Goal: Task Accomplishment & Management: Manage account settings

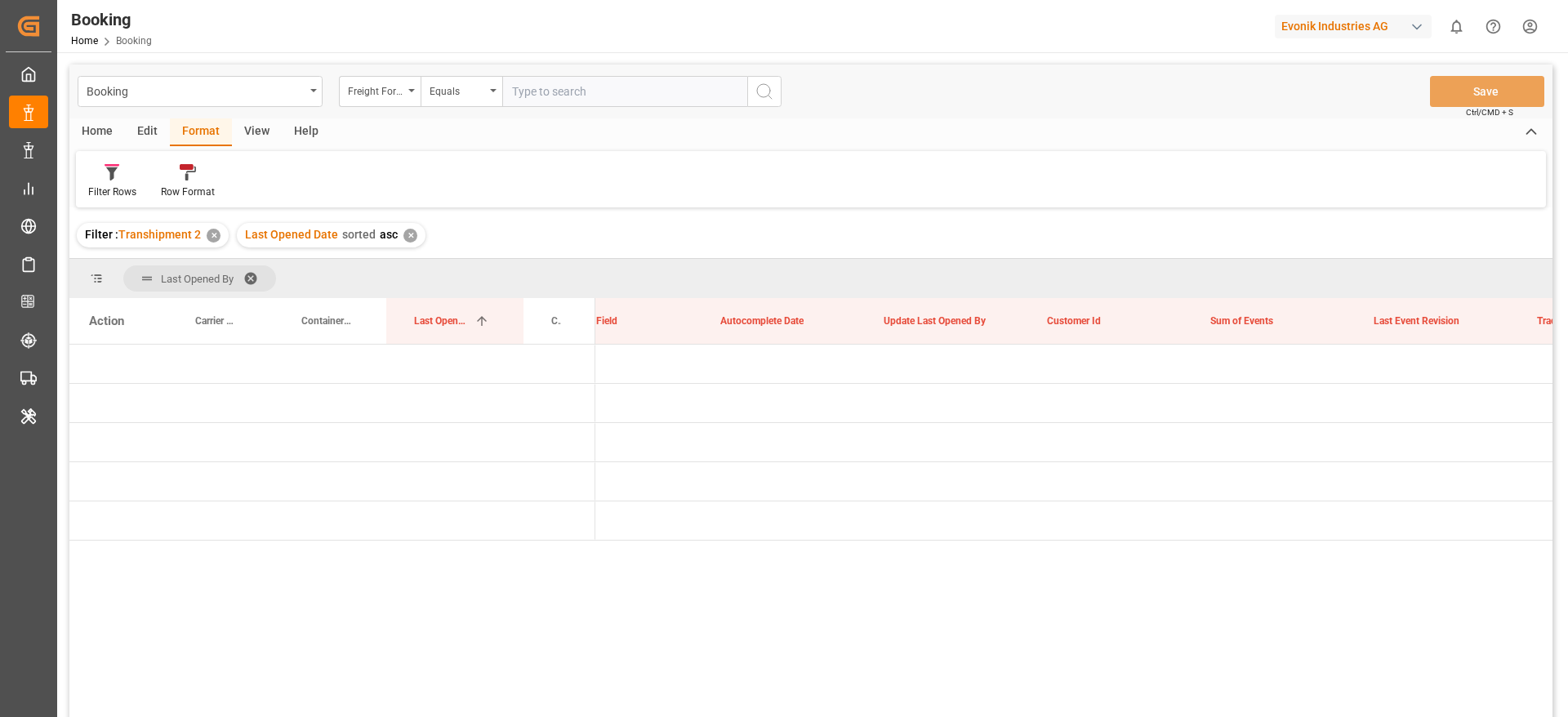
scroll to position [0, 12631]
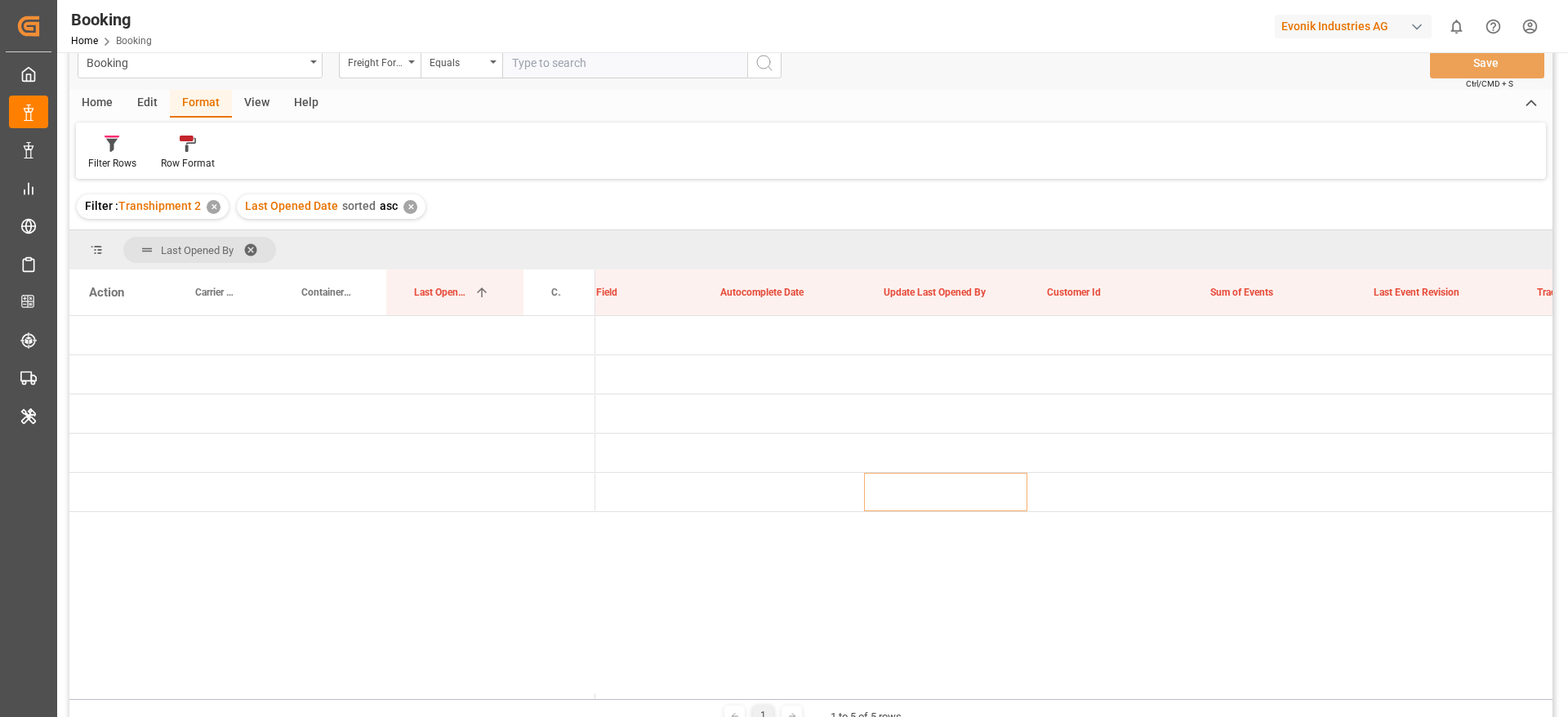
click at [251, 245] on span at bounding box center [256, 249] width 27 height 14
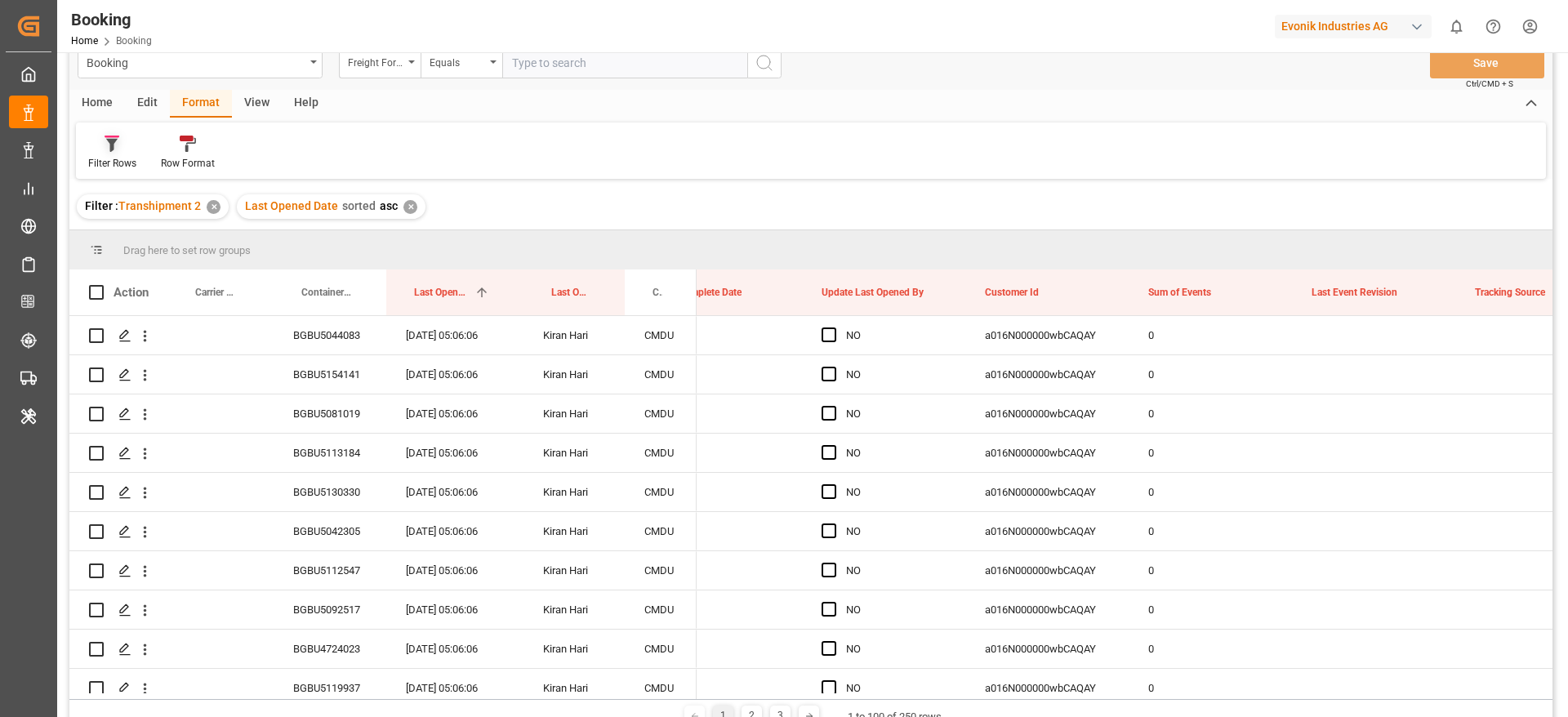
click at [108, 139] on icon at bounding box center [112, 145] width 11 height 13
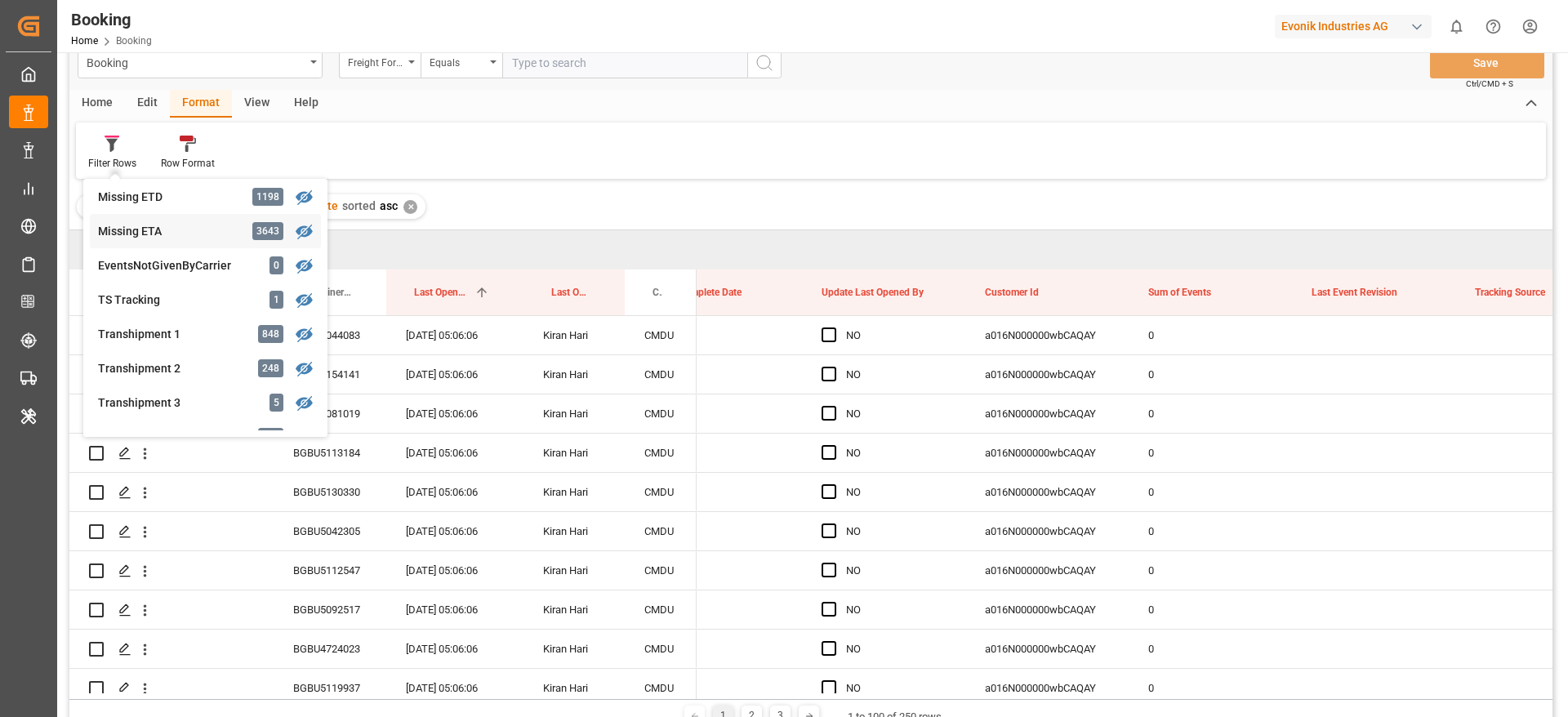
scroll to position [424, 0]
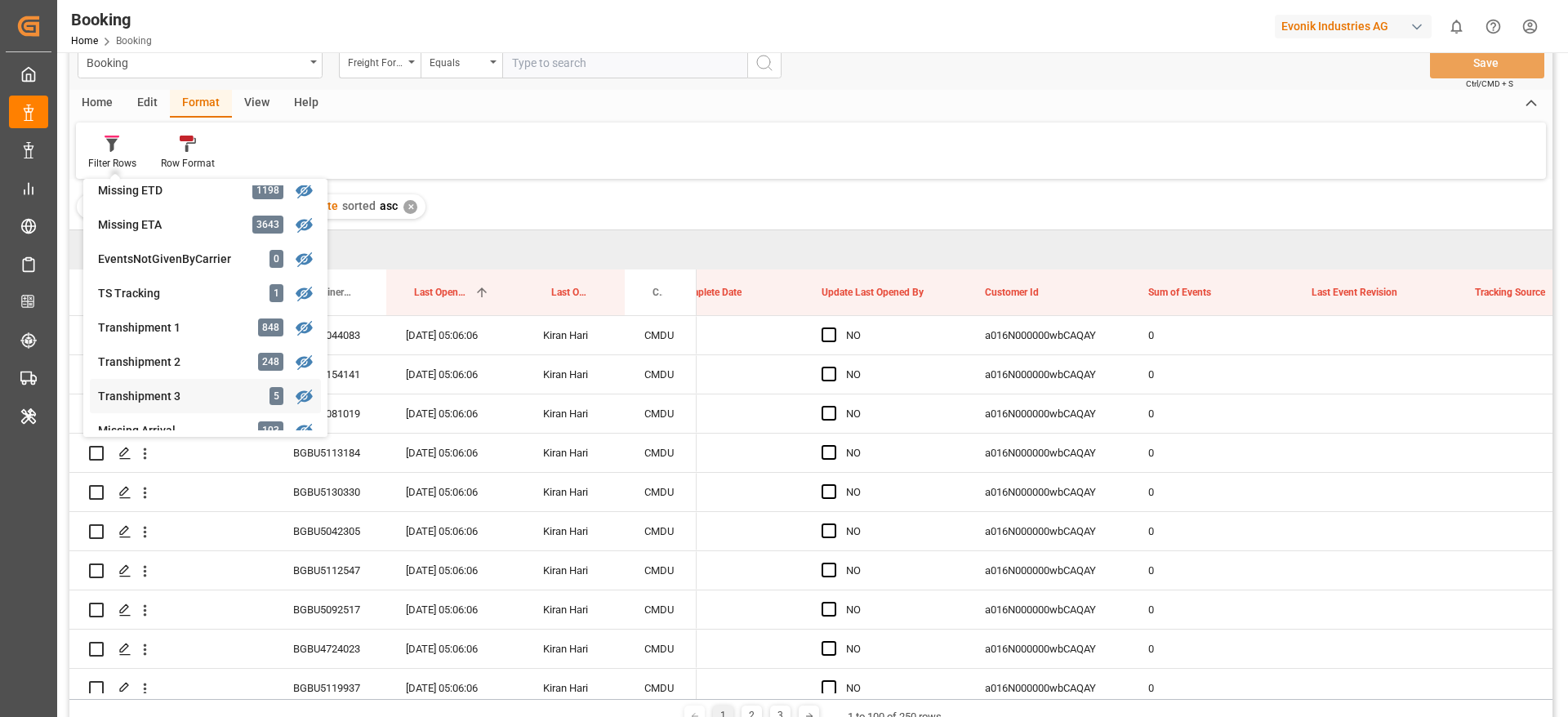
click at [183, 388] on div "Transhipment 3" at bounding box center [169, 397] width 143 height 17
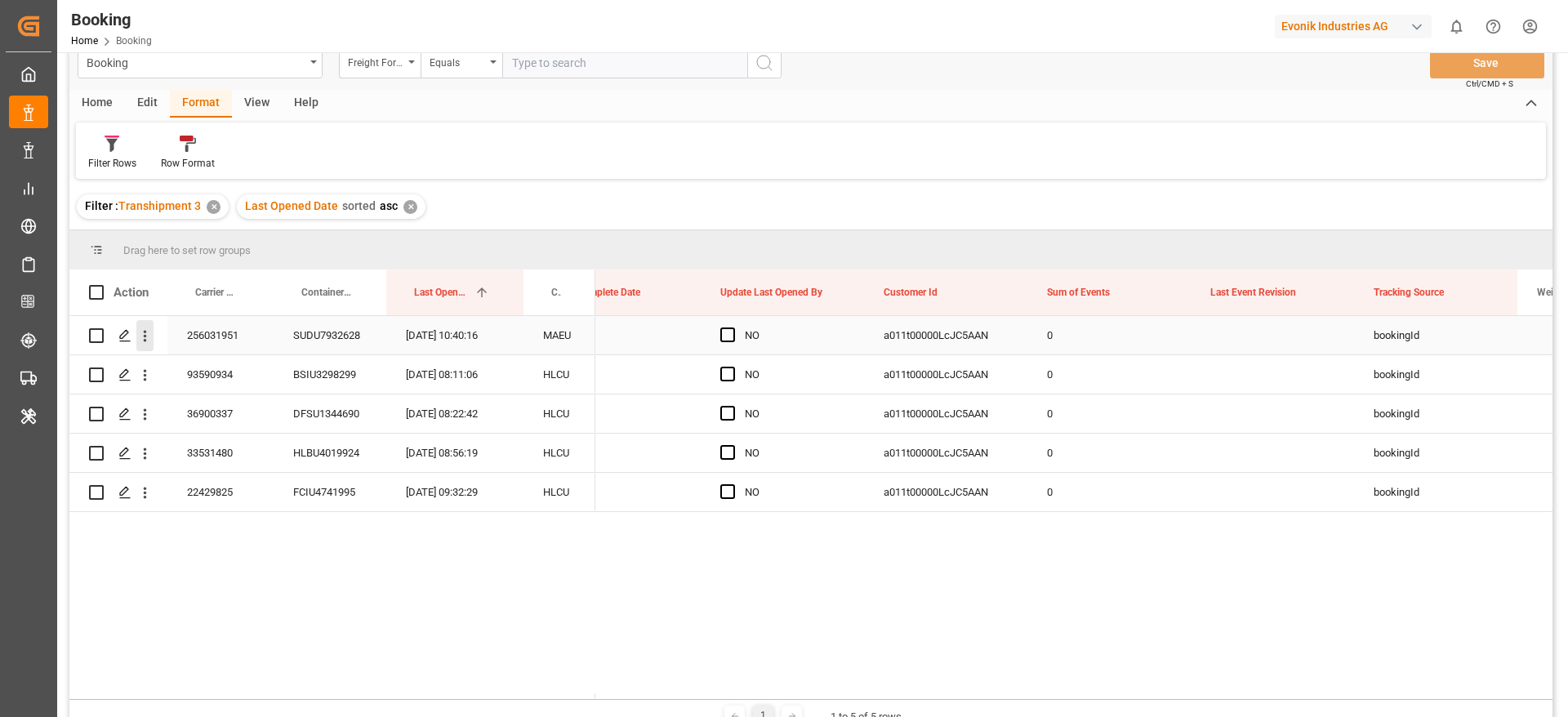
click at [150, 336] on icon "open menu" at bounding box center [145, 336] width 17 height 17
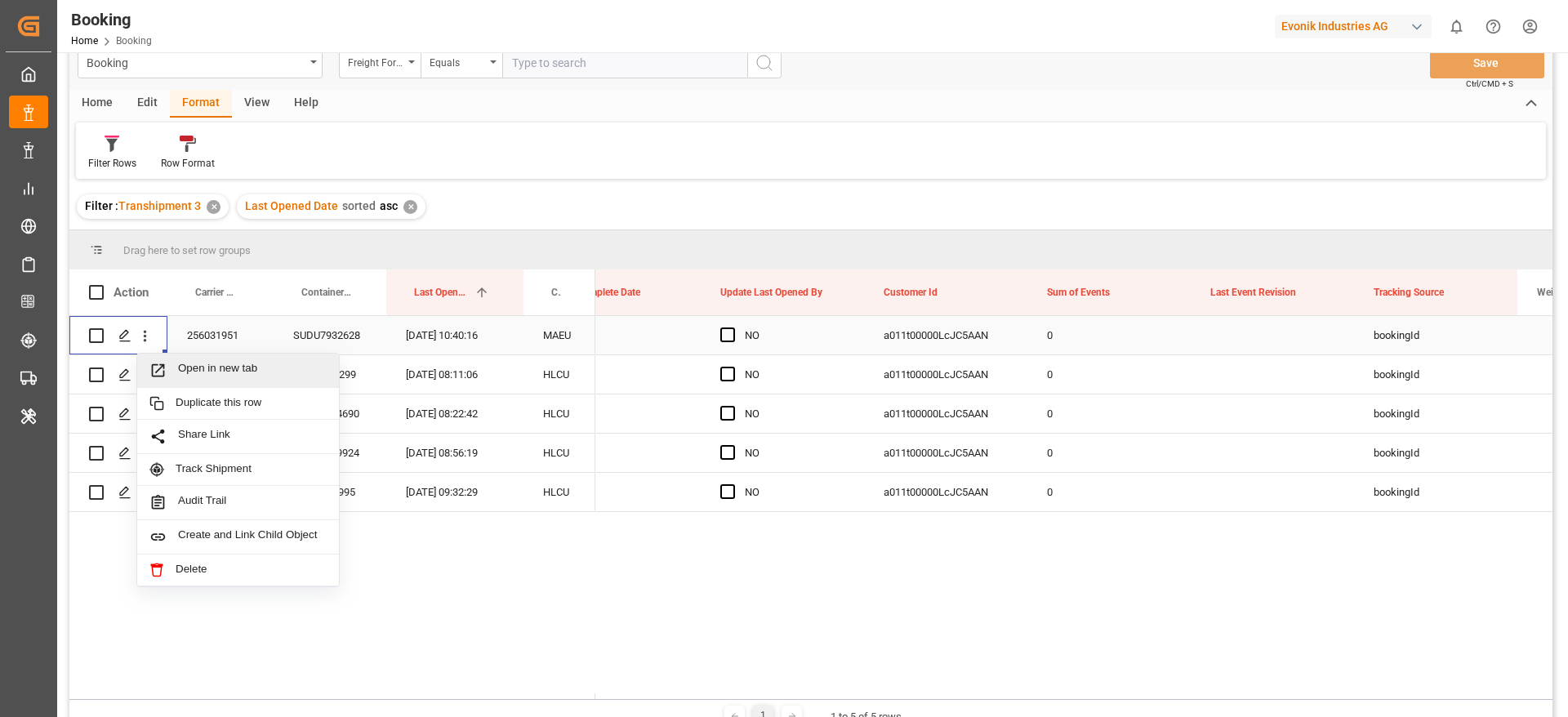
click at [252, 359] on div "Open in new tab" at bounding box center [238, 370] width 201 height 34
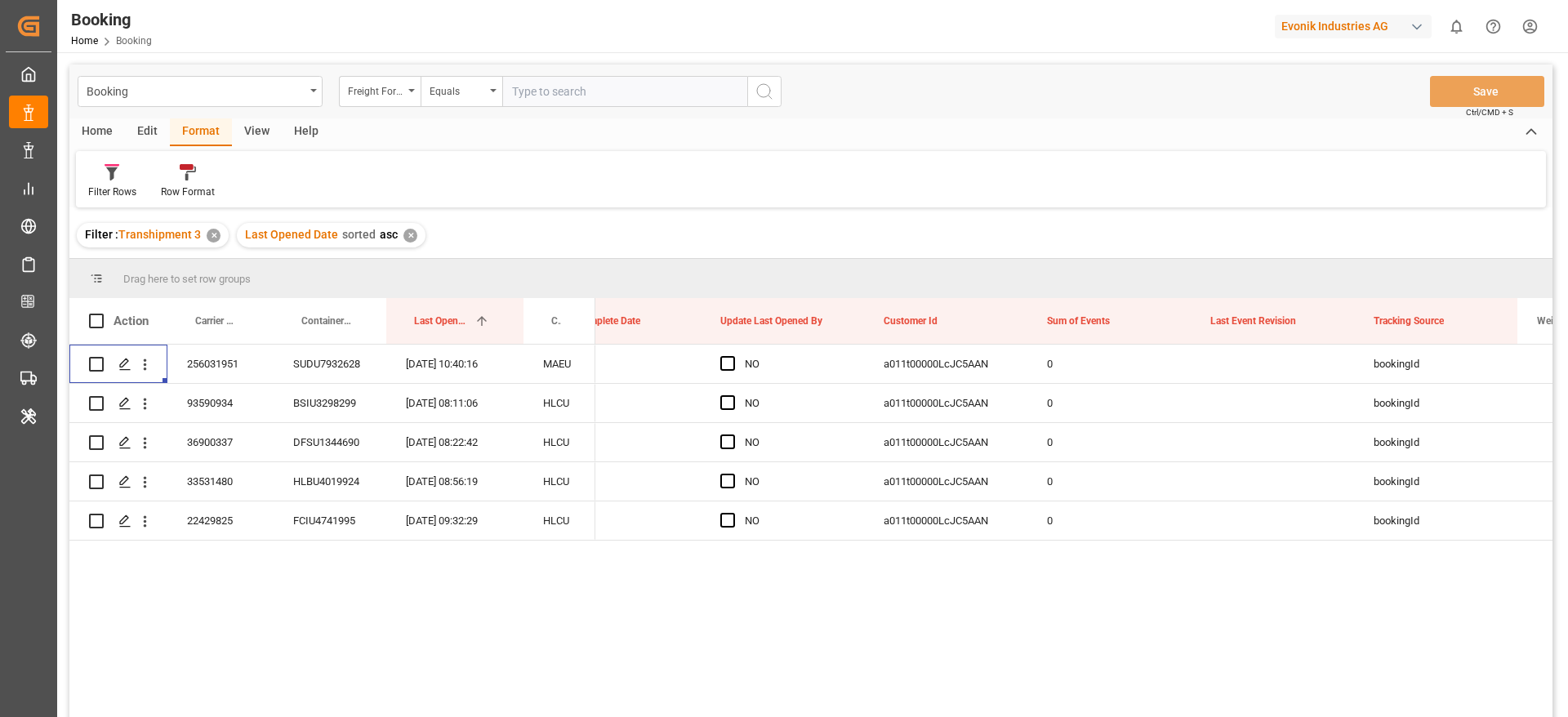
click at [411, 240] on div "✕" at bounding box center [410, 236] width 14 height 14
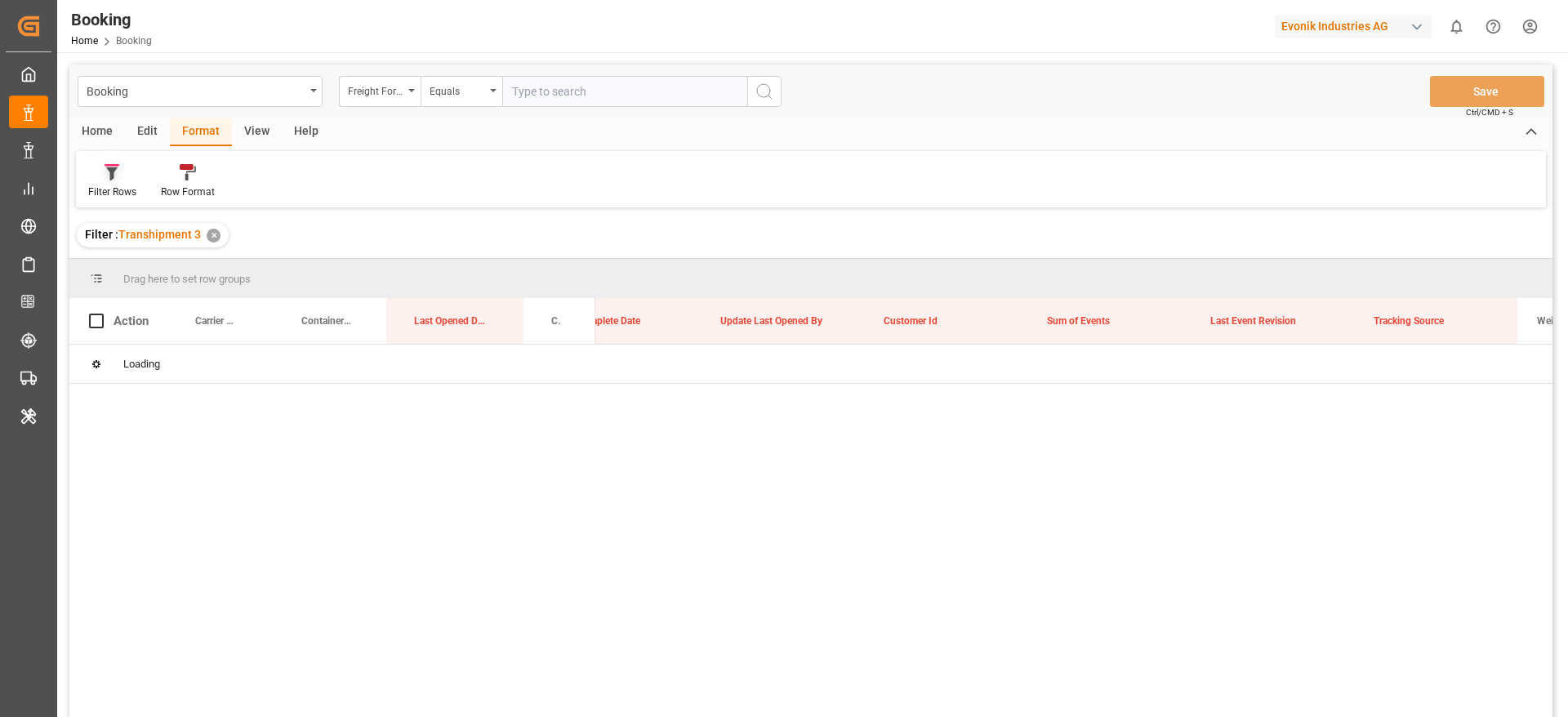
click at [117, 183] on div "Filter Rows" at bounding box center [112, 181] width 73 height 36
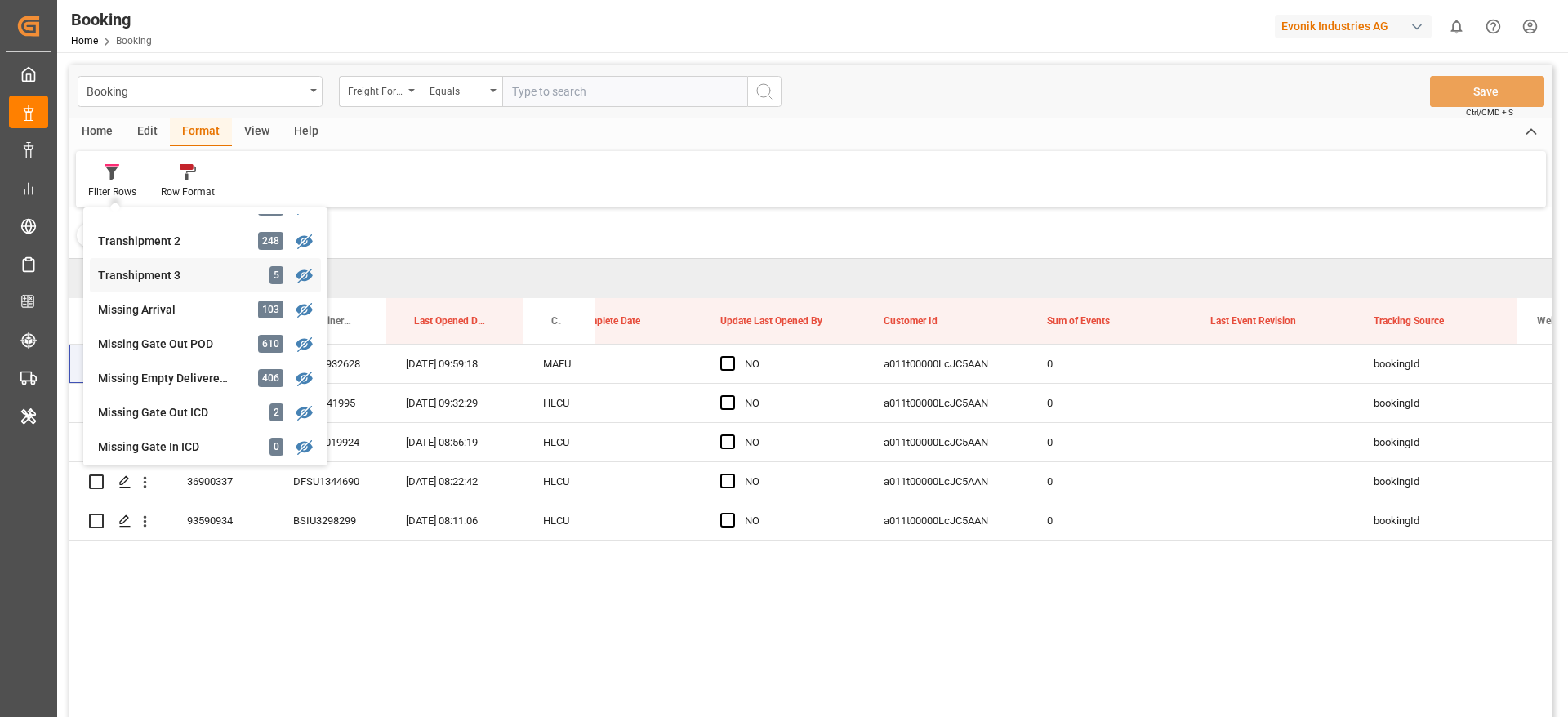
scroll to position [597, 0]
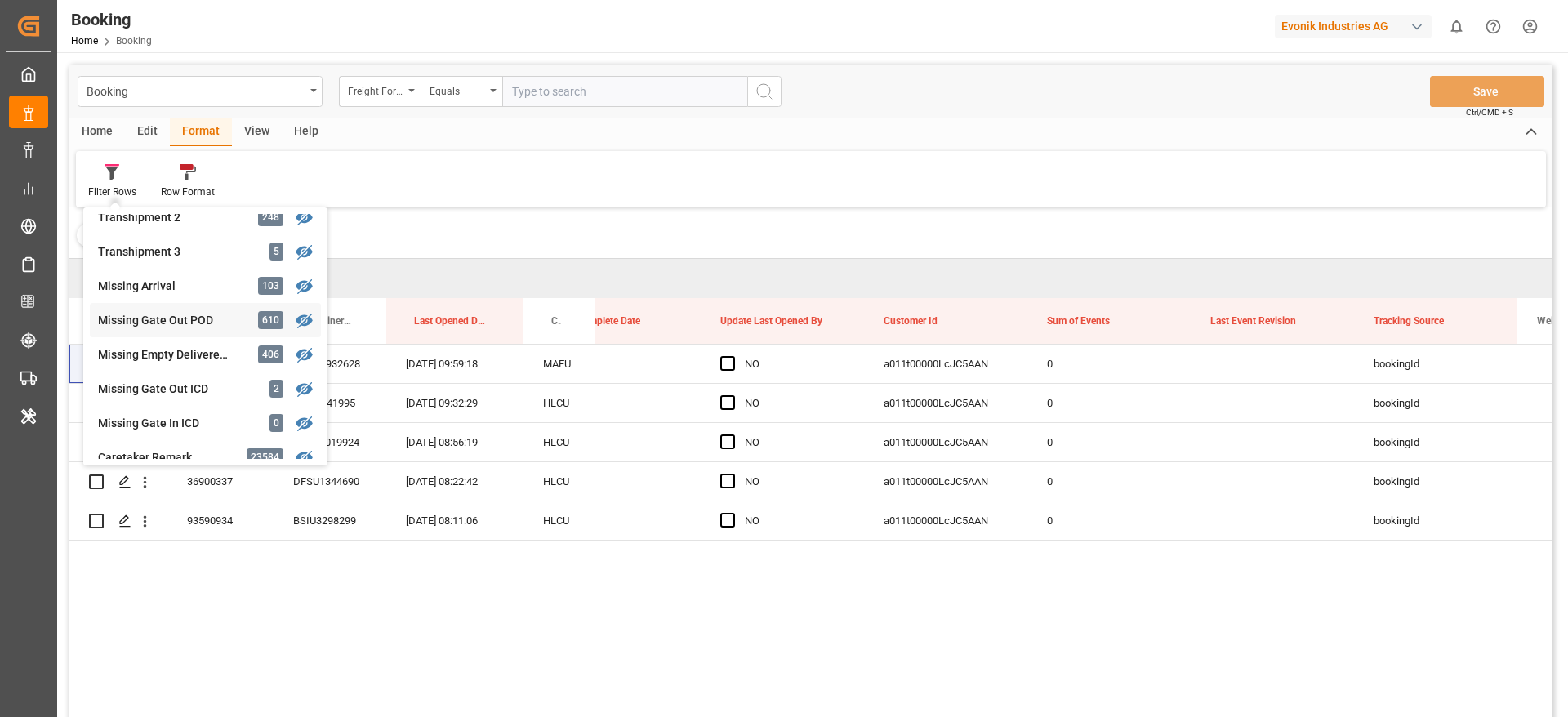
click at [215, 318] on div "Booking Freight Forwarder's Reference No. Equals Save Ctrl/CMD + S Home Edit Fo…" at bounding box center [811, 412] width 1483 height 696
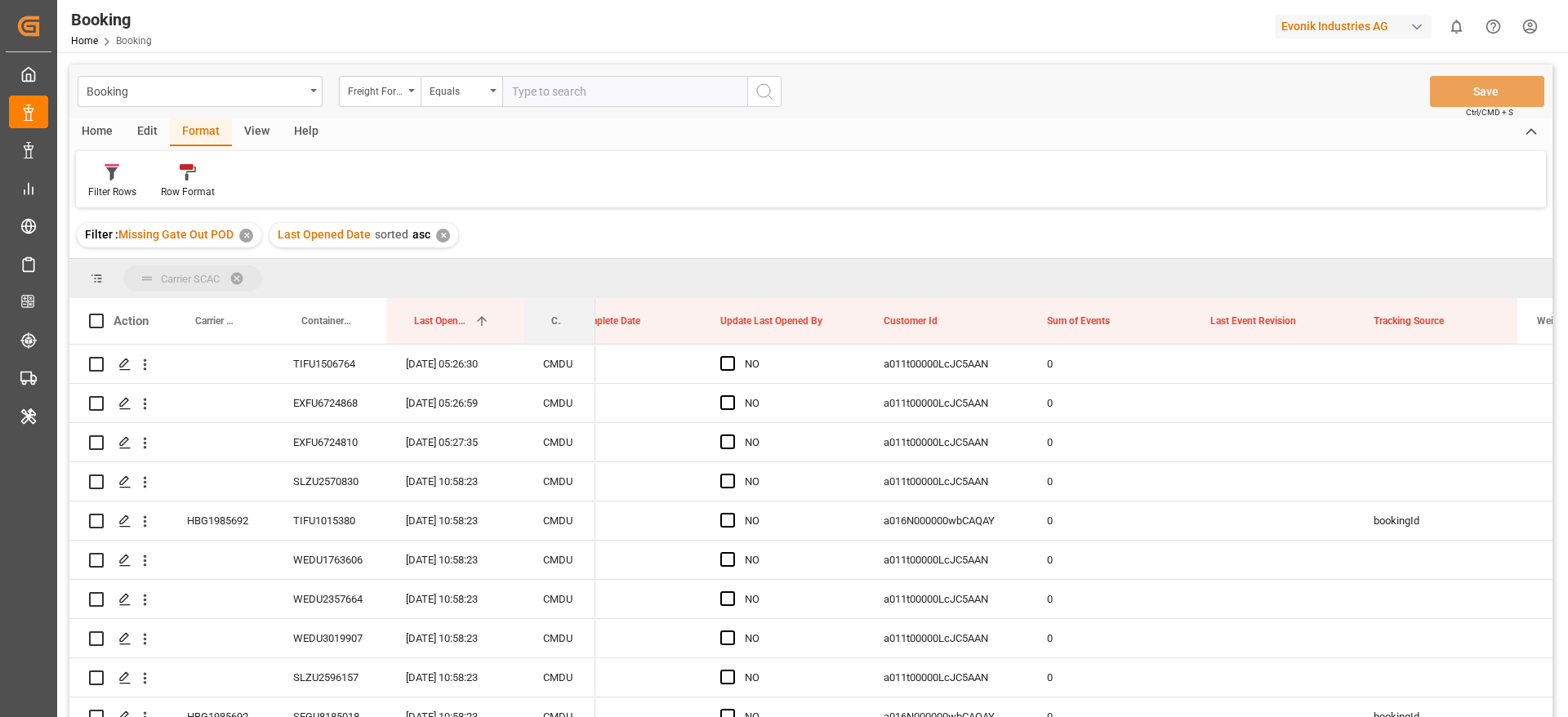
drag, startPoint x: 546, startPoint y: 314, endPoint x: 594, endPoint y: 266, distance: 67.9
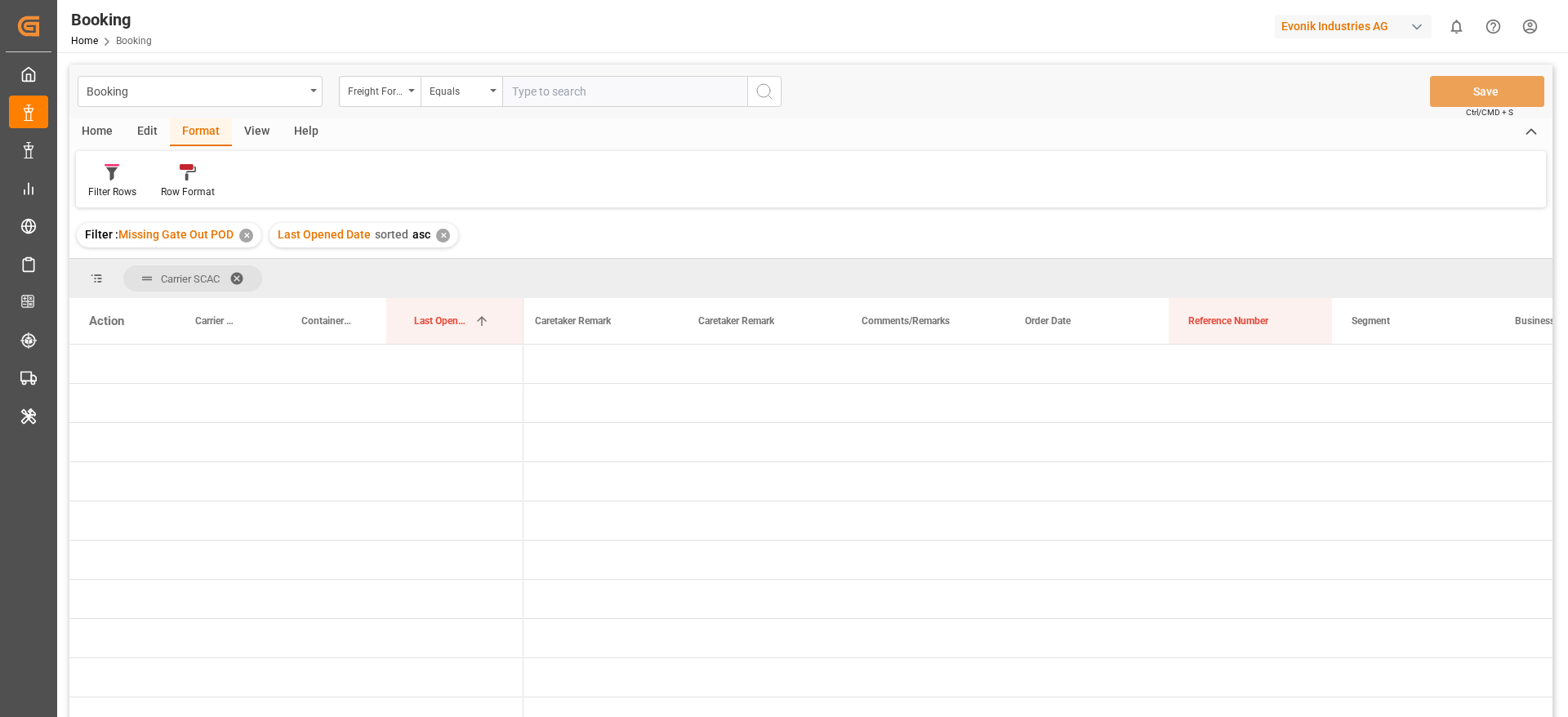
click at [144, 200] on div "Filter Rows Row Format" at bounding box center [811, 179] width 1469 height 56
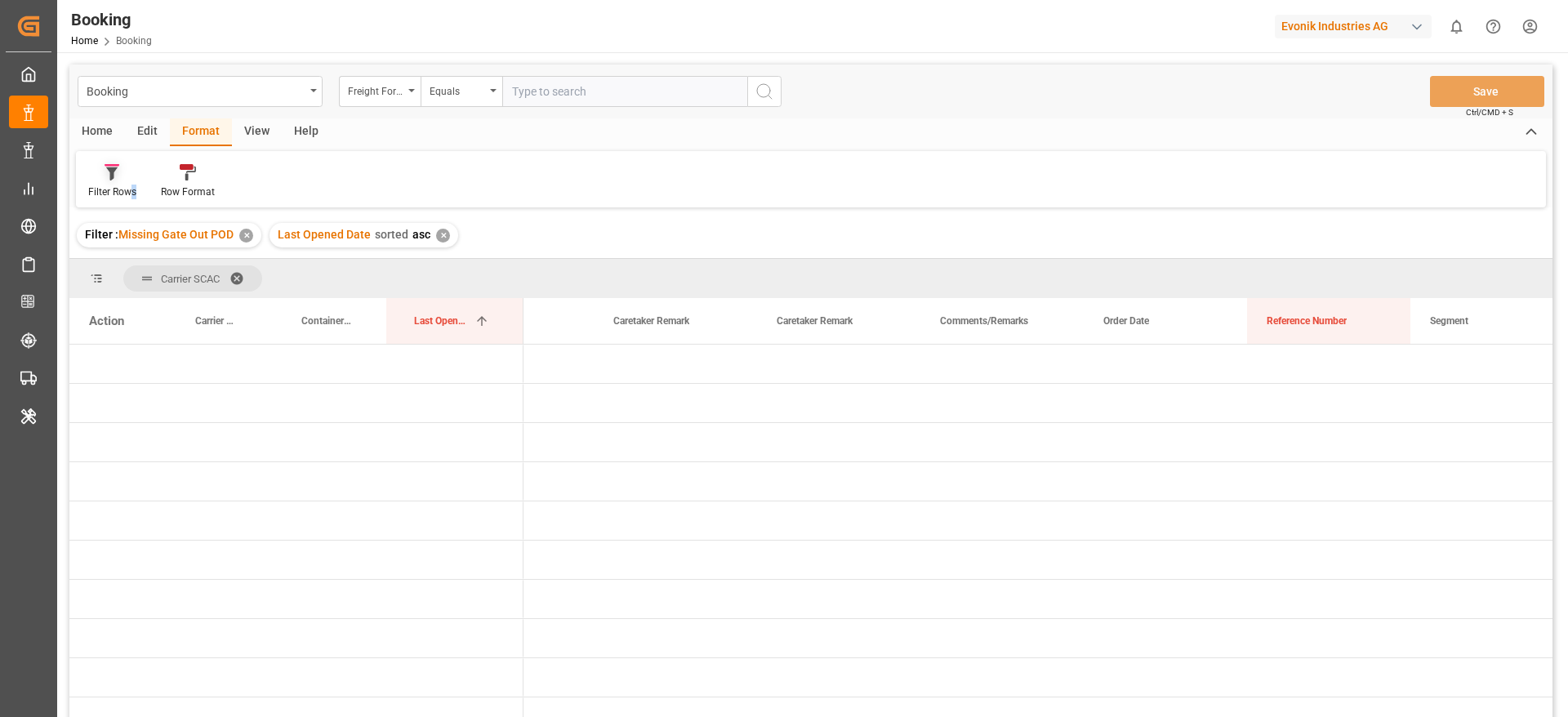
click at [134, 195] on div "Filter Rows" at bounding box center [112, 191] width 48 height 14
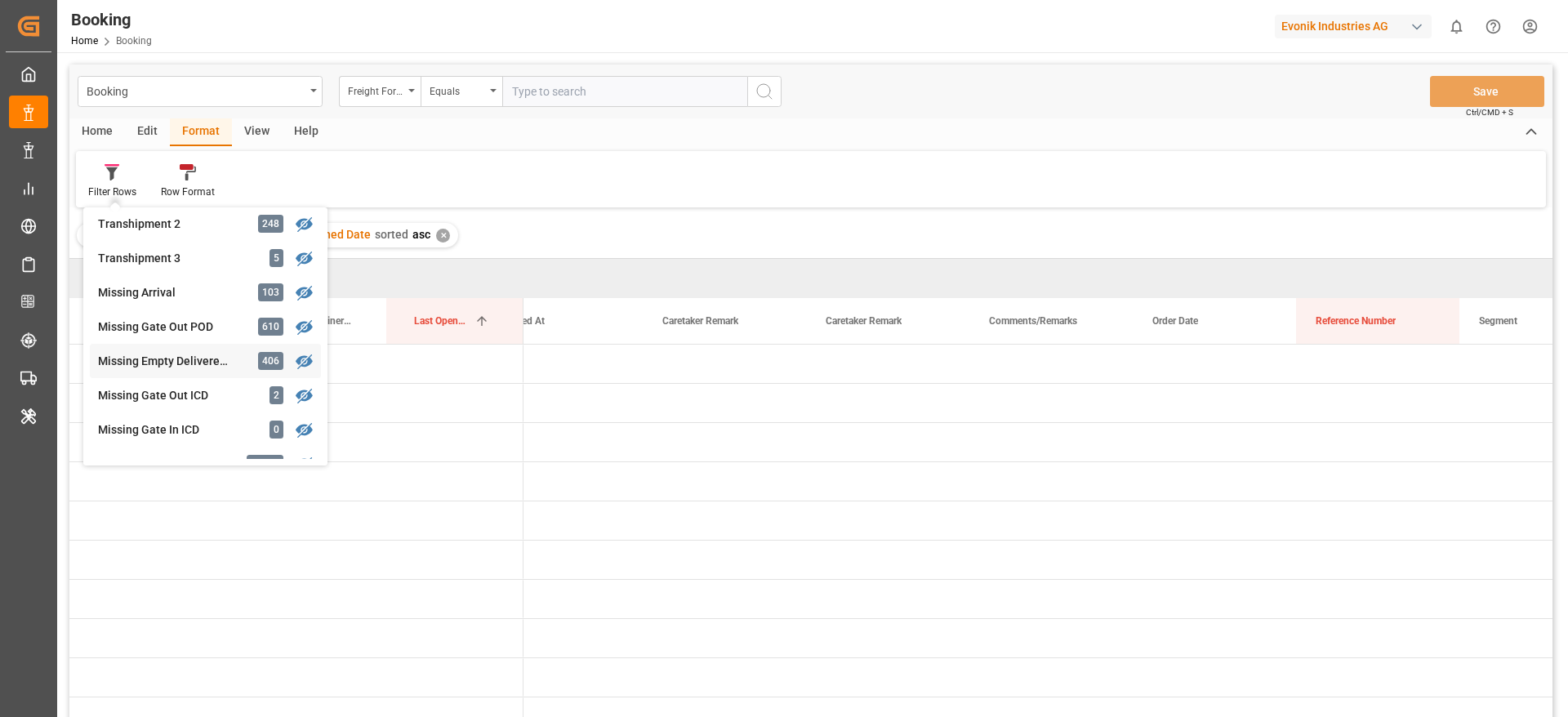
click at [173, 359] on div "Booking Freight Forwarder's Reference No. Equals Save Ctrl/CMD + S Home Edit Fo…" at bounding box center [811, 412] width 1483 height 696
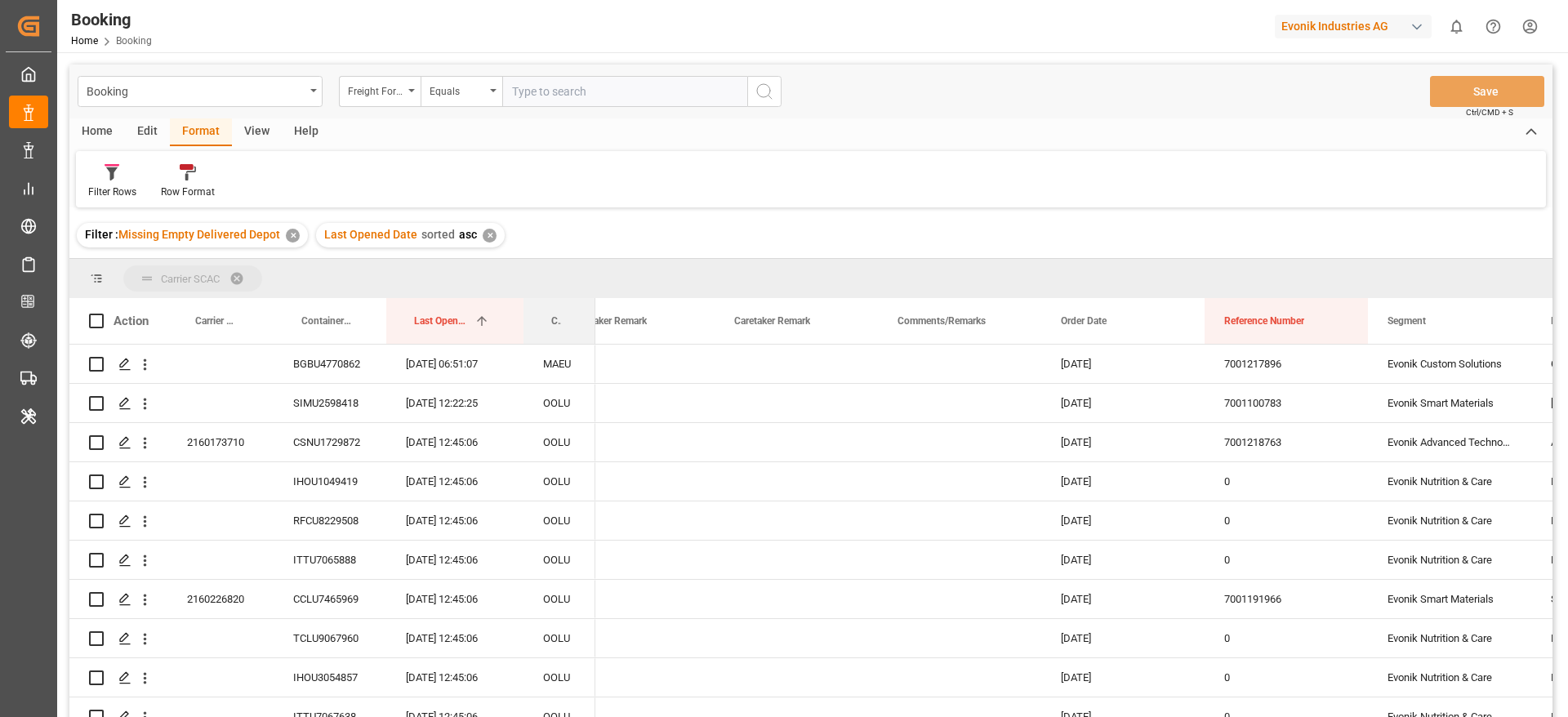
drag, startPoint x: 560, startPoint y: 317, endPoint x: 574, endPoint y: 284, distance: 35.8
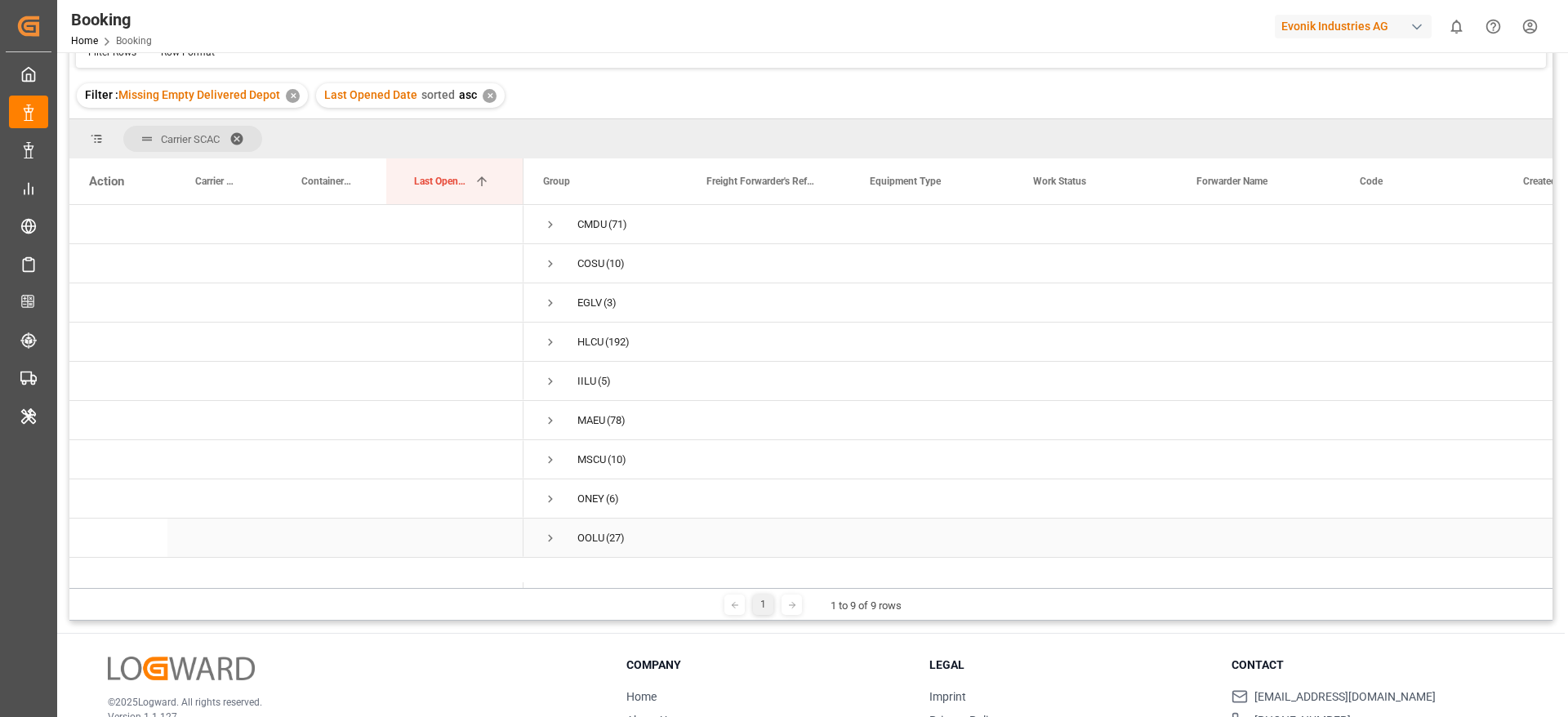
click at [552, 538] on span "Press SPACE to select this row." at bounding box center [550, 538] width 14 height 14
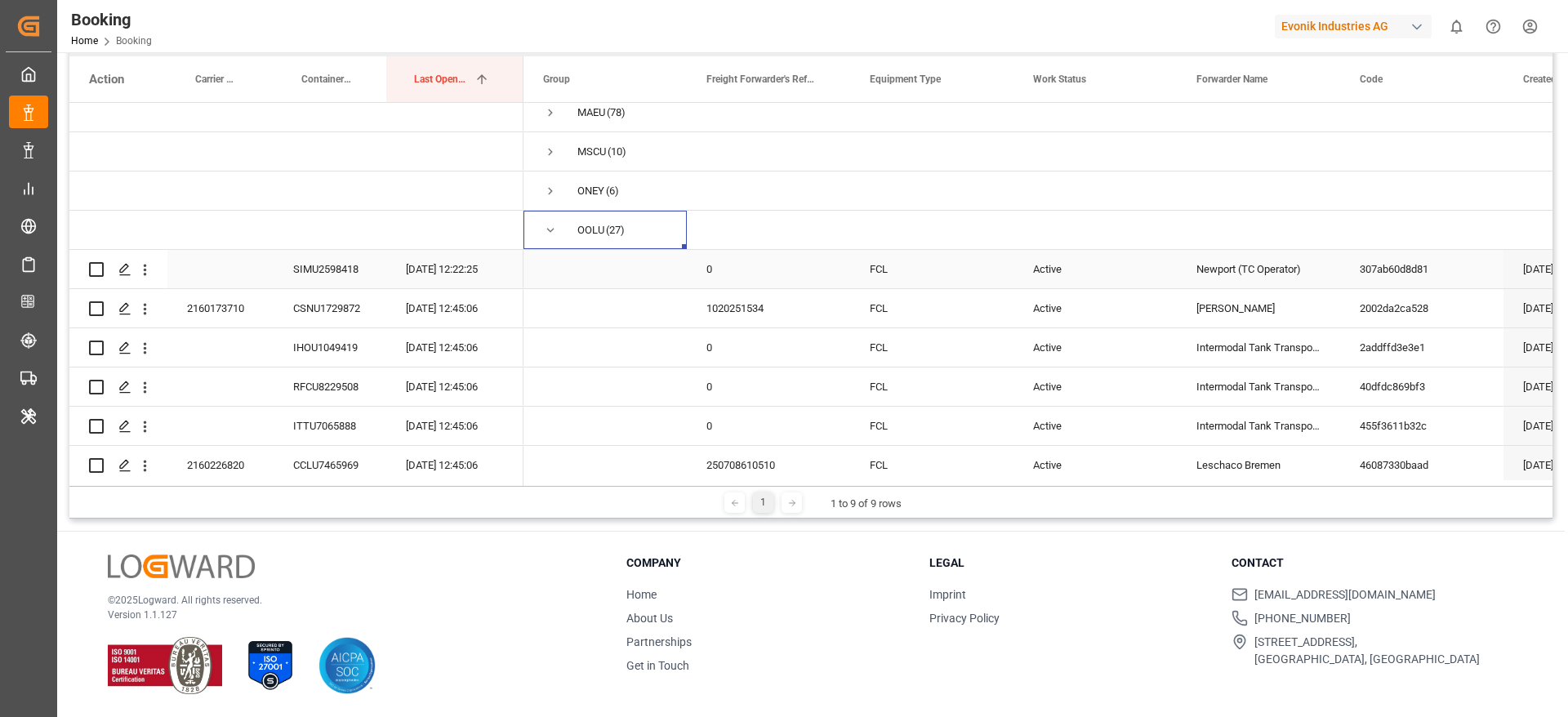
click at [318, 285] on div "SIMU2598418" at bounding box center [329, 269] width 113 height 38
click at [150, 263] on icon "open menu" at bounding box center [145, 270] width 17 height 17
click at [573, 266] on span "Press SPACE to select this row." at bounding box center [605, 269] width 124 height 37
click at [367, 261] on div "SIMU2598418" at bounding box center [329, 269] width 113 height 38
click at [260, 307] on div "2160173710" at bounding box center [220, 309] width 106 height 38
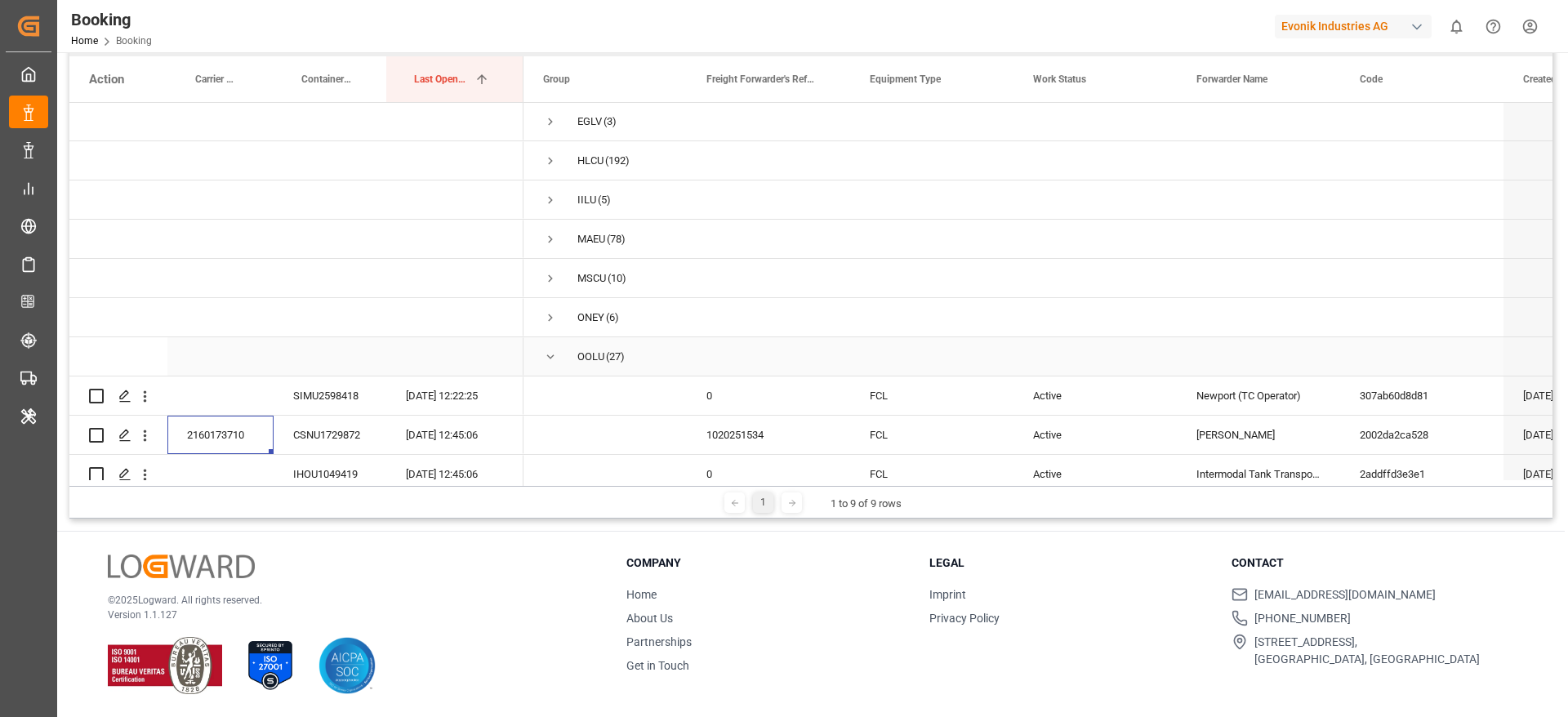
click at [553, 364] on span "Press SPACE to select this row." at bounding box center [550, 357] width 14 height 38
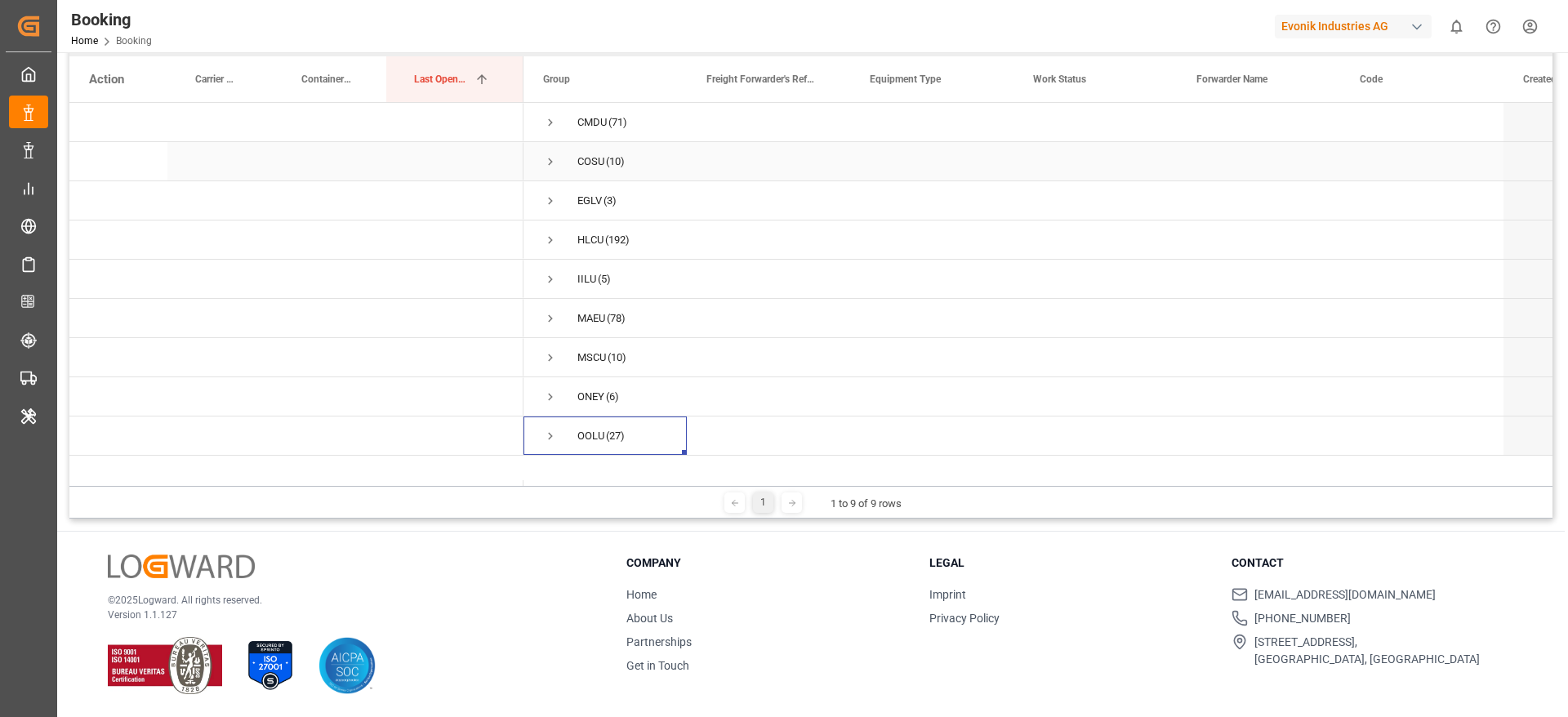
click at [644, 165] on span "COSU (10)" at bounding box center [605, 161] width 124 height 37
click at [546, 398] on span "Press SPACE to select this row." at bounding box center [550, 396] width 14 height 14
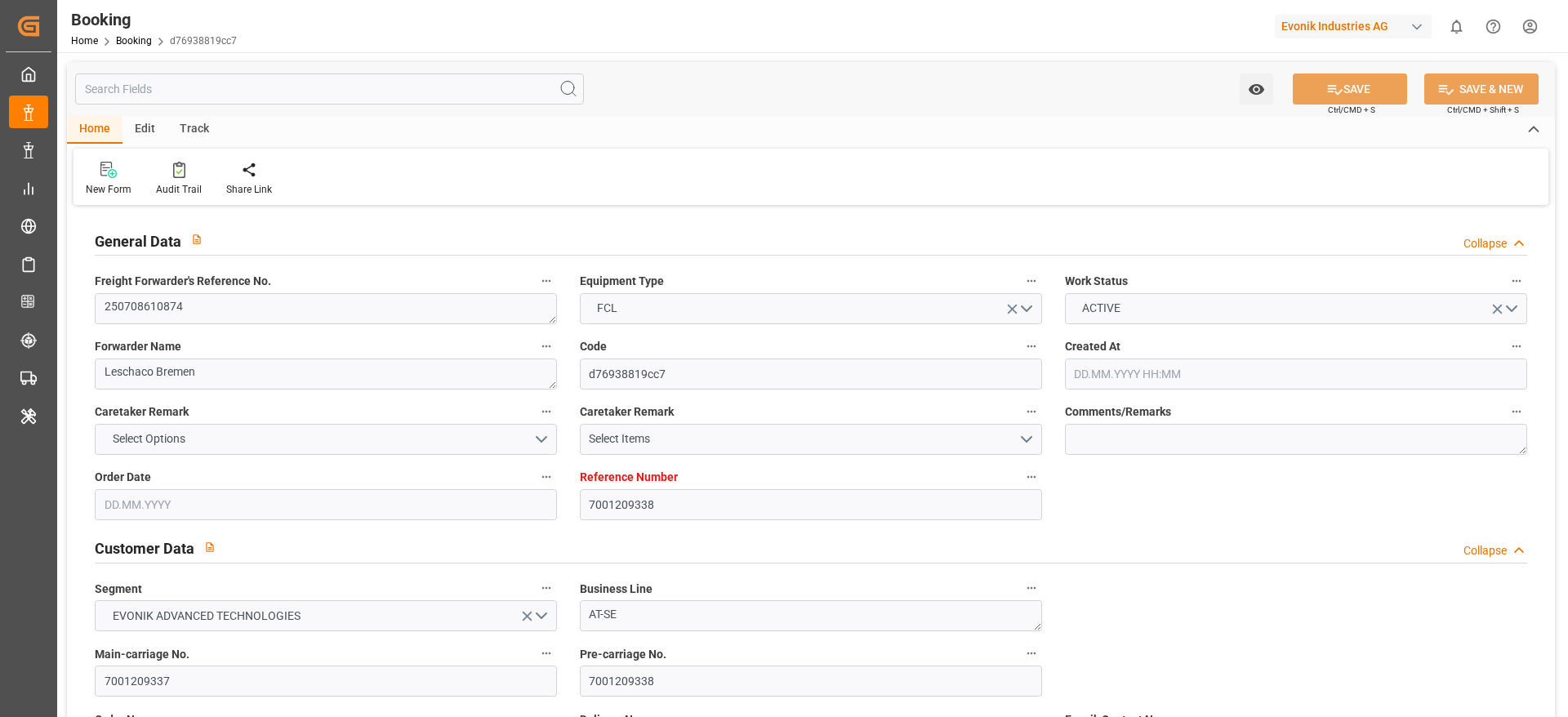
type input "7001209338"
type input "9303766"
type input "Maersk"
type input "Maersk Line AS"
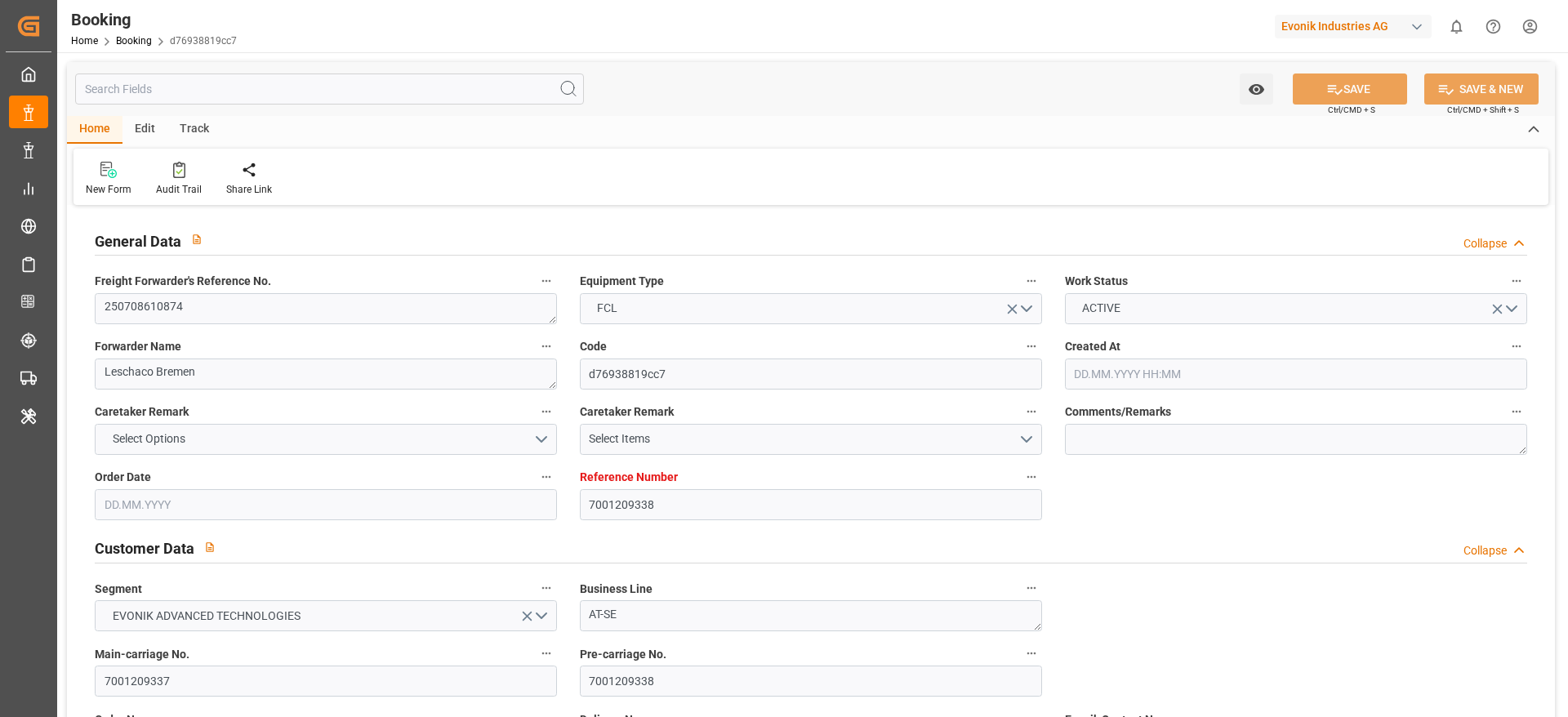
type input "BEANR"
type input "CNLIH"
type input "ESALG"
type input "SGSIN"
type input "HKHKG"
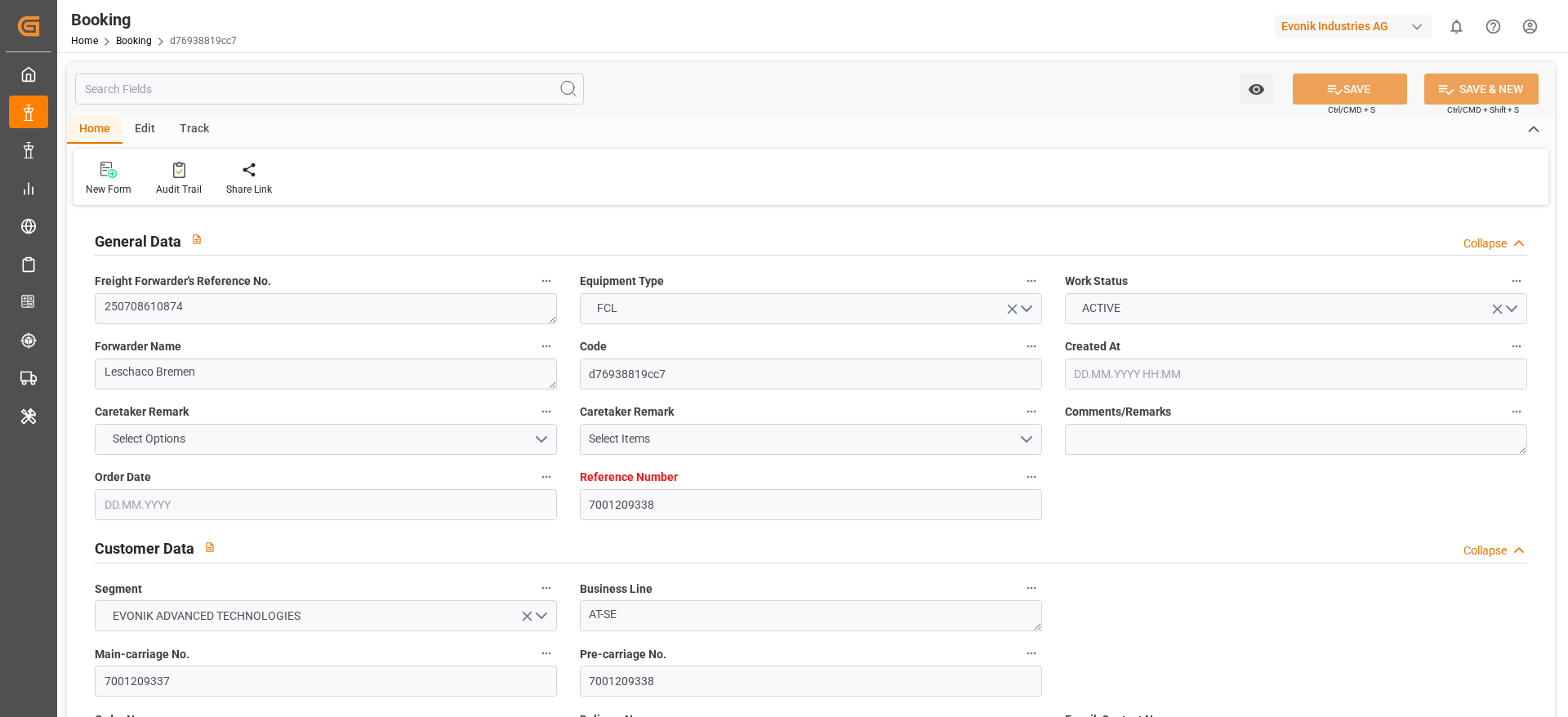
type input "0"
type input "BEANR"
type input "CNLIH"
type input "9632167"
type input "9717228"
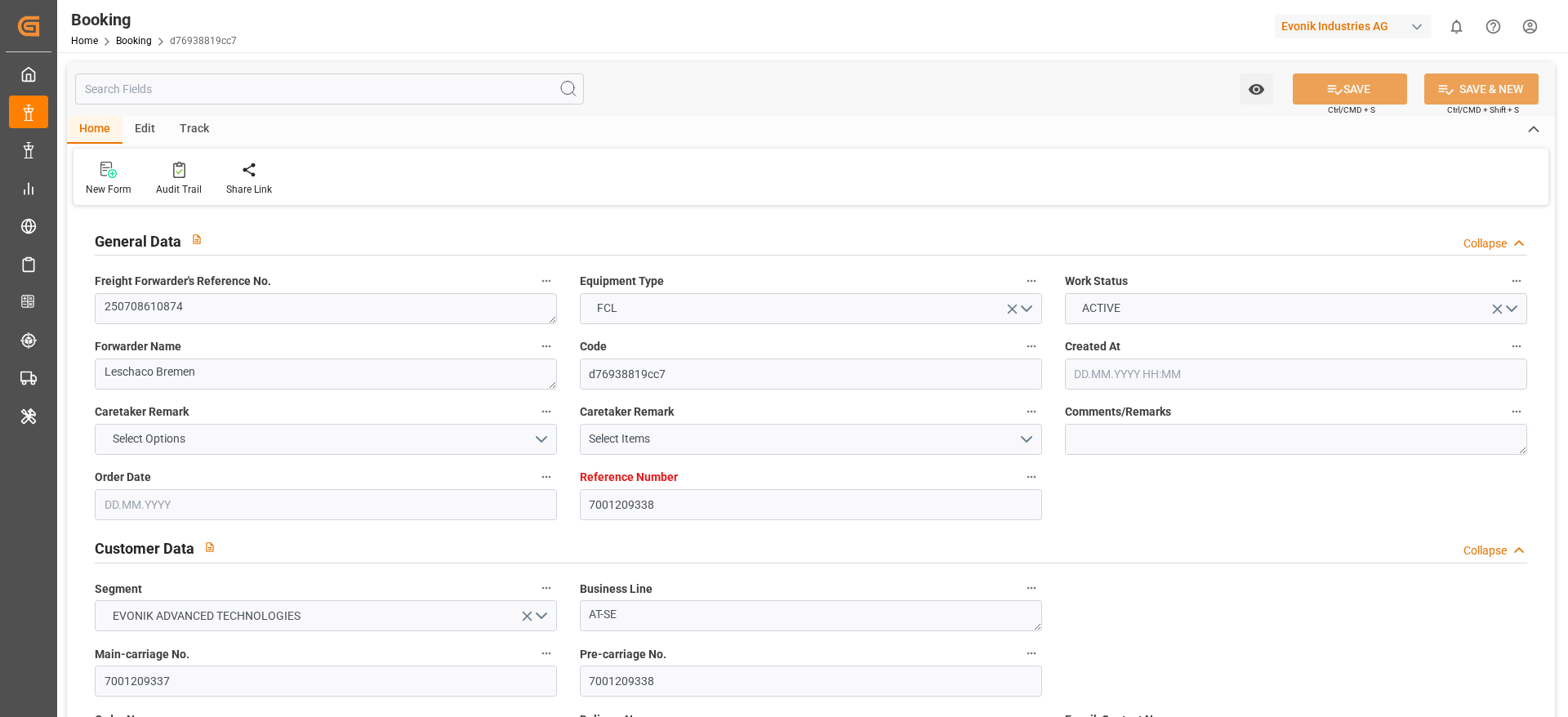
type input "01.07.2025 06:49"
type input "[DATE]"
type input "09.09.2025"
type input "[DATE]"
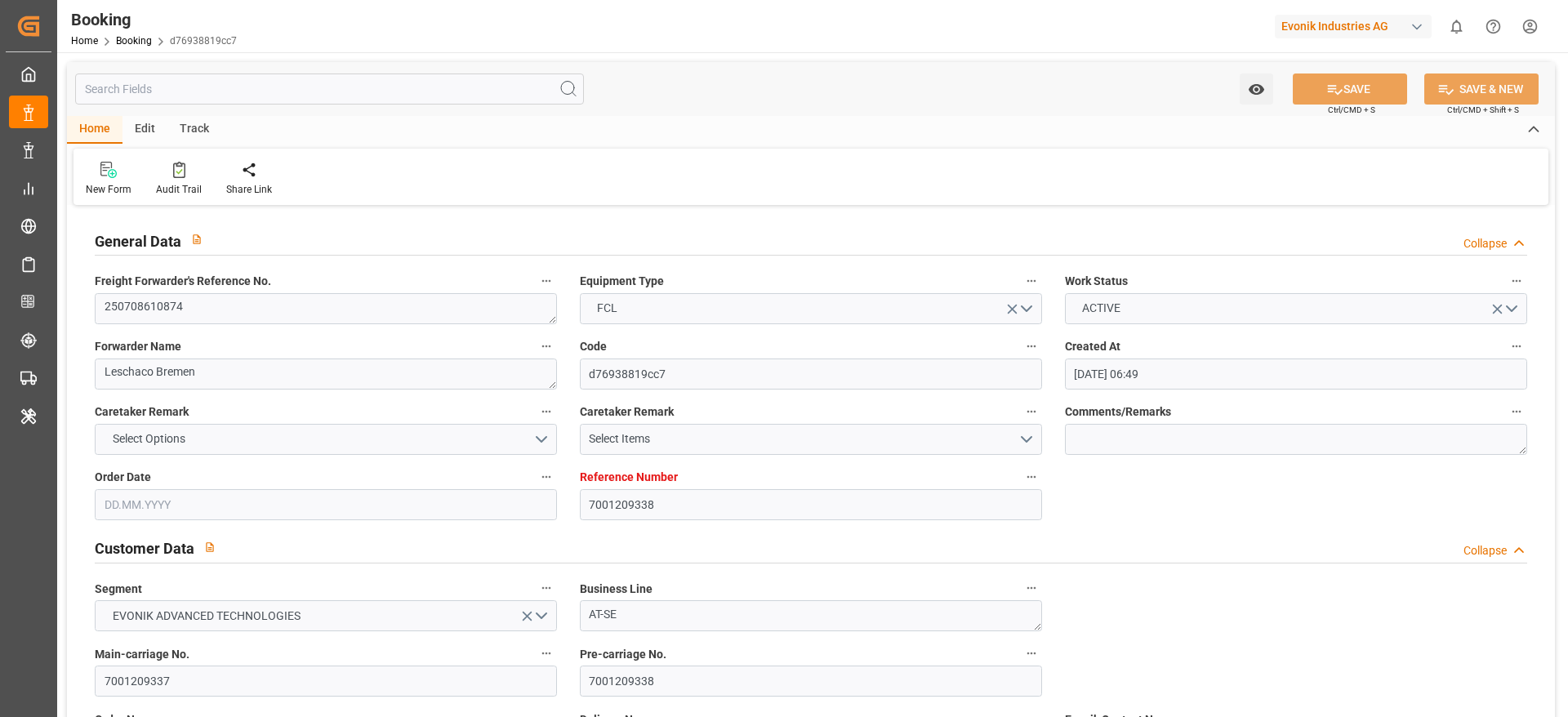
type input "20.07.2025"
type input "18.07.2025 18:00"
type input "18.07.2025 00:00"
type input "18.07.2025 18:15"
type input "16.07.2025 01:42"
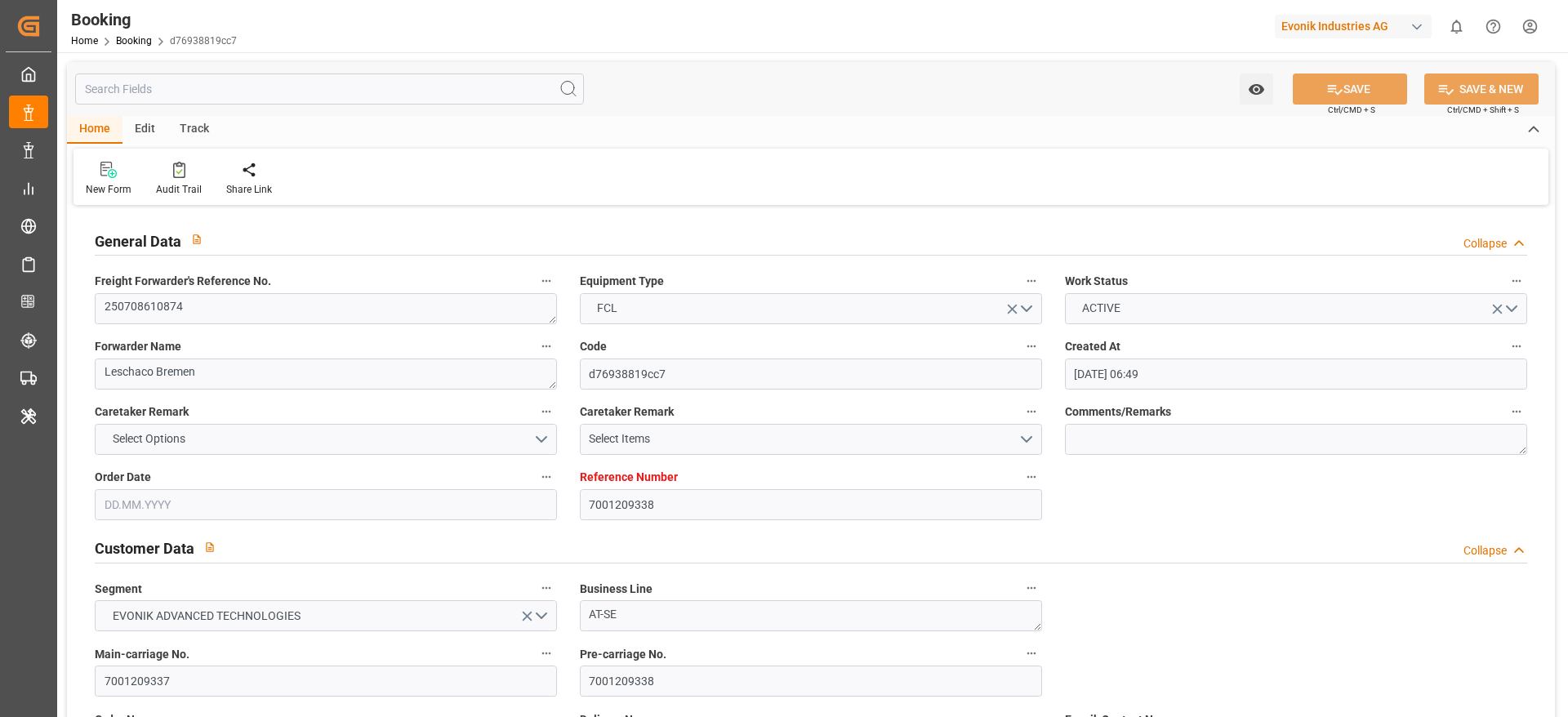
type input "10.09.2025 17:00"
type input "10.09.2025 00:00"
type input "26.07.2025 02:00"
type input "25.07.2025 00:00"
type input "26.07.2025 01:01"
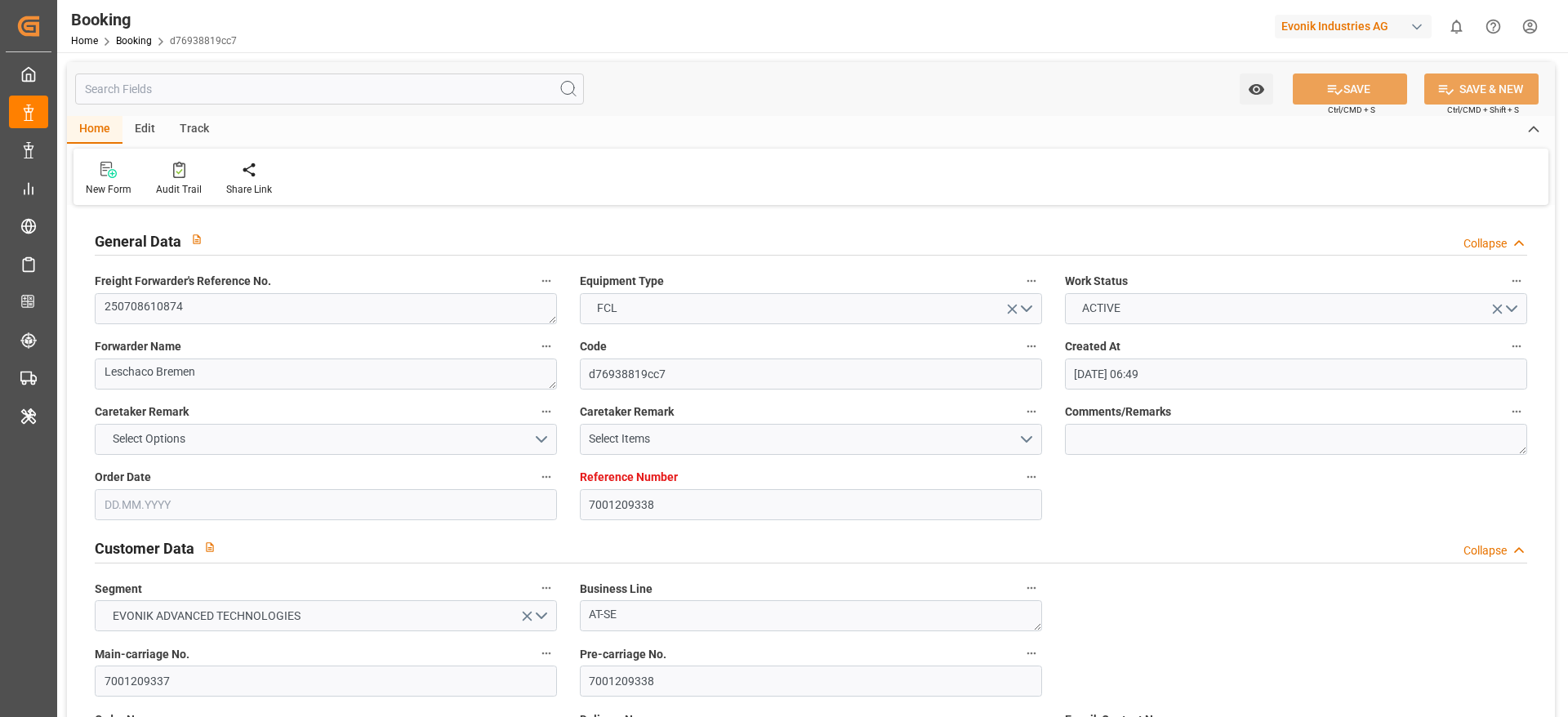
type input "27.07.2025 18:00"
type input "[DATE] 00:00"
type input "27.07.2025 19:09"
type input "25.08.2025 03:30"
type input "25.08.2025 00:00"
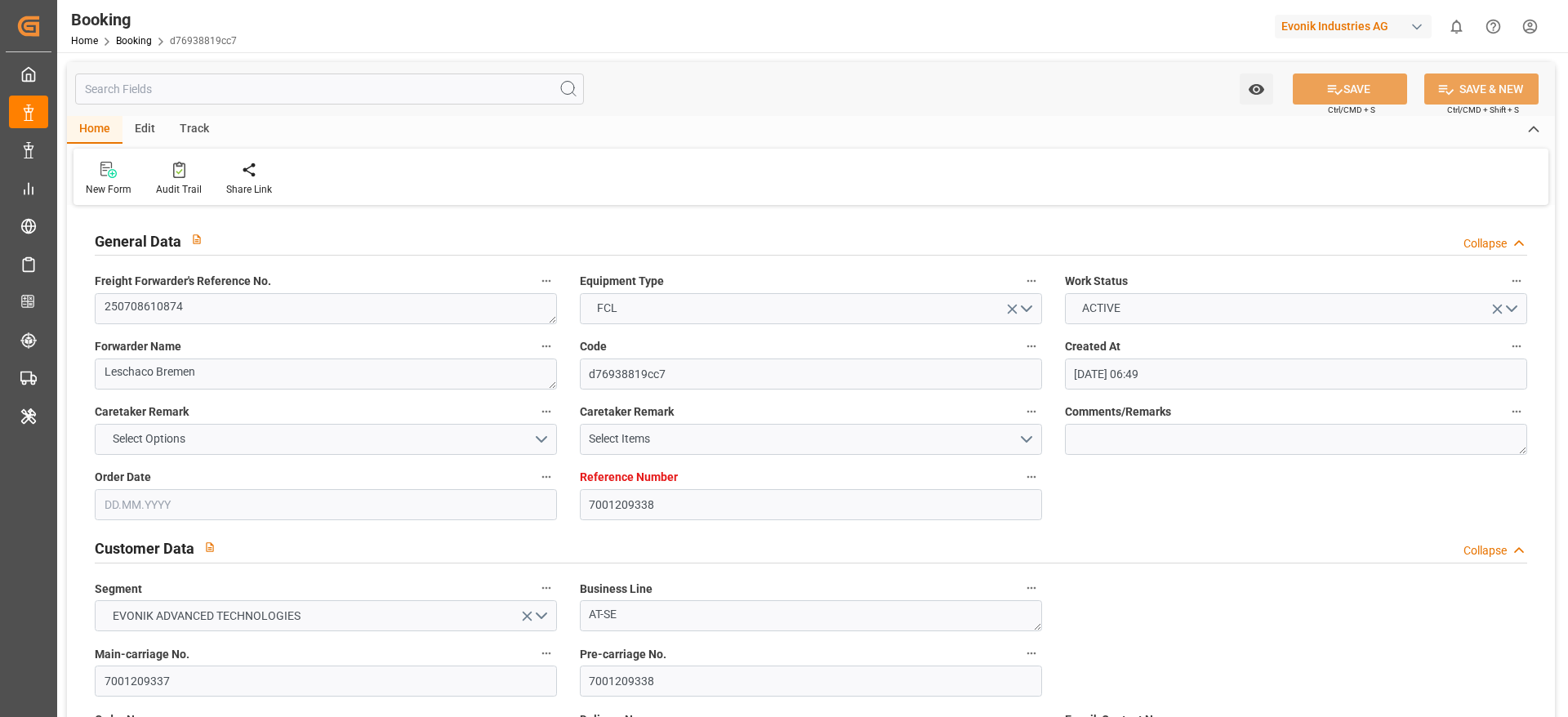
type input "25.08.2025 04:11"
type input "03.09.2025 11:00"
type input "31.08.2025 00:00"
type input "03.09.2025 12:00"
type input "07.09.2025 10:00"
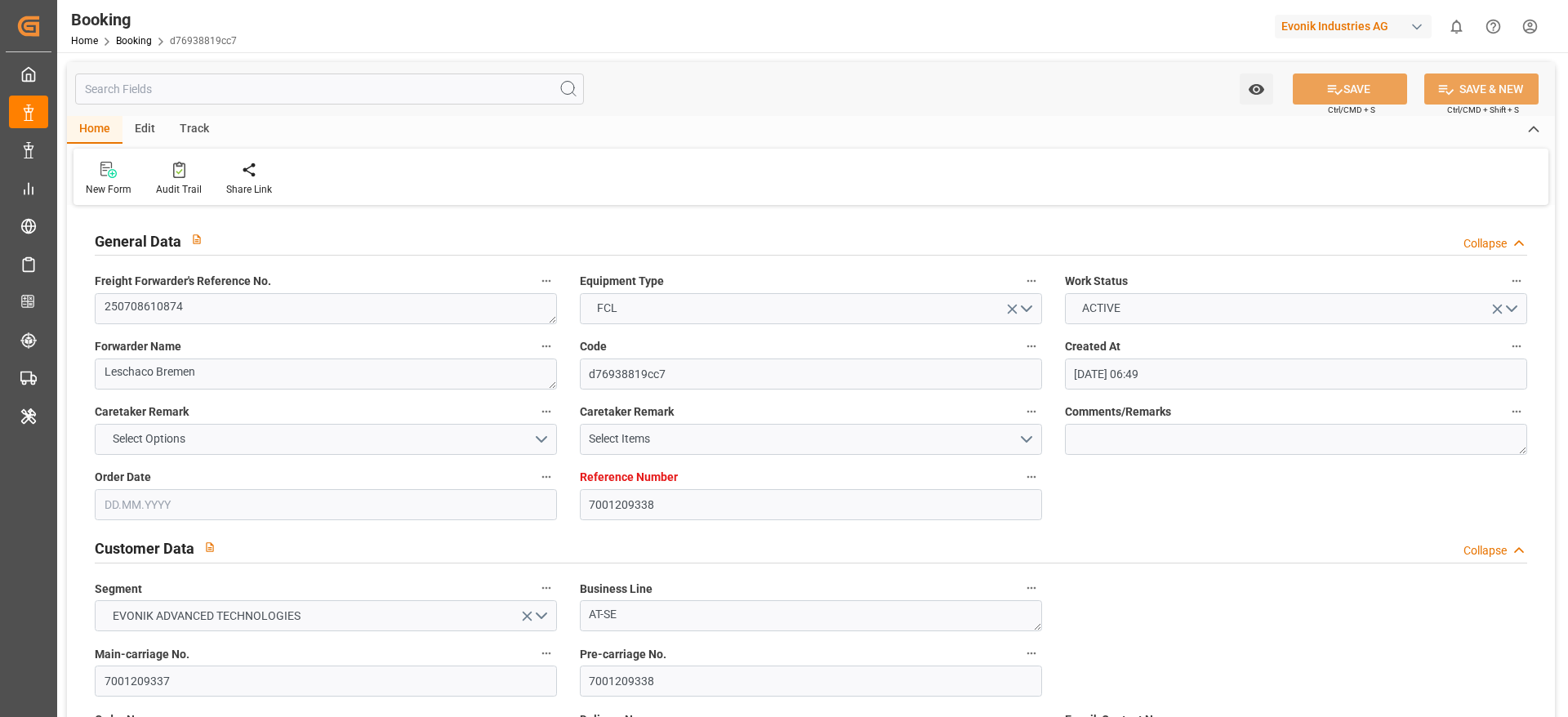
type input "05.09.2025 00:00"
type input "07.09.2025 00:00"
type input "08.09.2025 00:00"
type input "20.07.2025"
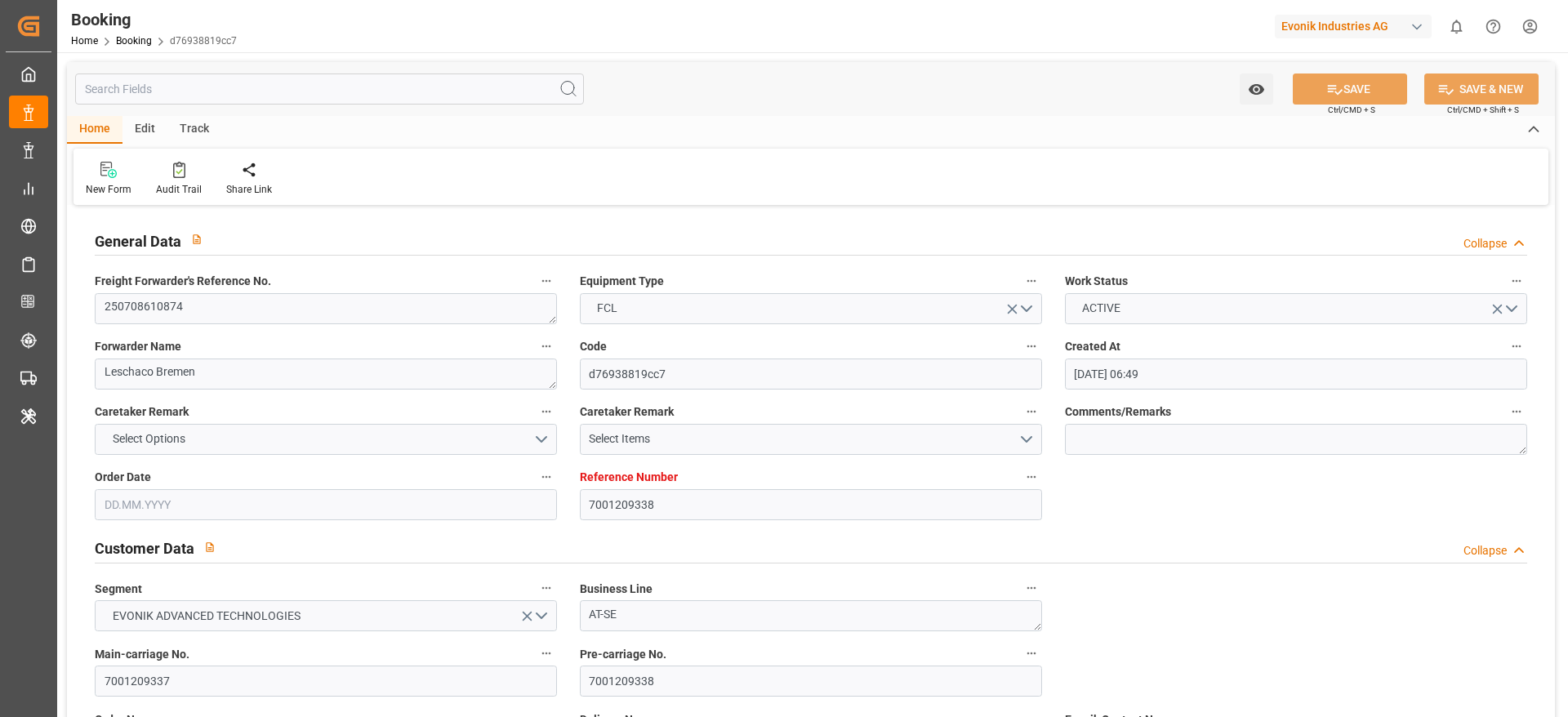
type input "08.09.2025 10:40"
type input "08.09.2025"
type input "10.07.2025 12:46"
type input "12.07.2025 20:00"
type input "14.07.2025 22:00"
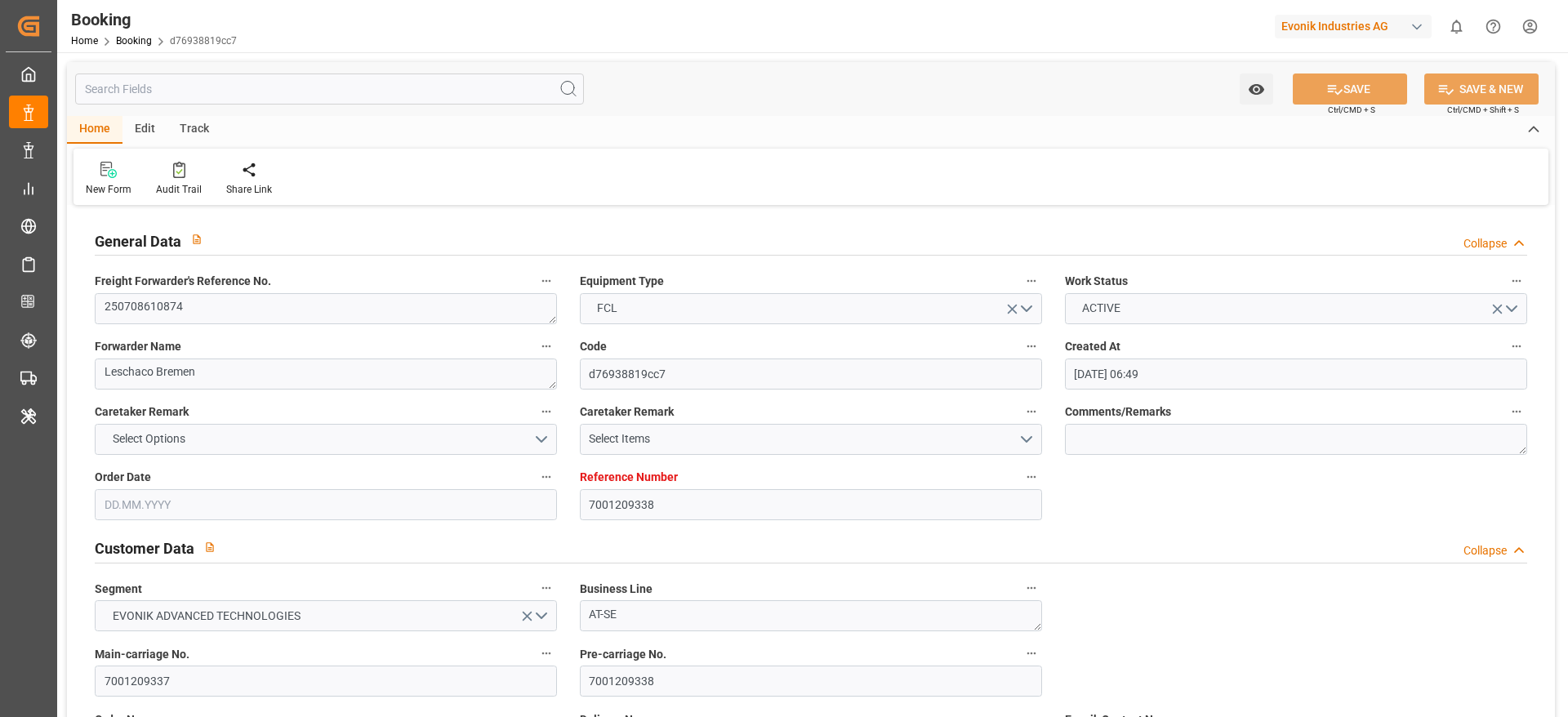
type input "14.07.2025 22:00"
type input "18.07.2025 15:55"
type input "18.07.2025 18:00"
type input "18.07.2025 18:43"
type input "26.07.2025 02:00"
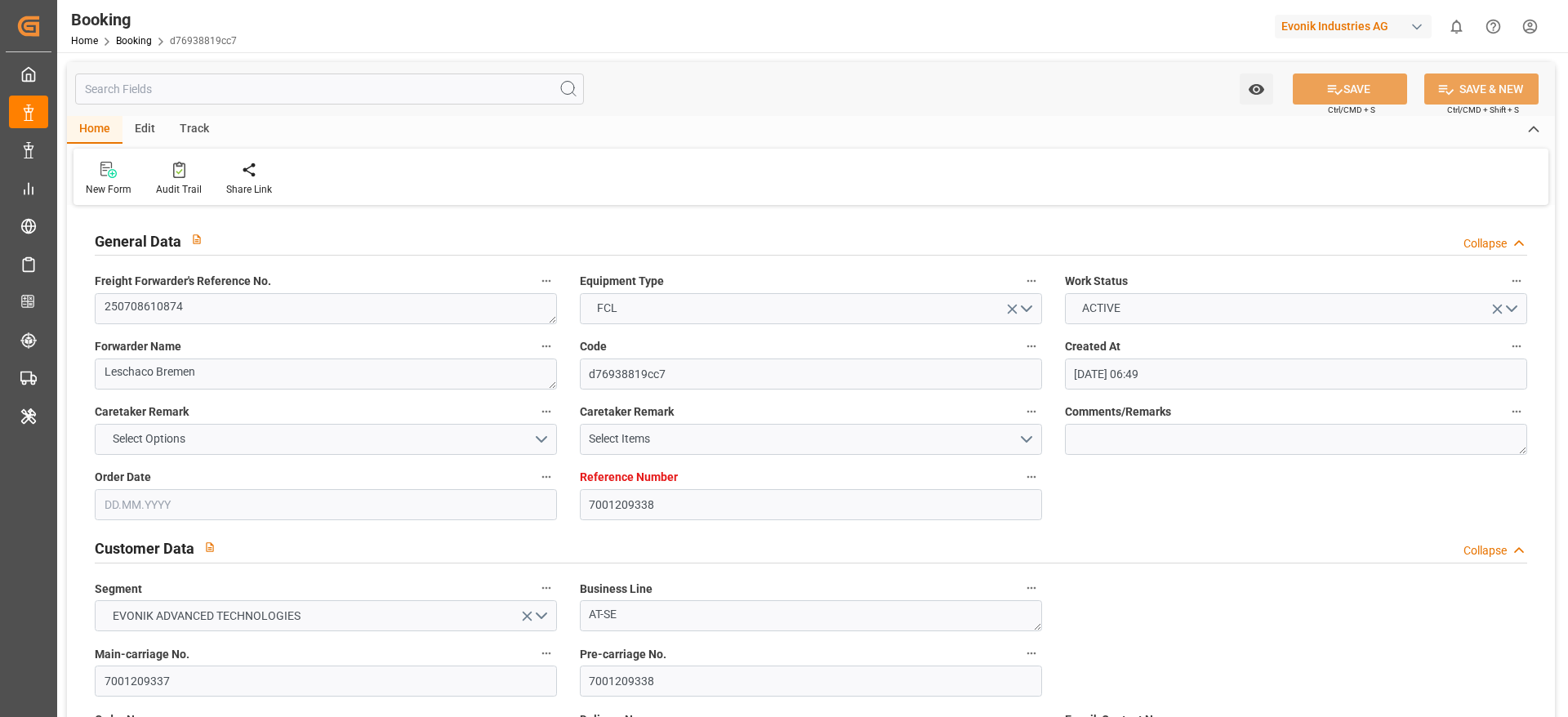
type input "26.07.2025 00:42"
type input "26.07.2025 10:36"
type input "26.07.2025 16:13"
type input "27.07.2025 01:38"
type input "27.07.2025 18:00"
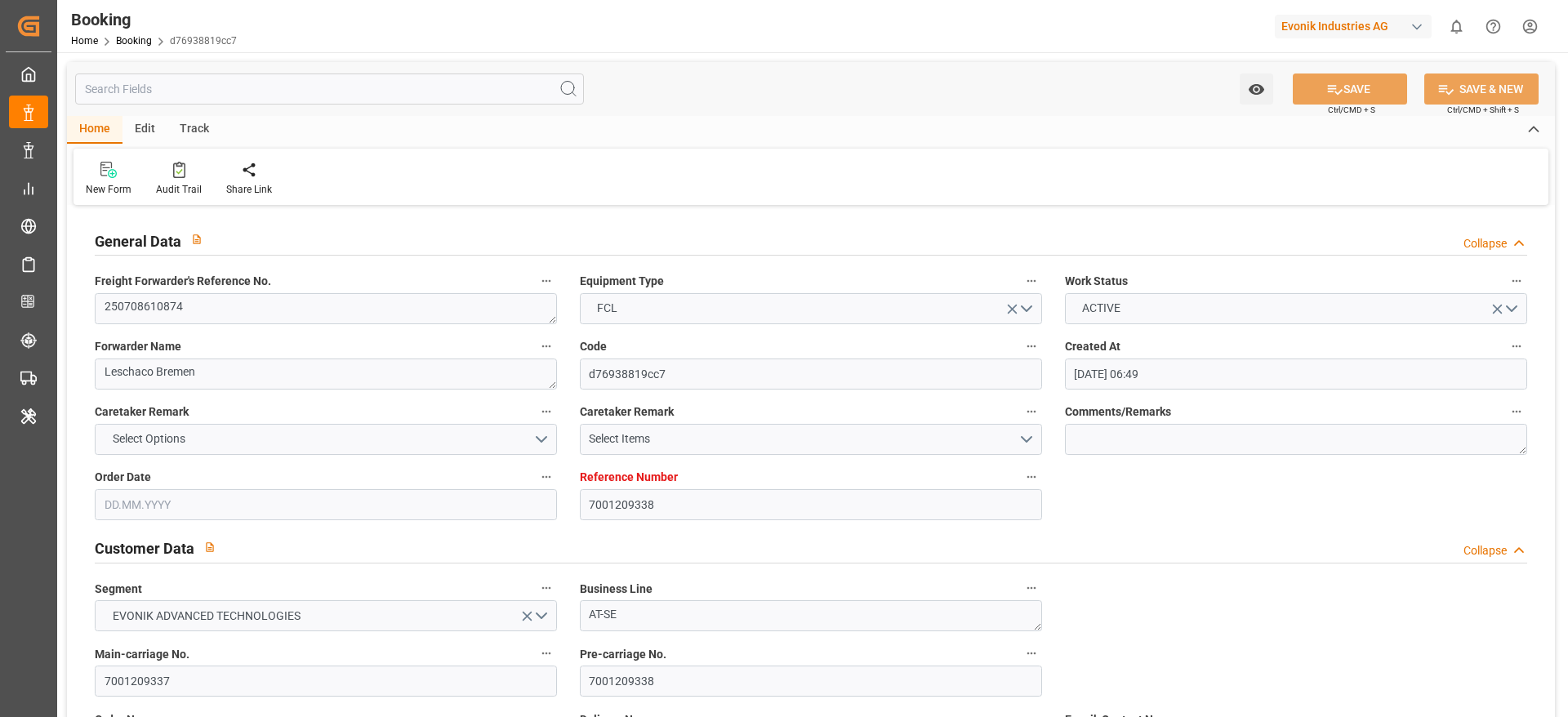
type input "27.07.2025 19:53"
type input "25.08.2025 03:30"
type input "25.08.2025 03:40"
type input "25.08.2025 16:07"
type input "25.08.2025 18:27"
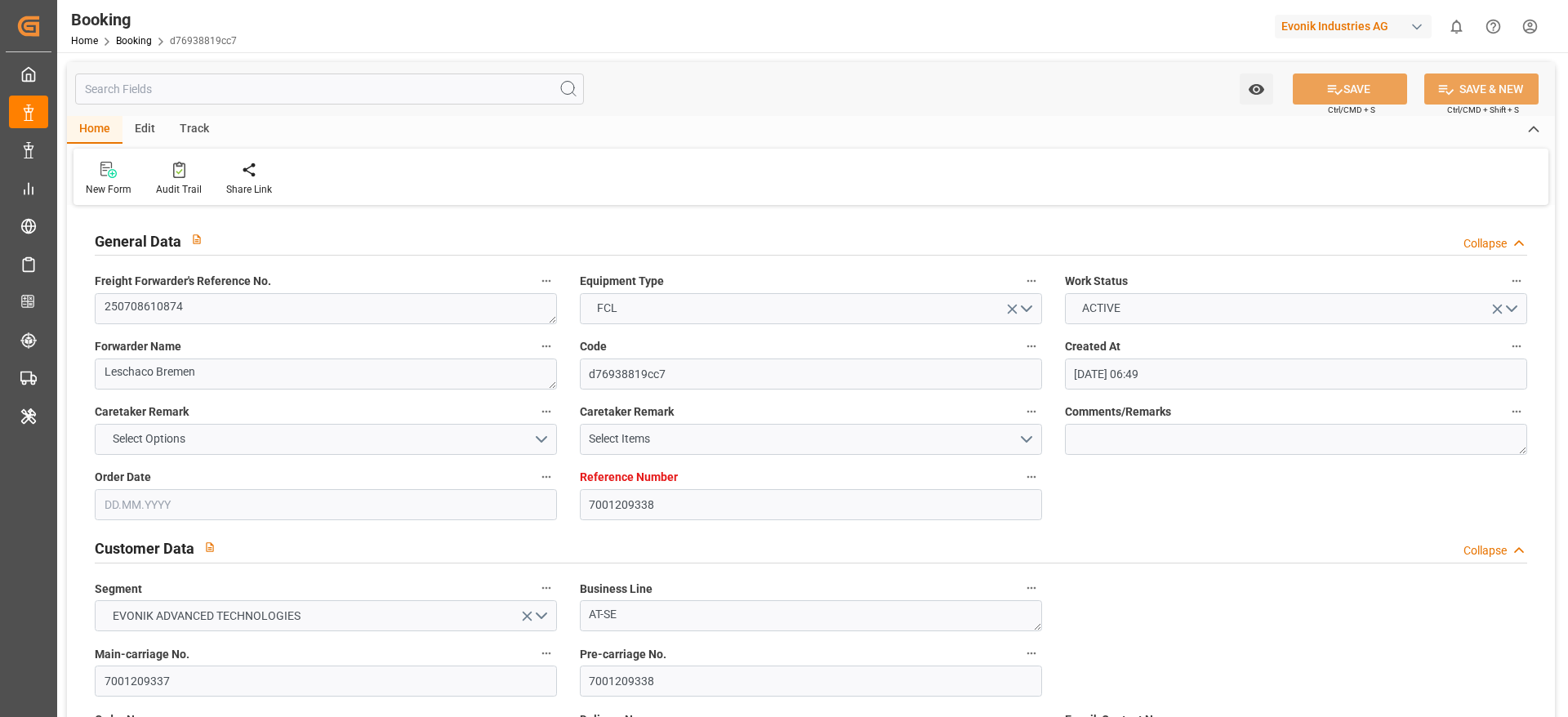
type input "03.09.2025 01:01"
type input "03.09.2025 11:00"
type input "03.09.2025 13:16"
type input "07.09.2025 10:00"
type input "07.09.2025 18:14"
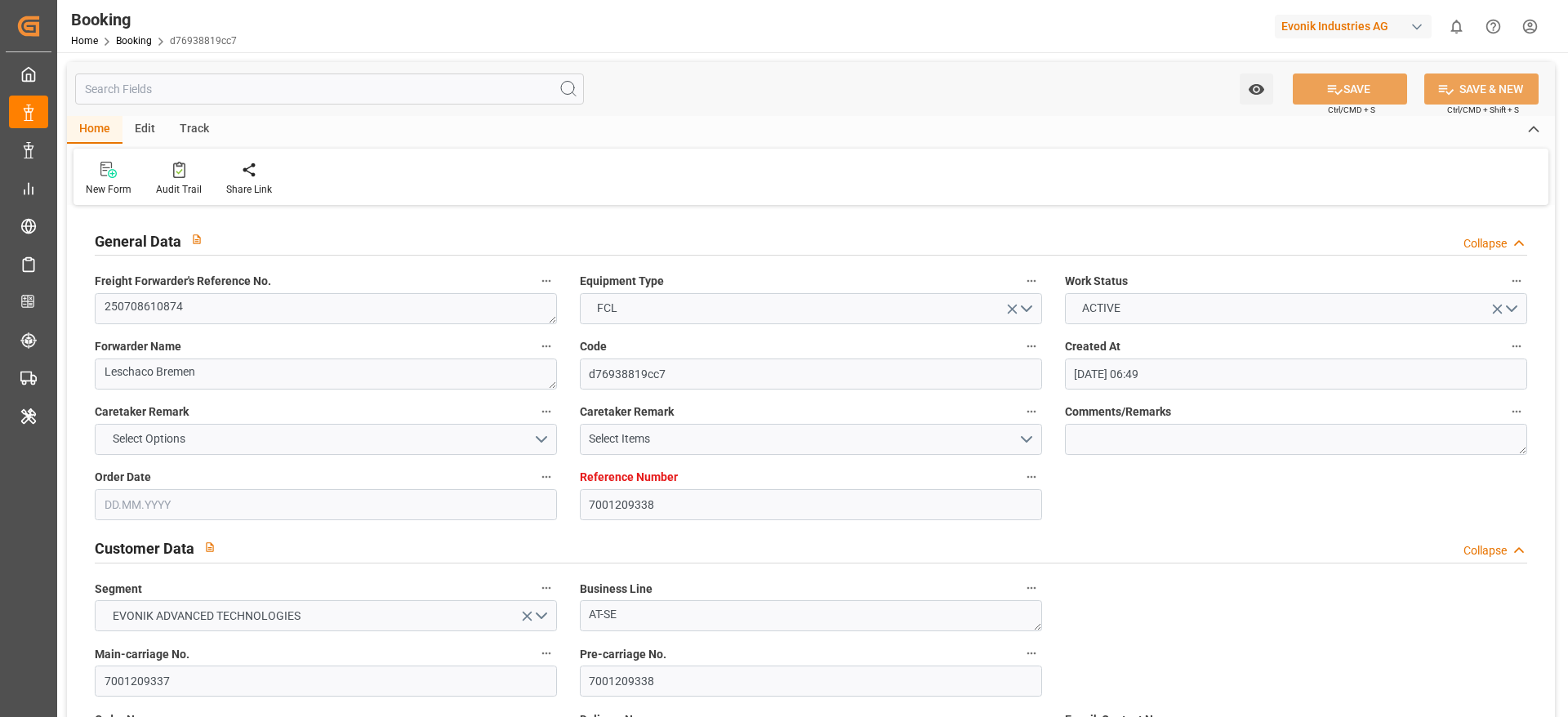
type input "07.09.2025 14:18"
type input "10.09.2025 17:00"
type input "11.09.2025 08:44"
type input "15.09.2025 08:44"
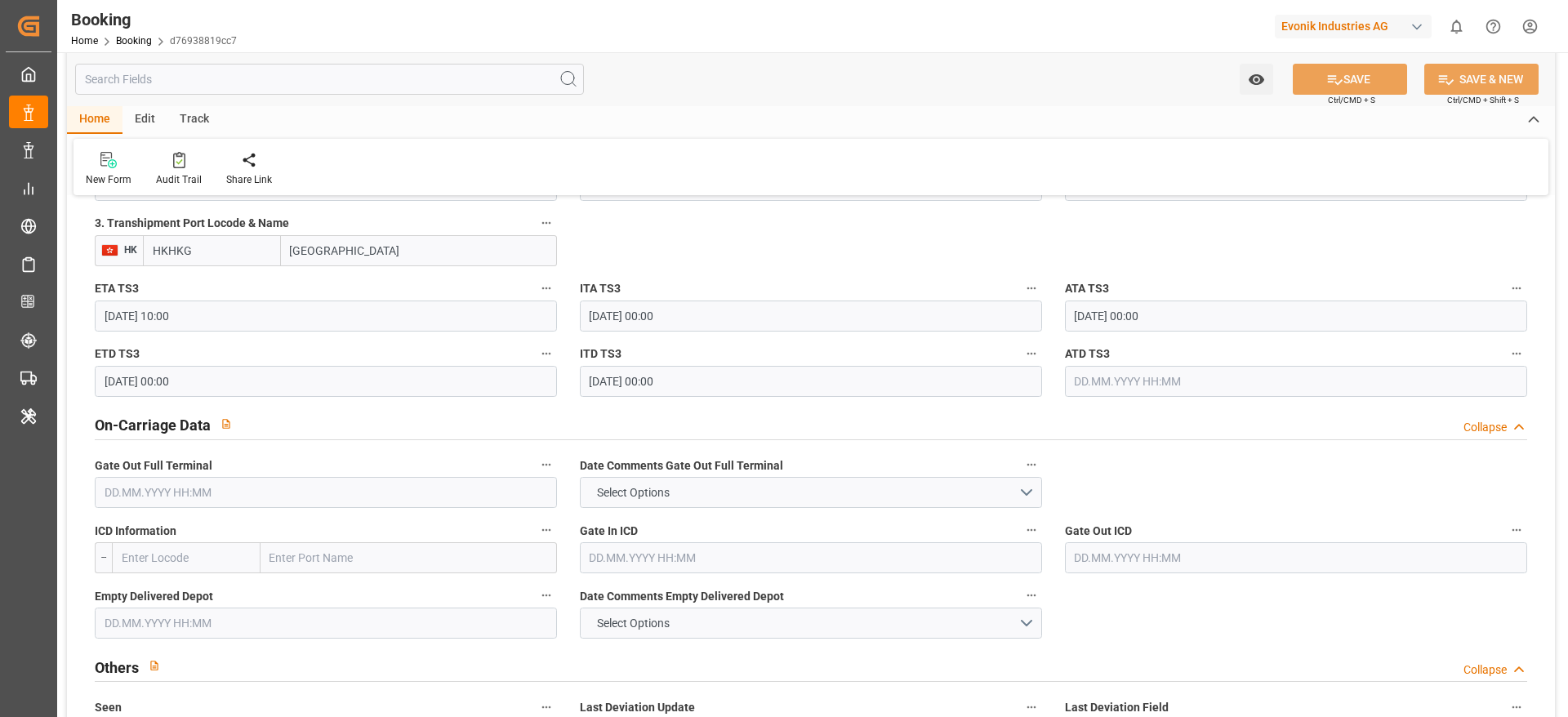
scroll to position [2205, 0]
click at [212, 255] on input "HKHKG" at bounding box center [212, 249] width 138 height 31
click at [224, 289] on span "HKHKG - Hong Kong" at bounding box center [209, 293] width 110 height 30
type input "HKHKG"
type input "Hong Kong"
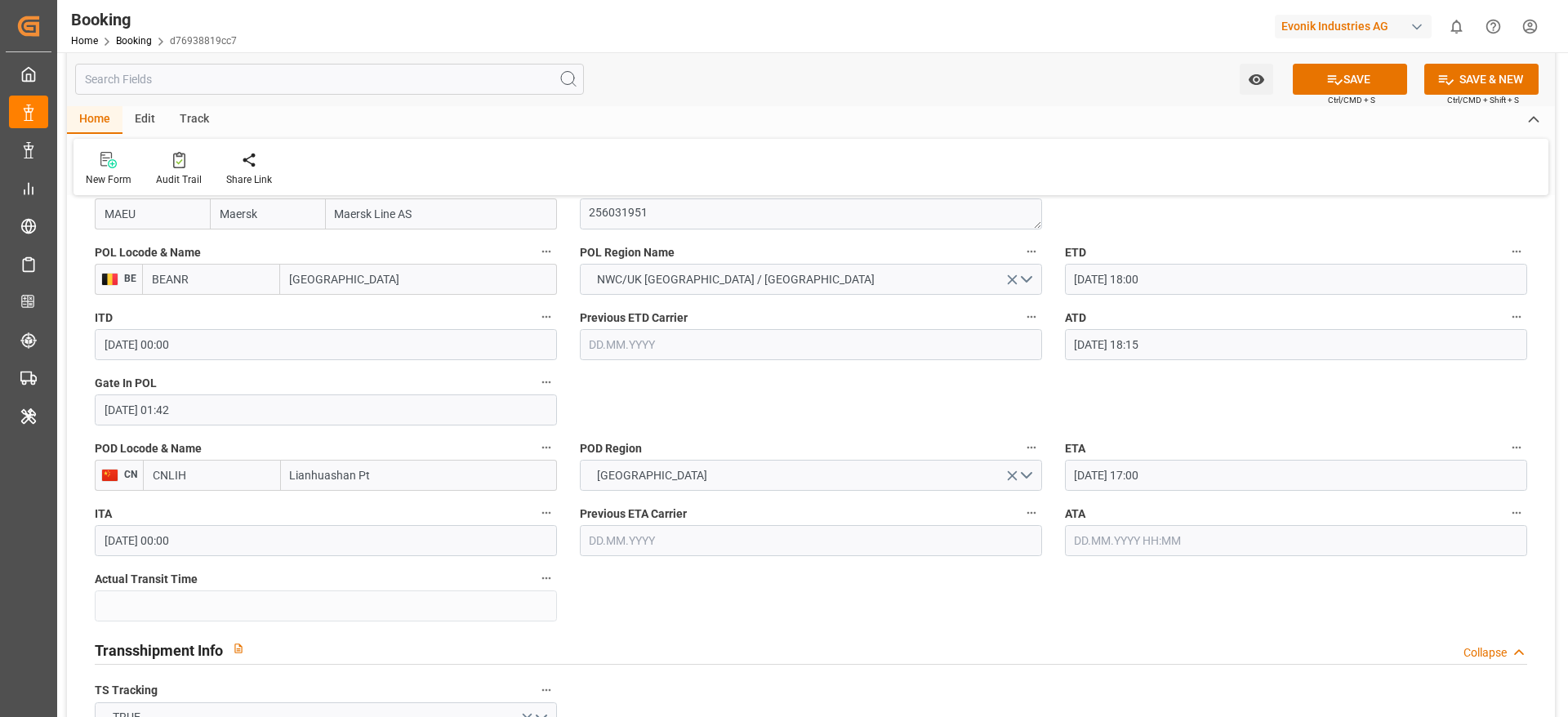
scroll to position [1274, 0]
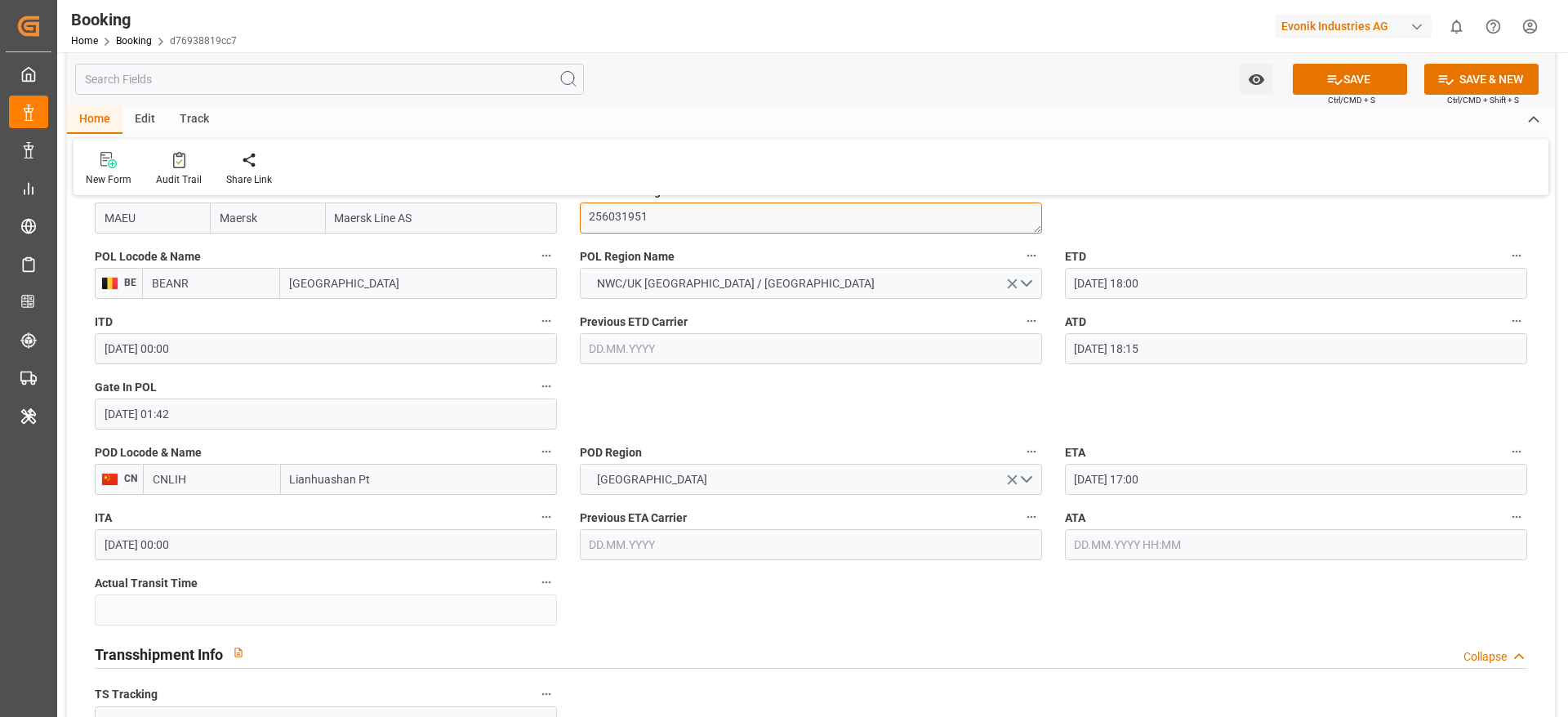
click at [697, 218] on textarea "256031951" at bounding box center [811, 217] width 462 height 31
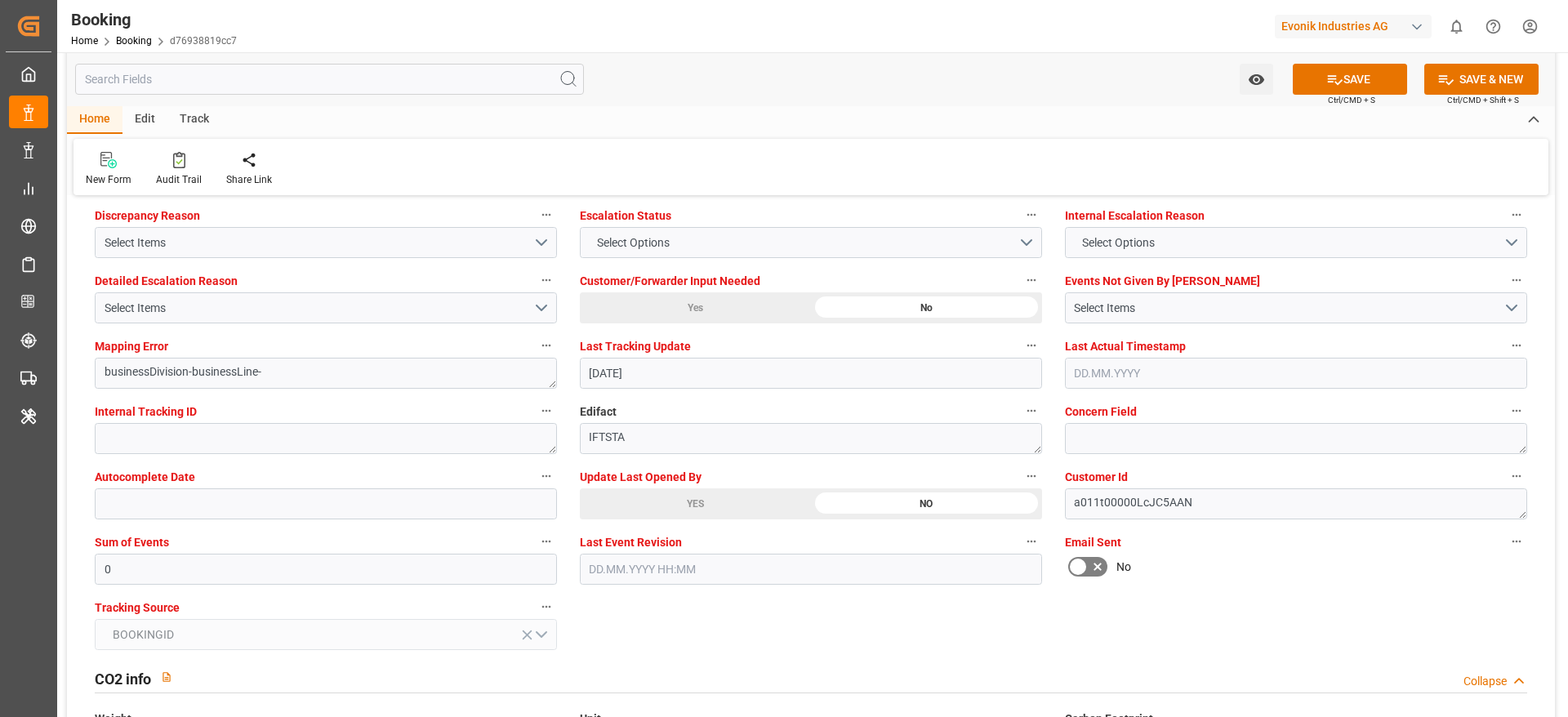
scroll to position [2985, 0]
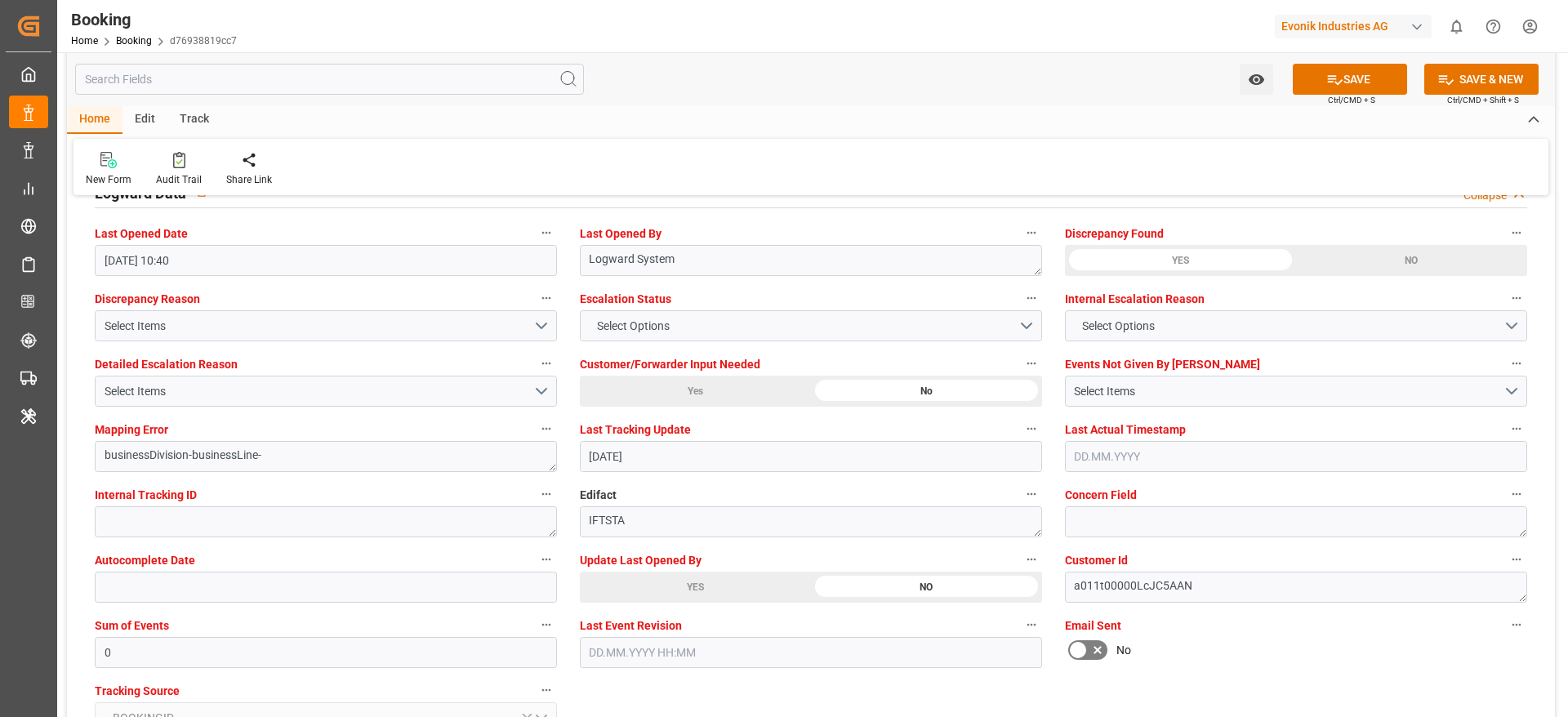
click at [677, 603] on div "Update Last Opened By YES NO" at bounding box center [811, 575] width 485 height 66
click at [707, 595] on div "YES" at bounding box center [695, 587] width 231 height 31
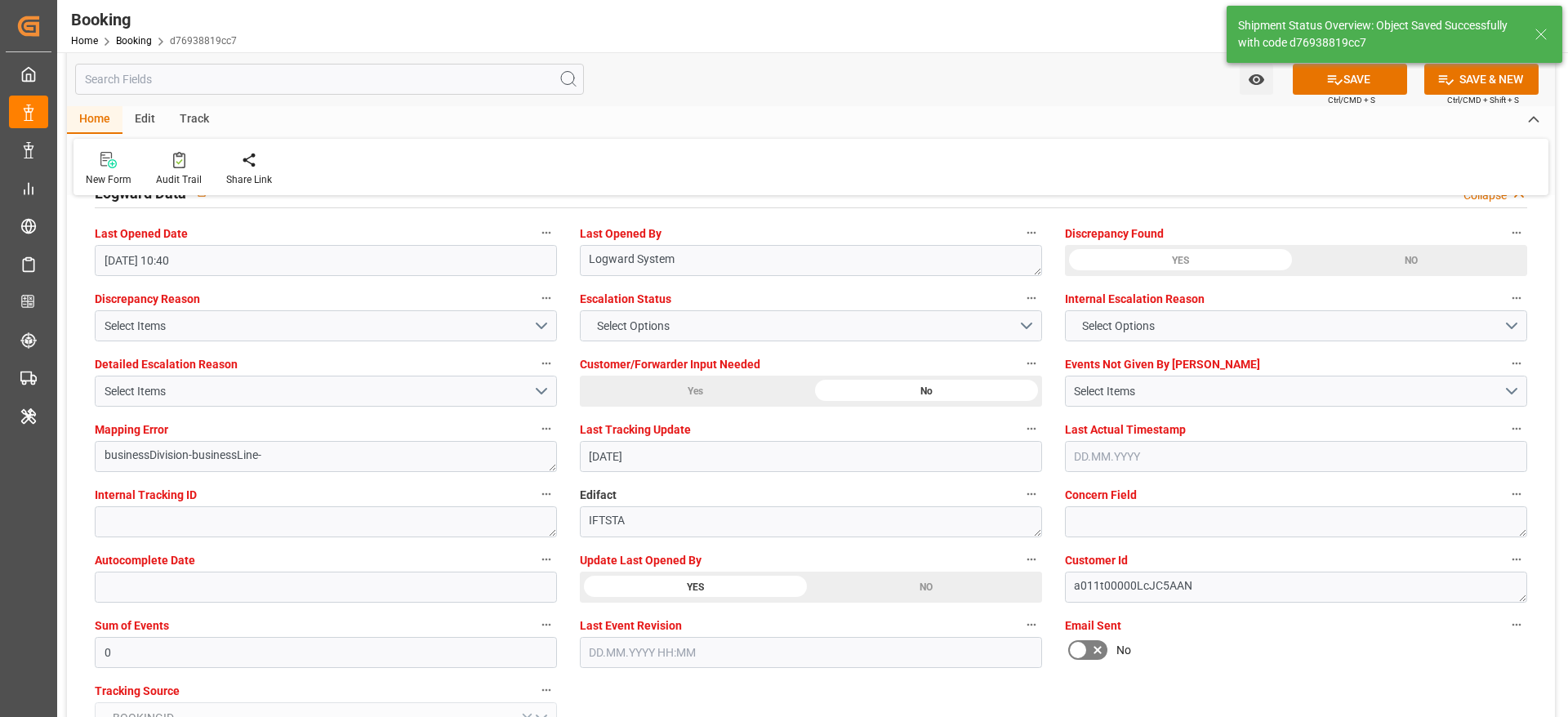
type textarea "[PERSON_NAME]"
type input "09.09.2025 09:59"
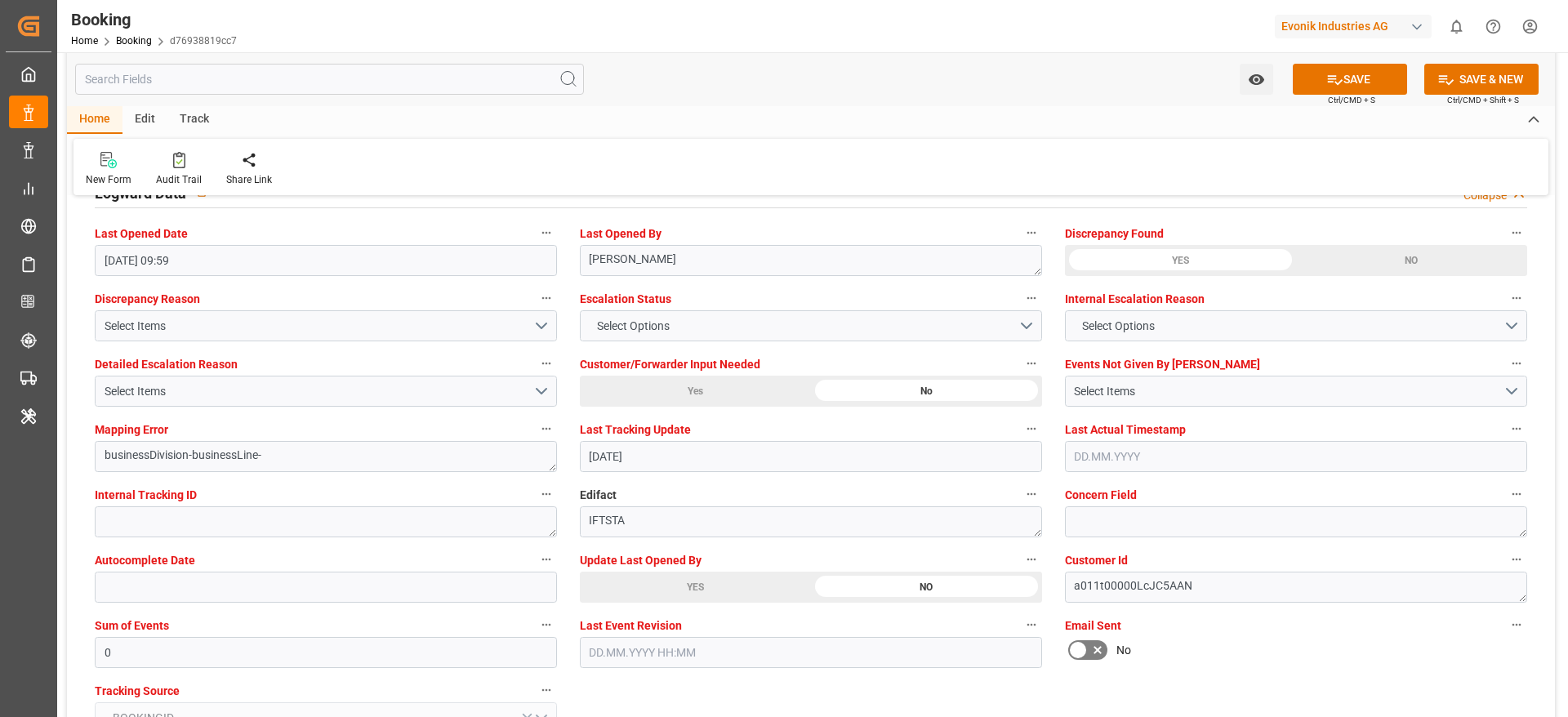
click at [733, 581] on div "YES" at bounding box center [695, 587] width 231 height 31
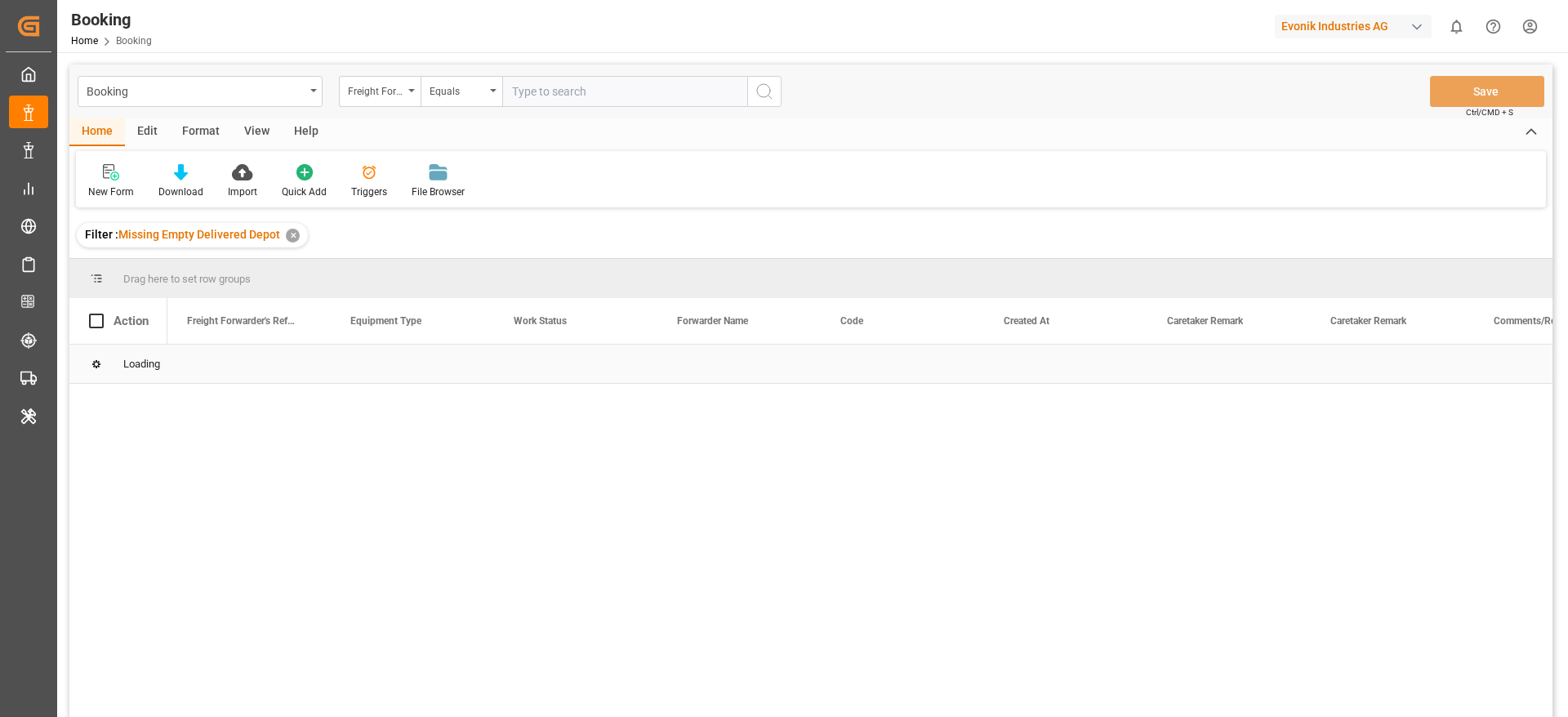
click at [252, 126] on div "View" at bounding box center [256, 132] width 49 height 28
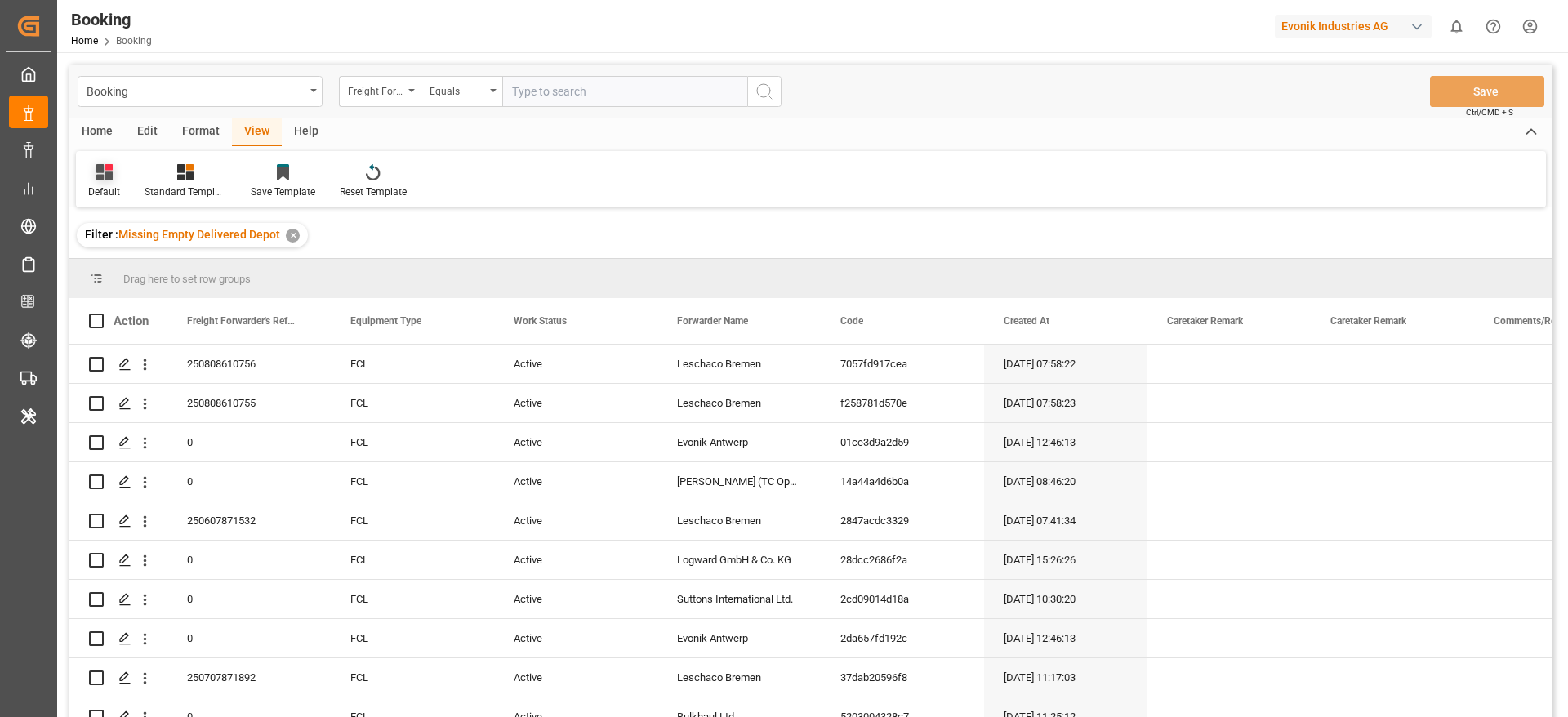
click at [97, 190] on div "Default" at bounding box center [104, 191] width 32 height 14
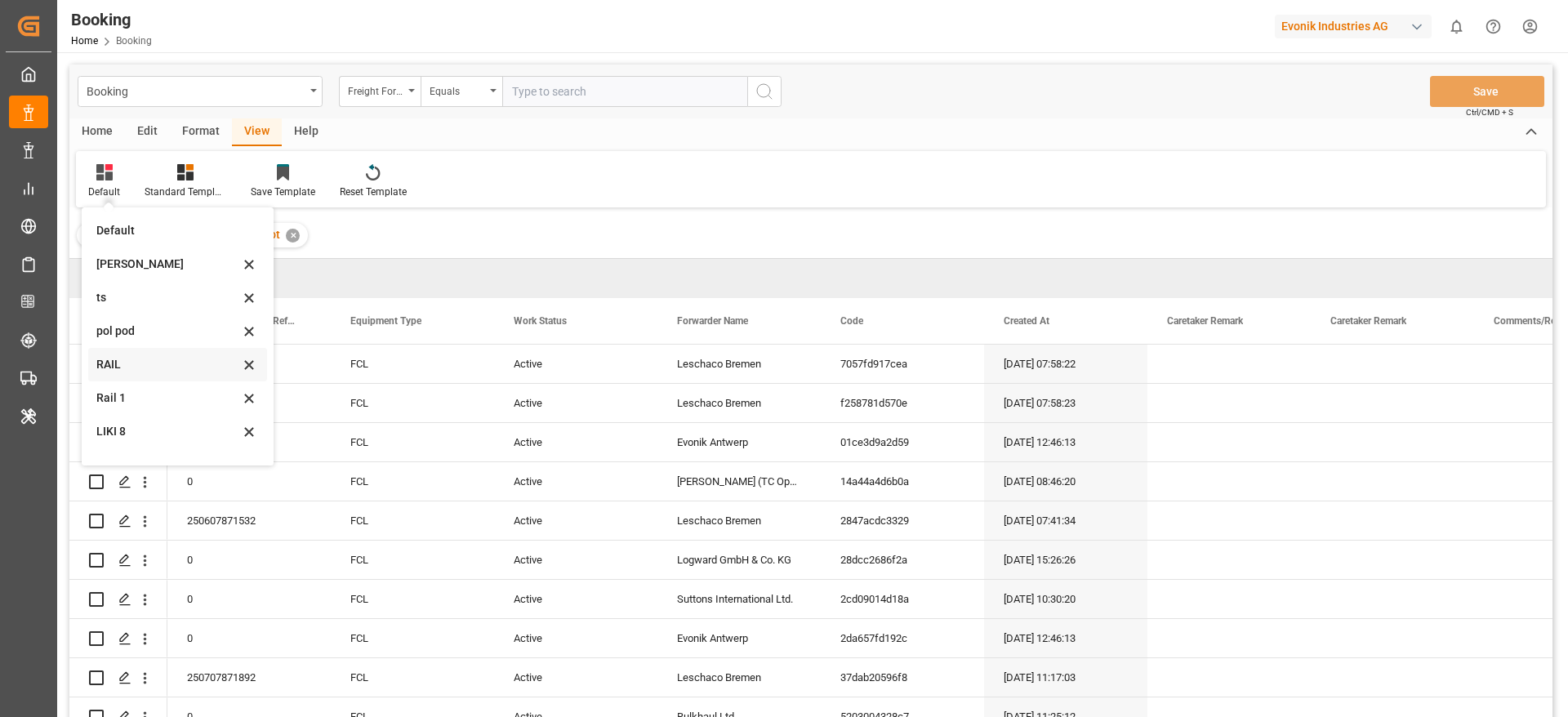
click at [144, 370] on div "RAIL" at bounding box center [168, 365] width 143 height 17
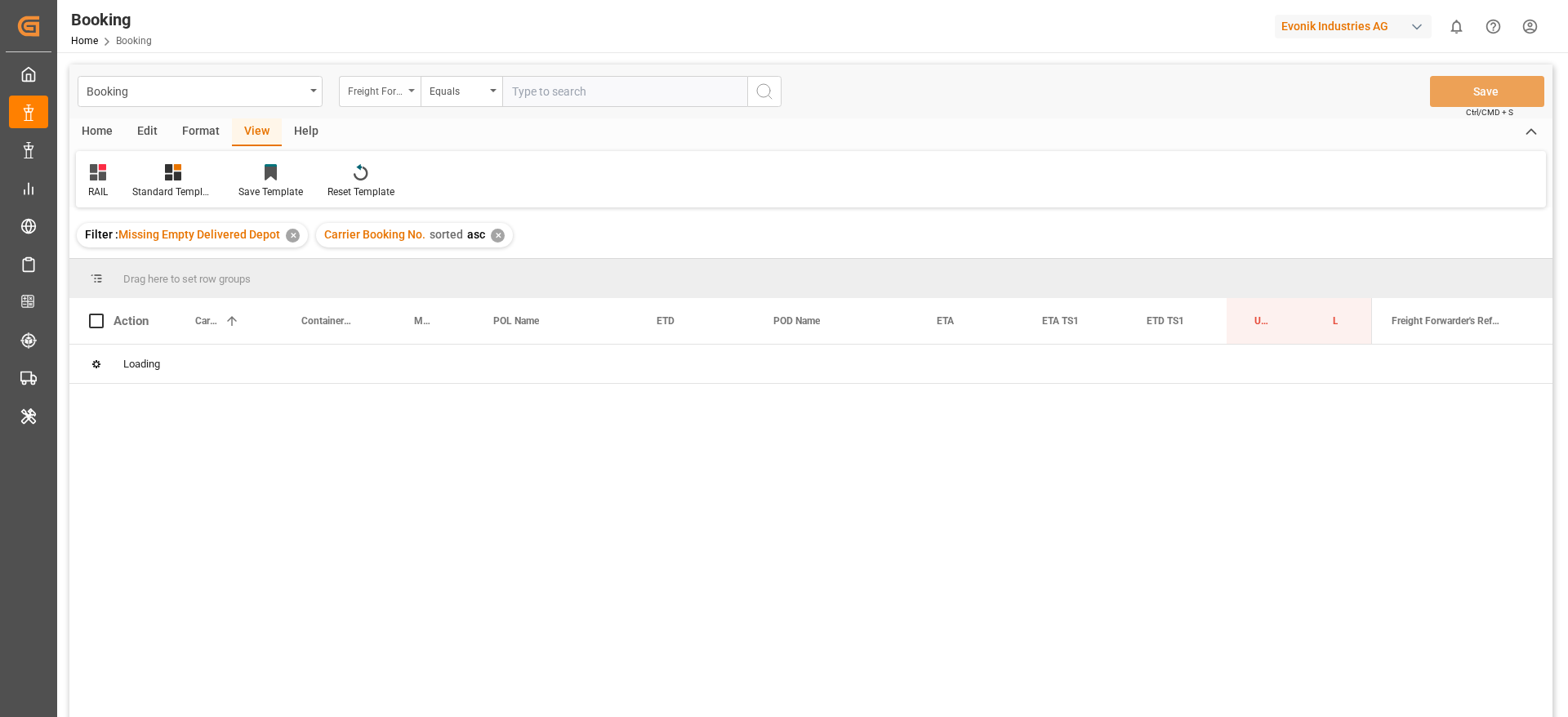
click at [370, 97] on div "Freight Forwarder's Reference No." at bounding box center [375, 89] width 55 height 19
click at [371, 85] on div "Freight Forwarder's Reference No." at bounding box center [375, 89] width 55 height 19
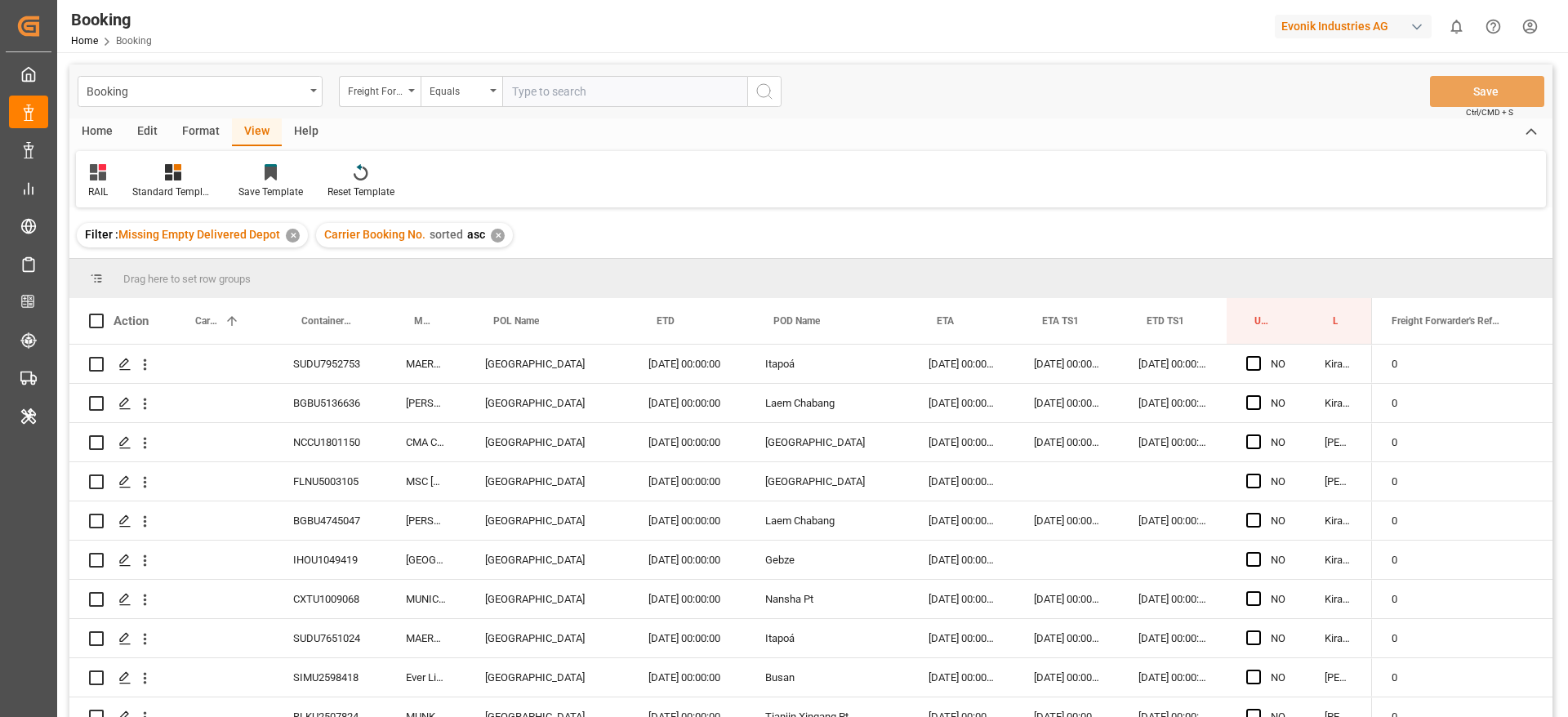
click at [494, 239] on div "✕" at bounding box center [497, 236] width 14 height 14
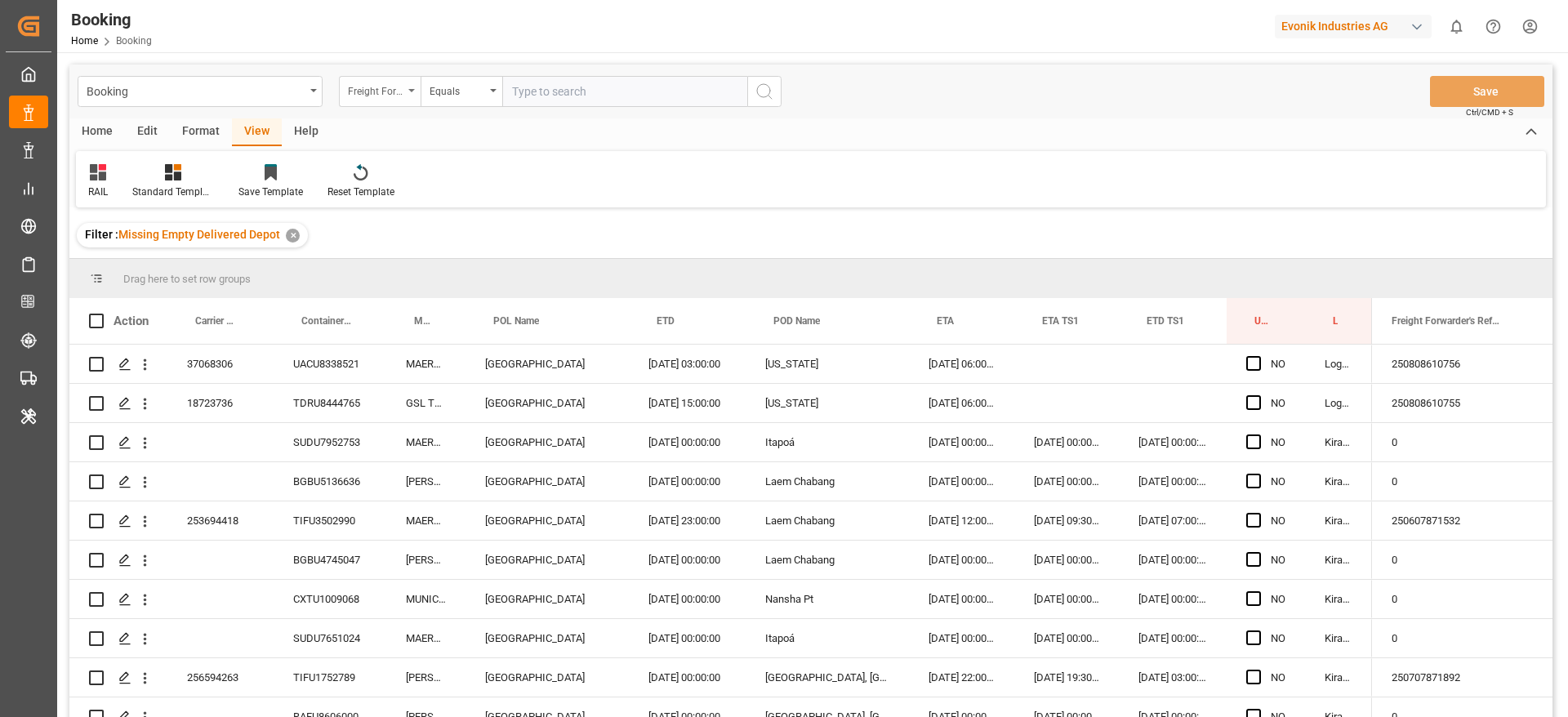
click at [379, 101] on div "Freight Forwarder's Reference No." at bounding box center [380, 91] width 82 height 31
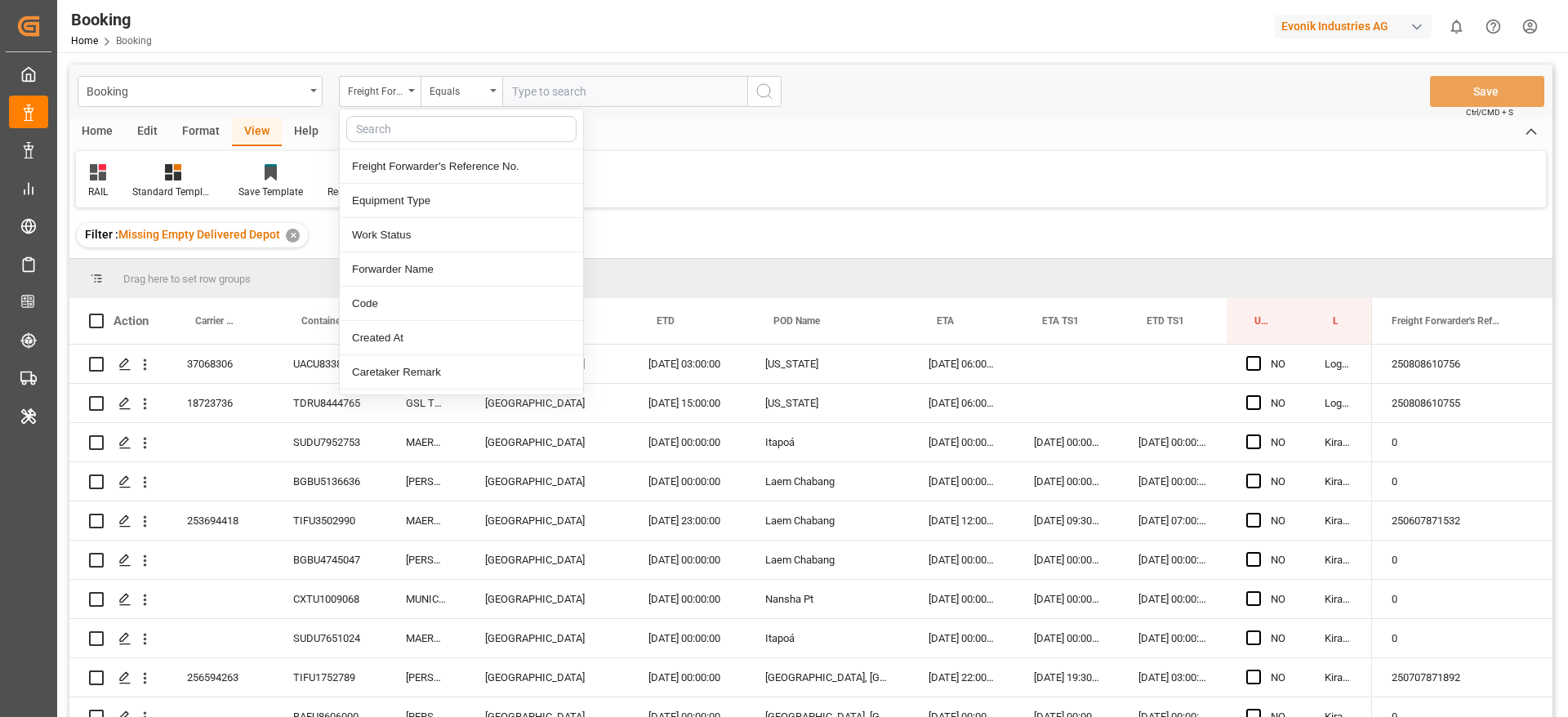
click at [386, 123] on input "text" at bounding box center [461, 129] width 231 height 27
type input "carrier"
click at [390, 197] on div "Carrier SCAC" at bounding box center [461, 201] width 243 height 34
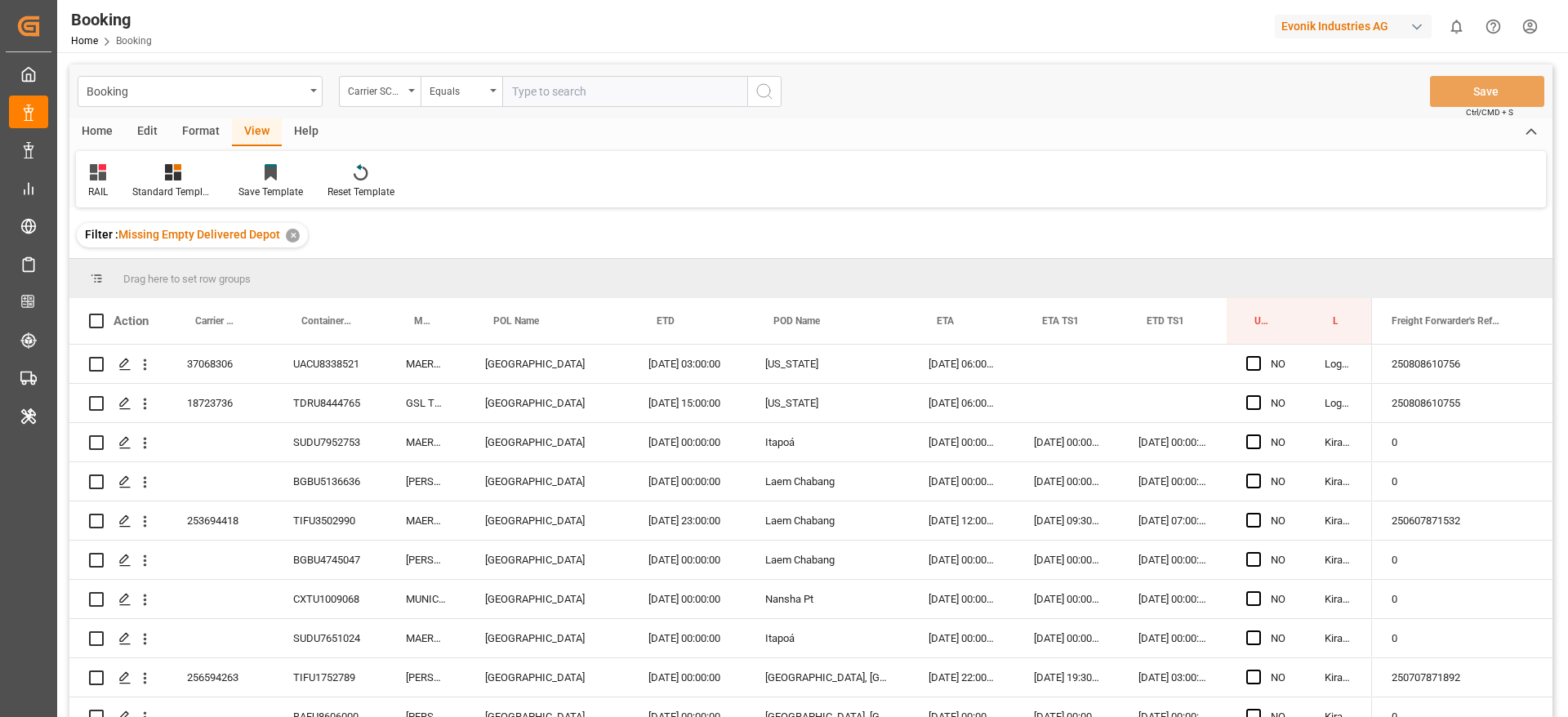
click at [557, 90] on input "text" at bounding box center [625, 91] width 245 height 31
type input "oolu"
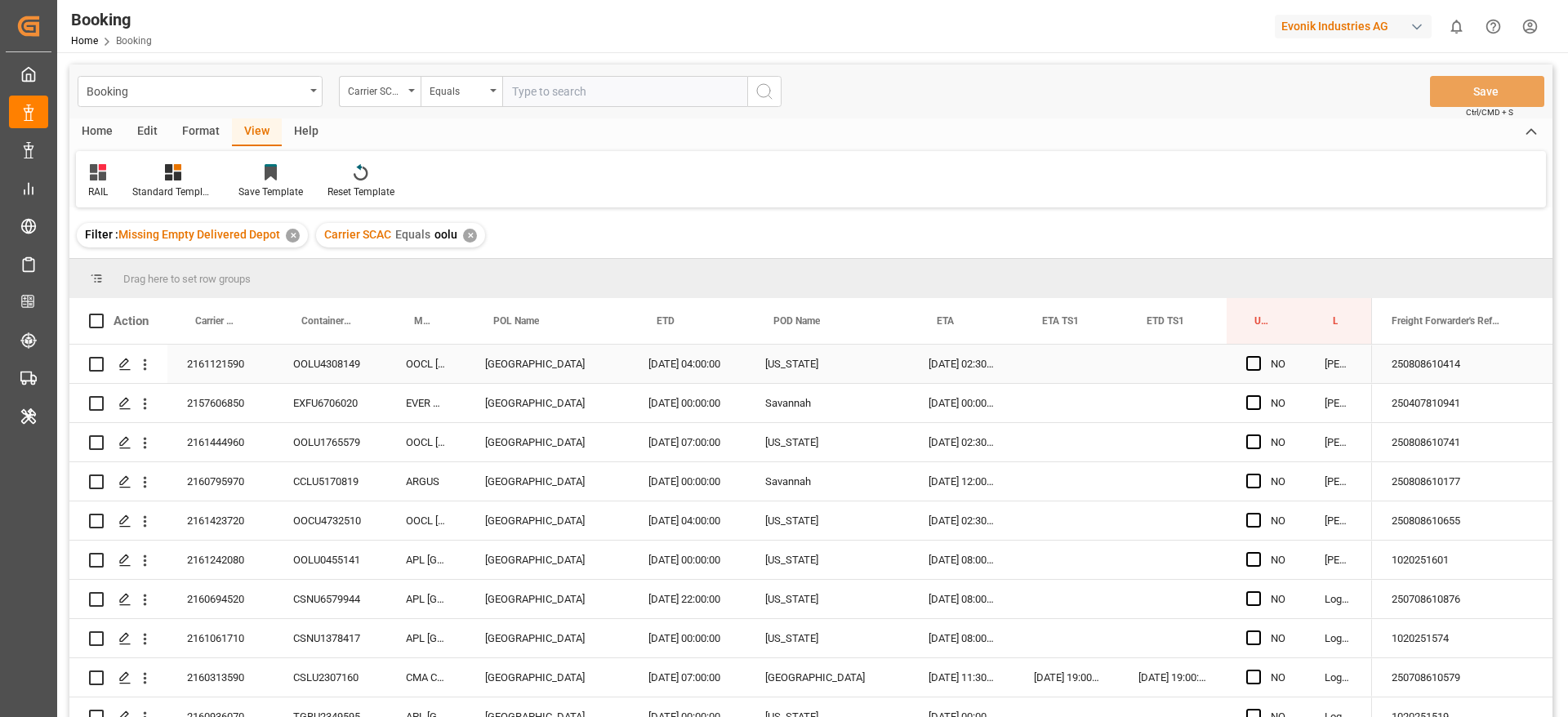
click at [224, 365] on div "2161121590" at bounding box center [220, 364] width 106 height 38
click at [239, 395] on div "2157606850" at bounding box center [220, 403] width 106 height 38
click at [149, 365] on icon "open menu" at bounding box center [145, 365] width 17 height 17
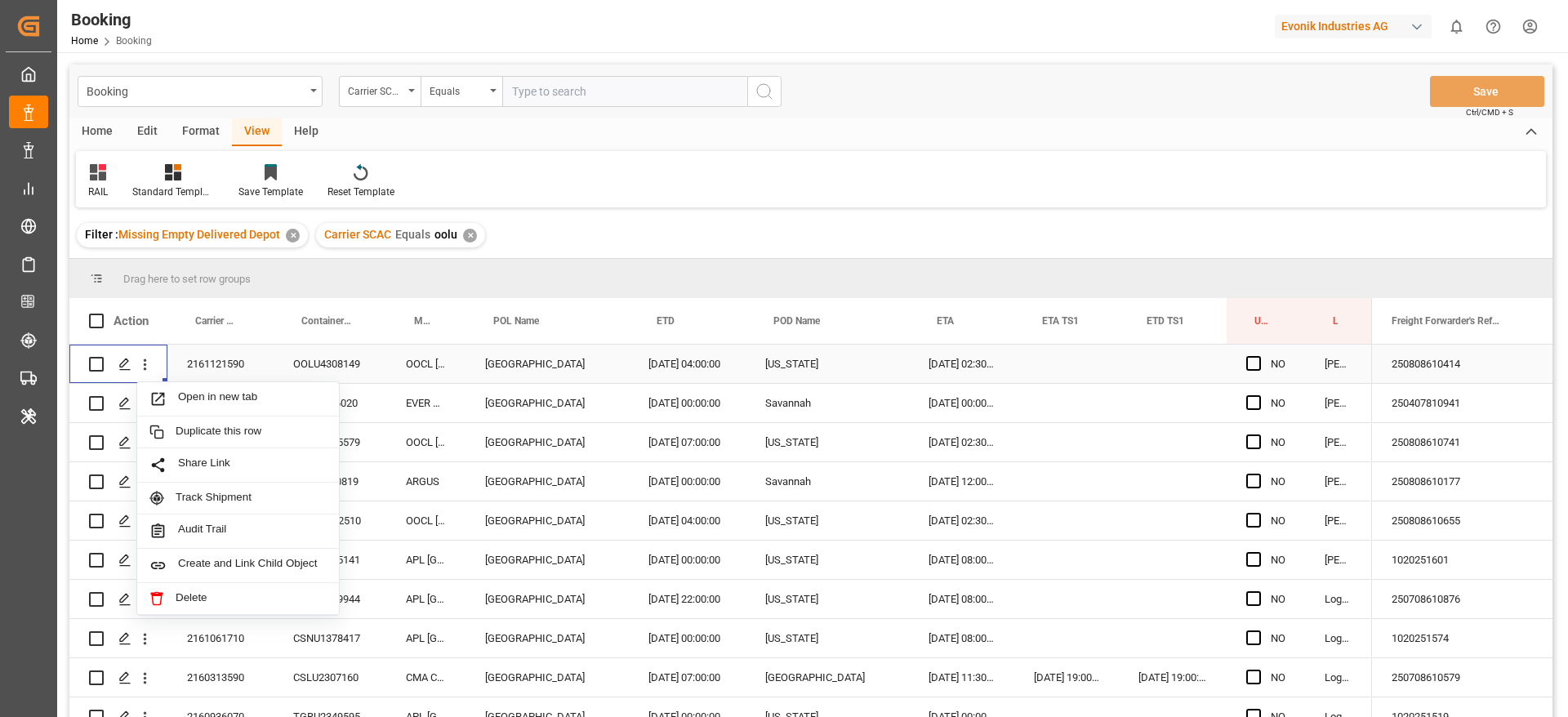
click at [180, 382] on div "Open in new tab Duplicate this row Share Link Track Shipment Audit Trail Create…" at bounding box center [238, 499] width 203 height 235
click at [184, 388] on div "Open in new tab" at bounding box center [238, 400] width 201 height 34
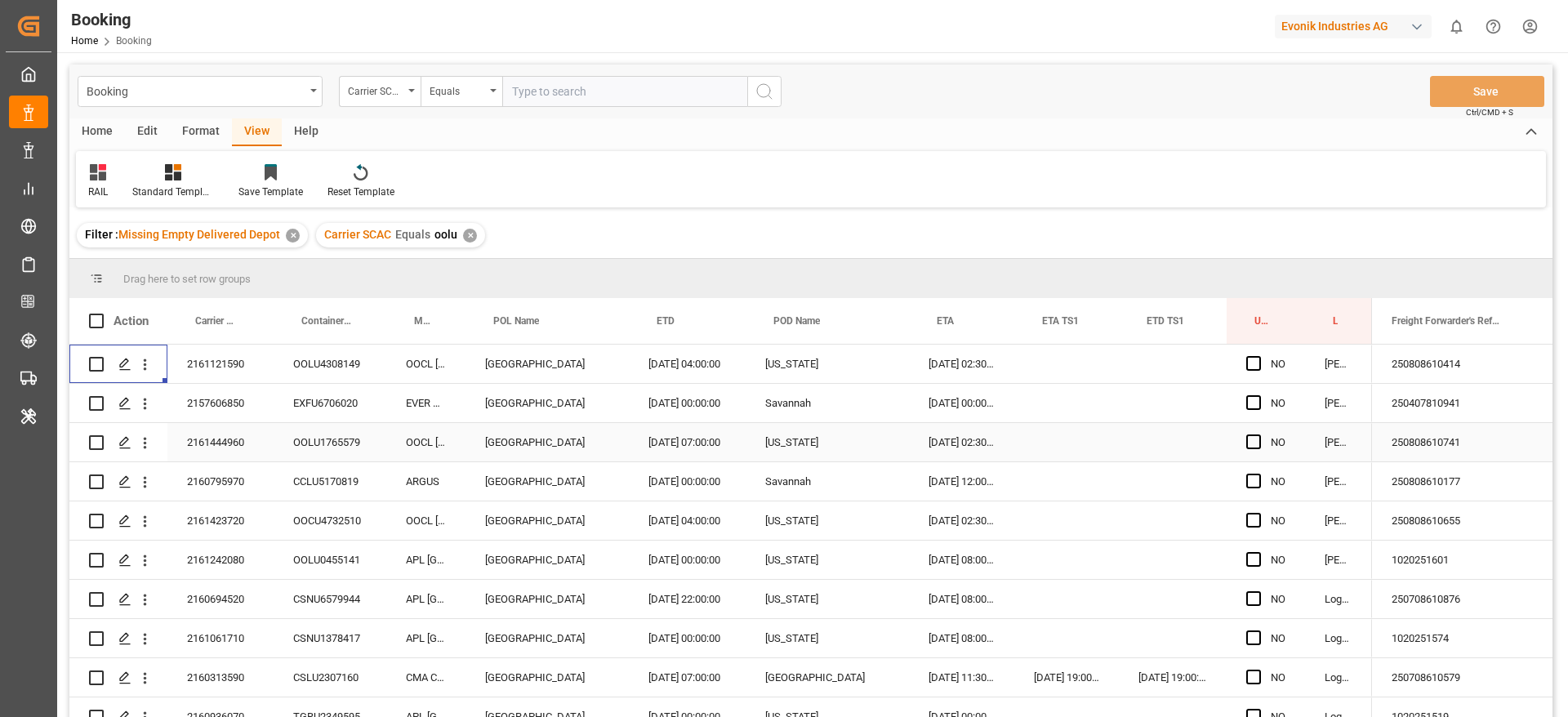
click at [239, 429] on div "2161444960" at bounding box center [220, 443] width 106 height 38
click at [207, 494] on div "2160795970" at bounding box center [220, 481] width 106 height 38
drag, startPoint x: 238, startPoint y: 500, endPoint x: 248, endPoint y: 503, distance: 10.4
click at [240, 500] on div "2160795970" at bounding box center [220, 481] width 106 height 38
click at [261, 525] on div "2161423720" at bounding box center [220, 520] width 106 height 38
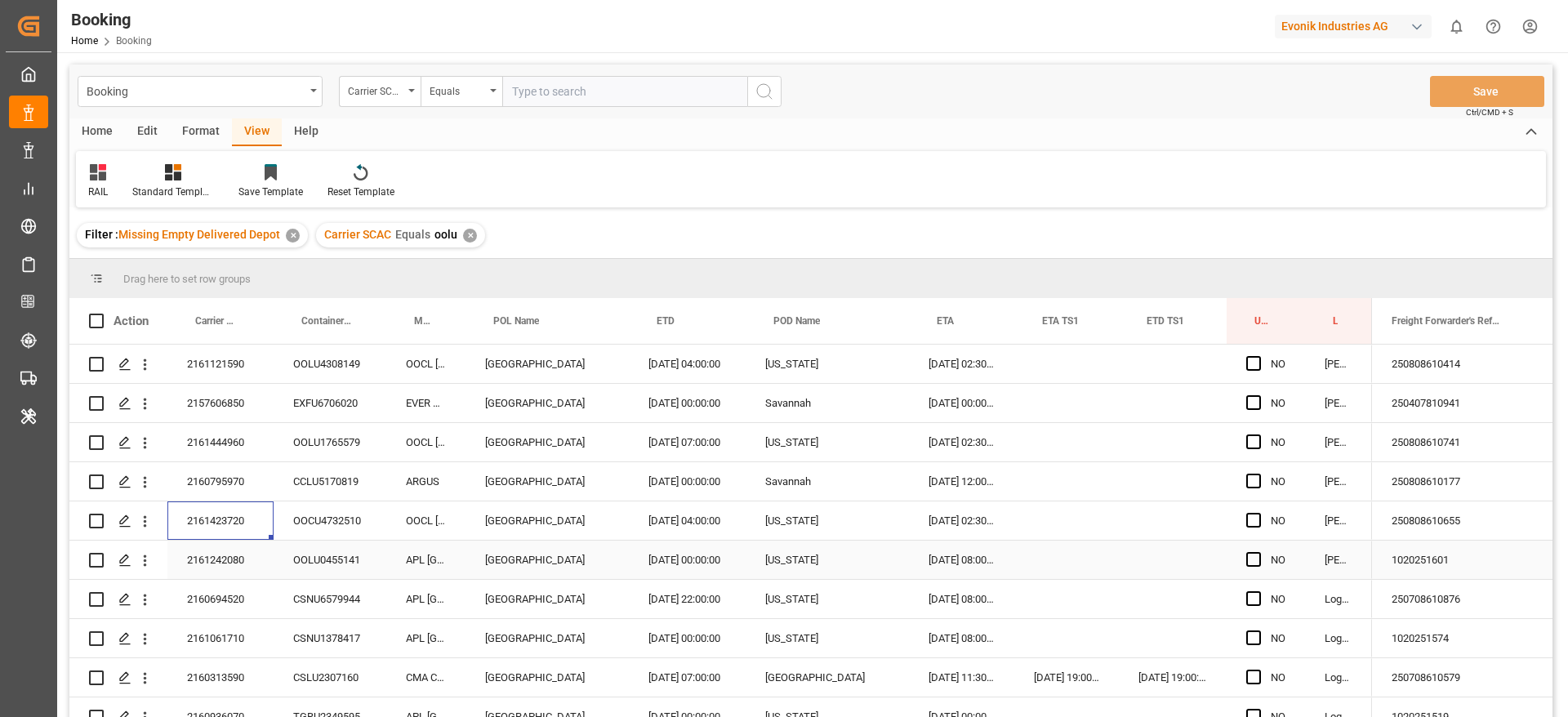
click at [266, 553] on div "2161242080" at bounding box center [220, 559] width 106 height 38
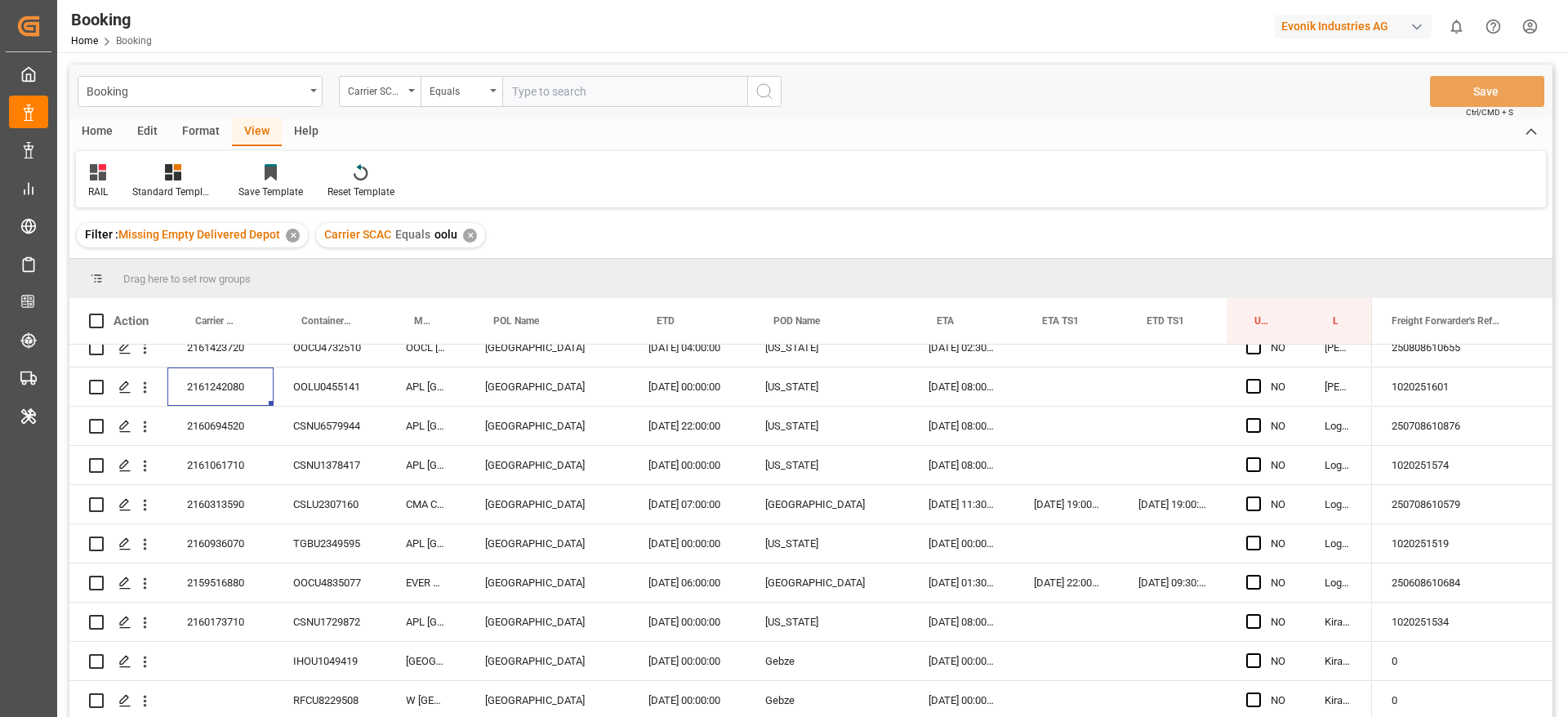
scroll to position [174, 0]
click at [252, 421] on div "2160694520" at bounding box center [220, 425] width 106 height 38
click at [214, 462] on div "2161061710" at bounding box center [220, 464] width 106 height 38
click at [149, 429] on icon "open menu" at bounding box center [145, 426] width 17 height 17
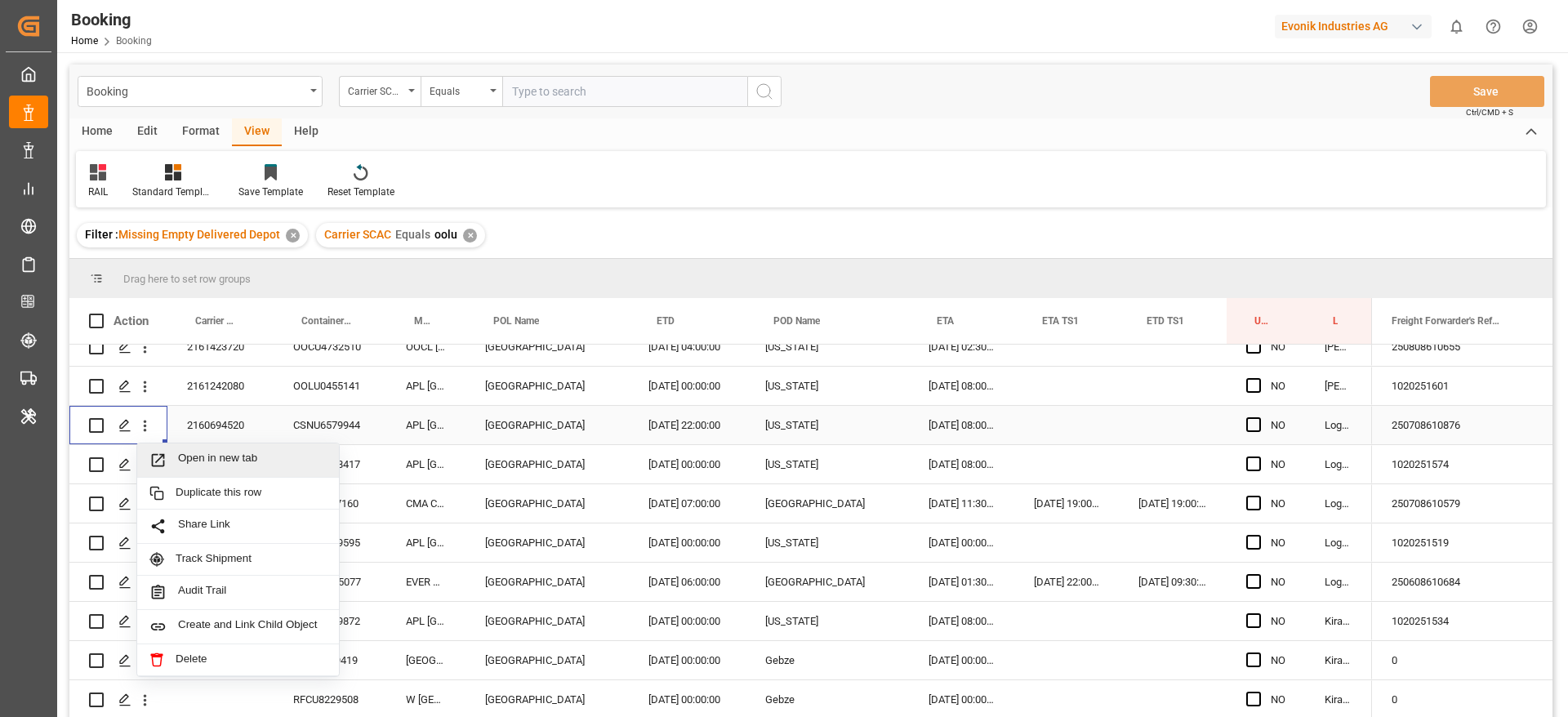
click at [215, 477] on div "Open in new tab" at bounding box center [238, 461] width 201 height 34
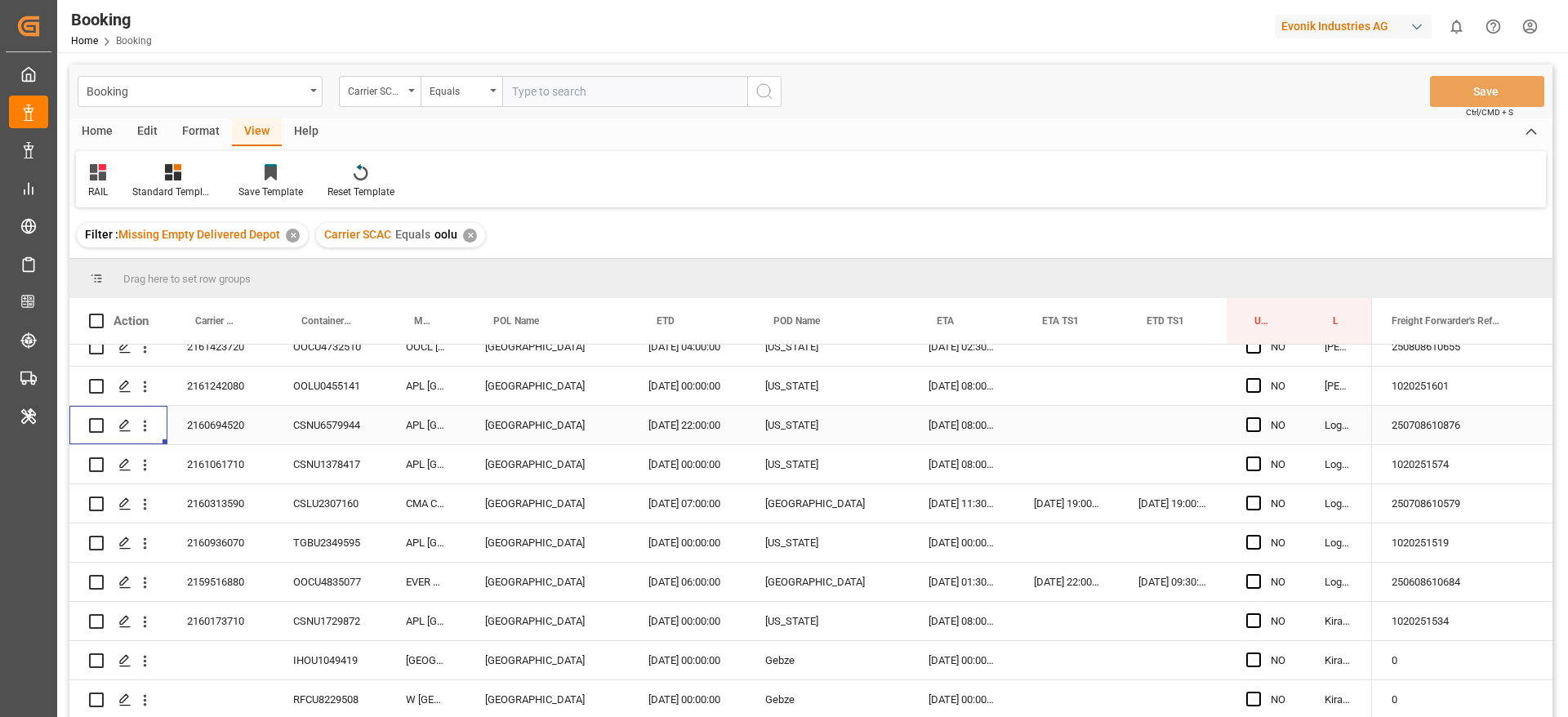
click at [227, 444] on div "2160694520" at bounding box center [220, 425] width 106 height 38
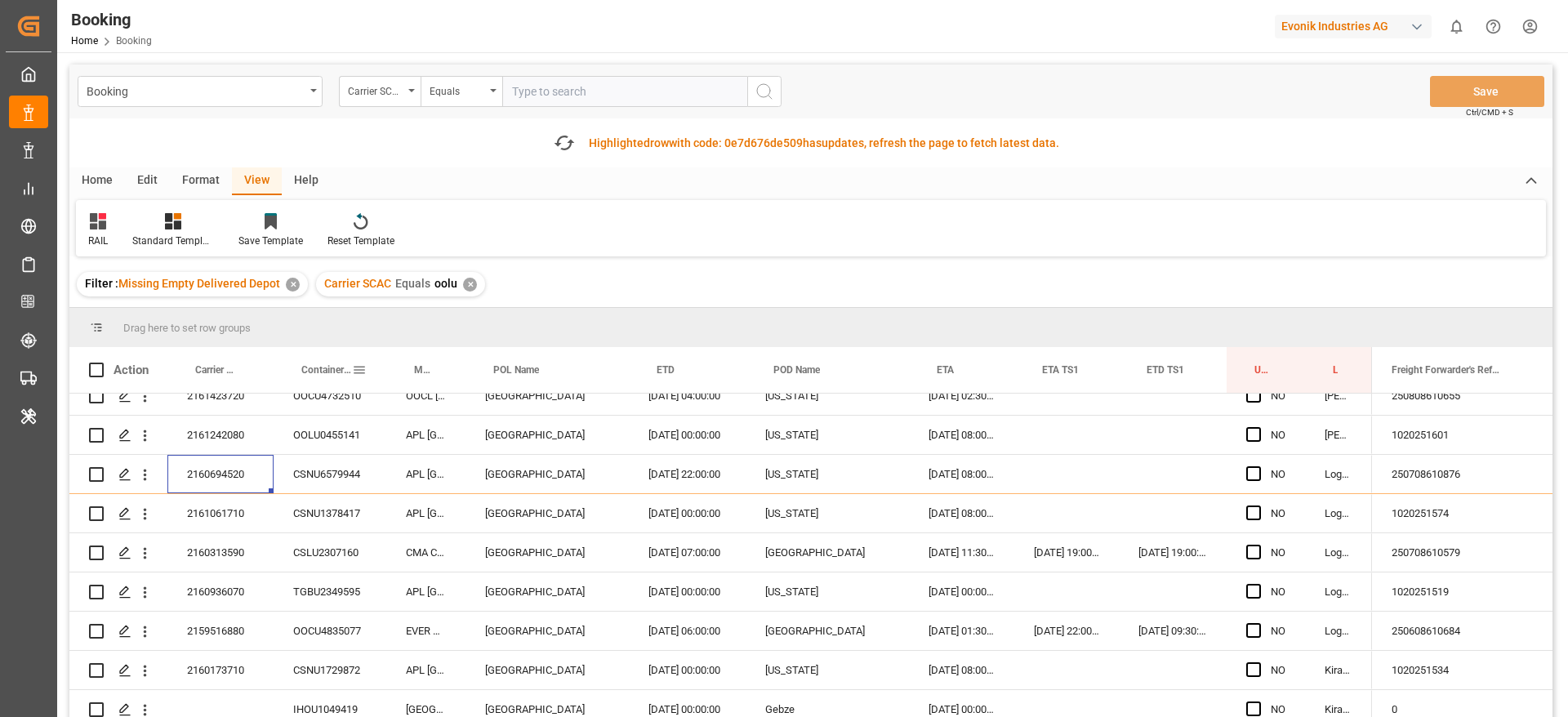
scroll to position [50, 0]
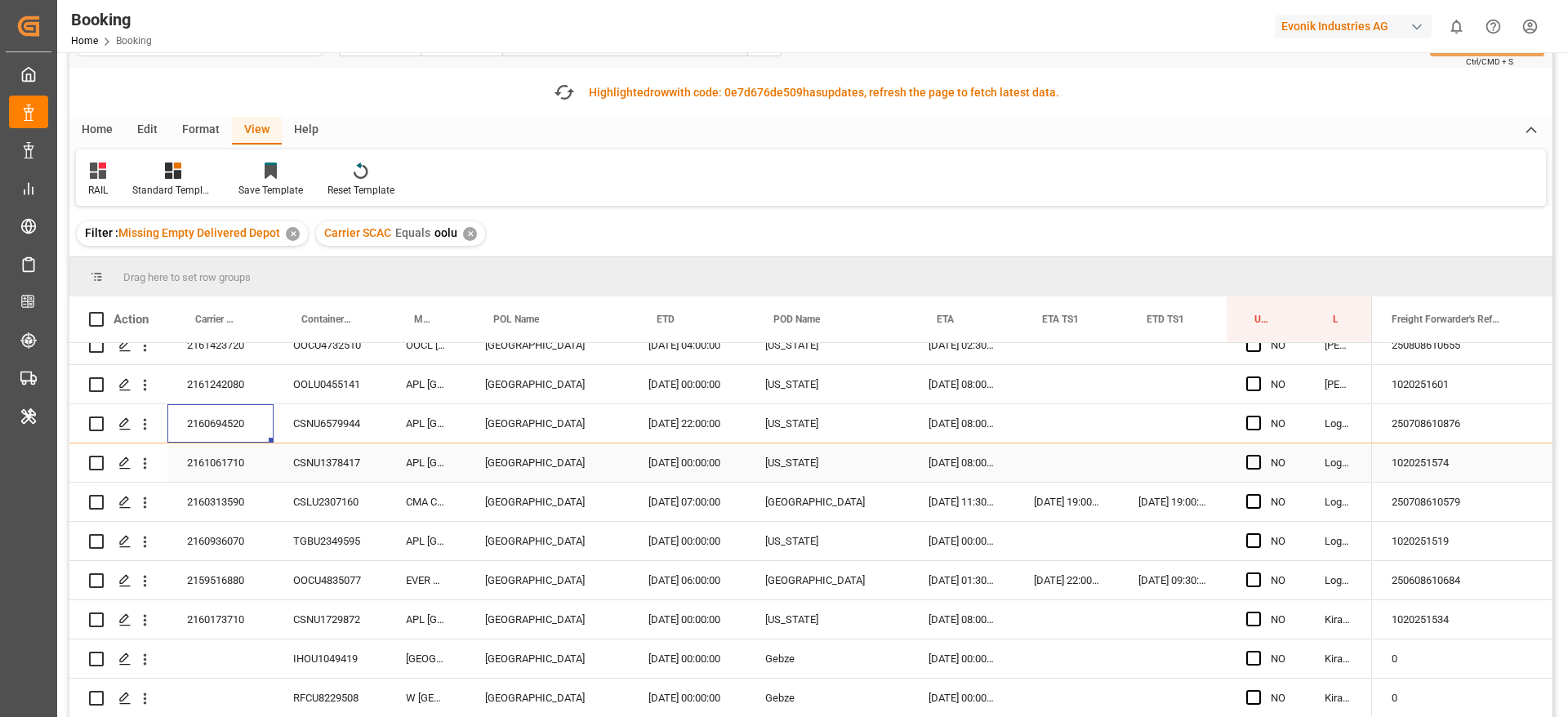
click at [247, 460] on div "2161061710" at bounding box center [220, 462] width 106 height 38
click at [243, 500] on div "2160313590" at bounding box center [220, 501] width 106 height 38
click at [248, 548] on div "2160936070" at bounding box center [220, 541] width 106 height 38
click at [245, 561] on div "2159516880" at bounding box center [220, 580] width 106 height 38
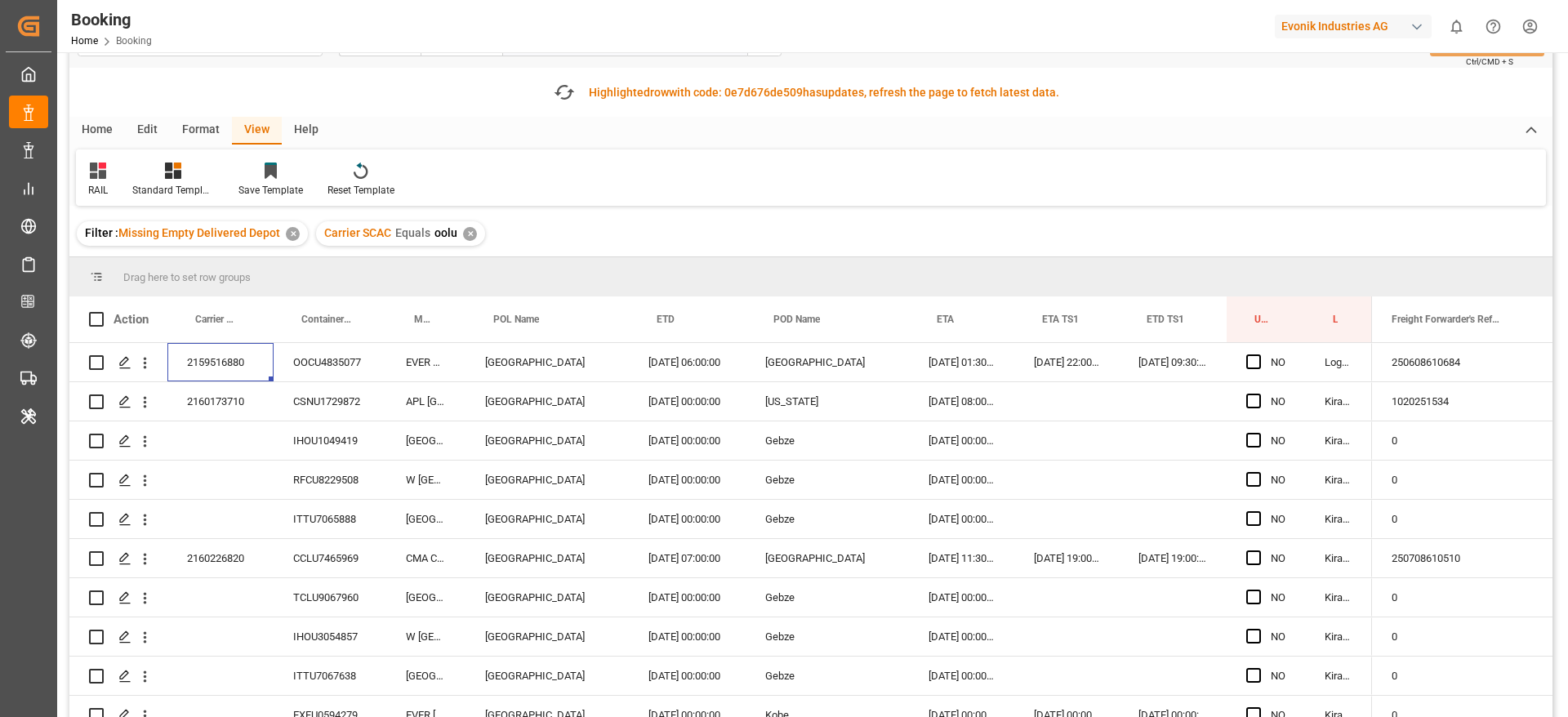
scroll to position [399, 0]
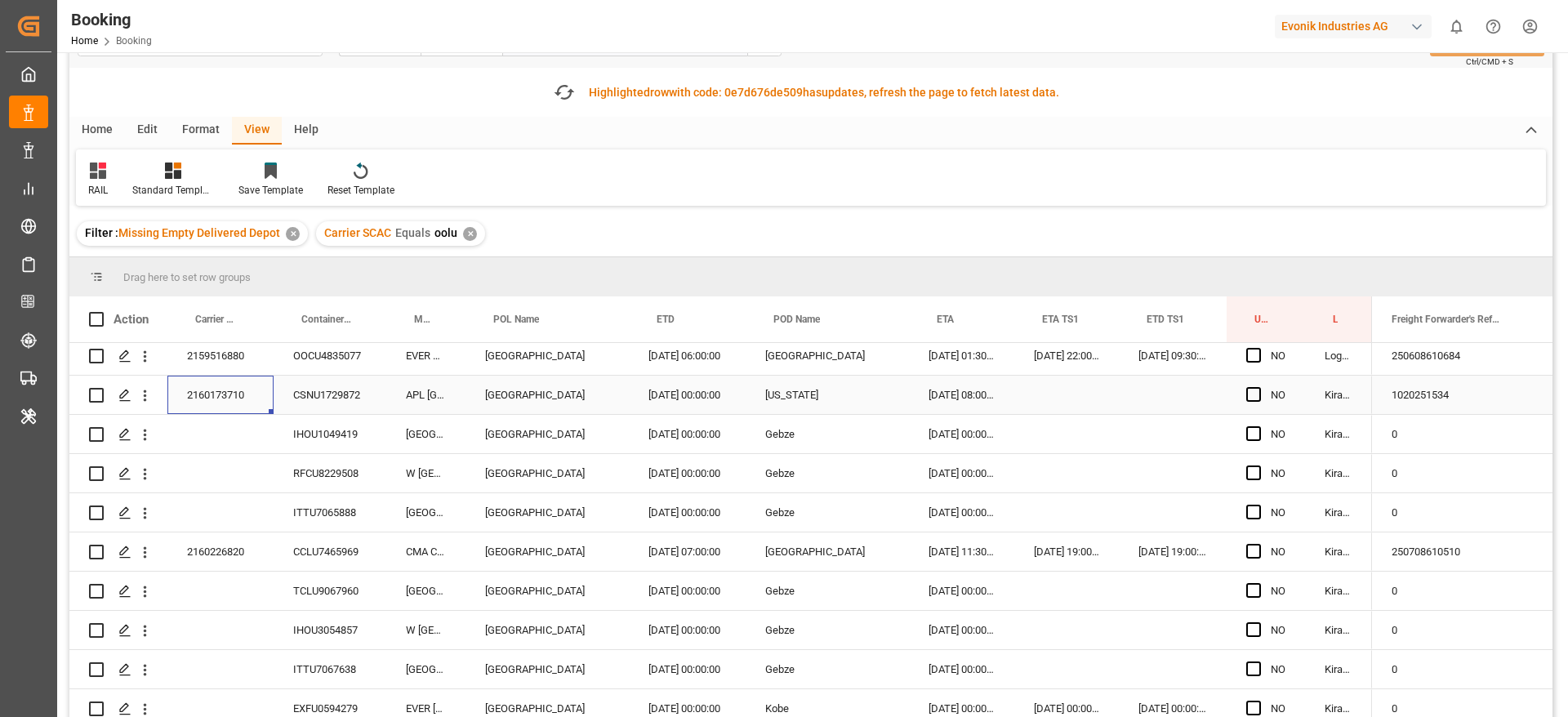
click at [258, 399] on div "2160173710" at bounding box center [220, 395] width 106 height 38
click at [222, 553] on div "2160226820" at bounding box center [220, 552] width 106 height 38
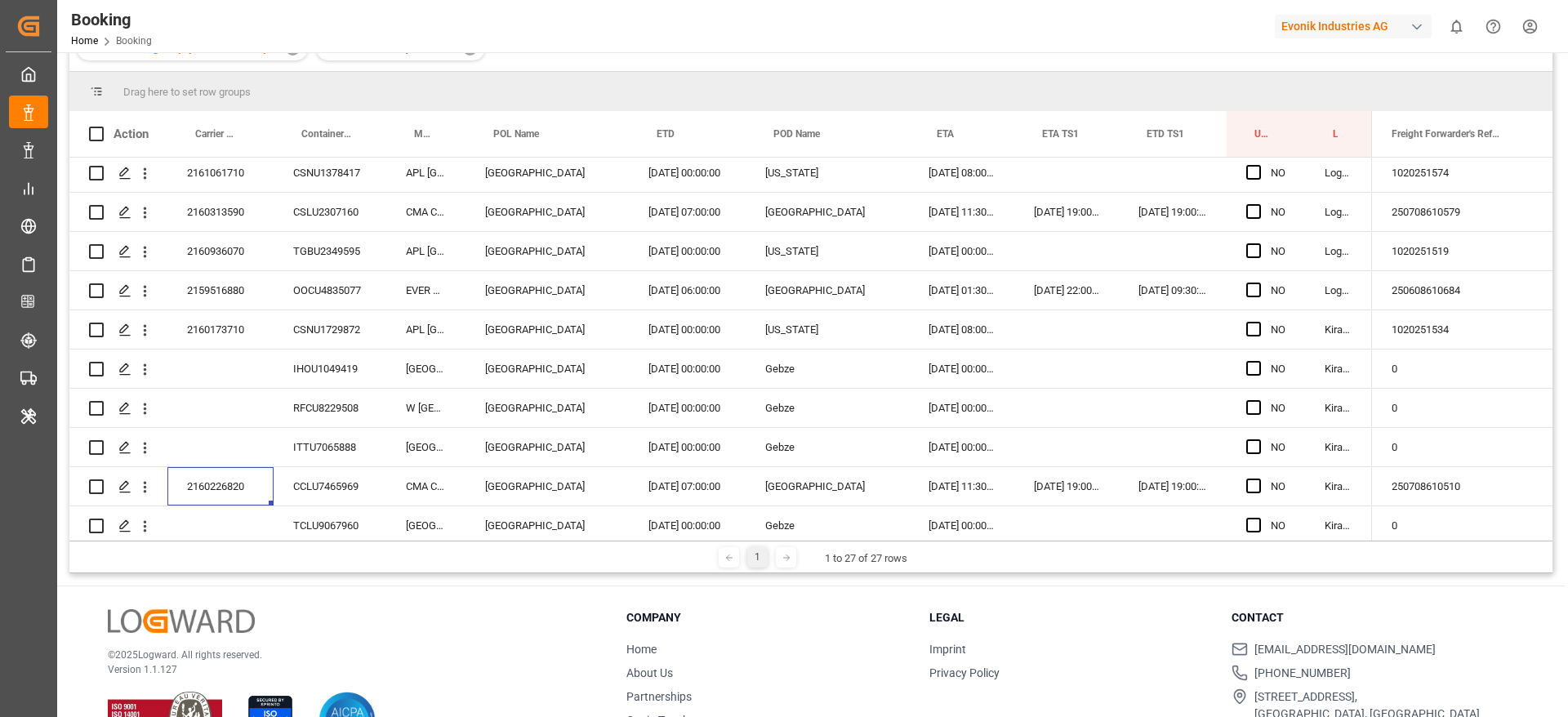
scroll to position [281, 0]
click at [350, 359] on div "IHOU1049419" at bounding box center [329, 367] width 113 height 38
click at [316, 392] on div "RFCU8229508" at bounding box center [329, 406] width 113 height 38
click at [324, 442] on div "ITTU7065888" at bounding box center [329, 444] width 113 height 38
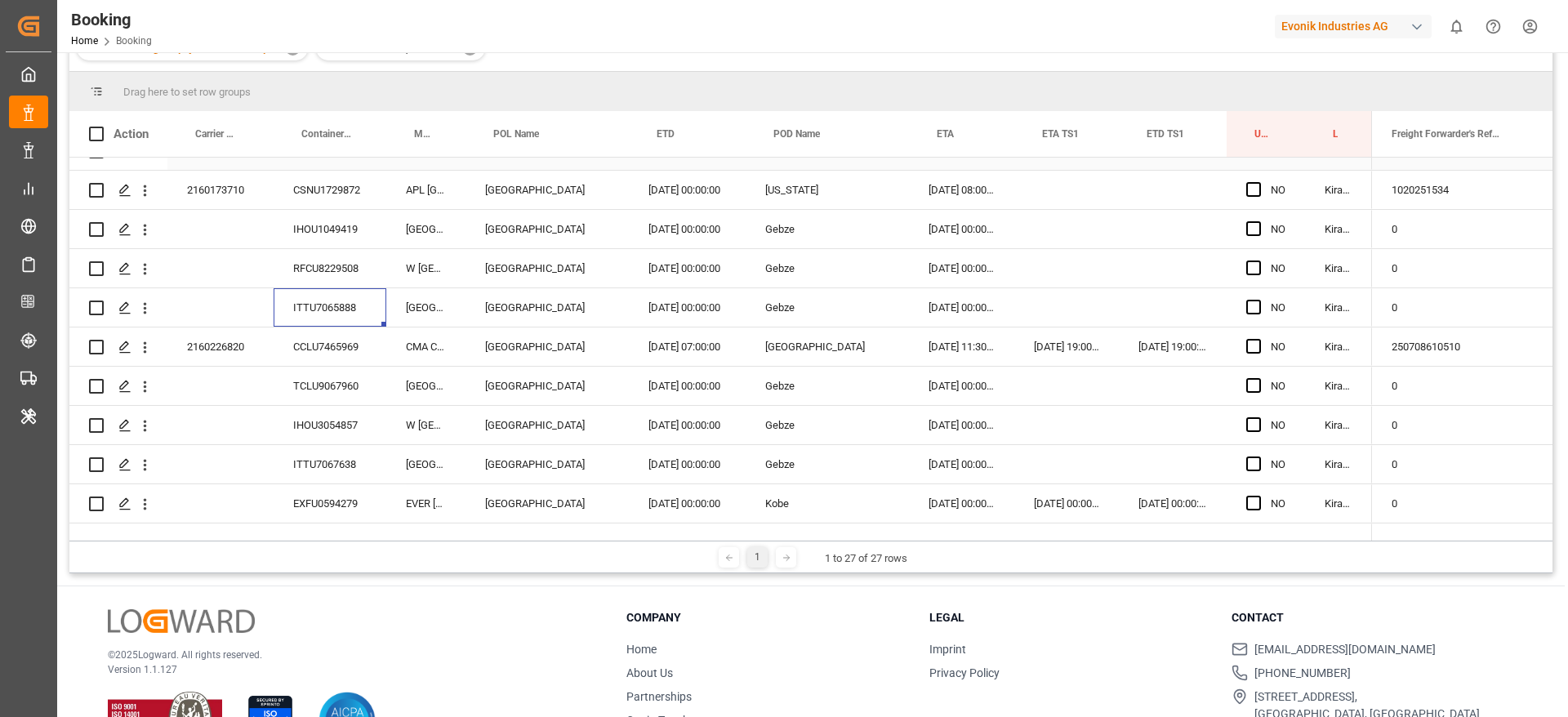
scroll to position [422, 0]
click at [333, 356] on div "CCLU7465969" at bounding box center [329, 344] width 113 height 38
click at [330, 369] on div "TCLU9067960" at bounding box center [329, 383] width 113 height 38
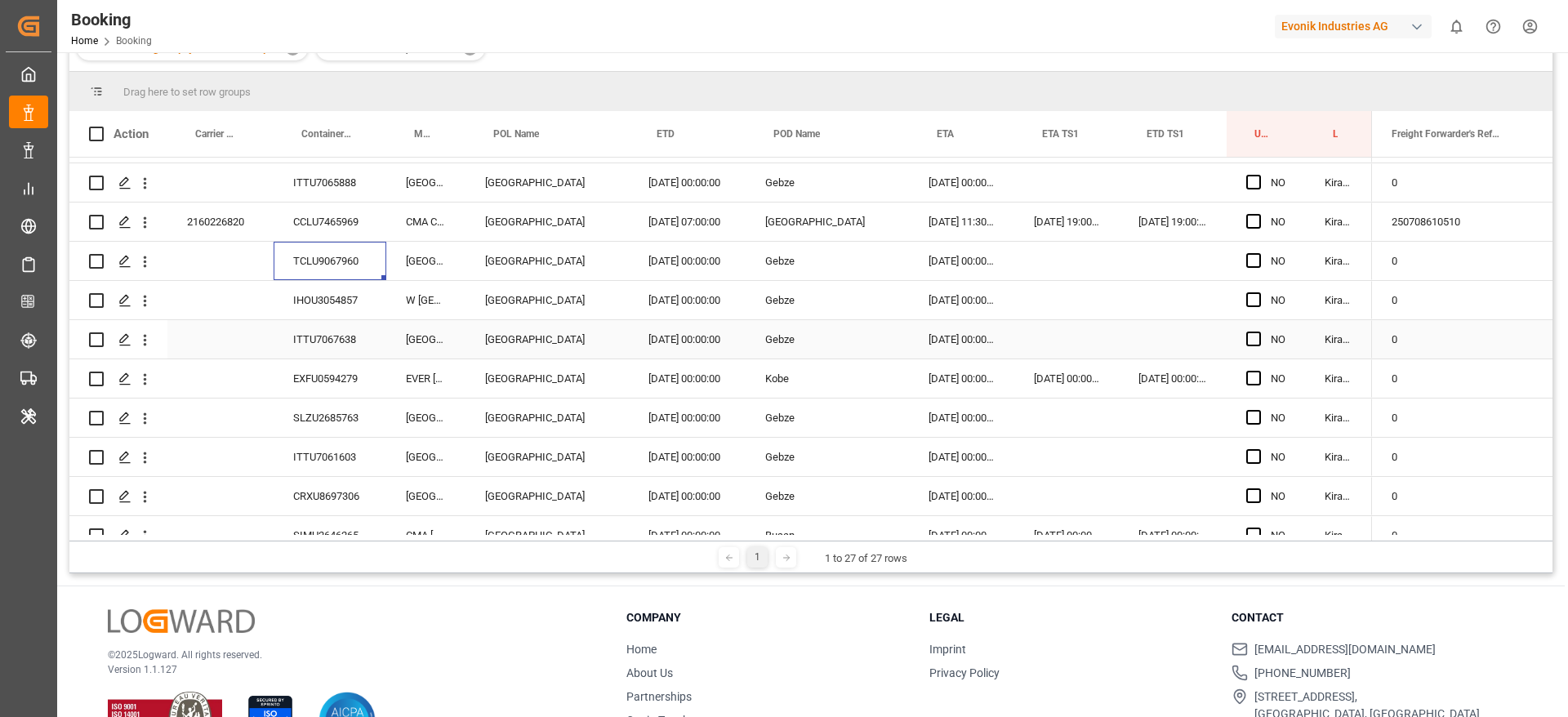
scroll to position [548, 0]
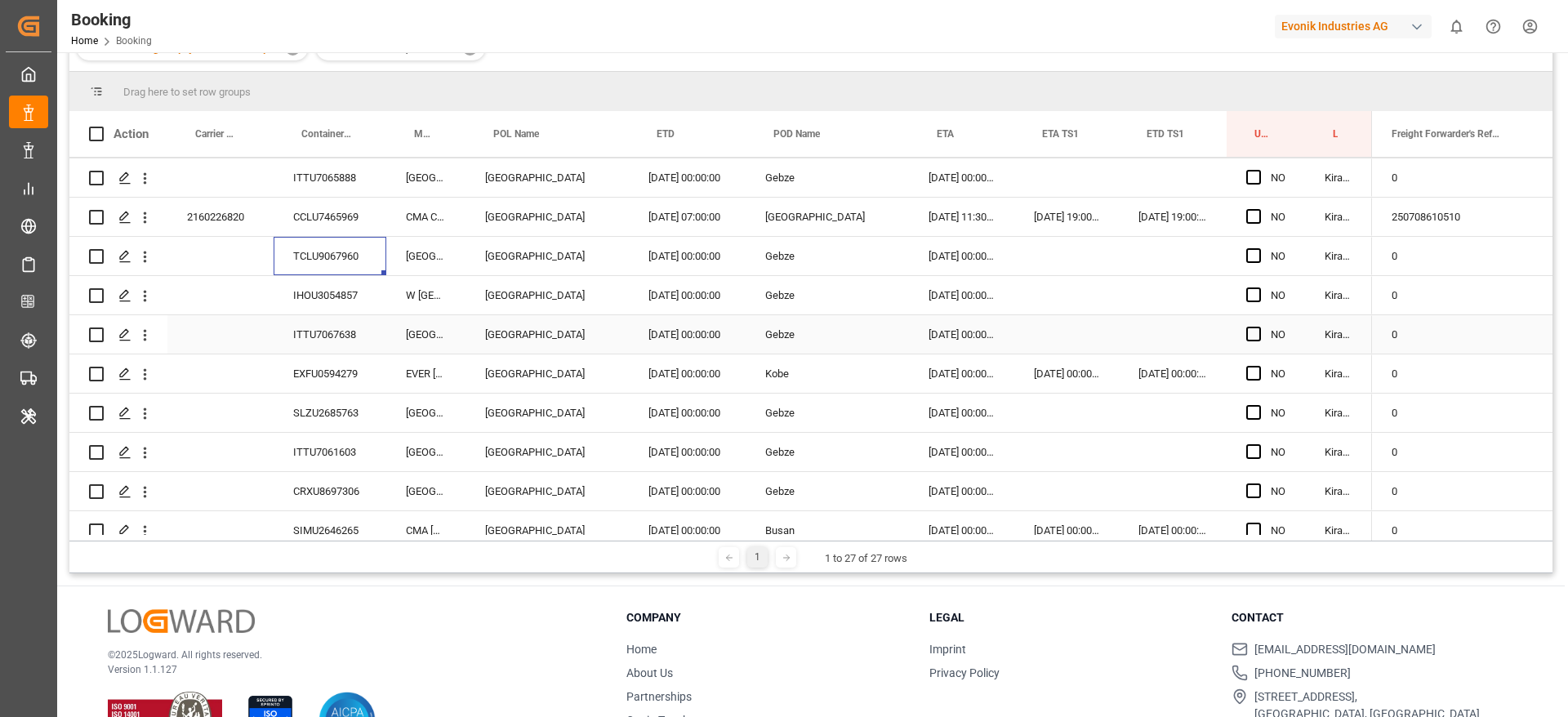
click at [329, 297] on div "IHOU3054857" at bounding box center [329, 295] width 113 height 38
click at [345, 335] on div "ITTU7067638" at bounding box center [329, 334] width 113 height 38
click at [350, 374] on div "EXFU0594279" at bounding box center [329, 373] width 113 height 38
click at [335, 400] on div "SLZU2685763" at bounding box center [329, 413] width 113 height 38
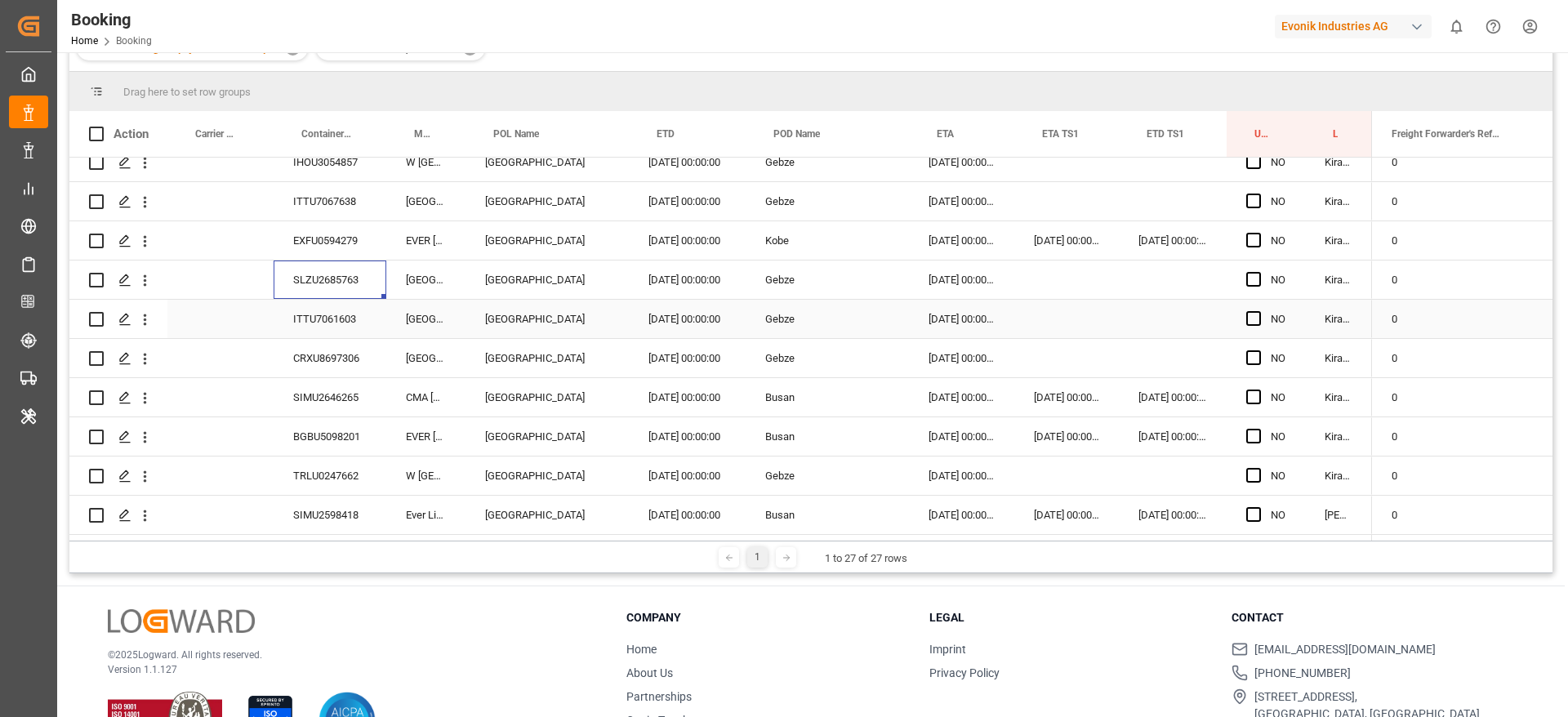
scroll to position [687, 0]
click at [336, 320] on div "ITTU7061603" at bounding box center [329, 319] width 113 height 38
click at [379, 379] on div "SIMU2646265" at bounding box center [329, 397] width 113 height 38
click at [379, 357] on div "CRXU8697306" at bounding box center [329, 358] width 113 height 38
click at [366, 395] on div "SIMU2646265" at bounding box center [329, 397] width 113 height 38
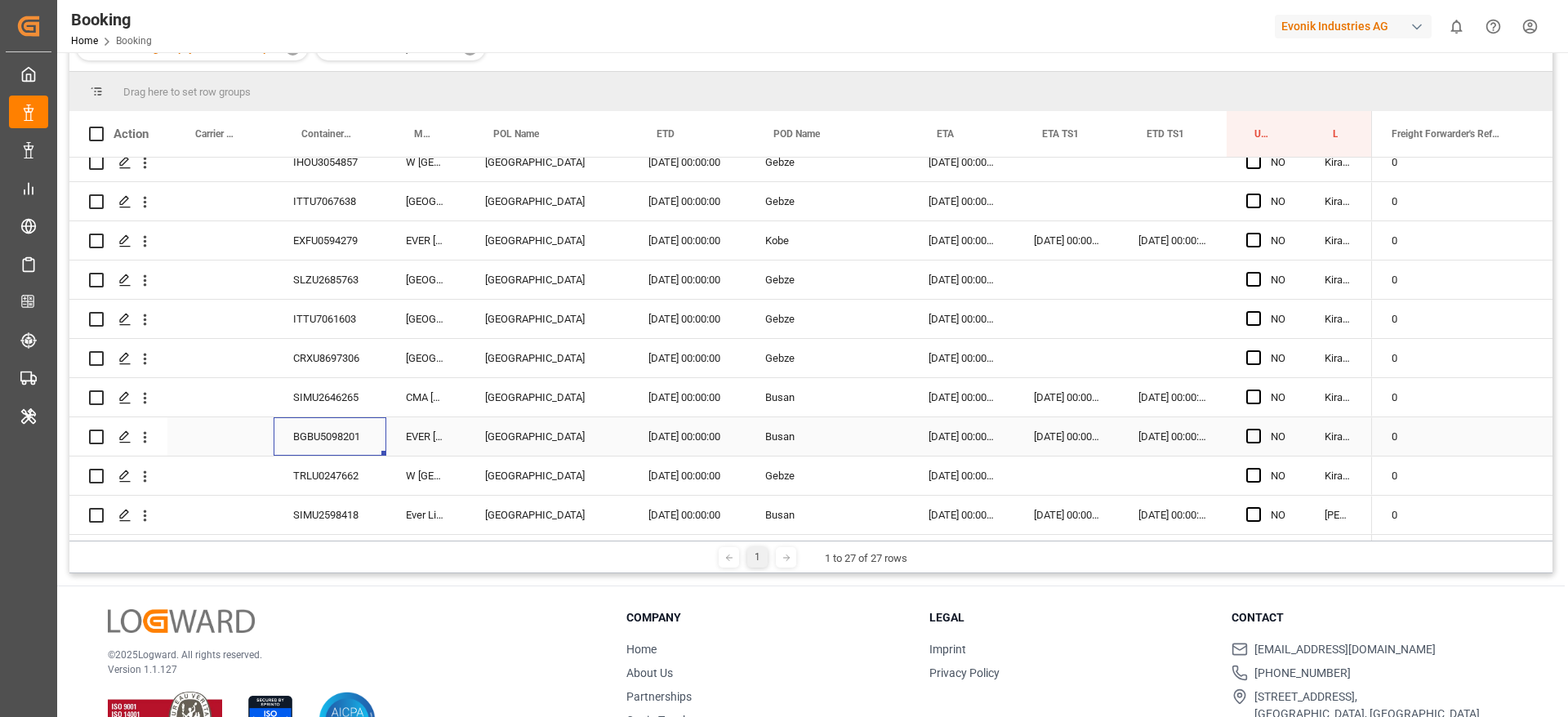
click at [312, 432] on div "BGBU5098201" at bounding box center [329, 437] width 113 height 38
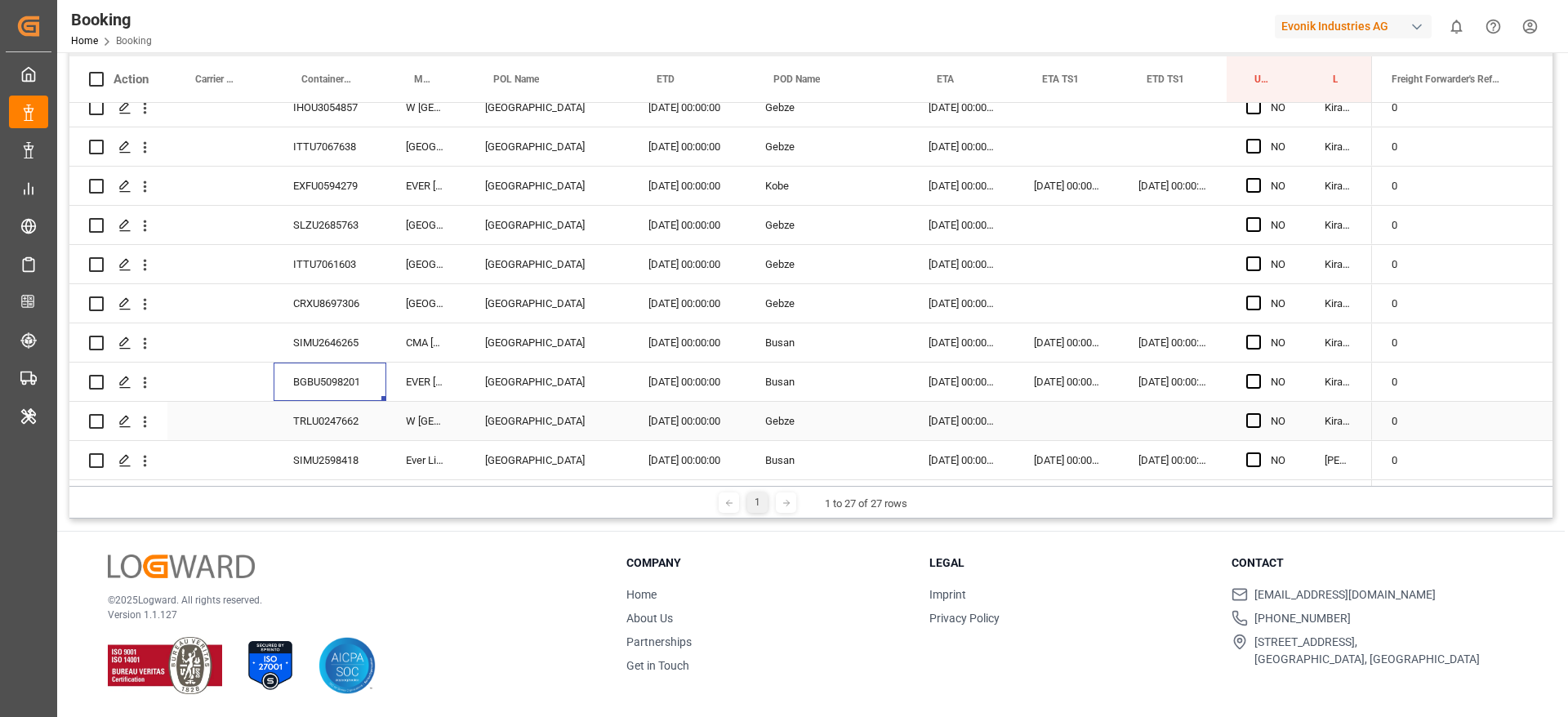
click at [345, 417] on div "TRLU0247662" at bounding box center [329, 421] width 113 height 38
click at [340, 442] on div "SIMU2598418" at bounding box center [329, 461] width 113 height 38
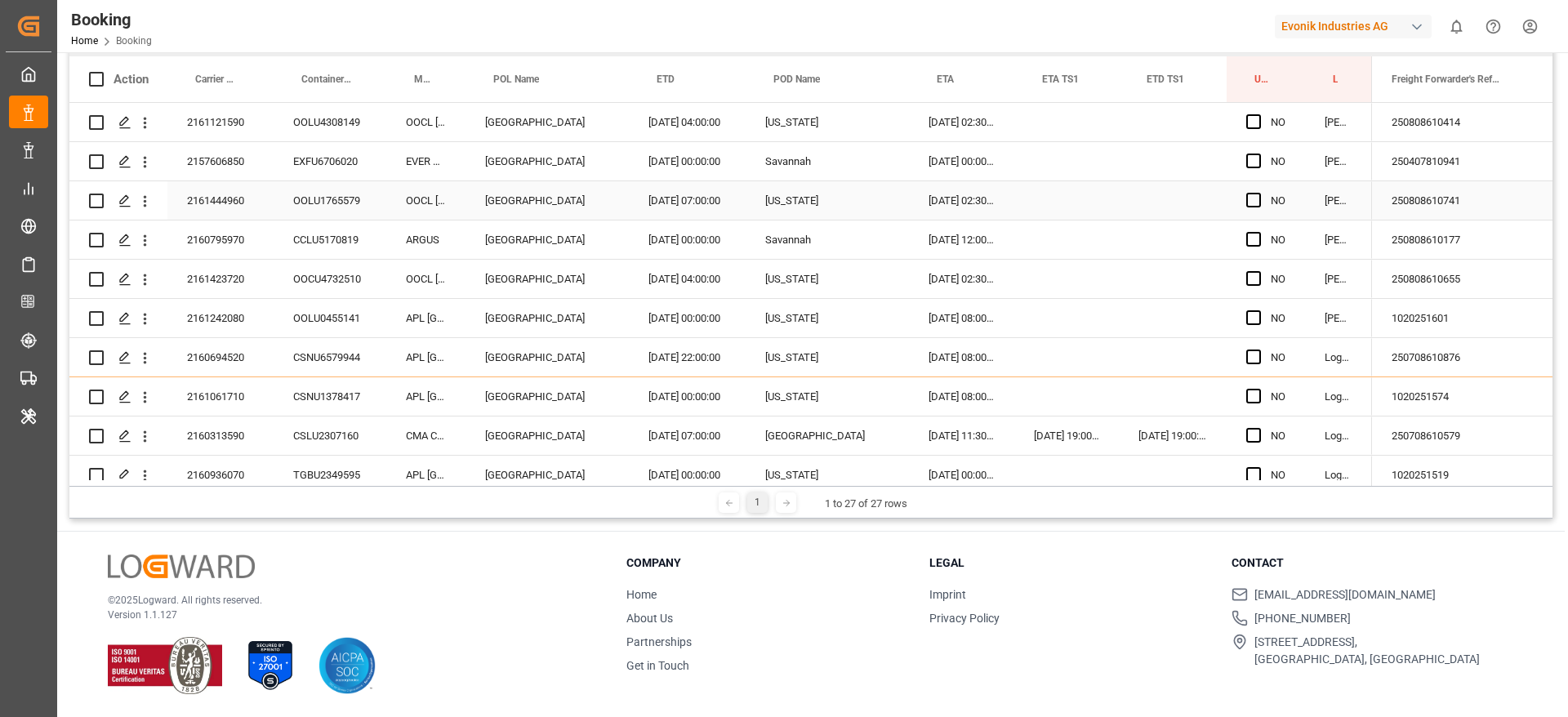
scroll to position [0, 0]
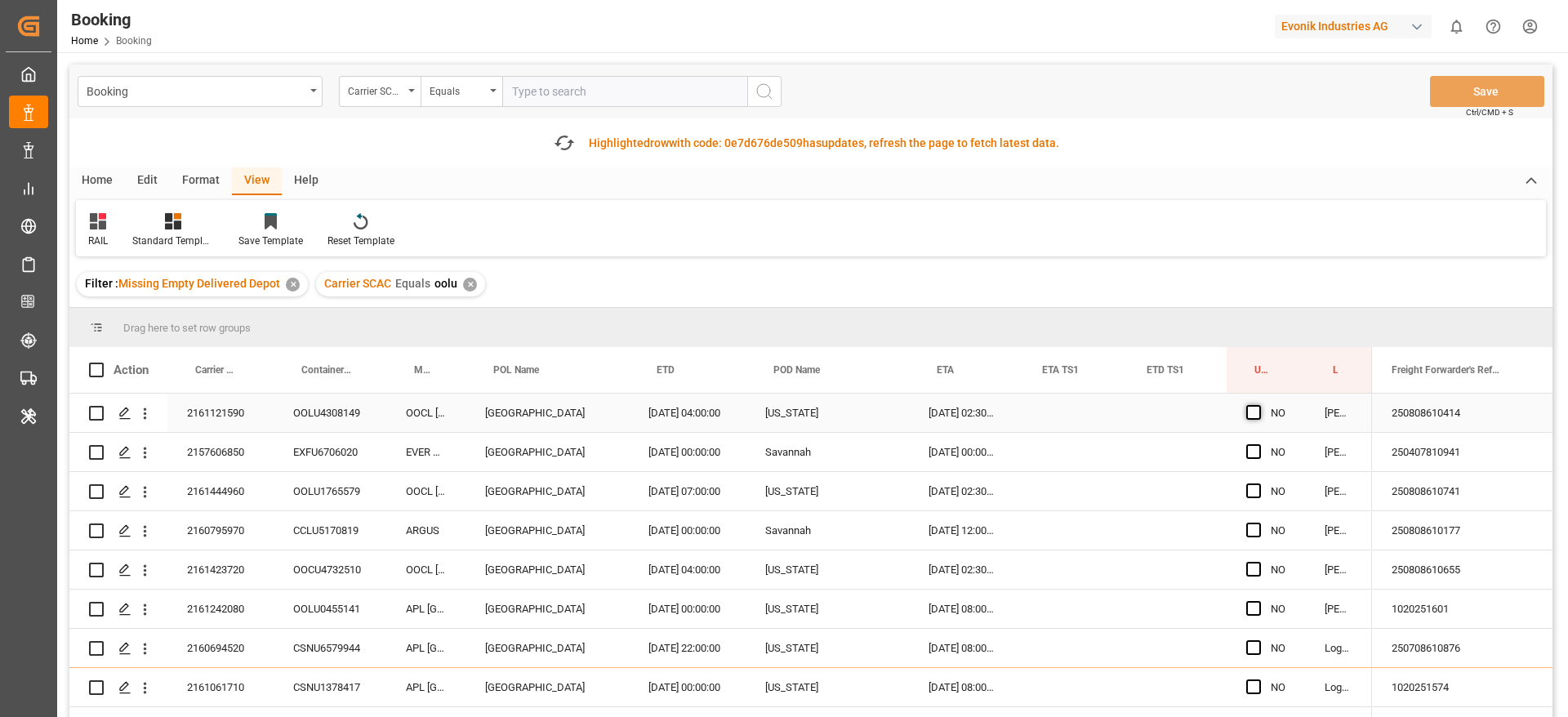
click at [1258, 418] on span "Press SPACE to select this row." at bounding box center [1253, 412] width 14 height 14
click at [1259, 406] on input "Press SPACE to select this row." at bounding box center [1259, 406] width 0 height 0
click at [1251, 414] on span "Press SPACE to select this row." at bounding box center [1253, 412] width 14 height 14
click at [1259, 406] on input "Press SPACE to select this row." at bounding box center [1259, 406] width 0 height 0
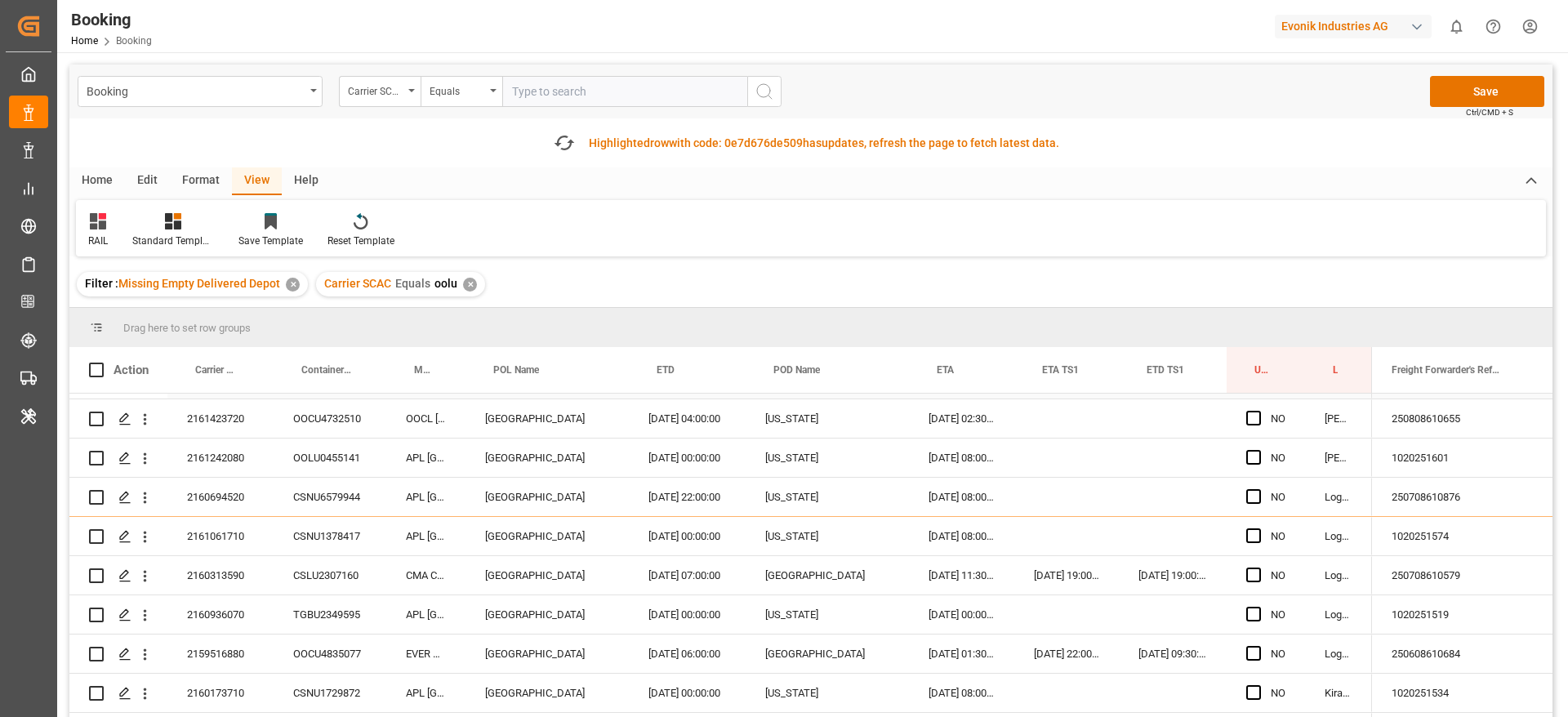
scroll to position [107, 0]
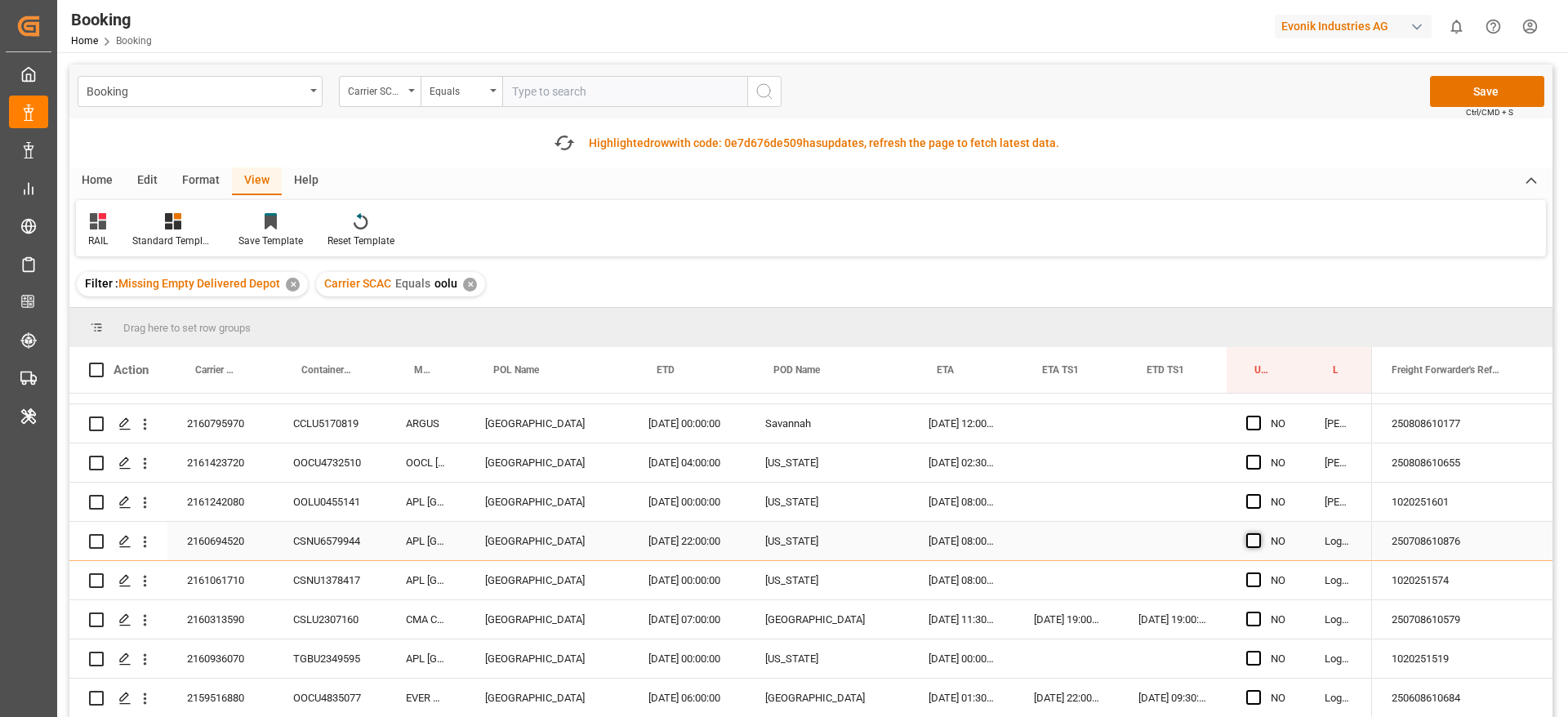
click at [1252, 543] on span "Press SPACE to select this row." at bounding box center [1253, 540] width 14 height 14
click at [1259, 534] on input "Press SPACE to select this row." at bounding box center [1259, 534] width 0 height 0
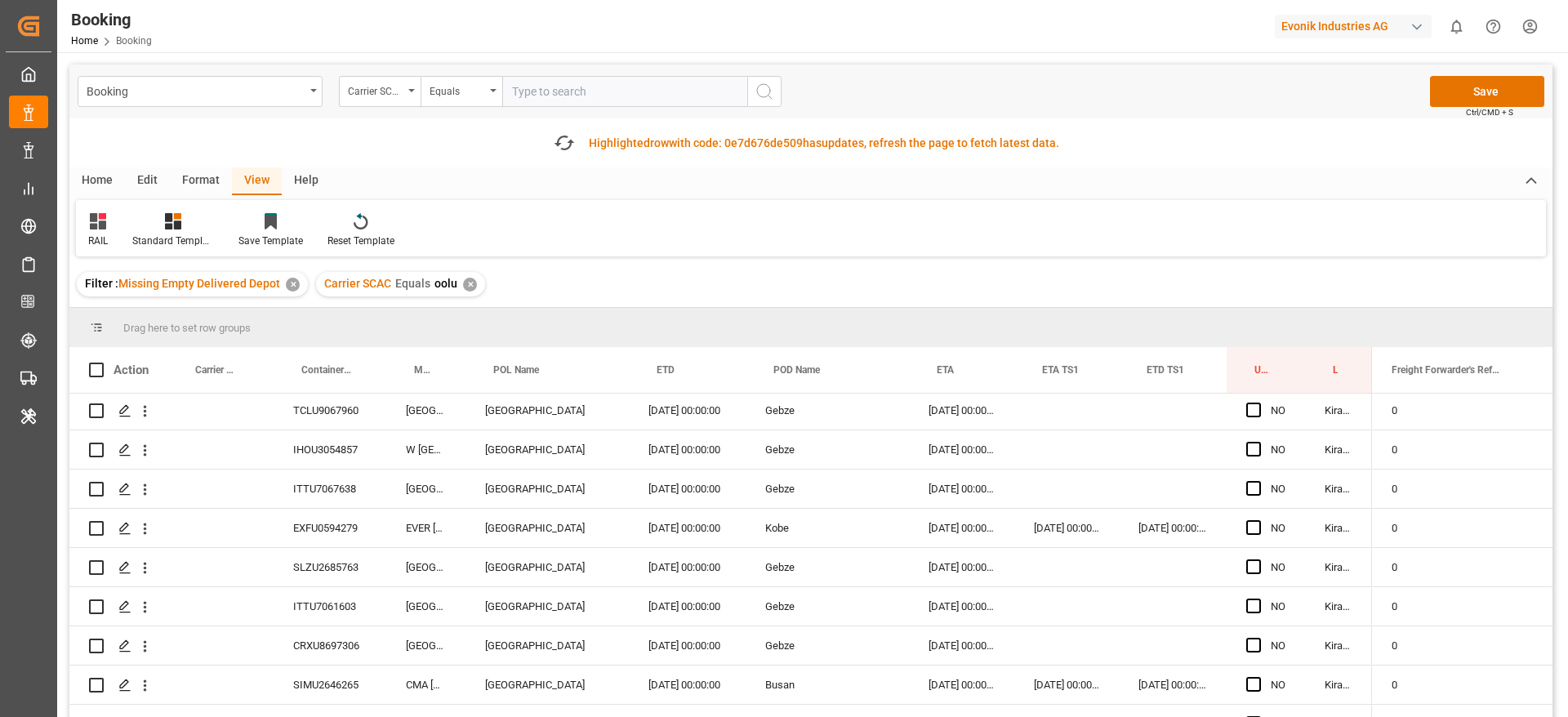
scroll to position [687, 0]
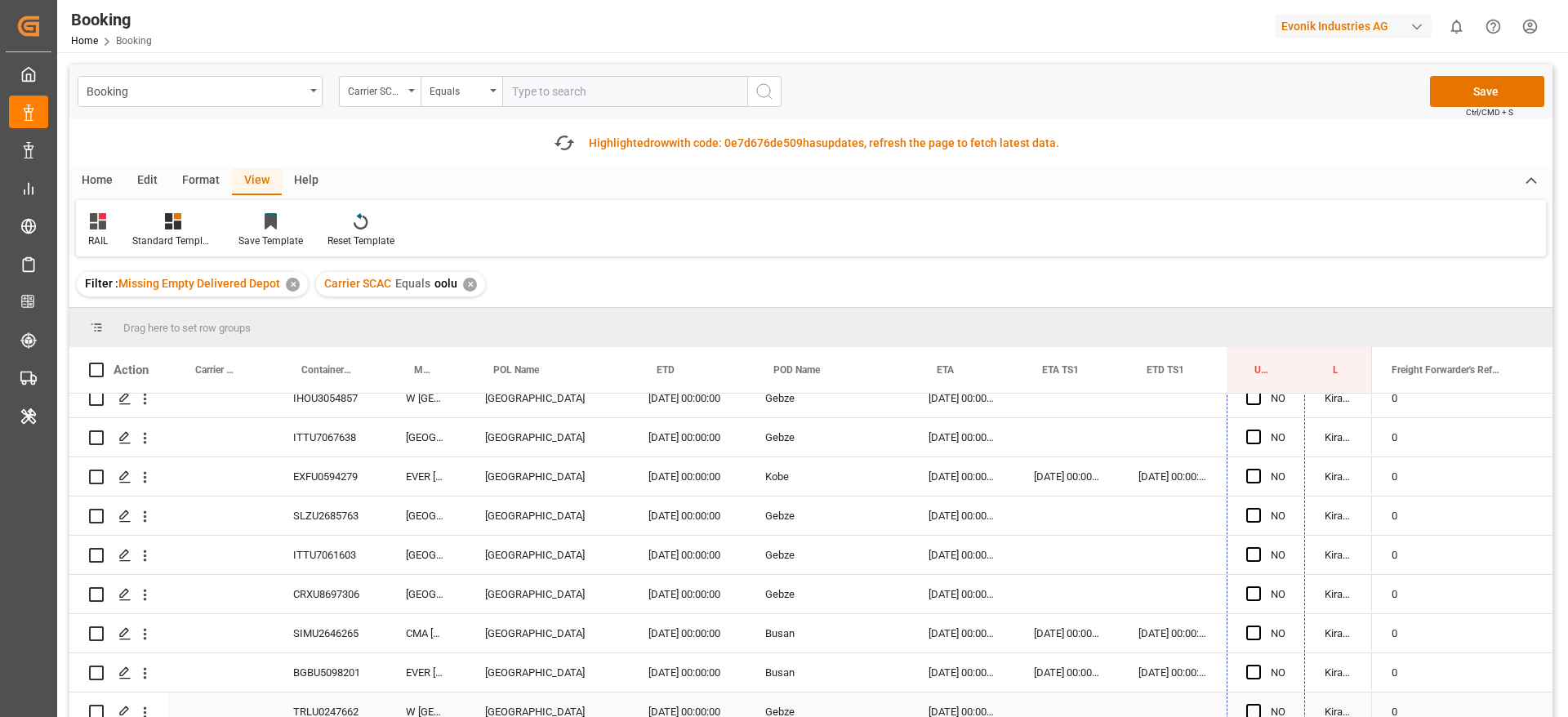
drag, startPoint x: 1303, startPoint y: 557, endPoint x: 1264, endPoint y: 704, distance: 152.1
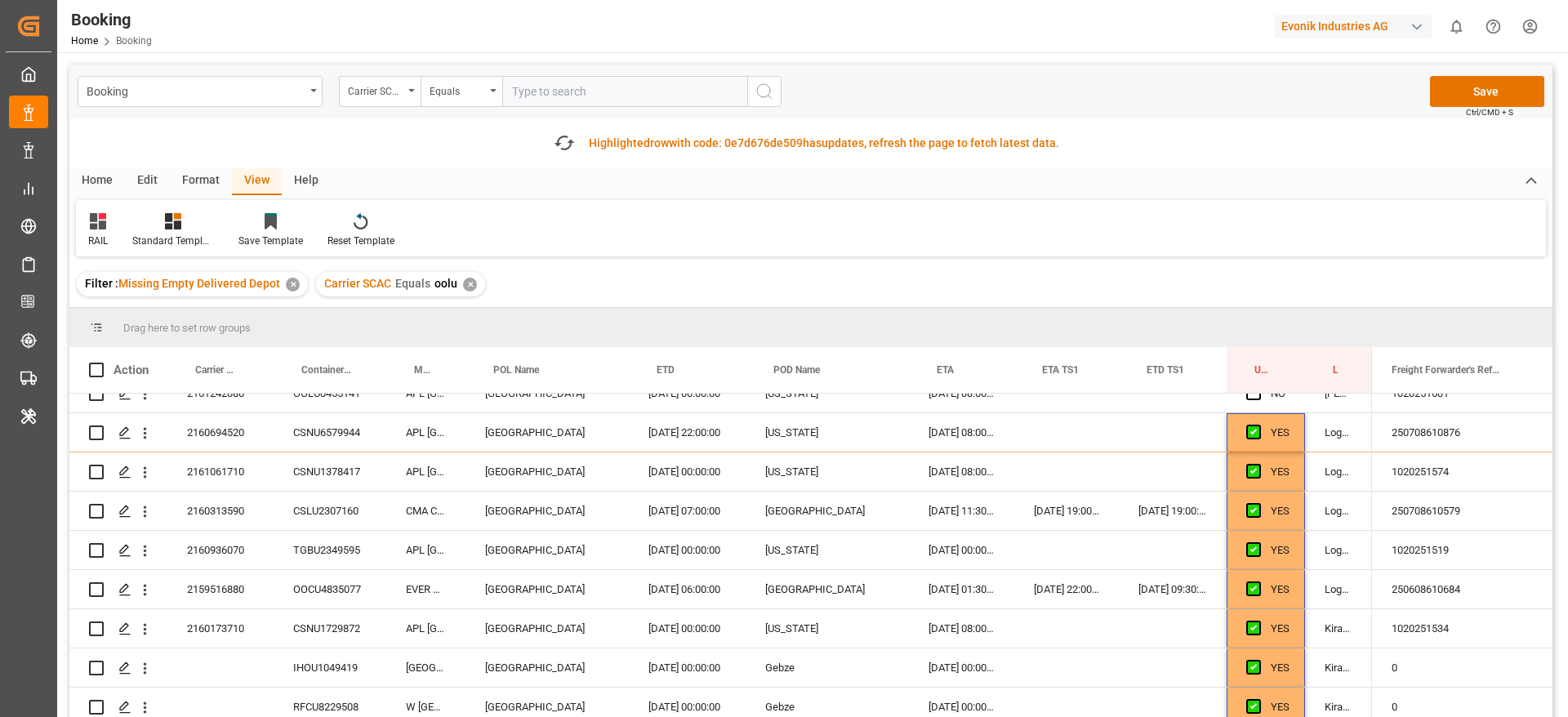
scroll to position [0, 0]
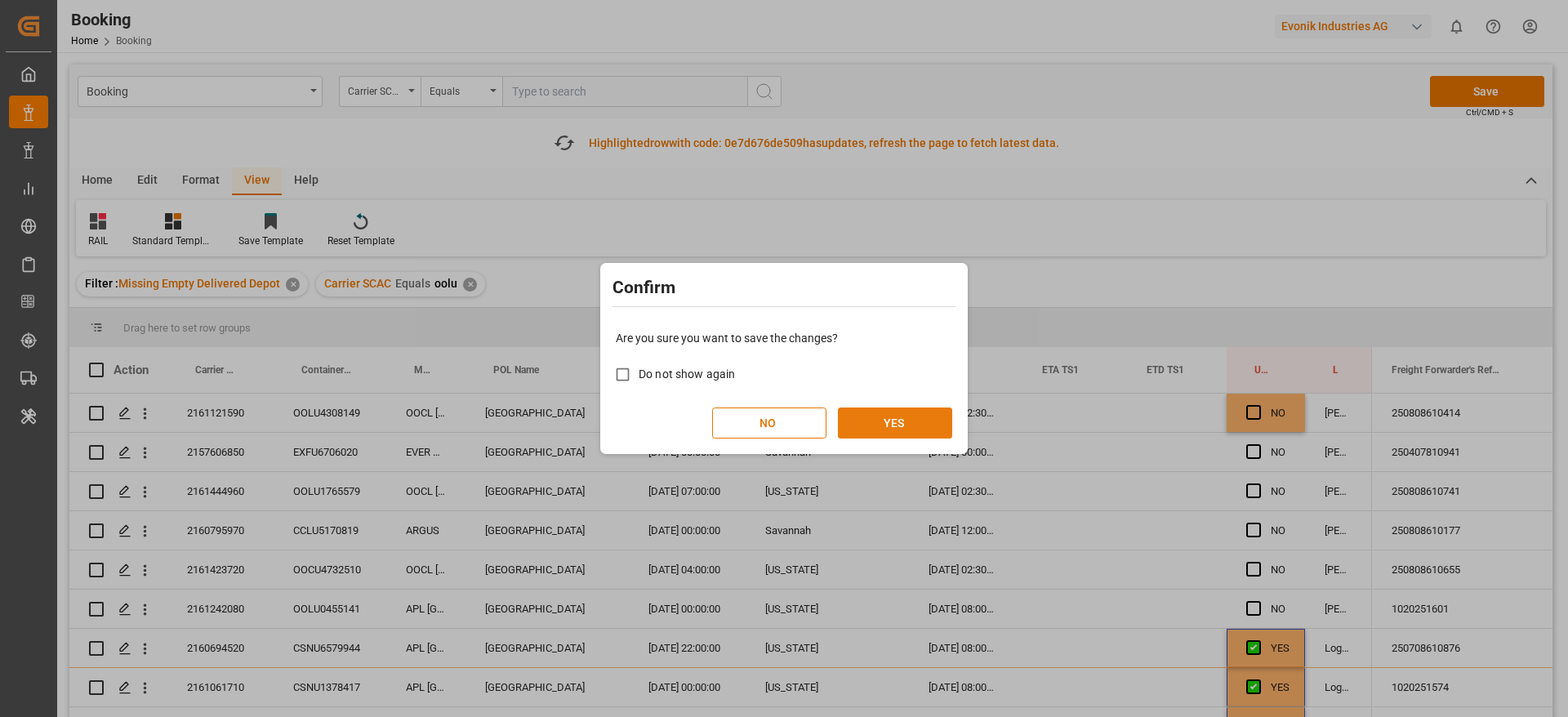
click at [909, 410] on button "YES" at bounding box center [895, 423] width 114 height 31
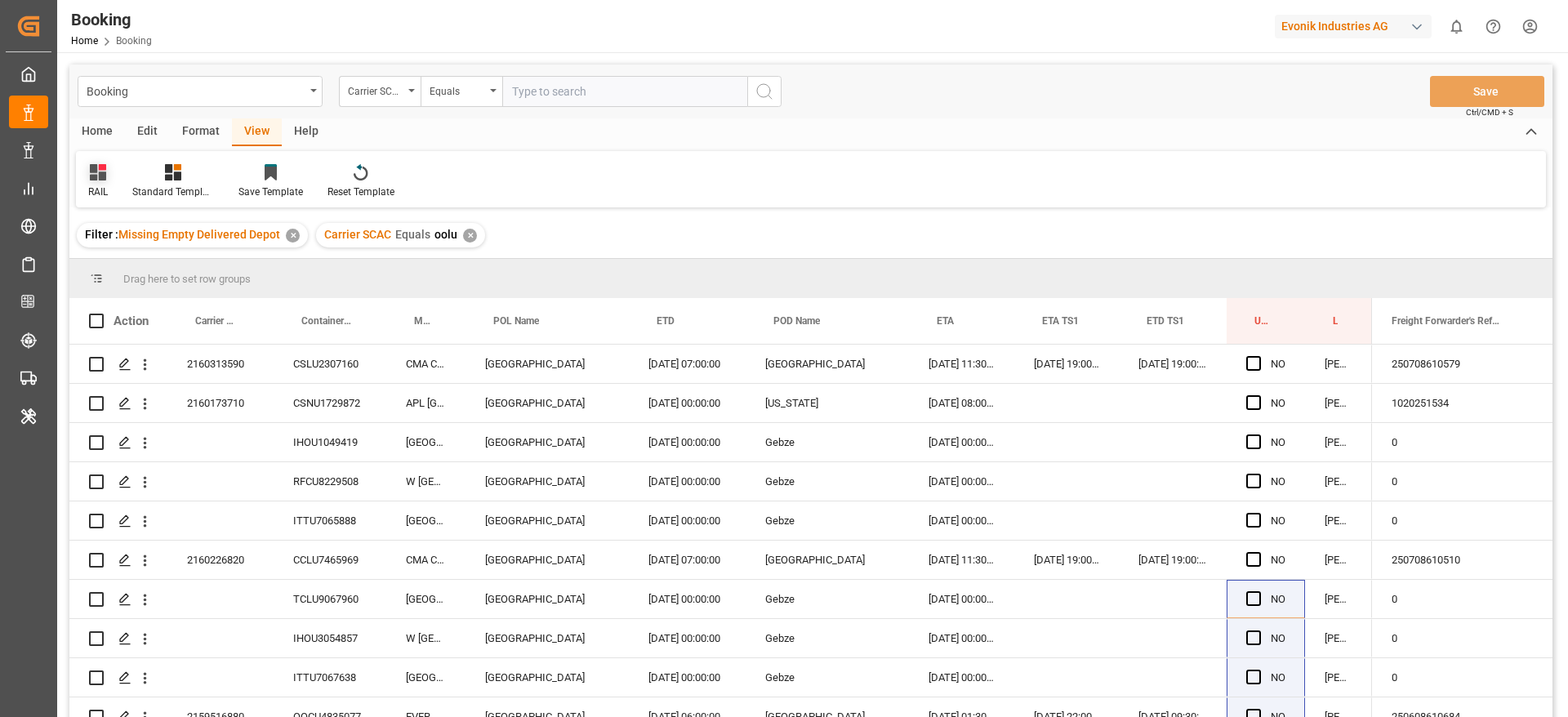
click at [112, 178] on div "RAIL" at bounding box center [98, 181] width 44 height 36
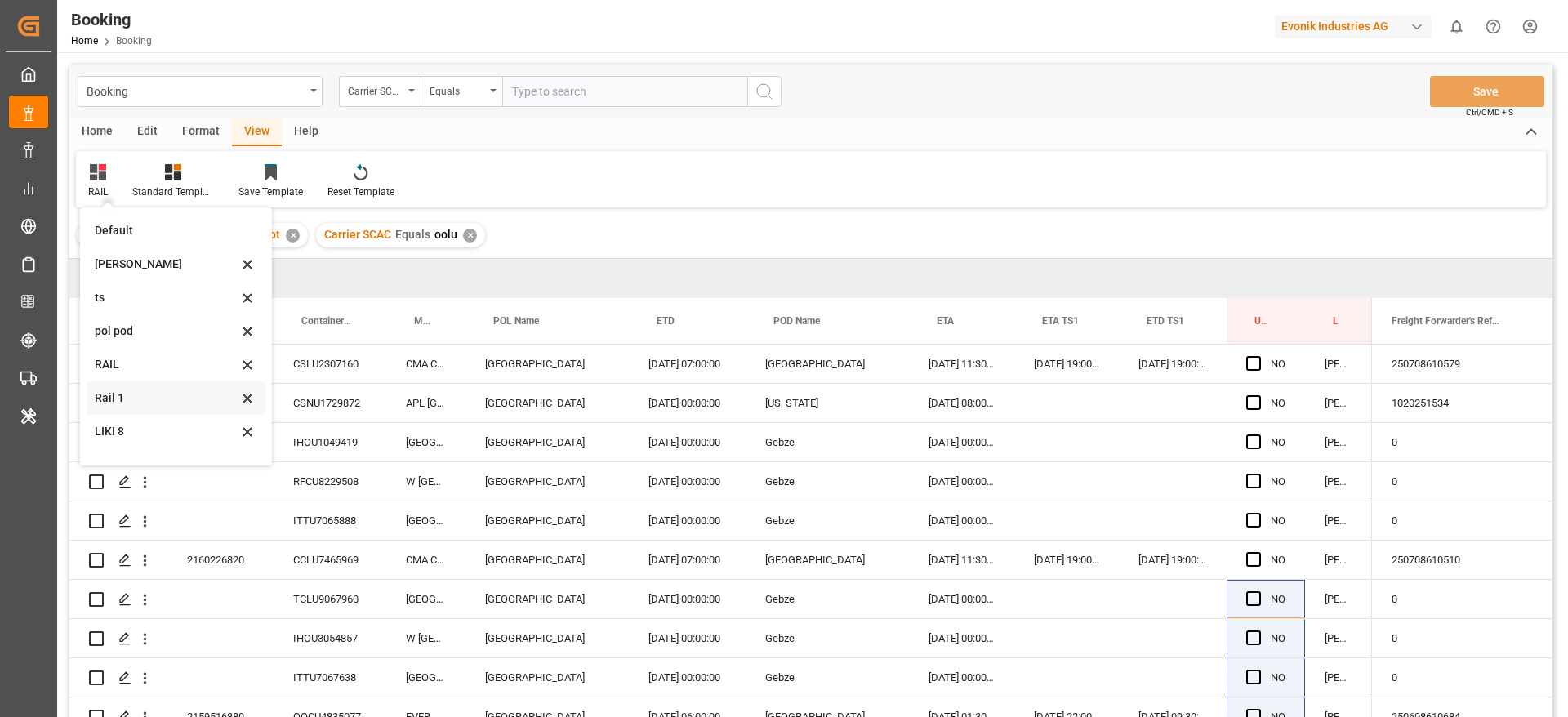
click at [131, 395] on div "Rail 1" at bounding box center [166, 398] width 143 height 17
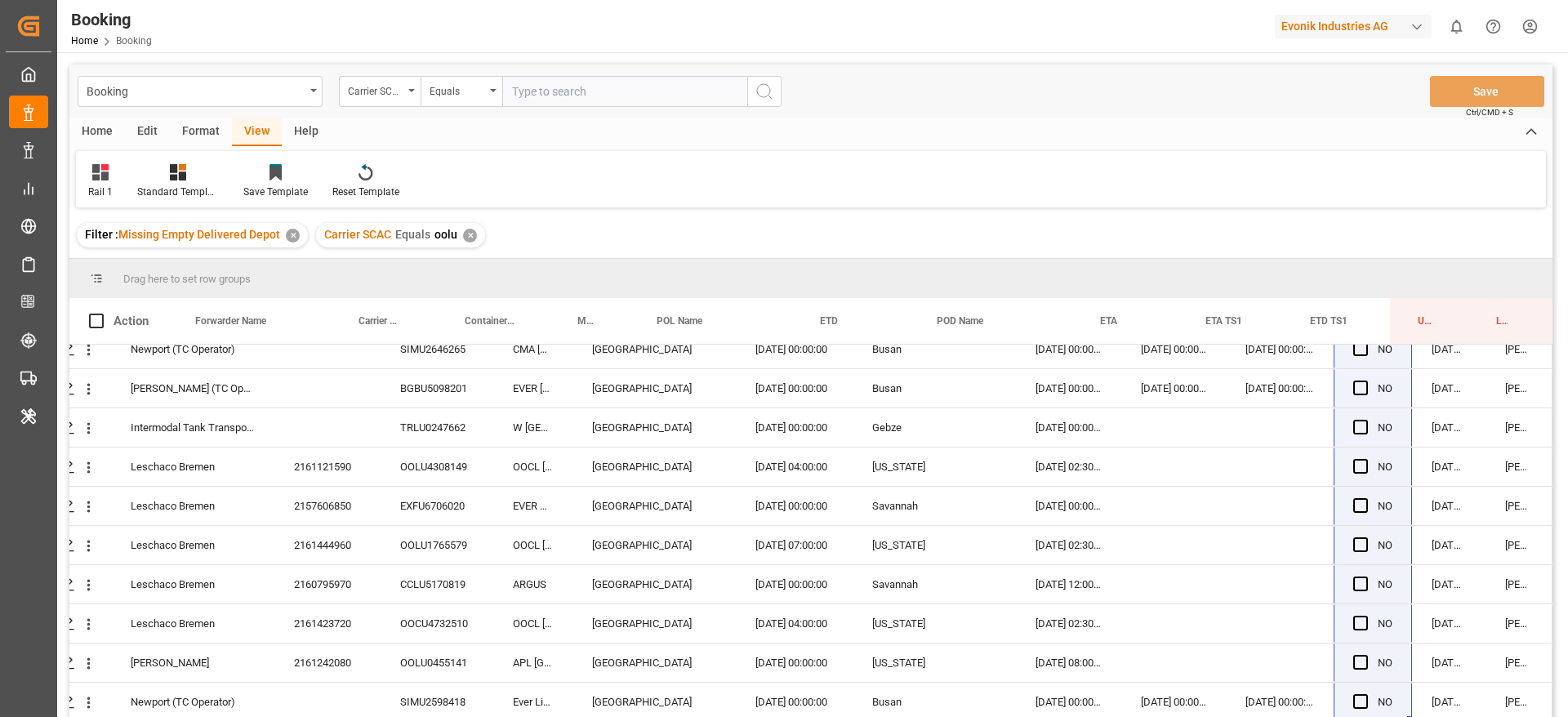
scroll to position [242, 0]
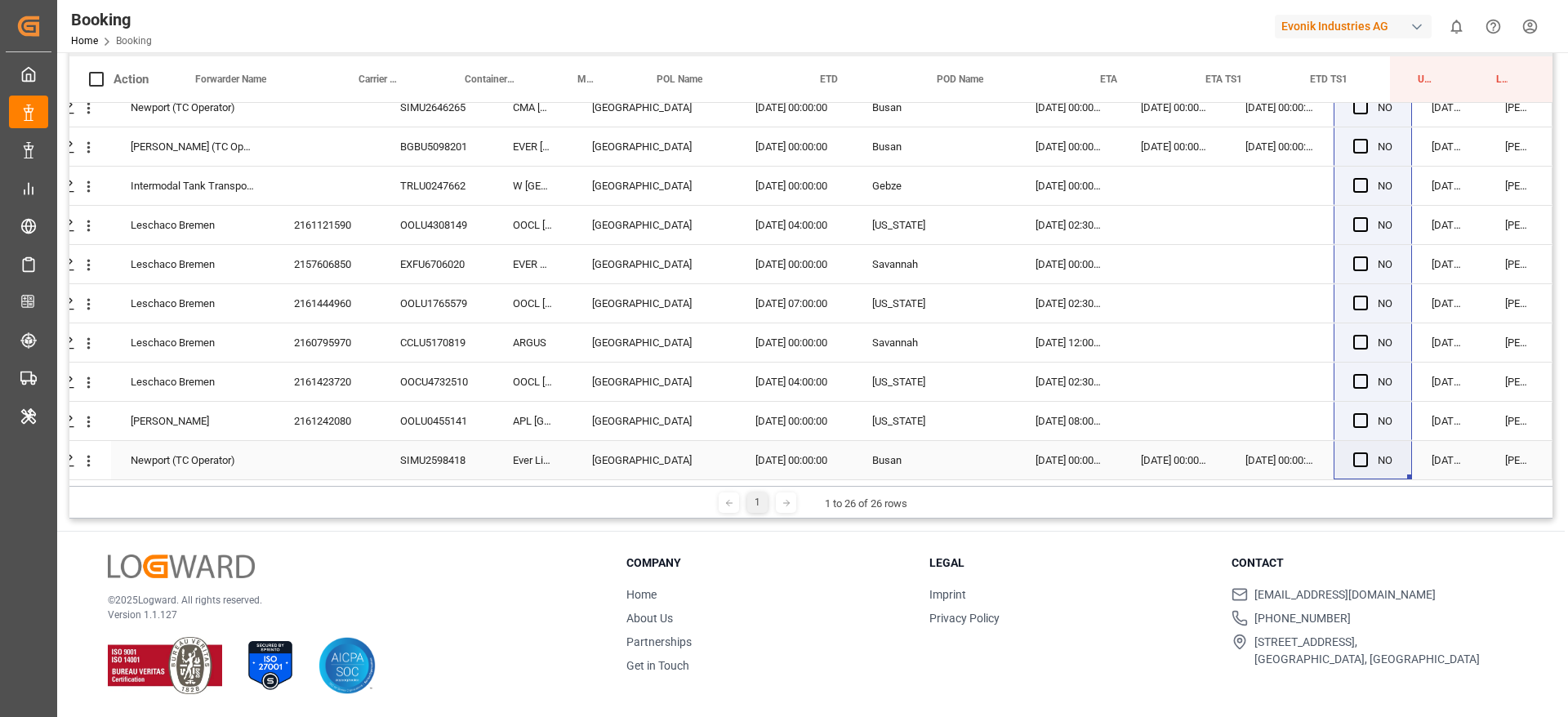
click at [1353, 443] on div "Press SPACE to select this row." at bounding box center [1365, 461] width 25 height 38
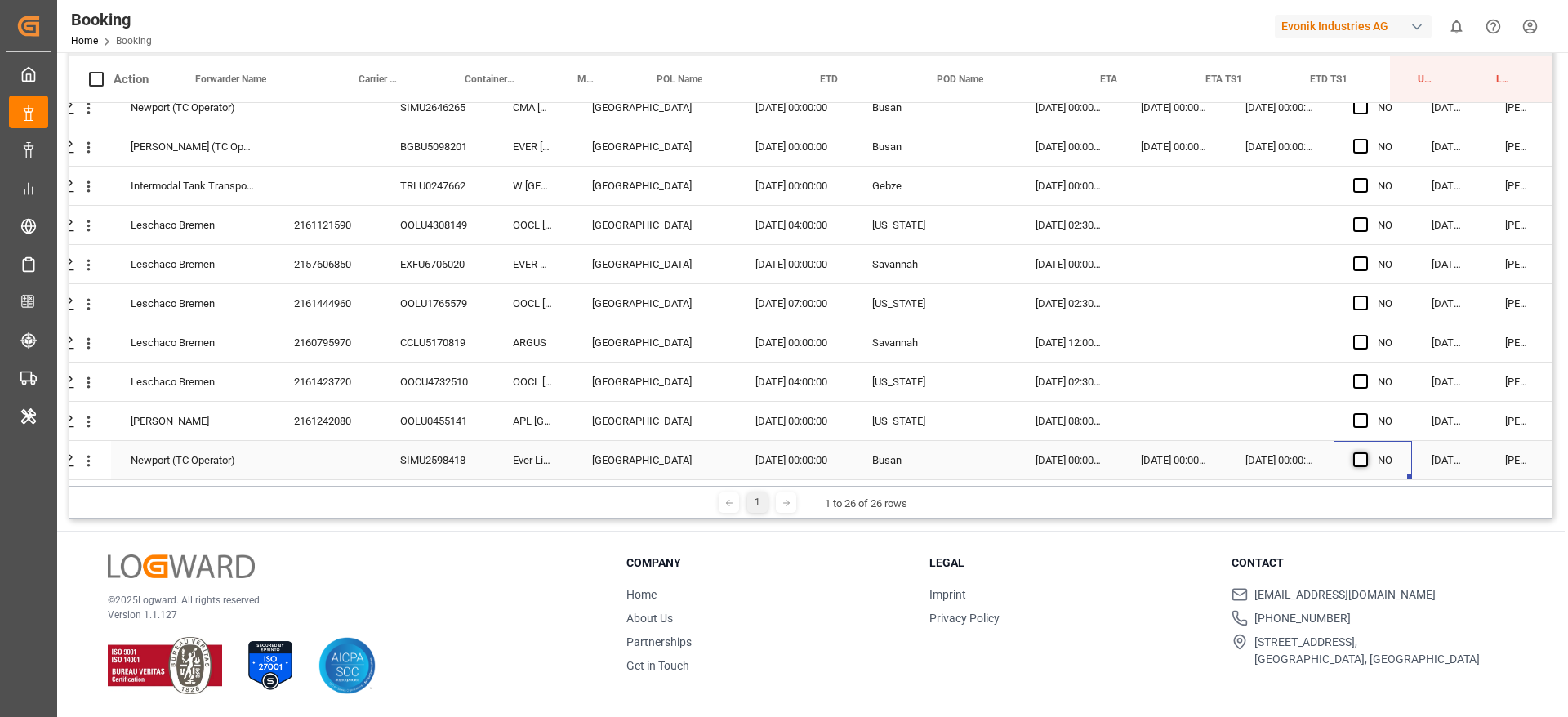
click at [1355, 456] on span "Press SPACE to select this row." at bounding box center [1359, 460] width 14 height 14
click at [1365, 453] on input "Press SPACE to select this row." at bounding box center [1365, 453] width 0 height 0
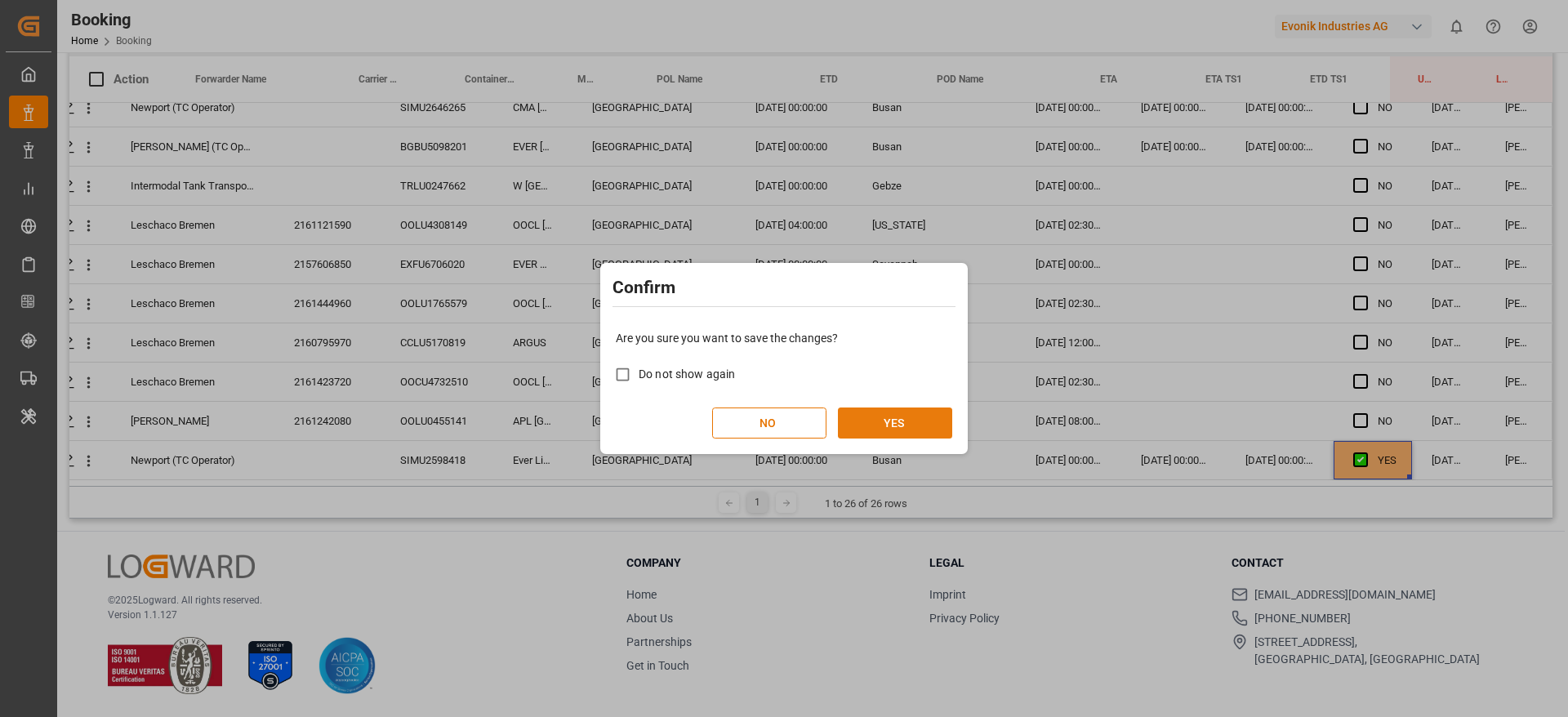
click at [914, 428] on button "YES" at bounding box center [895, 423] width 114 height 31
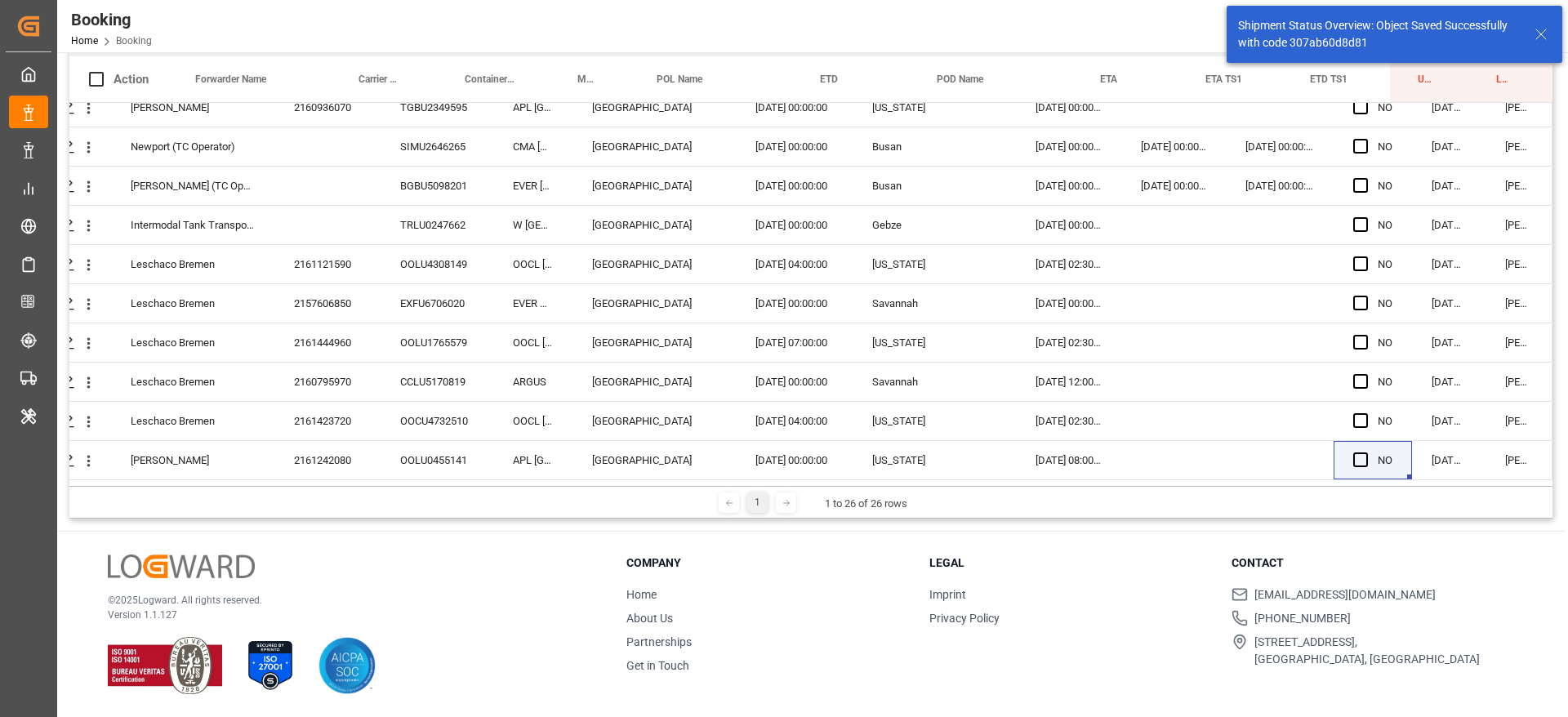
click at [1547, 45] on div "Shipment Status Overview: Object Saved Successfully with code 307ab60d8d81" at bounding box center [1394, 34] width 336 height 57
click at [1547, 44] on div "Shipment Status Overview: Object Saved Successfully with code 307ab60d8d81" at bounding box center [1394, 34] width 336 height 57
click at [1549, 41] on icon at bounding box center [1540, 34] width 20 height 20
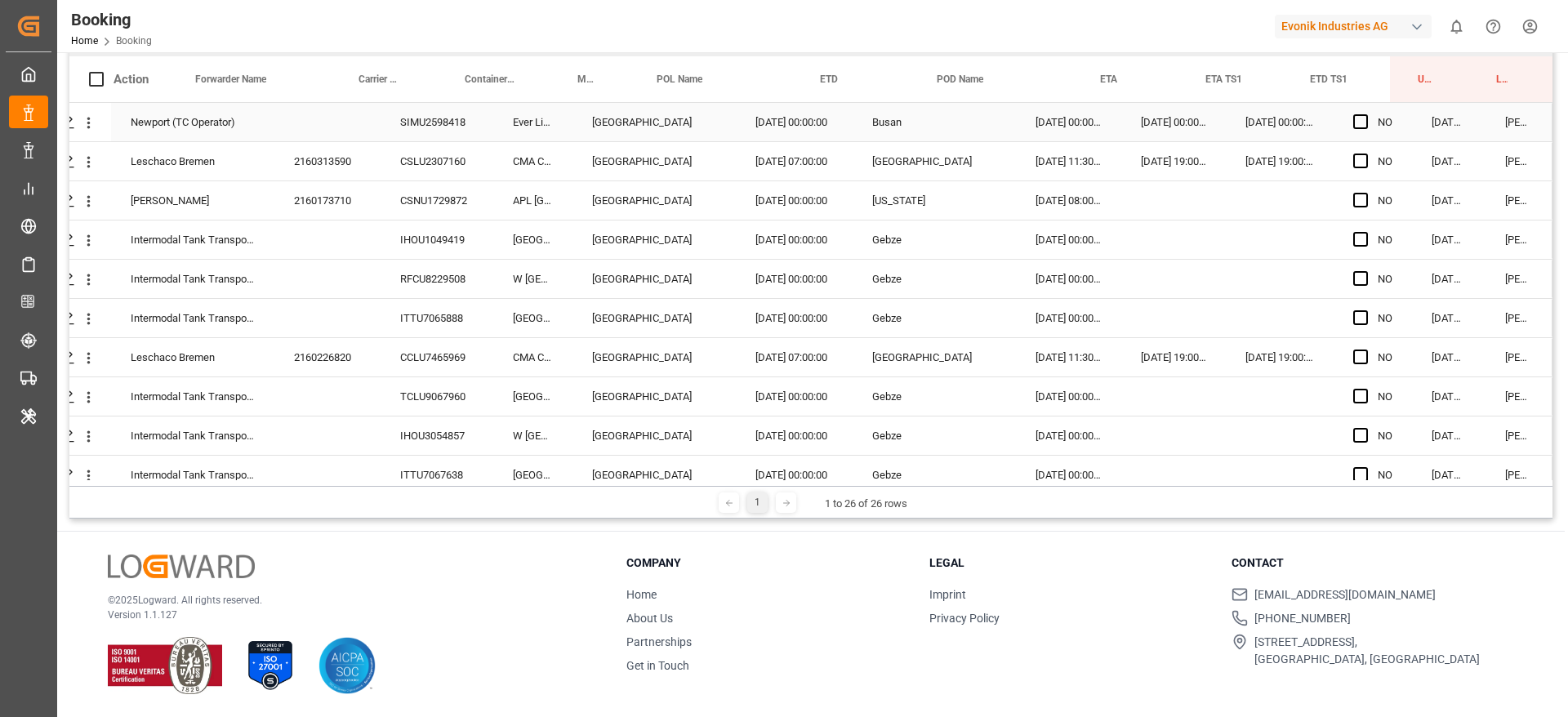
scroll to position [0, 0]
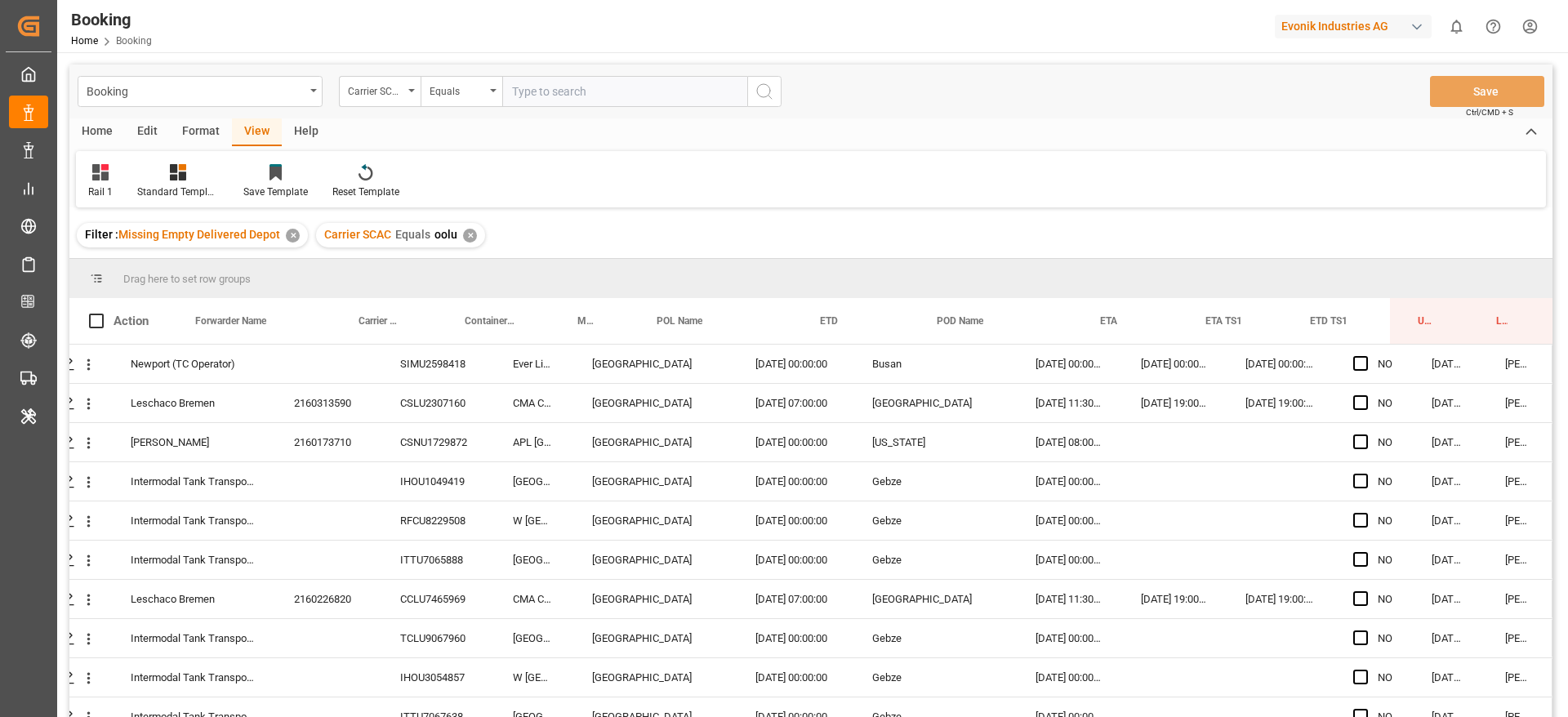
click at [479, 234] on div "Carrier SCAC Equals oolu ✕" at bounding box center [401, 236] width 169 height 25
click at [472, 235] on div "✕" at bounding box center [470, 236] width 14 height 14
click at [199, 123] on div "Format" at bounding box center [200, 132] width 62 height 28
click at [129, 173] on div at bounding box center [112, 172] width 48 height 17
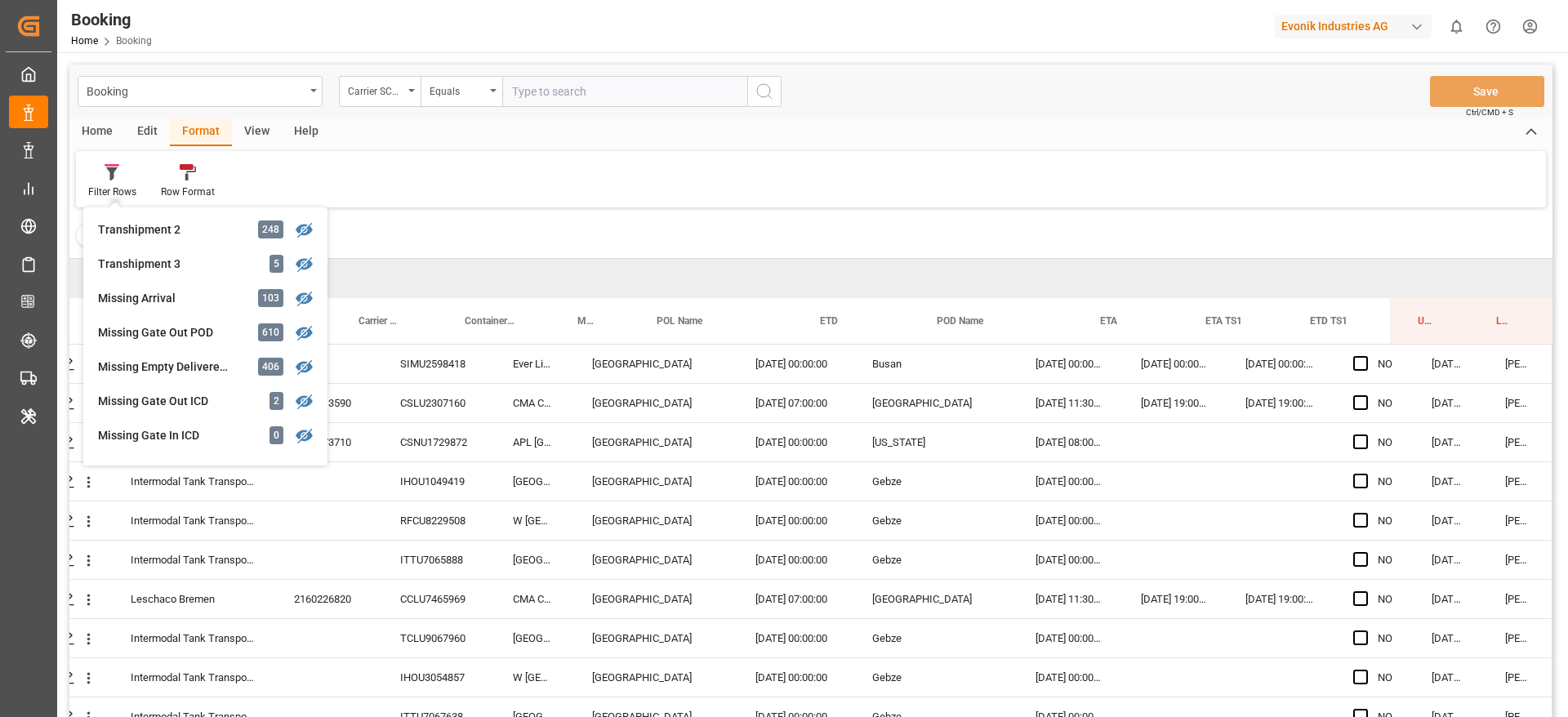
scroll to position [593, 0]
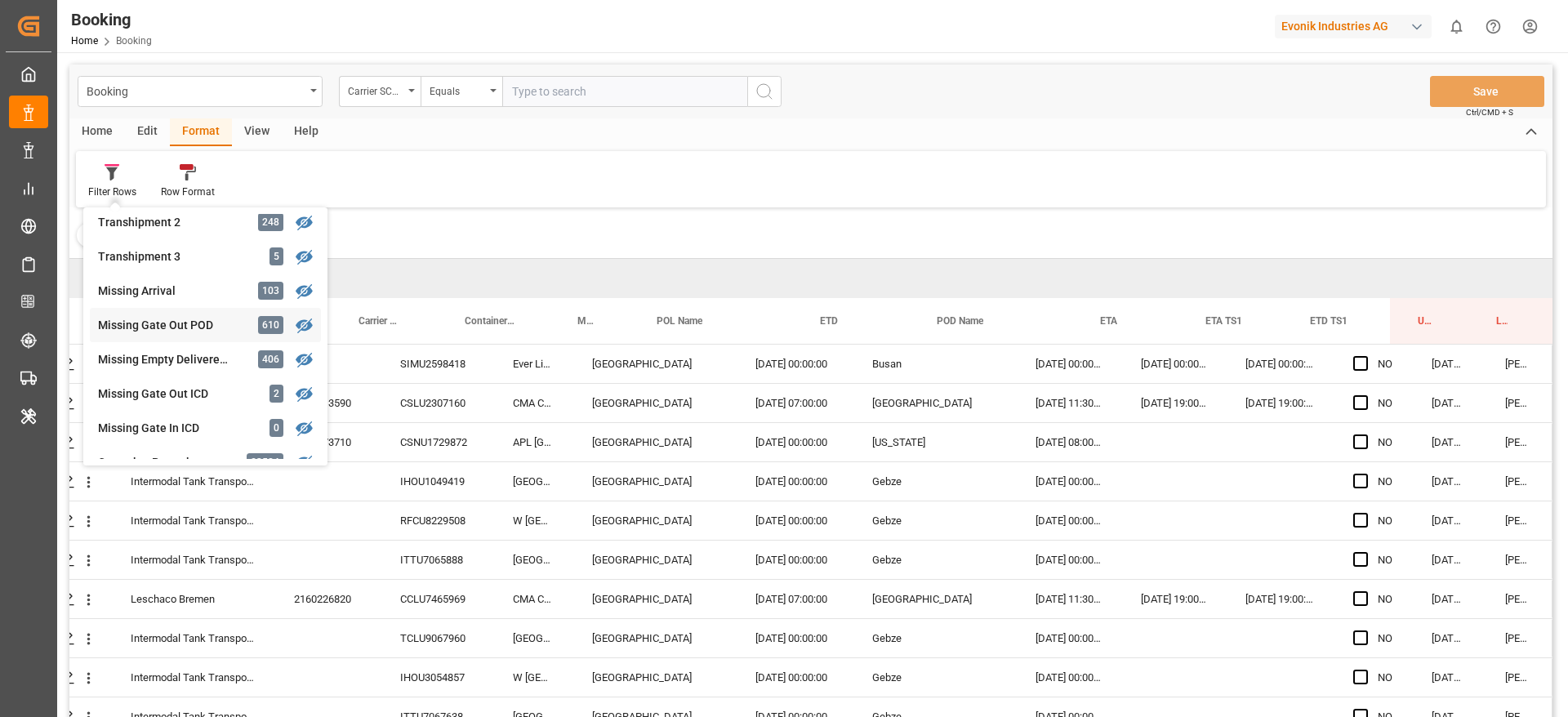
click at [186, 328] on div "Missing Gate Out POD" at bounding box center [169, 326] width 143 height 17
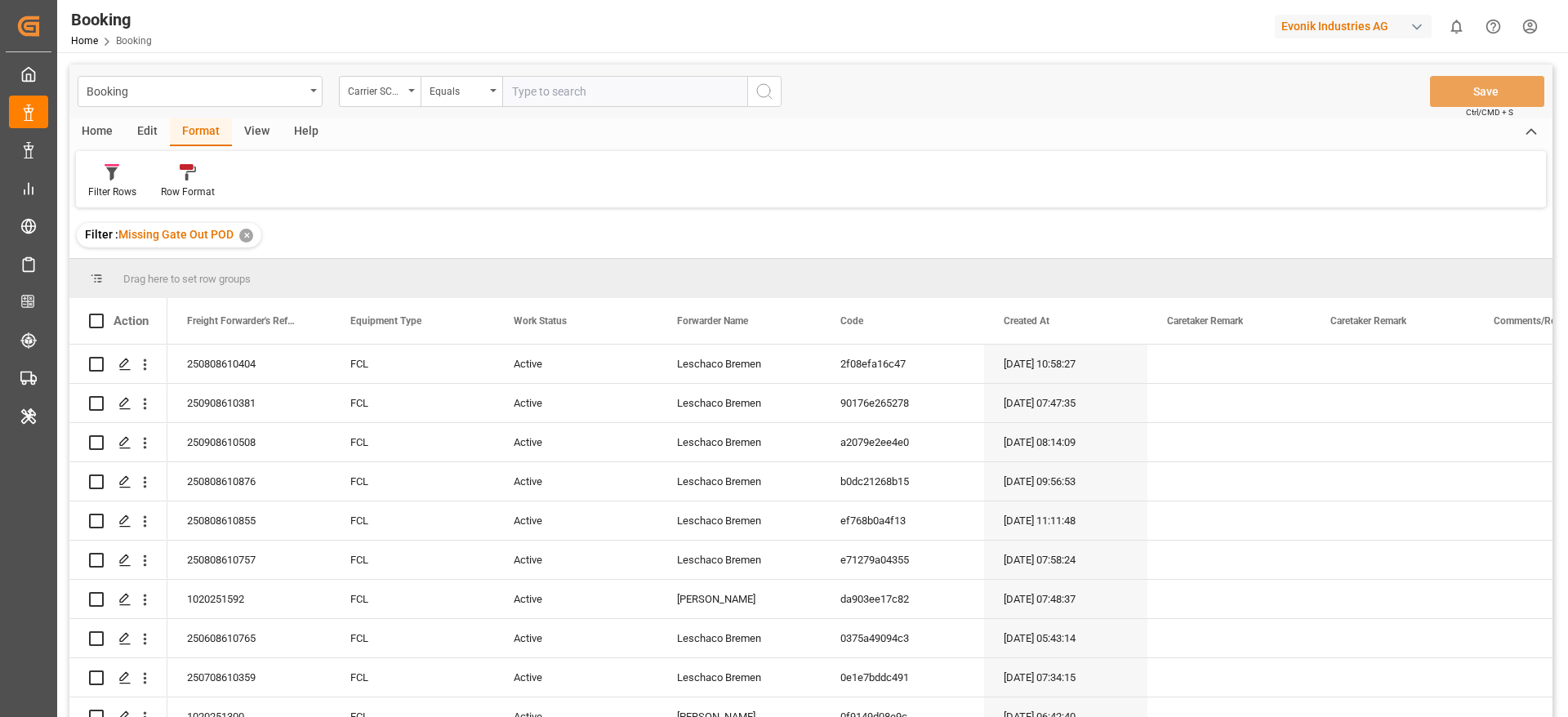
click at [266, 121] on div "View" at bounding box center [256, 132] width 49 height 28
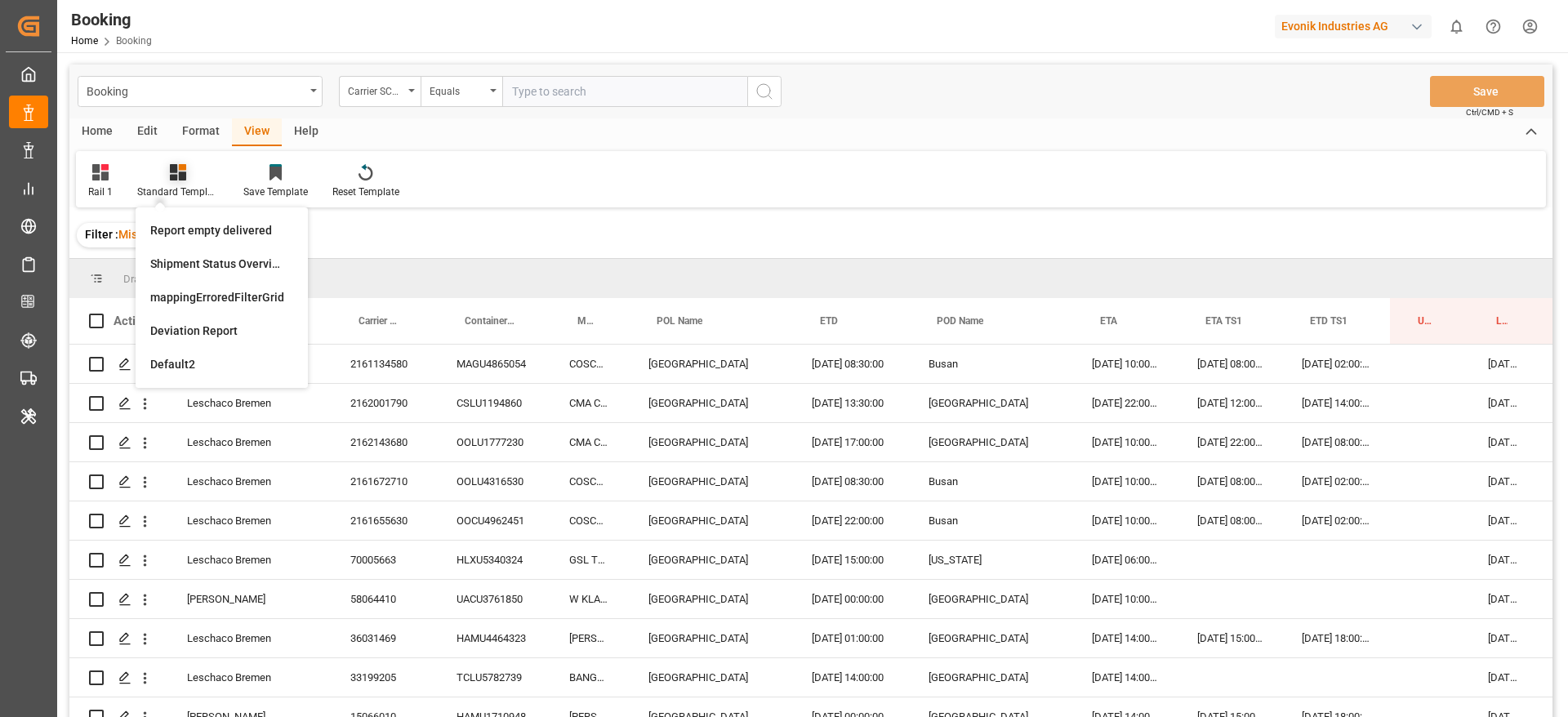
click at [134, 184] on div "Standard Templates" at bounding box center [178, 181] width 106 height 36
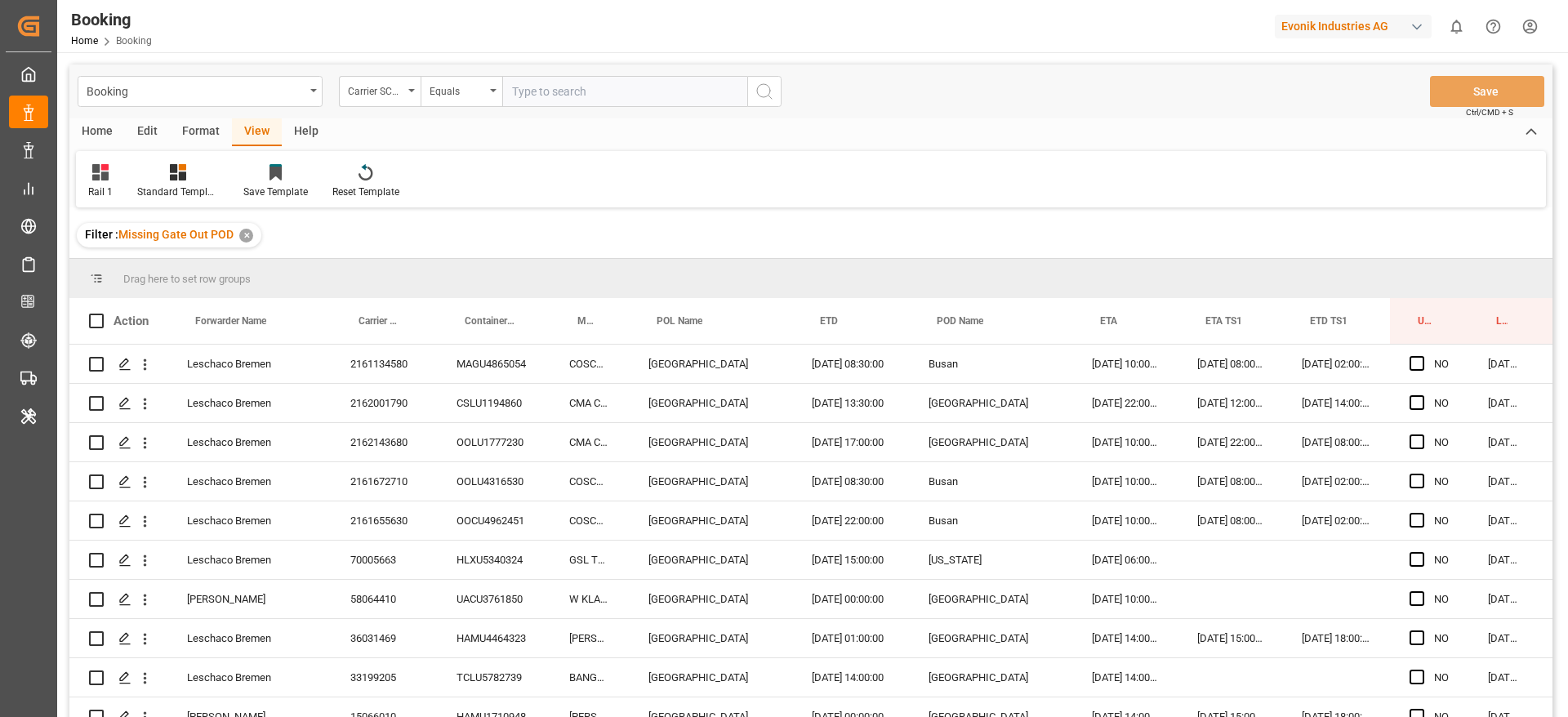
click at [108, 201] on div "Rail 1 Standard Templates Save Template Reset Template" at bounding box center [811, 179] width 1469 height 56
click at [105, 192] on div "Rail 1" at bounding box center [101, 191] width 25 height 14
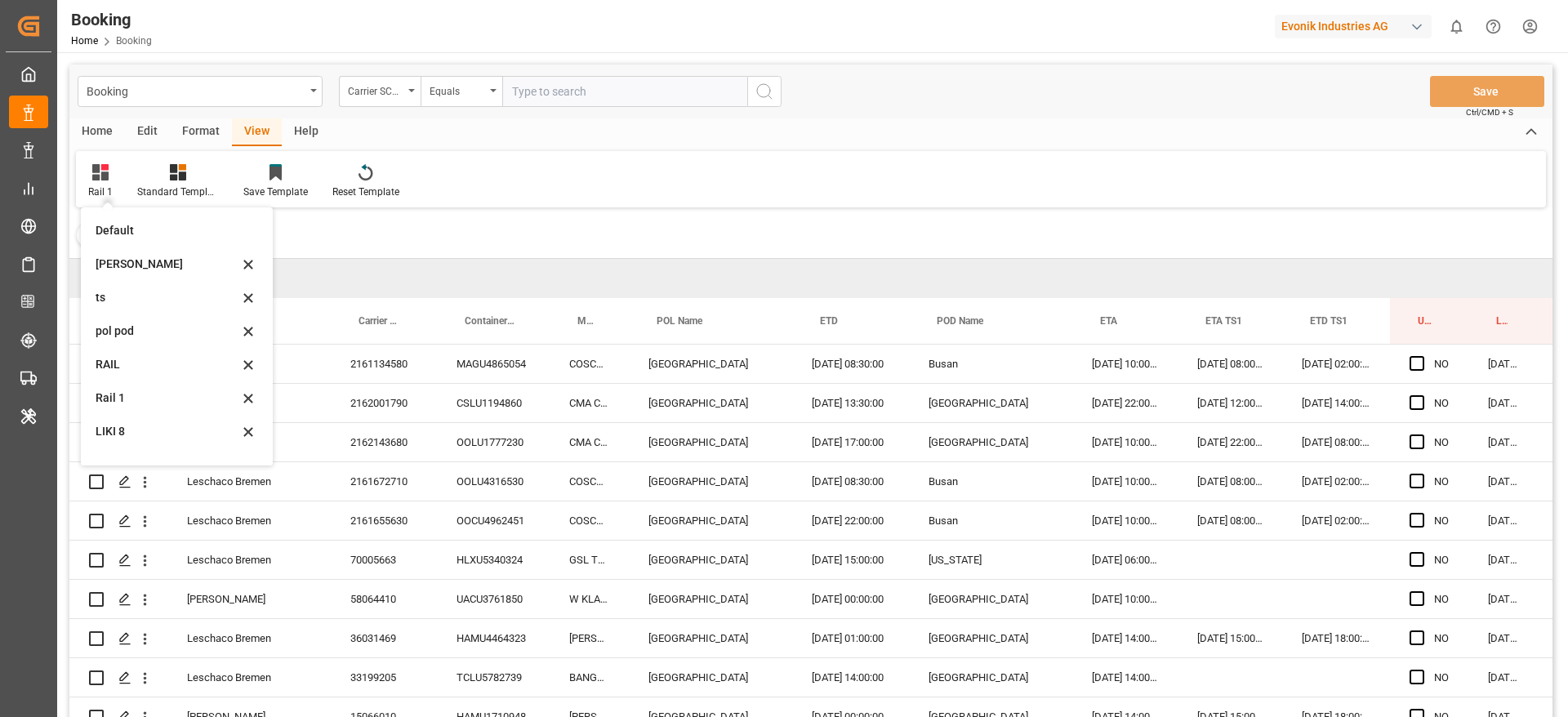
click at [120, 252] on div "Likitha" at bounding box center [177, 264] width 178 height 33
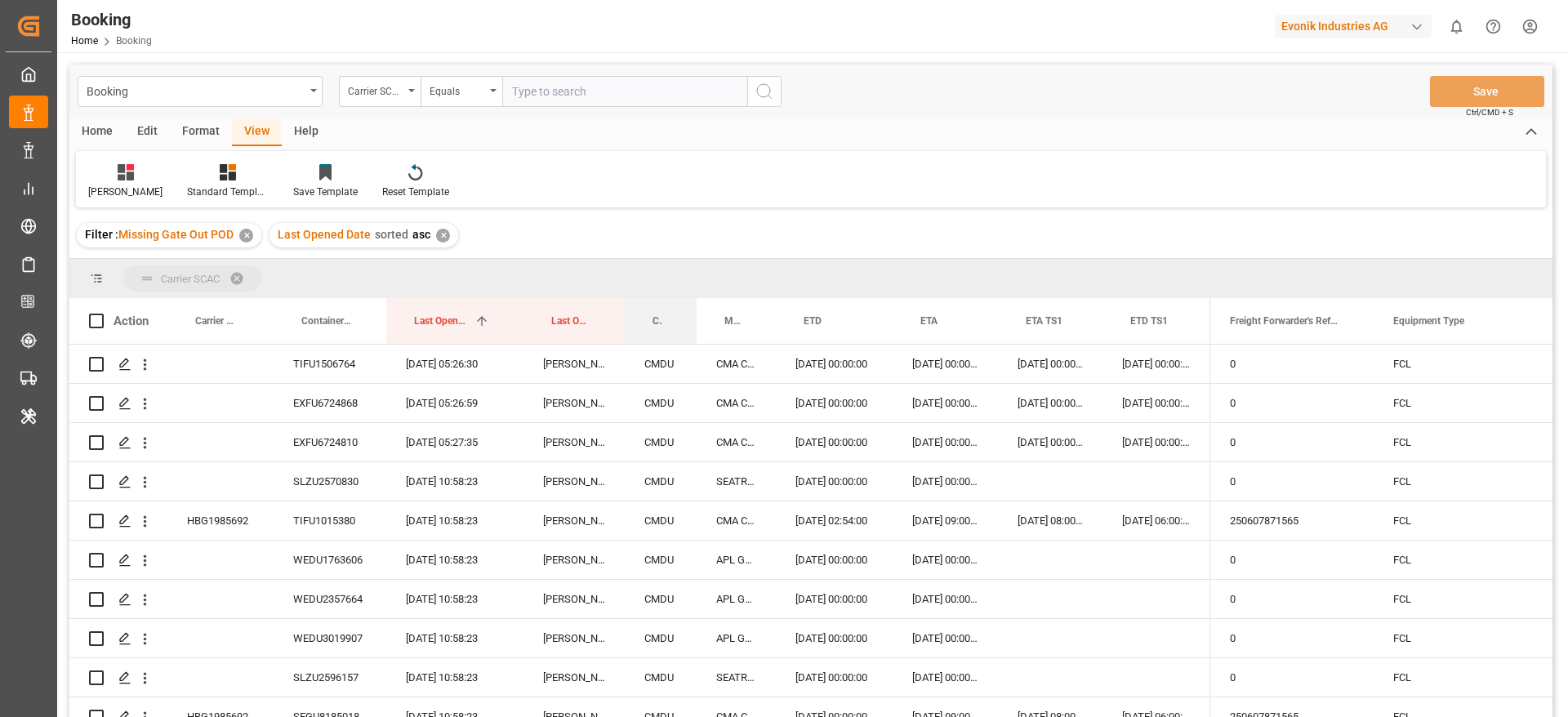
drag, startPoint x: 675, startPoint y: 315, endPoint x: 687, endPoint y: 279, distance: 37.9
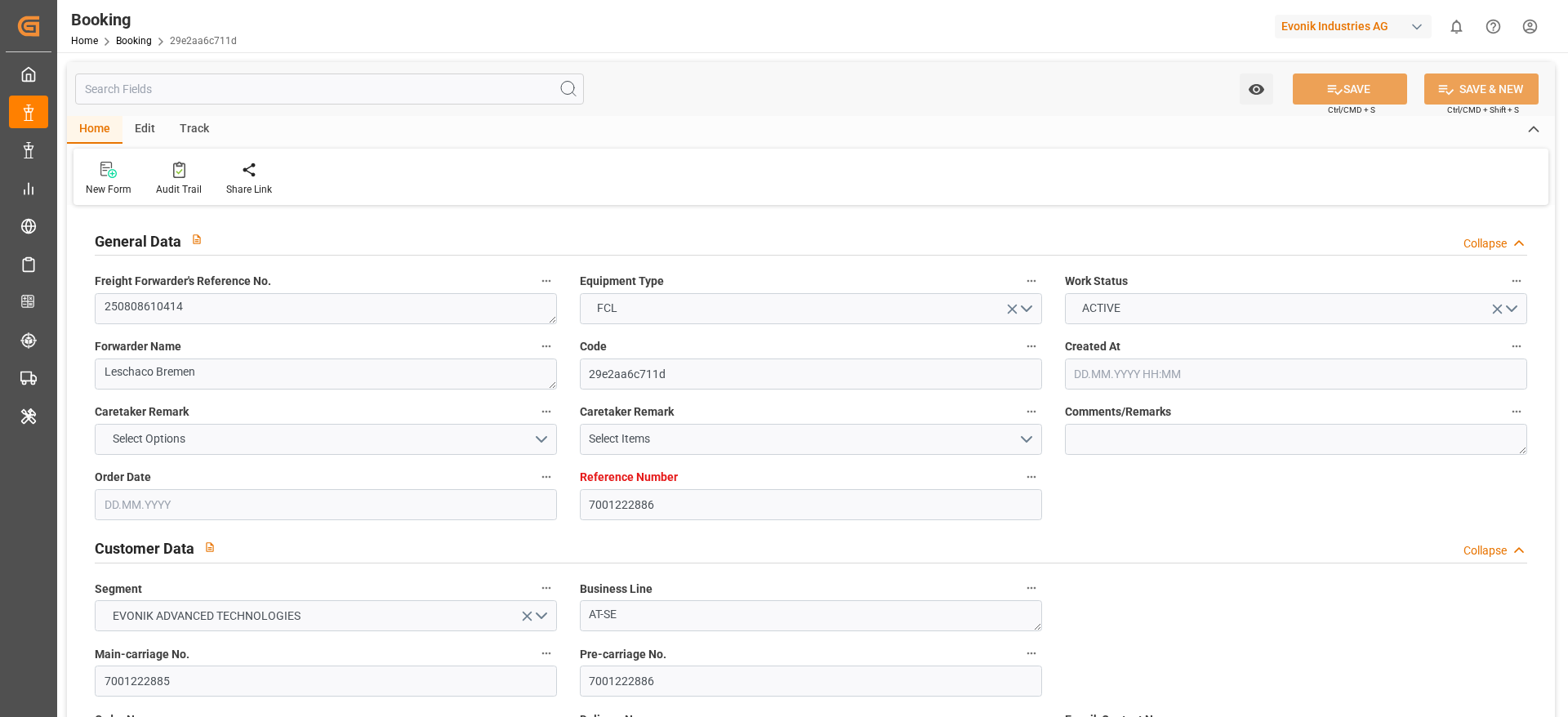
type input "7001222886"
type input "9417244"
type input "OOCL"
type input "Orient Overseas Container Line Ltd"
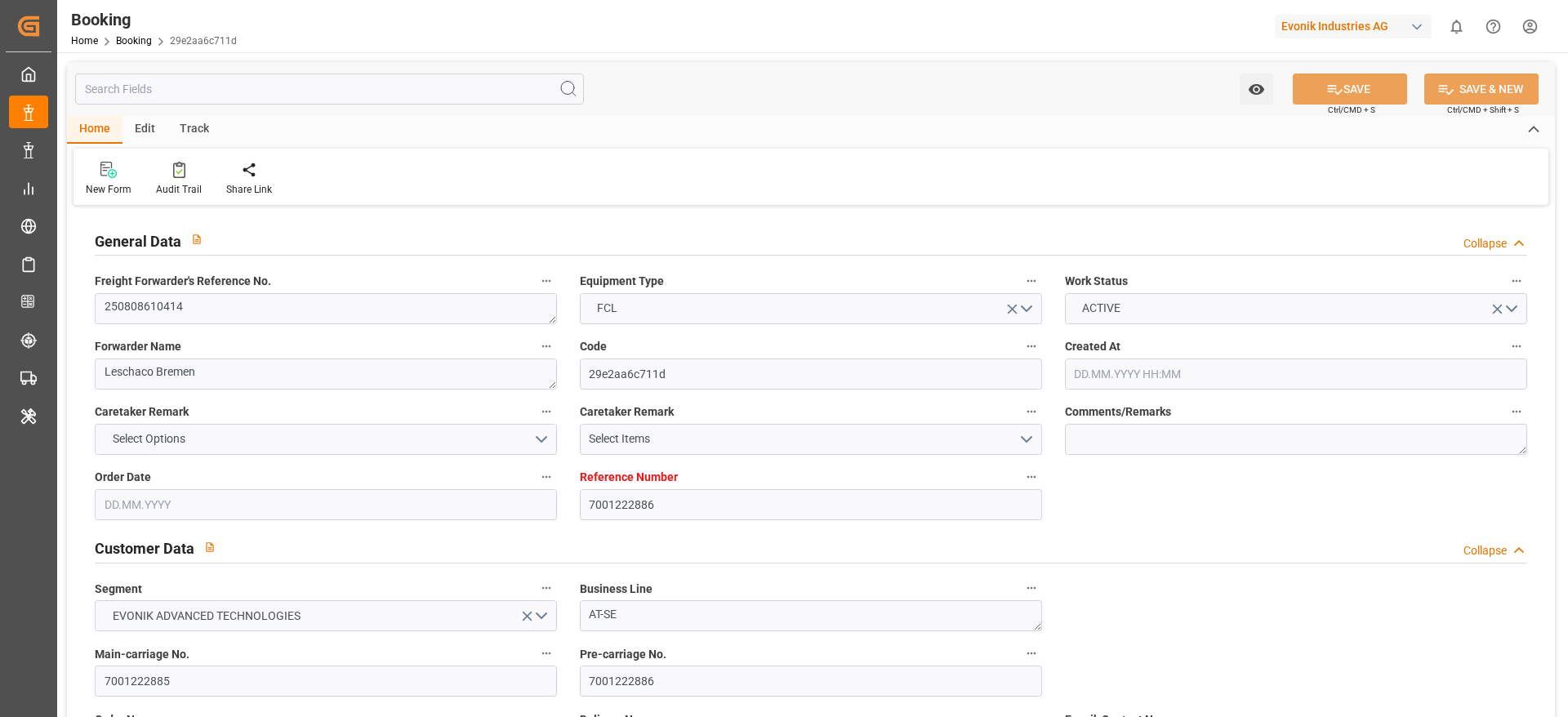
type input "NLRTM"
type input "USNYC"
type input "18"
type input "0"
type input "NLRTM"
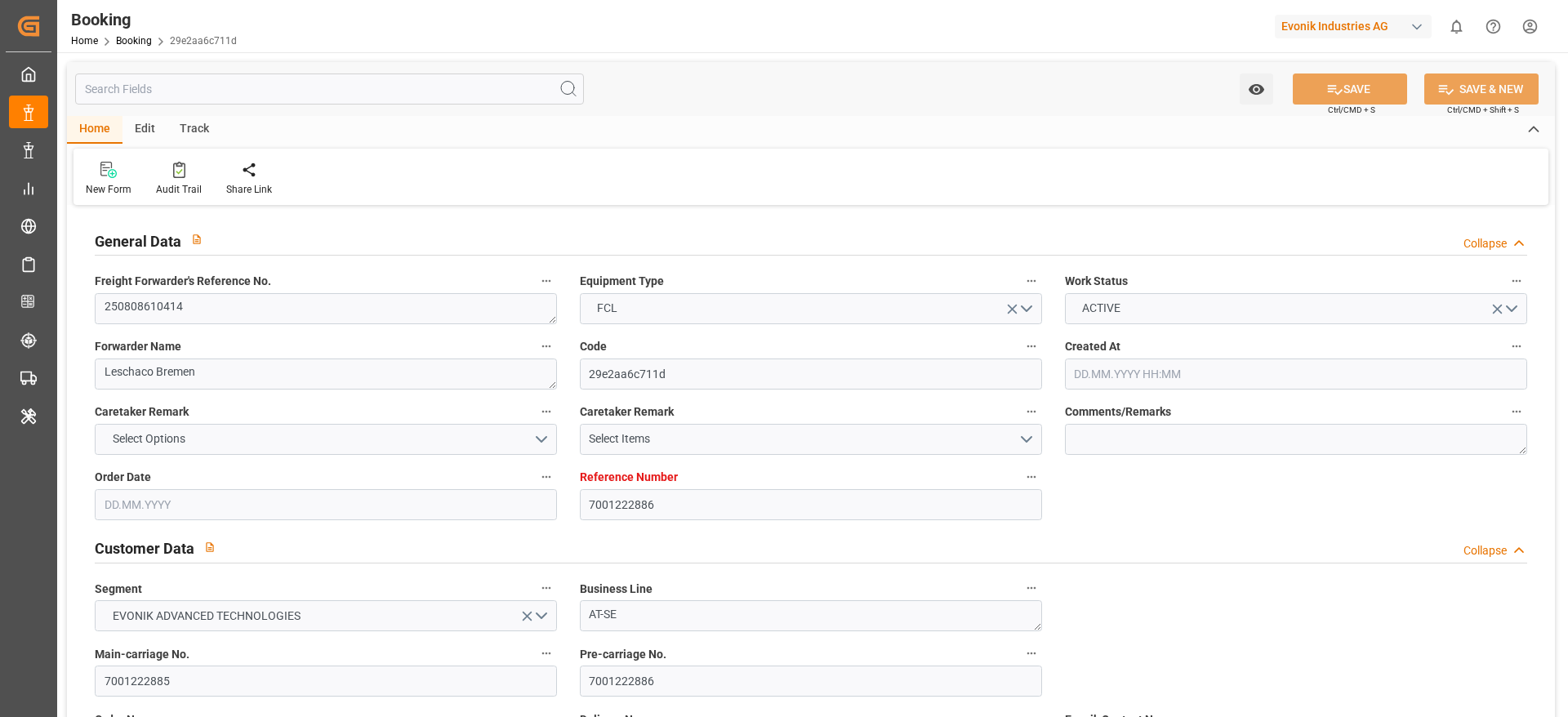
type input "USNYC"
type input "9417244"
type input "15.07.2025 11:47"
type input "15.07.2025"
type input "08.09.2025"
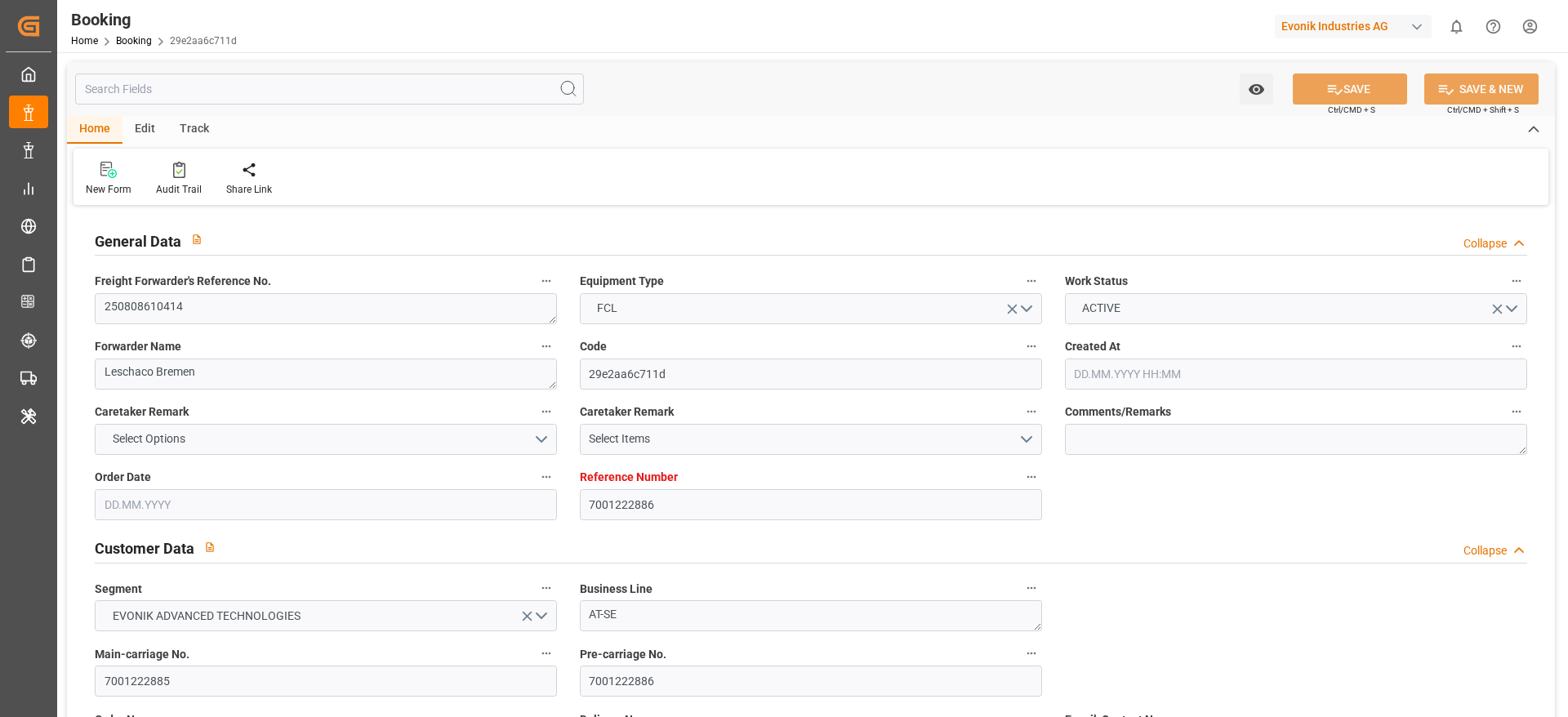
type input "[DATE]"
type input "13.08.2025 04:00"
type input "13.08.2025 00:00"
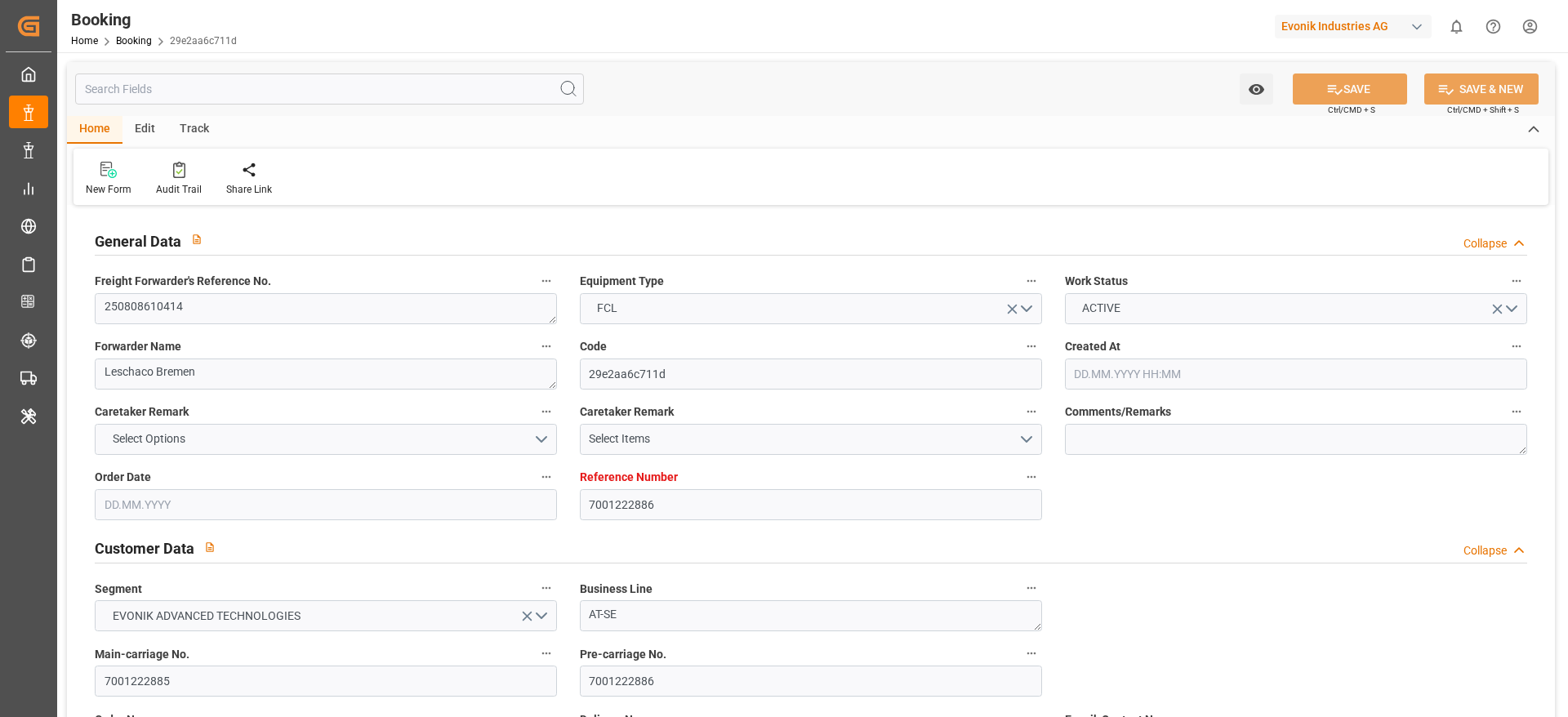
type input "13.08.2025 09:53"
type input "08.08.2025 18:09"
type input "31.08.2025 02:30"
type input "27.08.2025 00:00"
type input "31.08.2025 03:40"
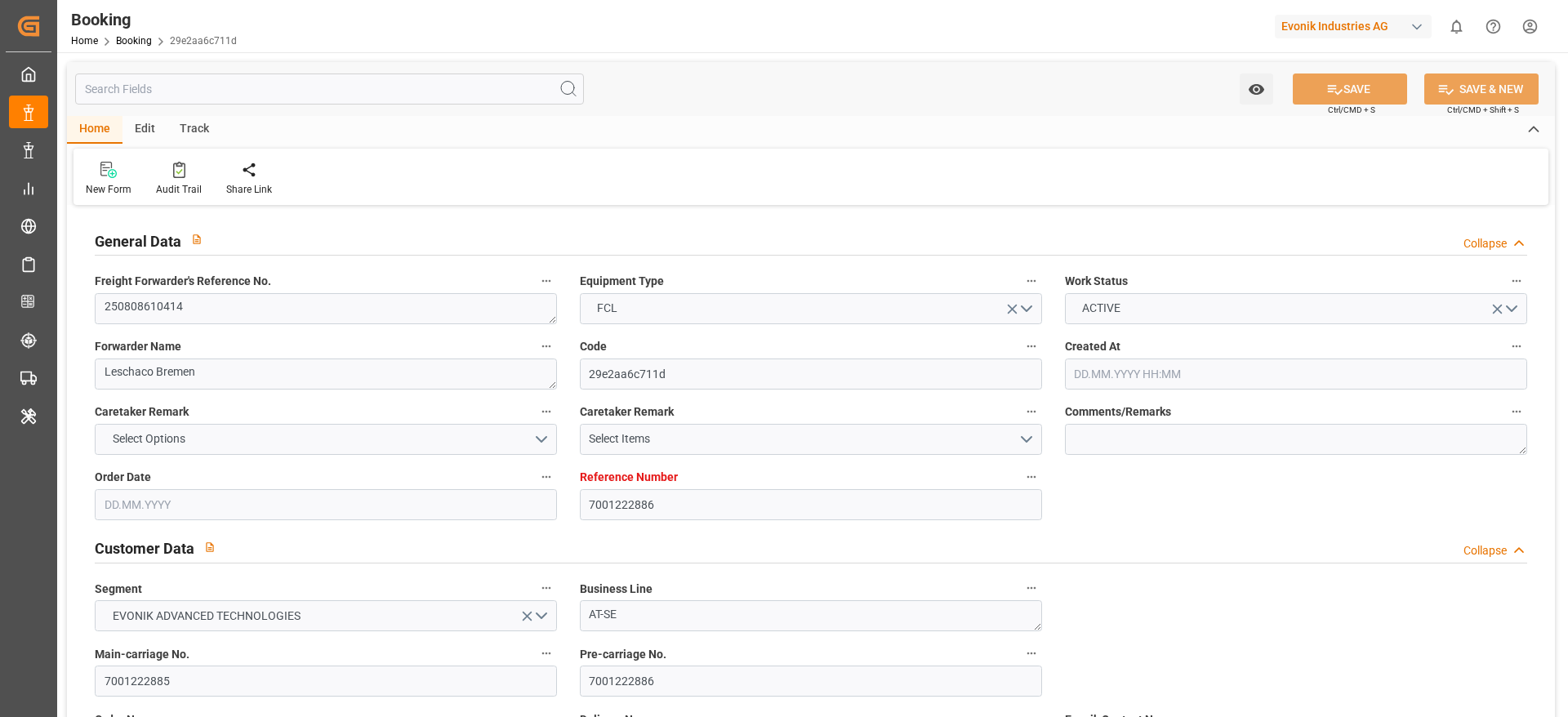
type input "06.09.2025 16:25"
type input "[DATE]"
type input "09.09.2025 09:46"
type input "08.09.2025"
type input "04.08.2025 06:43"
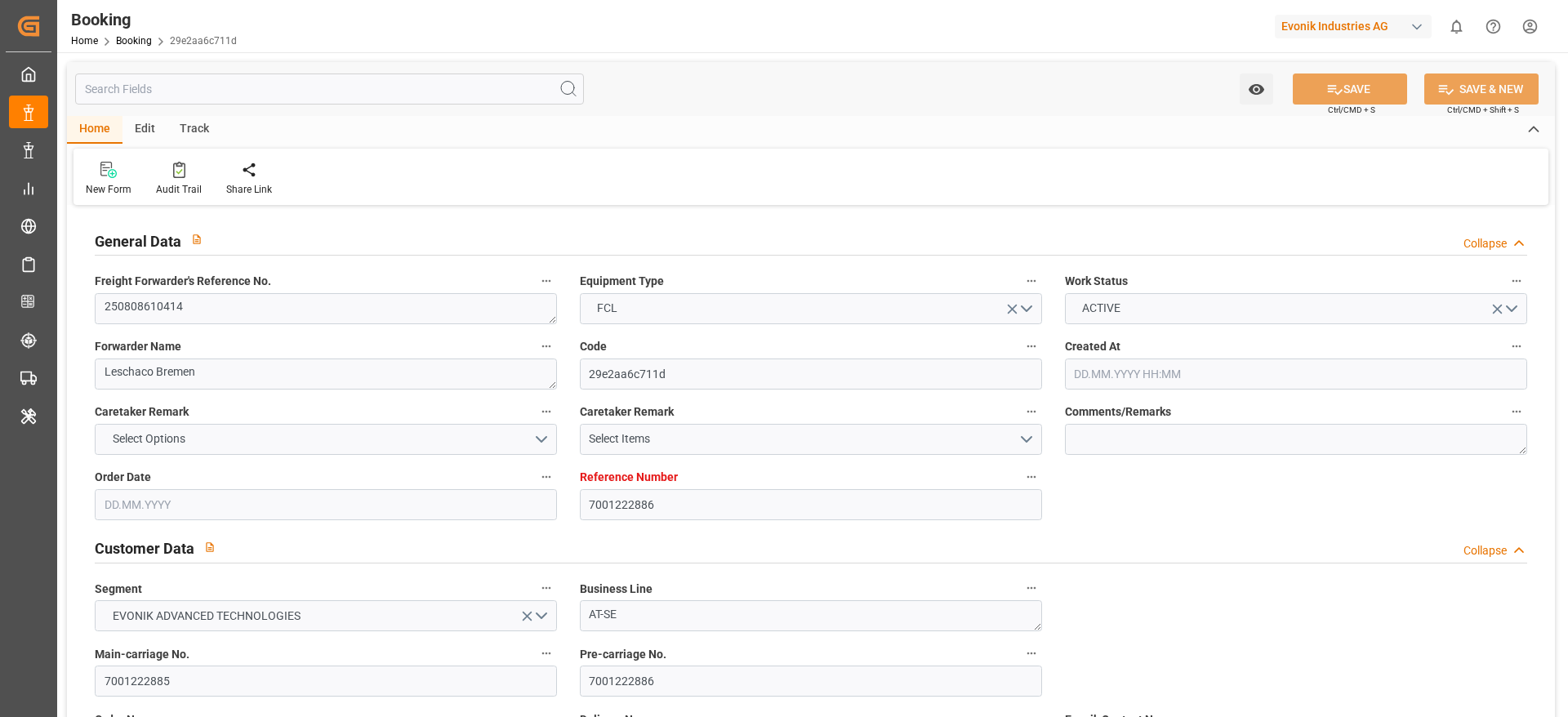
type input "12.08.2025 17:31"
type input "13.08.2025 07:00"
type input "13.08.2025 10:44"
type input "31.08.2025 02:30"
type input "31.08.2025 03:09"
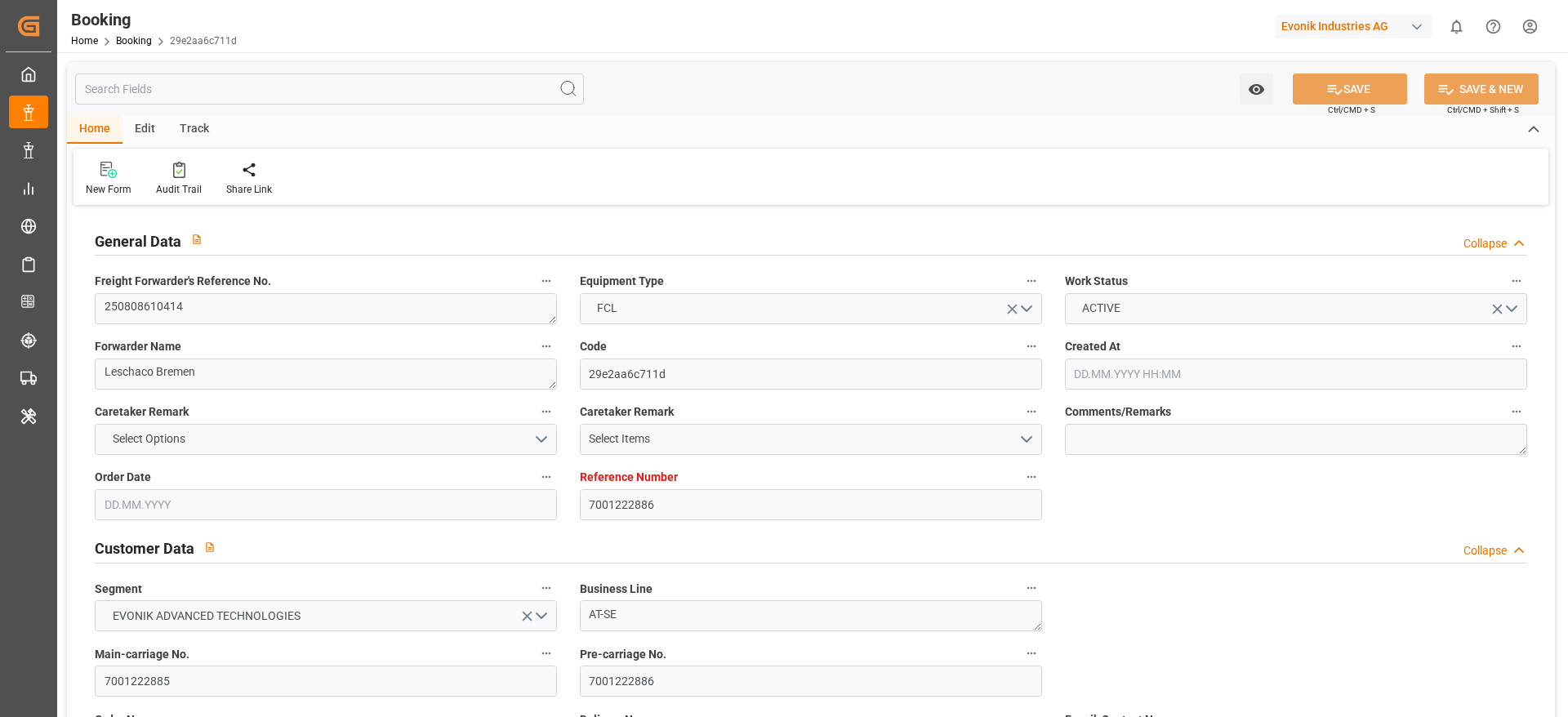
type input "31.08.2025 21:32"
type input "31.08.2025 15:29"
type input "06.09.2025 16:25"
type input "04.09.2025 15:29"
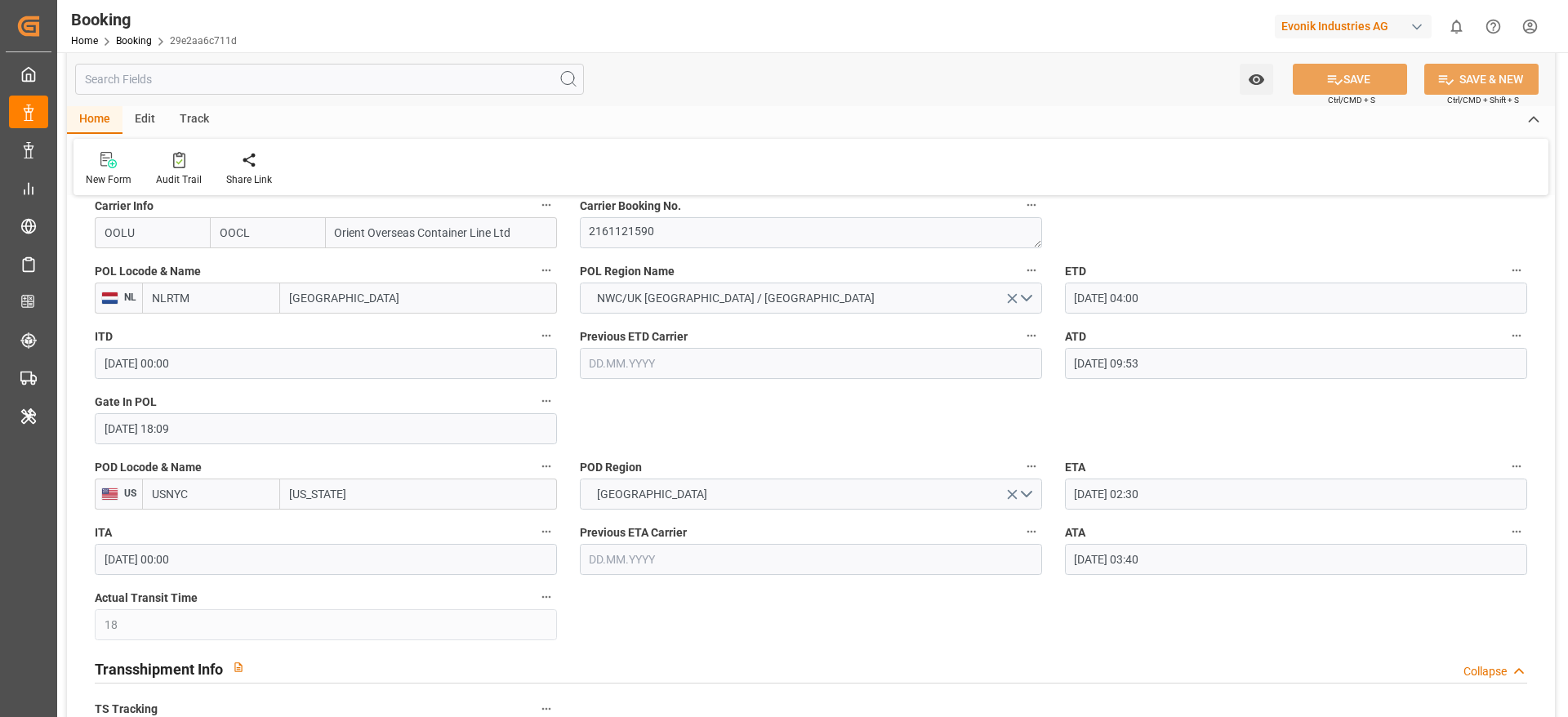
scroll to position [1261, 0]
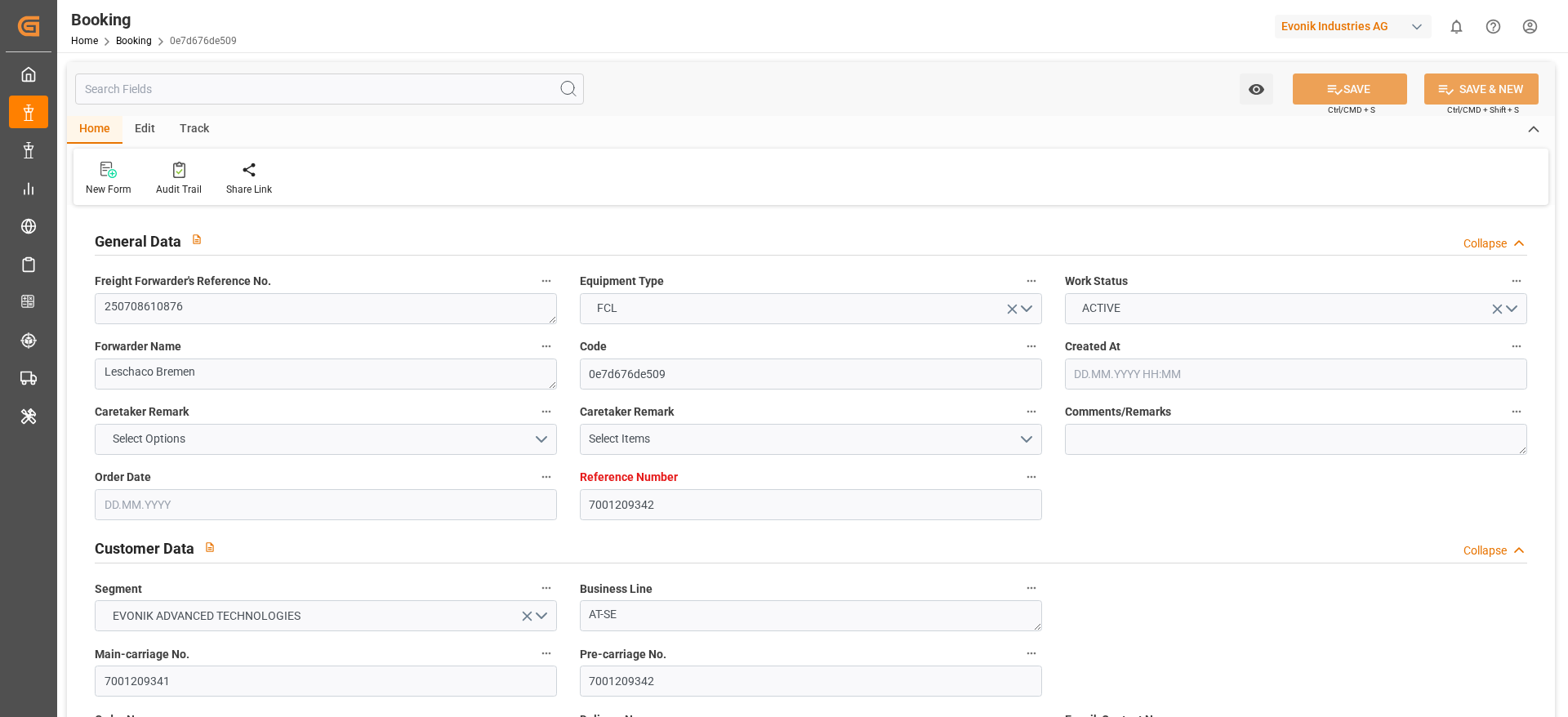
type input "7001209342"
type input "9461881"
type input "OOCL"
type input "Orient Overseas Container Line Ltd"
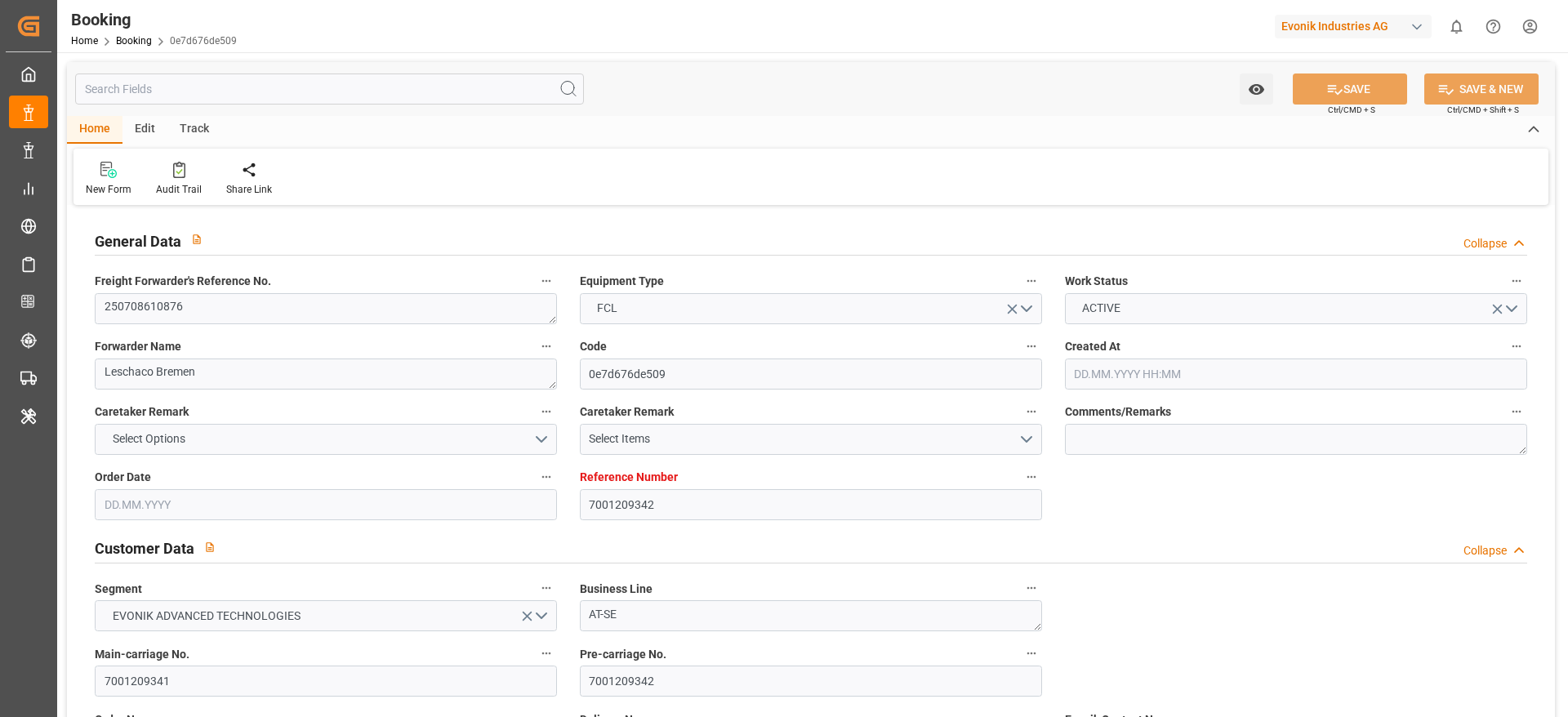
type input "NLRTM"
type input "USNYC"
type input "20"
type input "0"
type input "NLRTM"
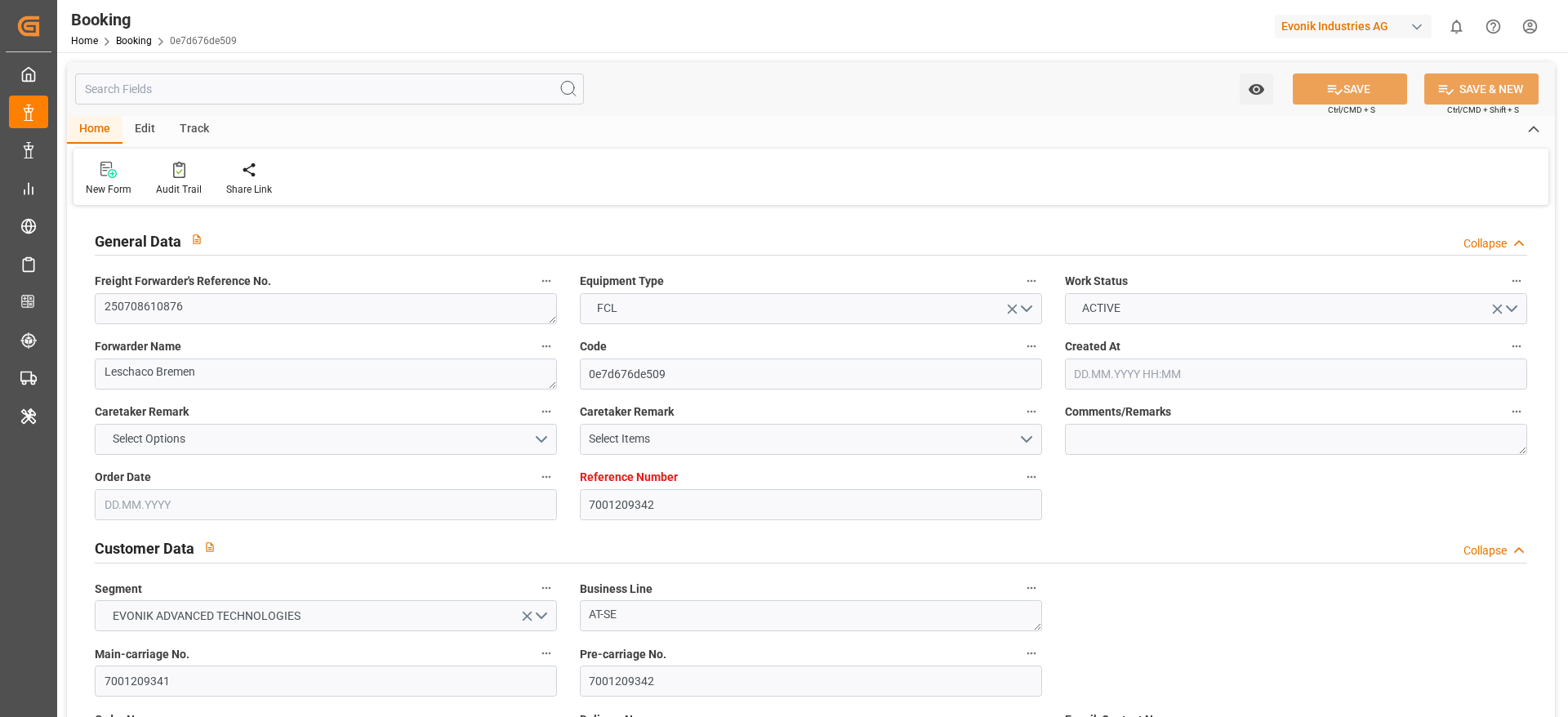
type input "USNYC"
type input "9461881"
type input "[DATE] 06:51"
type input "[DATE]"
type input "18.08.2025"
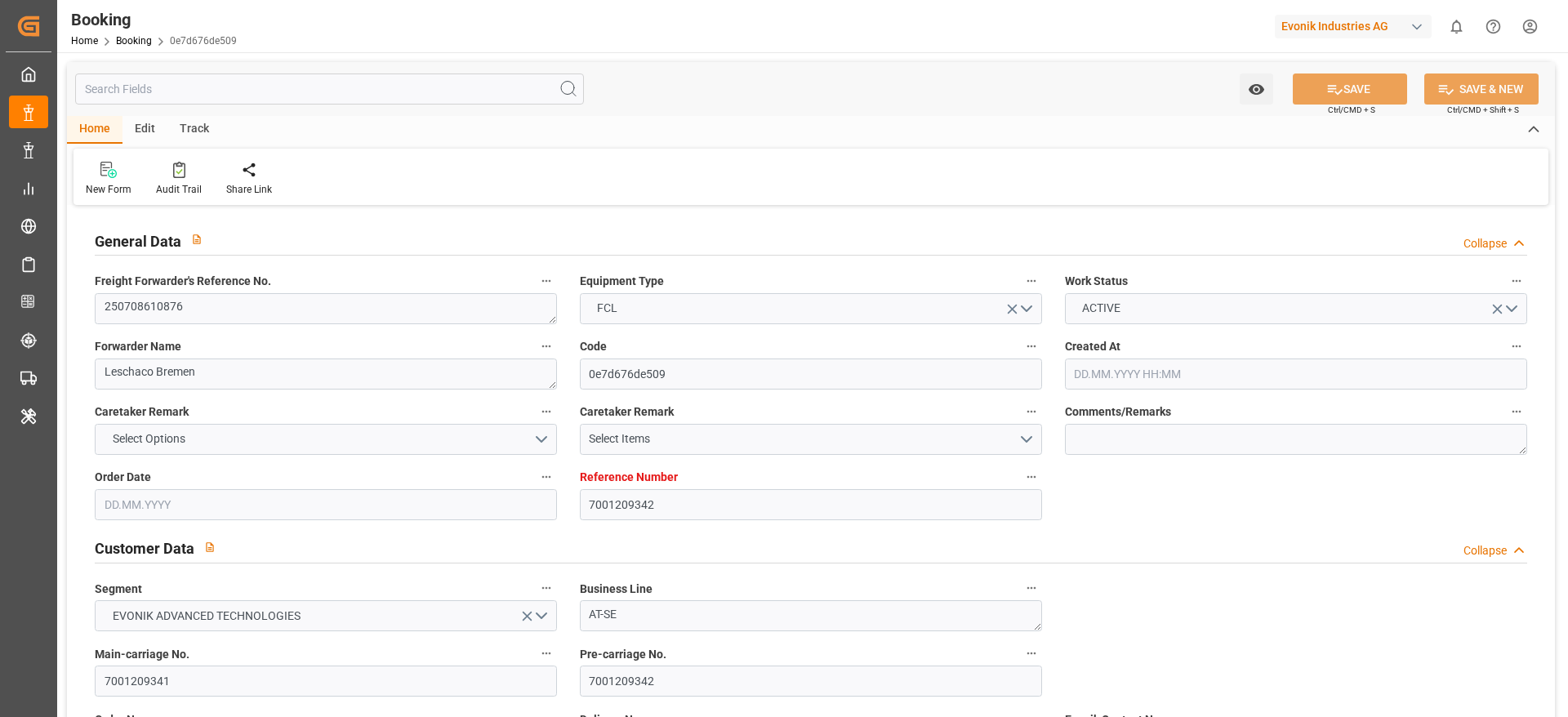
type input "18.07.2025"
type input "[DATE]"
type input "07.08.2025 22:00"
type input "28.07.2025 00:00"
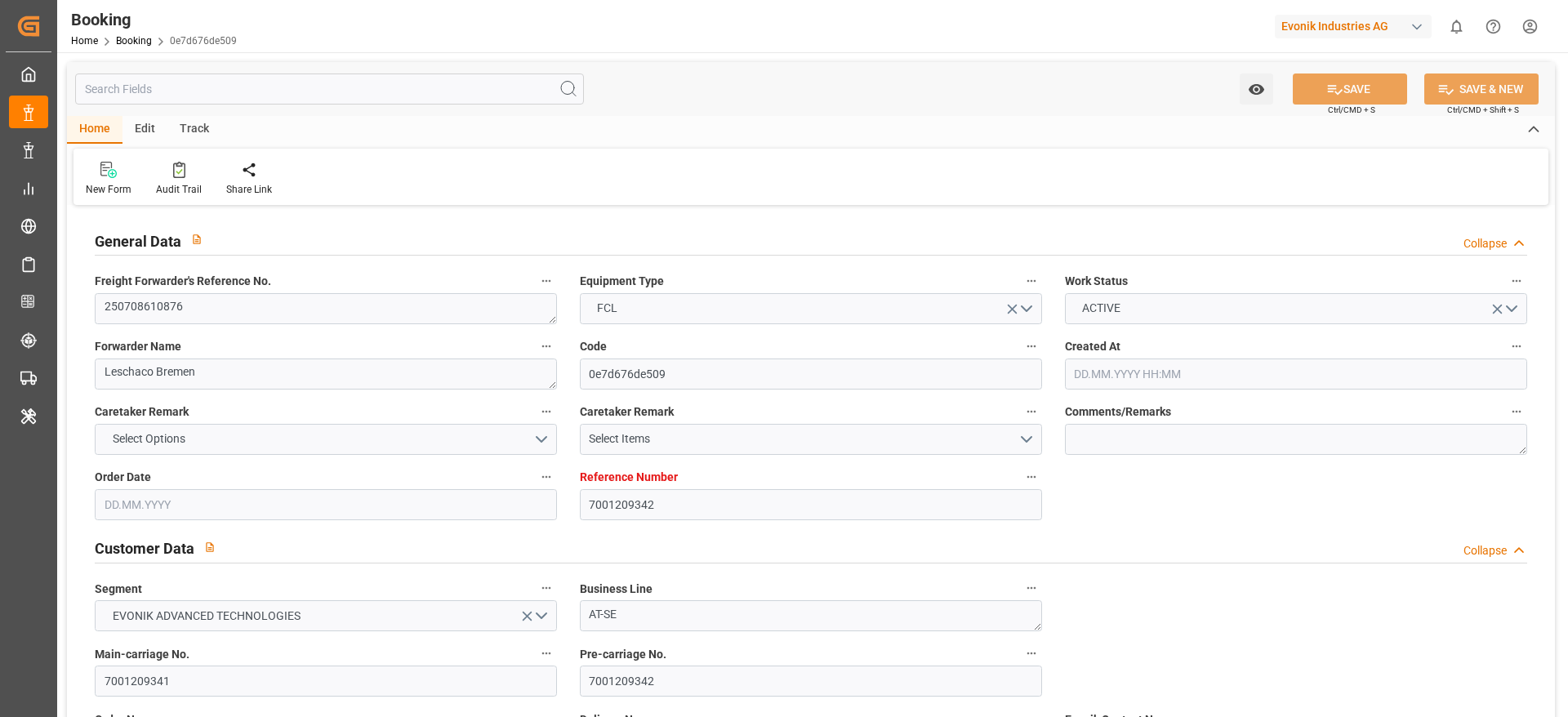
type input "08.08.2025 00:14"
type input "31.07.2025 06:51"
type input "28.08.2025 08:00"
type input "13.08.2025 00:00"
type input "28.08.2025 03:18"
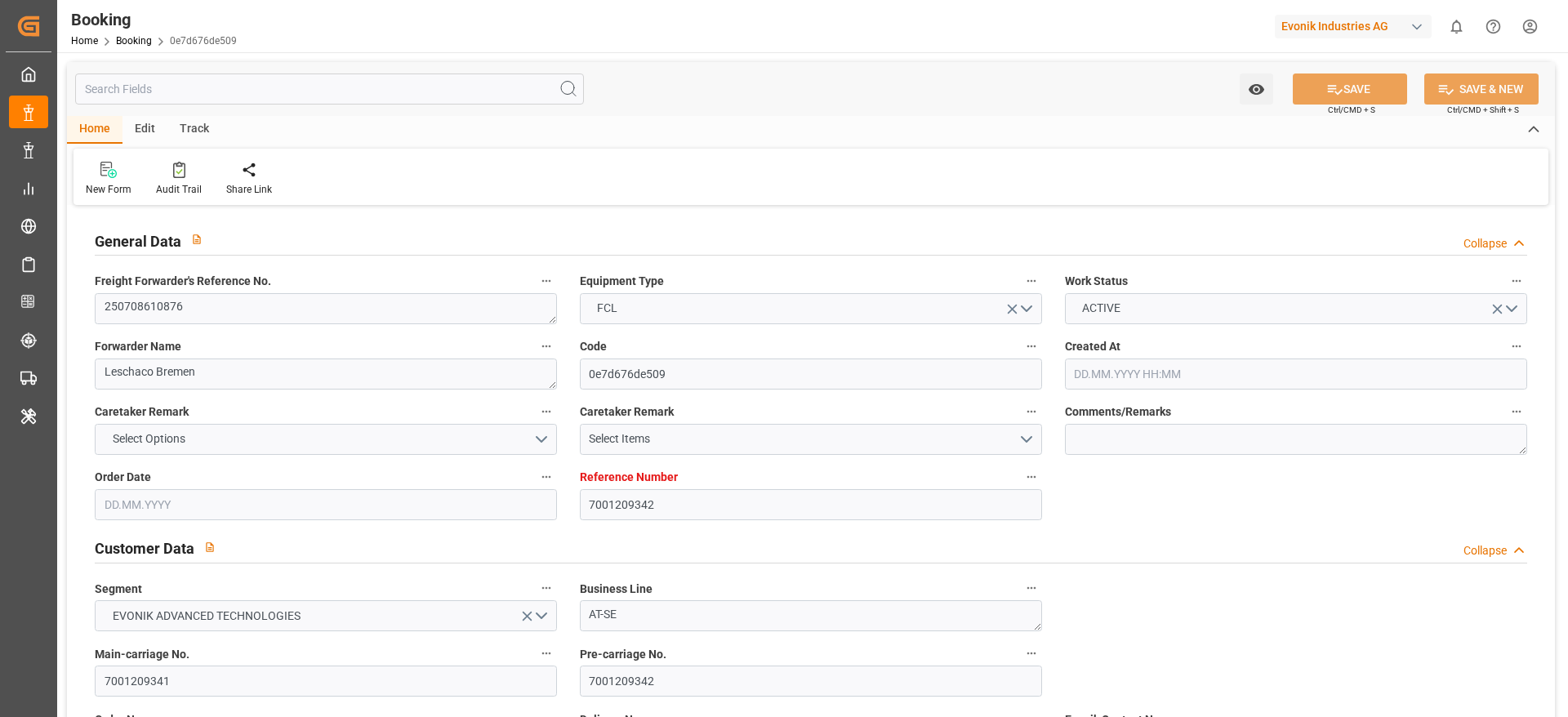
type input "02.09.2025 16:02"
type input "[DATE]"
type input "08.09.2025 19:24"
type input "08.09.2025"
type input "18.07.2025 08:57"
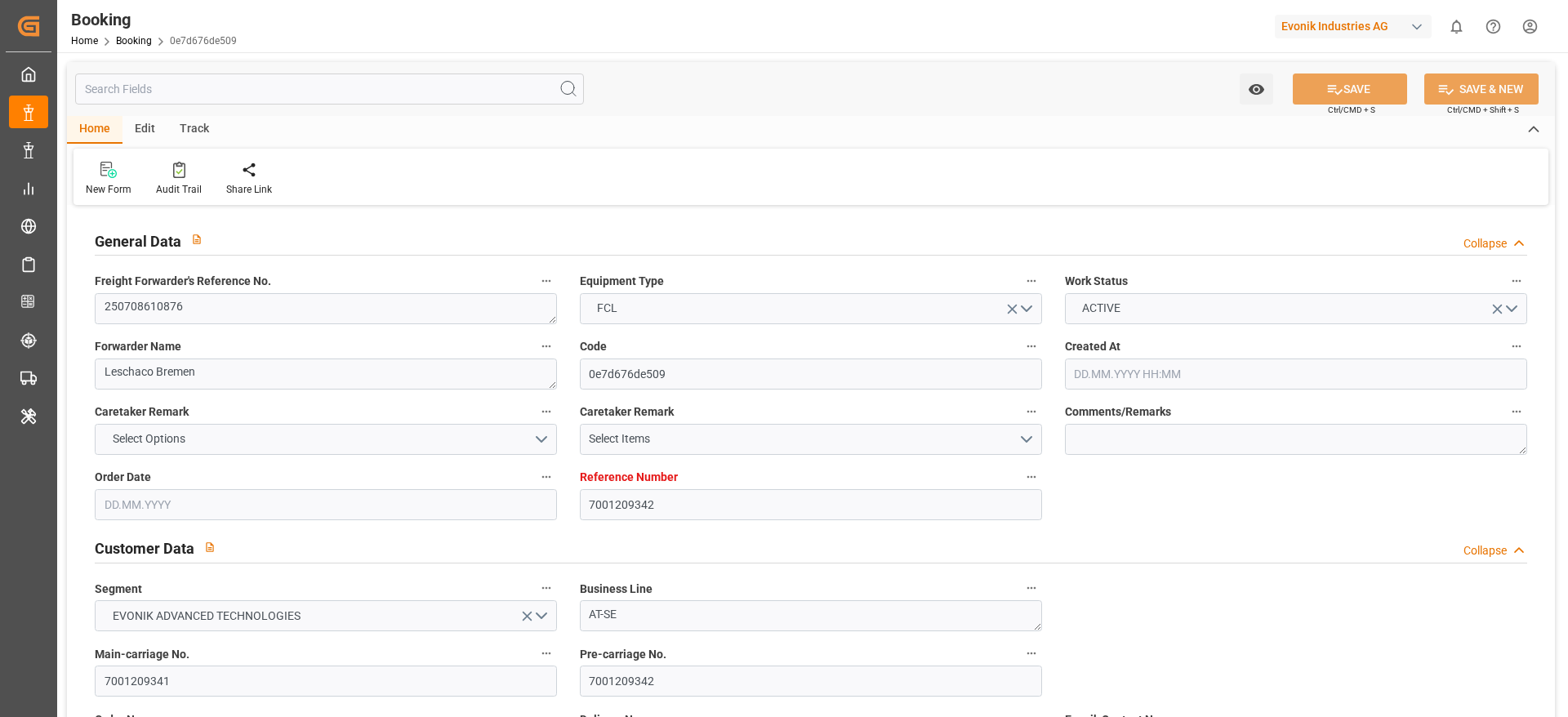
type input "06.08.2025 22:28"
type input "07.08.2025 22:00"
type input "08.08.2025 00:52"
type input "28.08.2025 08:00"
type input "28.08.2025 03:08"
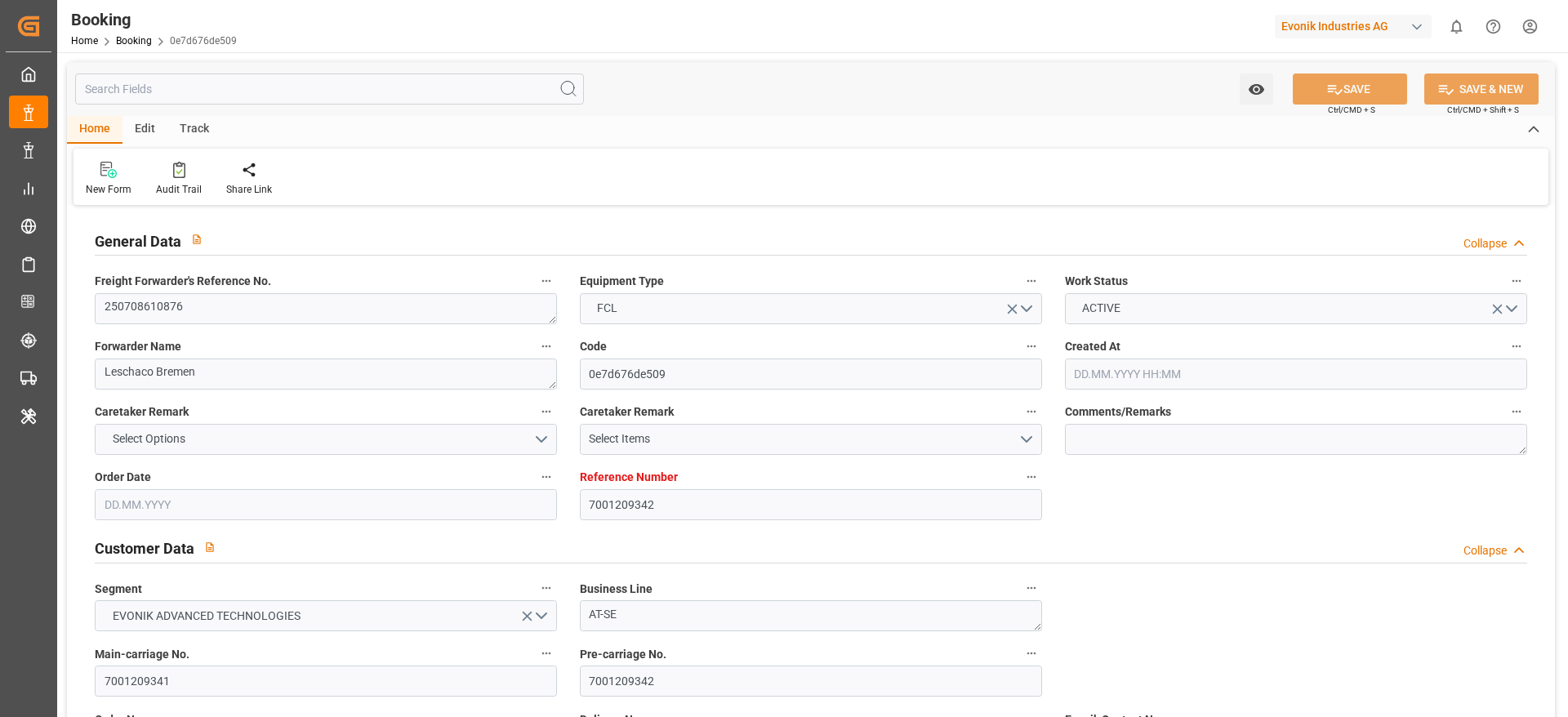
type input "28.08.2025 21:31"
type input "29.08.2025 16:45"
type input "02.09.2025 16:45"
type input "08.09.2025 13:32"
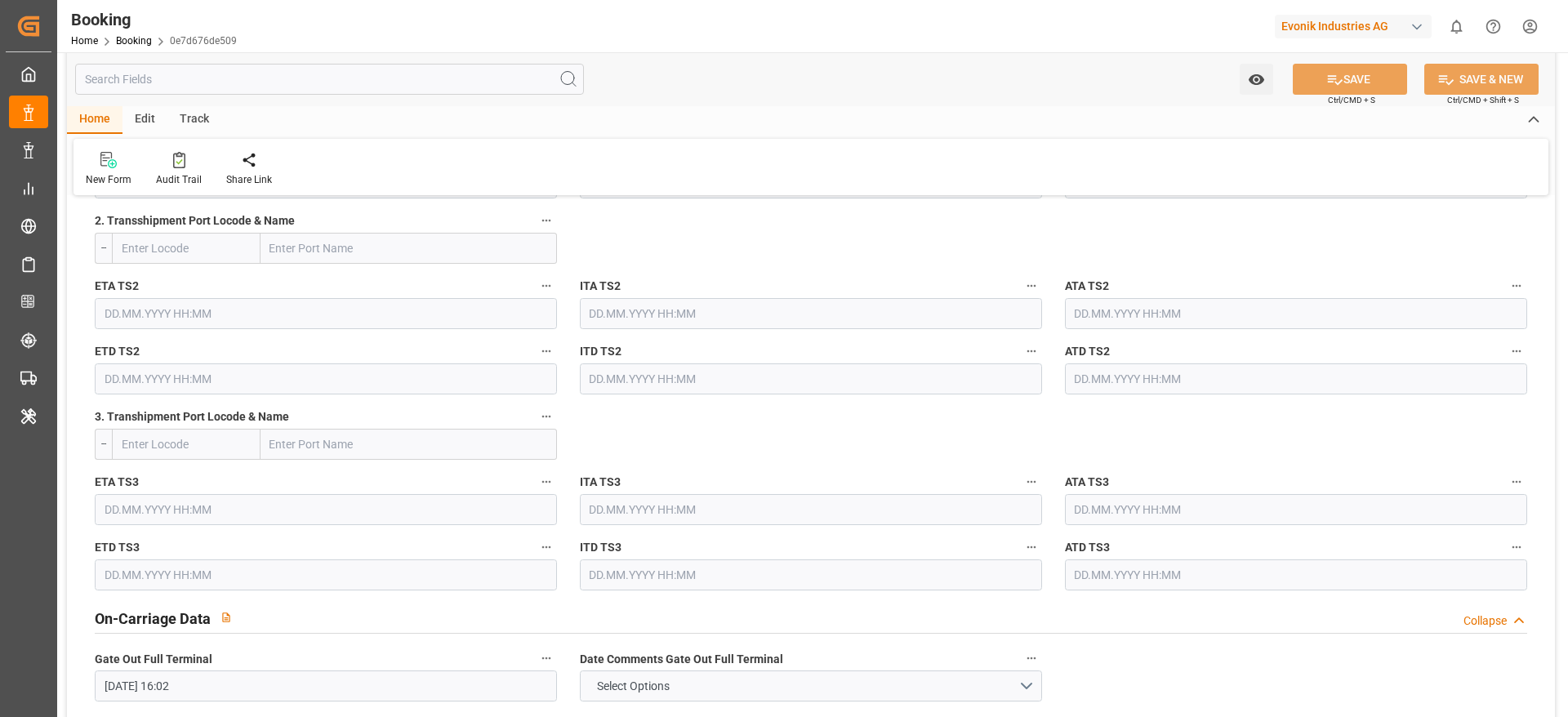
scroll to position [2274, 0]
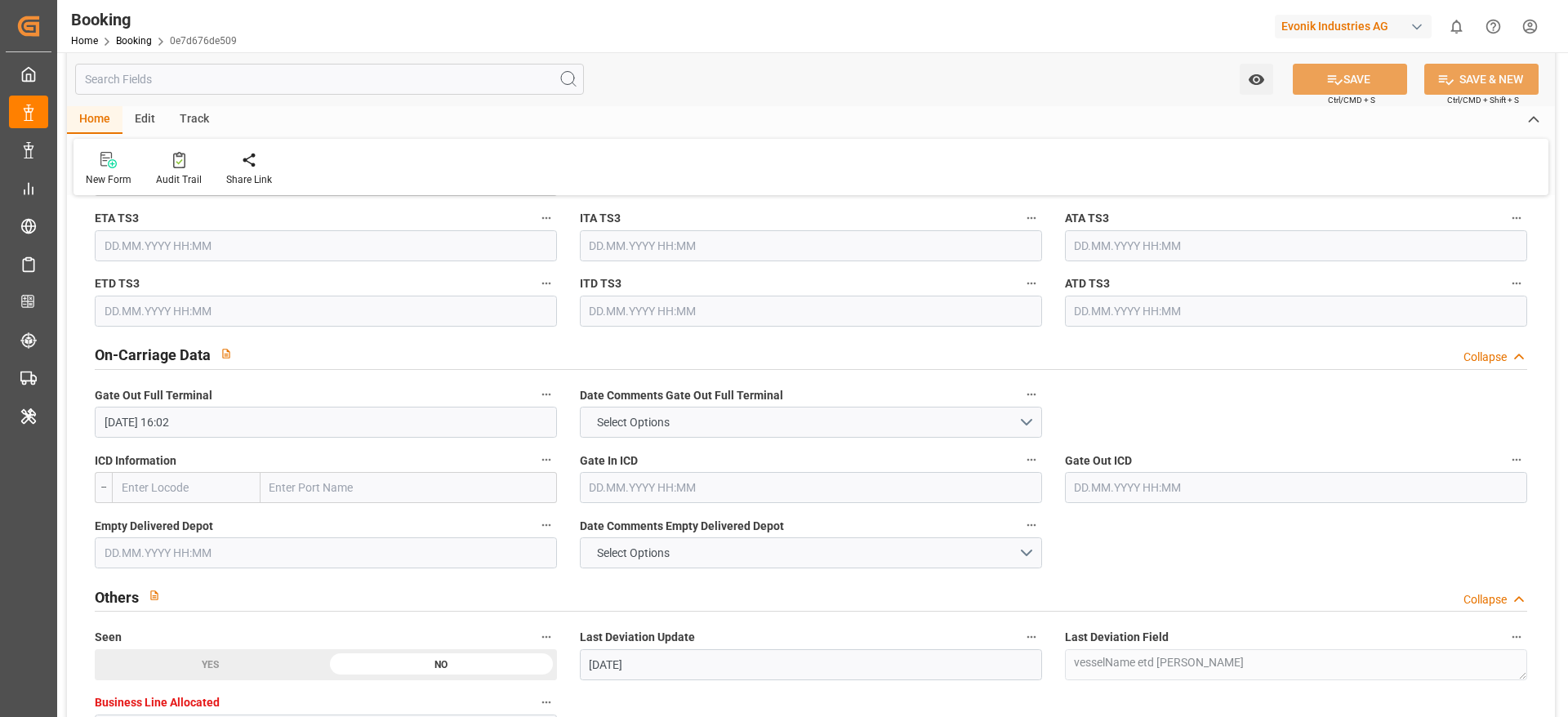
click at [261, 544] on input "text" at bounding box center [326, 553] width 462 height 31
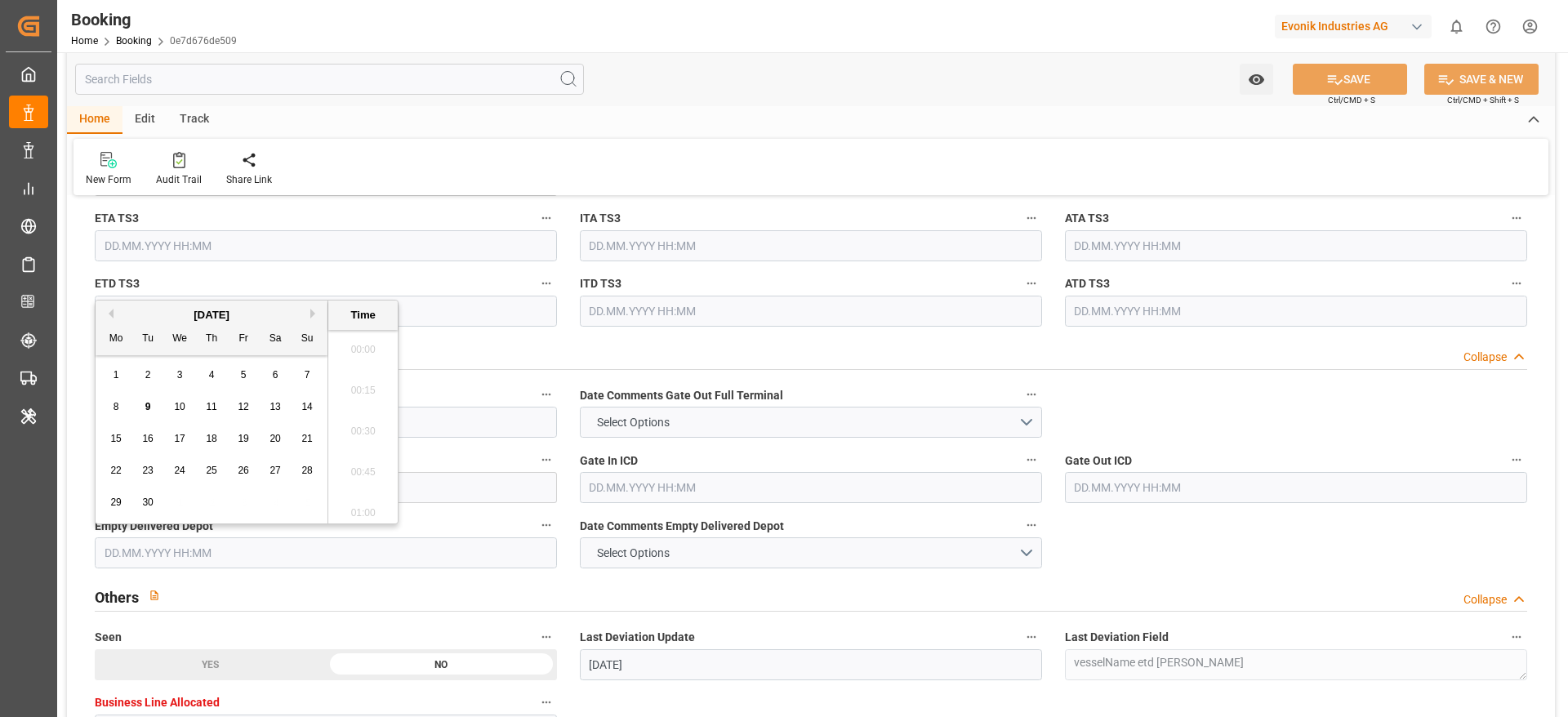
scroll to position [2457, 0]
click at [148, 402] on span "9" at bounding box center [148, 406] width 6 height 11
type input "09.09.2025 00:00"
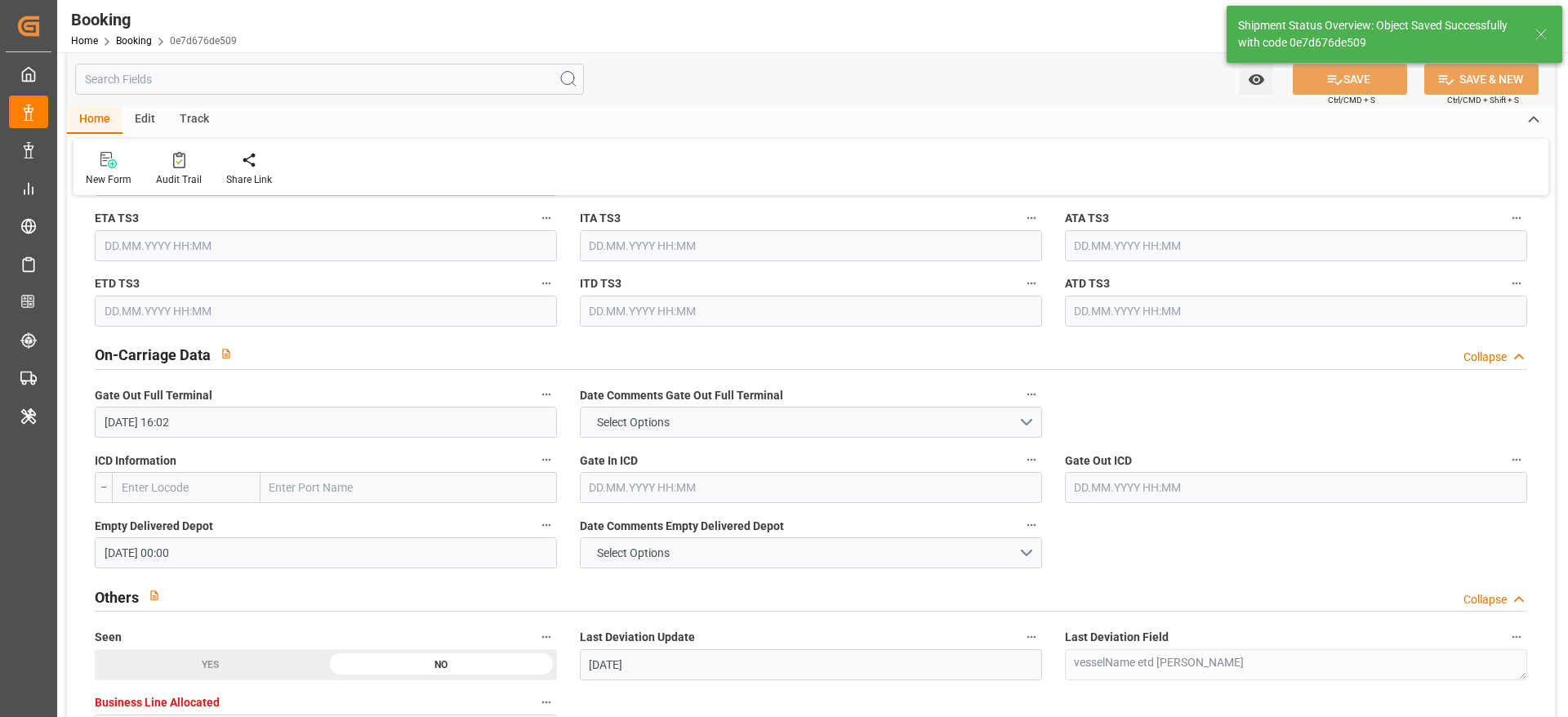
type textarea "Likitha devaraj"
type input "09.09.2025 10:05"
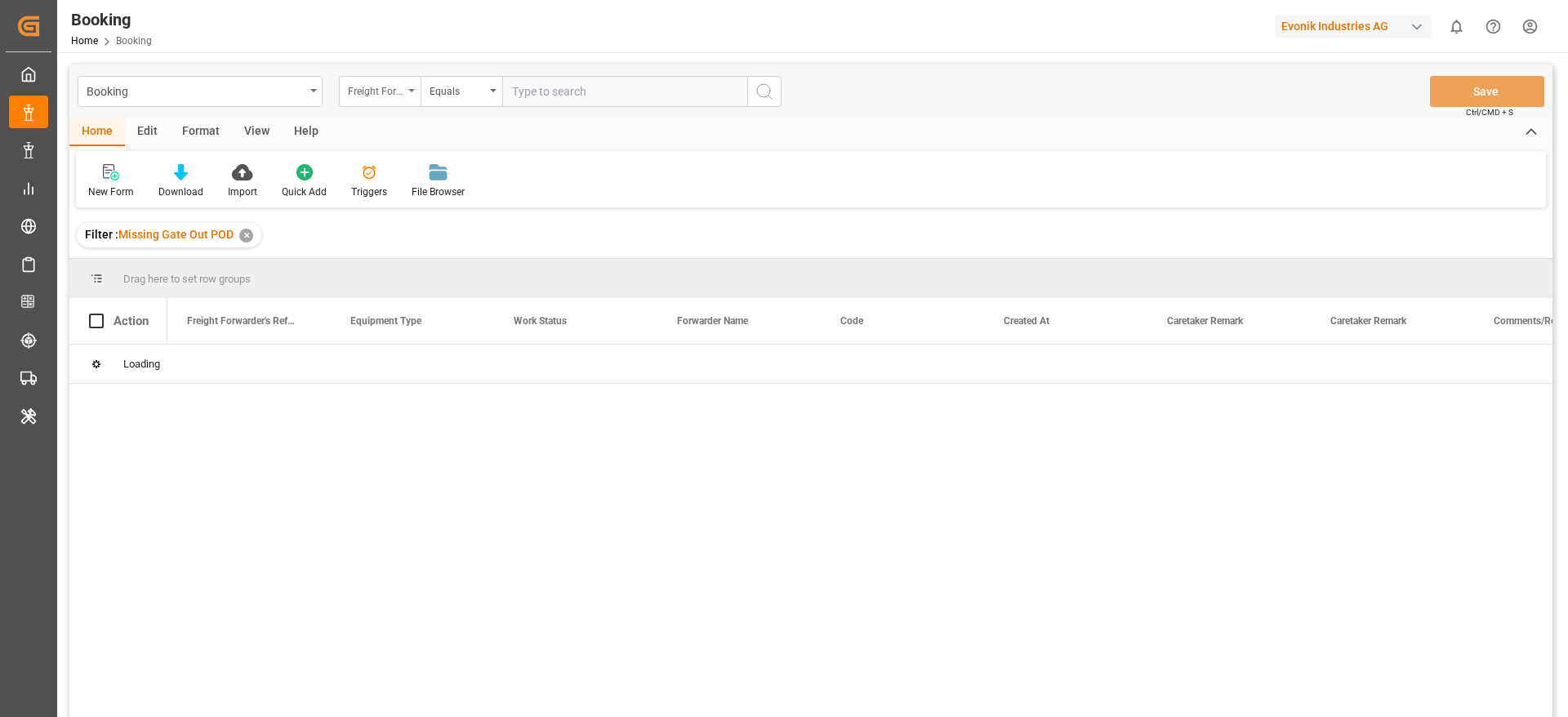
click at [391, 76] on div "Freight Forwarder's Reference No." at bounding box center [380, 91] width 82 height 31
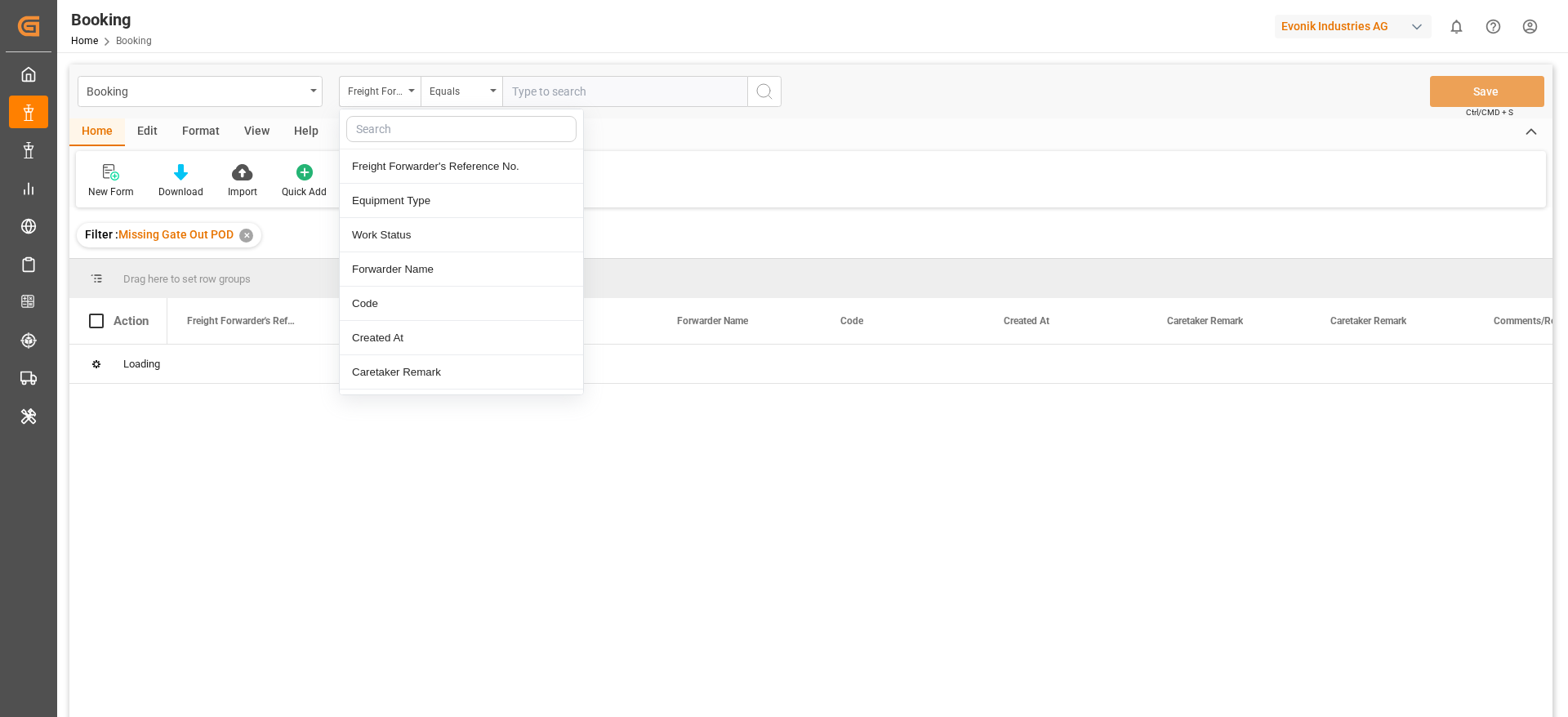
click at [385, 128] on input "text" at bounding box center [461, 129] width 231 height 27
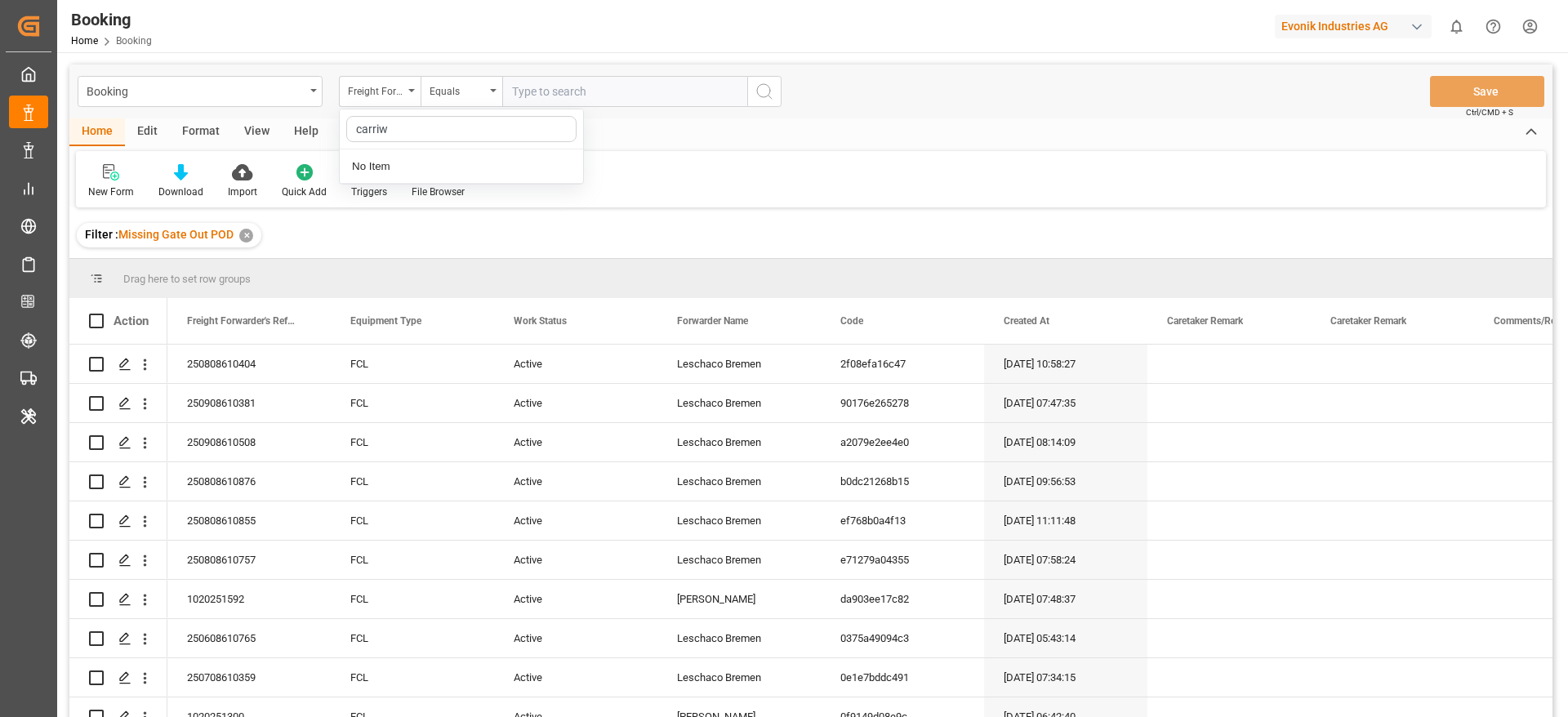
click at [399, 133] on input "carriw" at bounding box center [461, 129] width 231 height 27
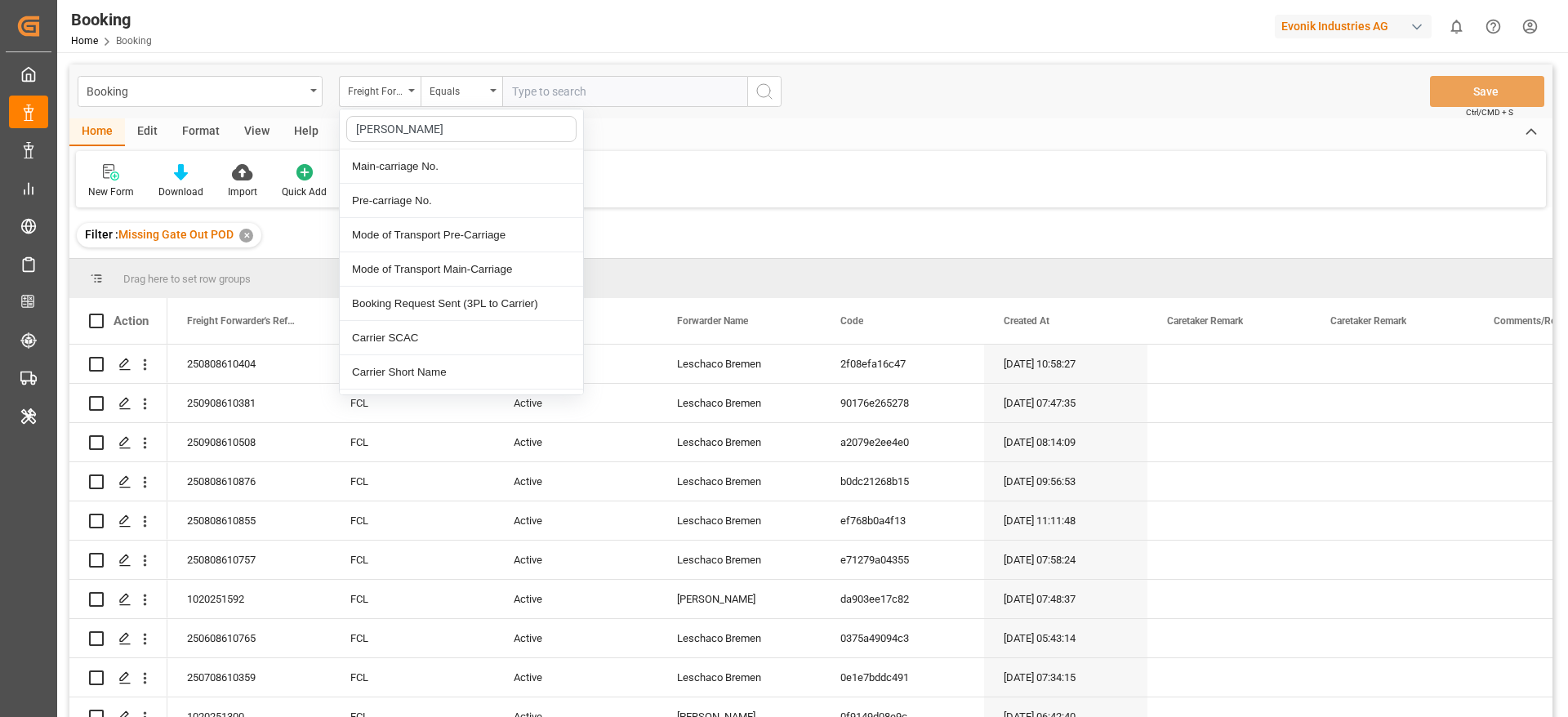
type input "[PERSON_NAME]"
click at [407, 330] on div "Carrier SCAC" at bounding box center [461, 338] width 243 height 34
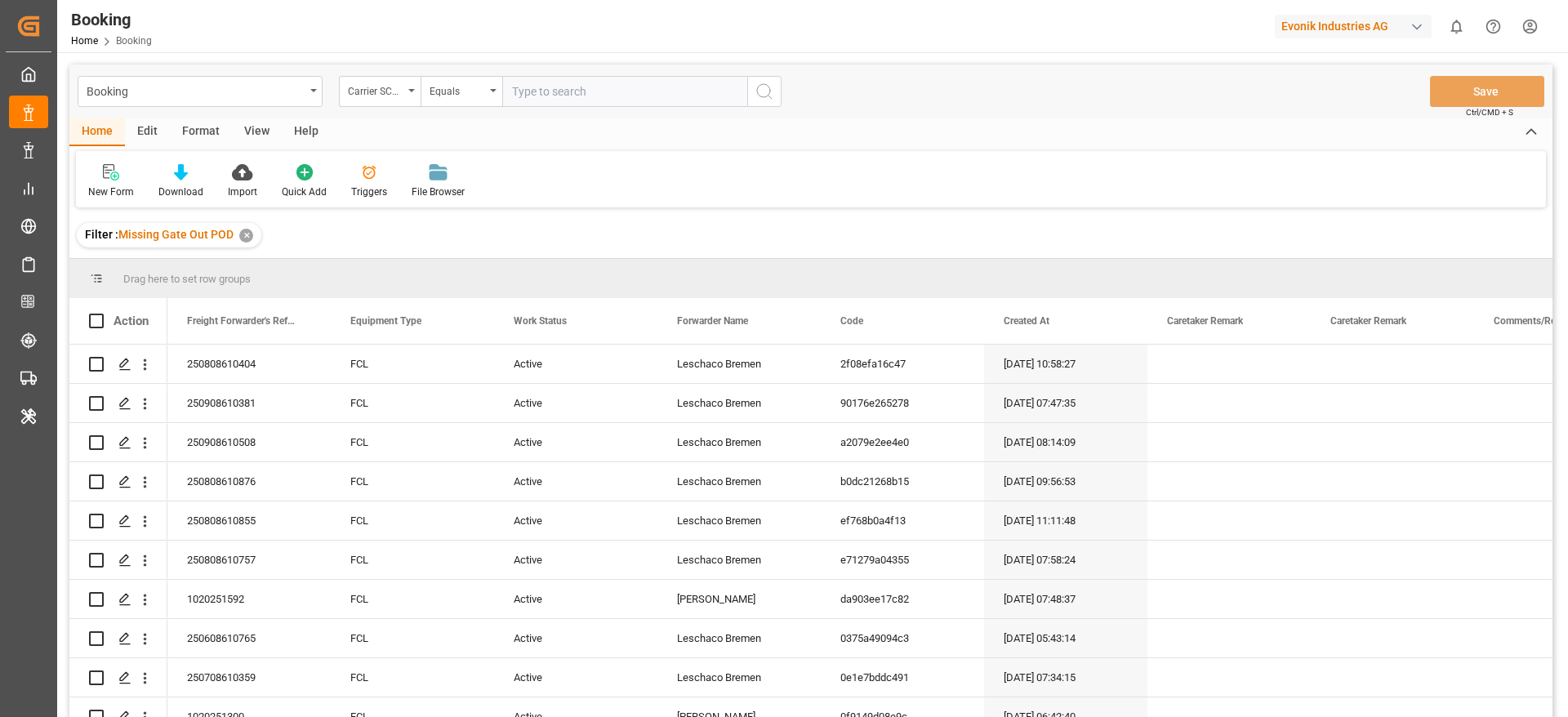
click at [530, 94] on input "text" at bounding box center [625, 91] width 245 height 31
type input "cmdu"
click at [248, 138] on div "View" at bounding box center [256, 132] width 49 height 28
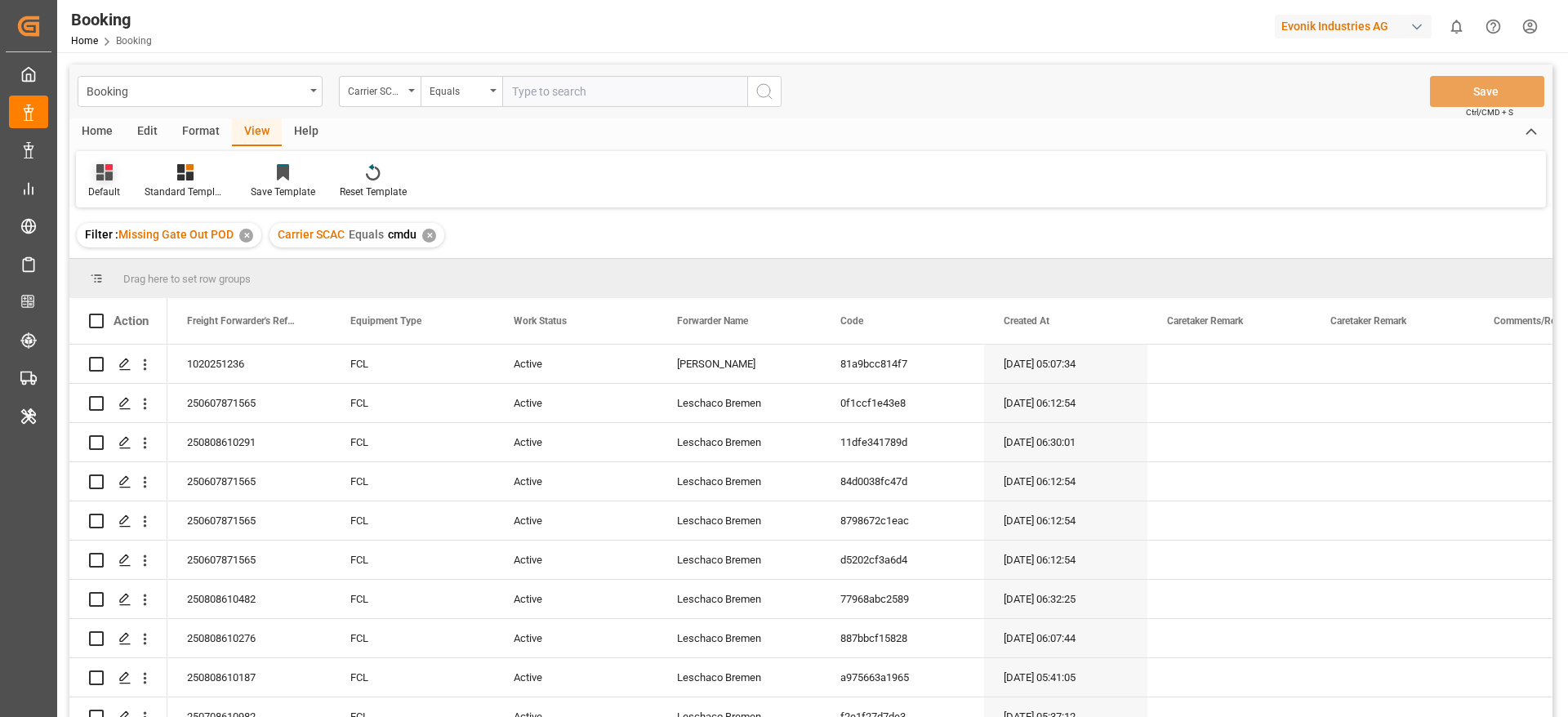
click at [118, 185] on div "Default" at bounding box center [104, 191] width 32 height 14
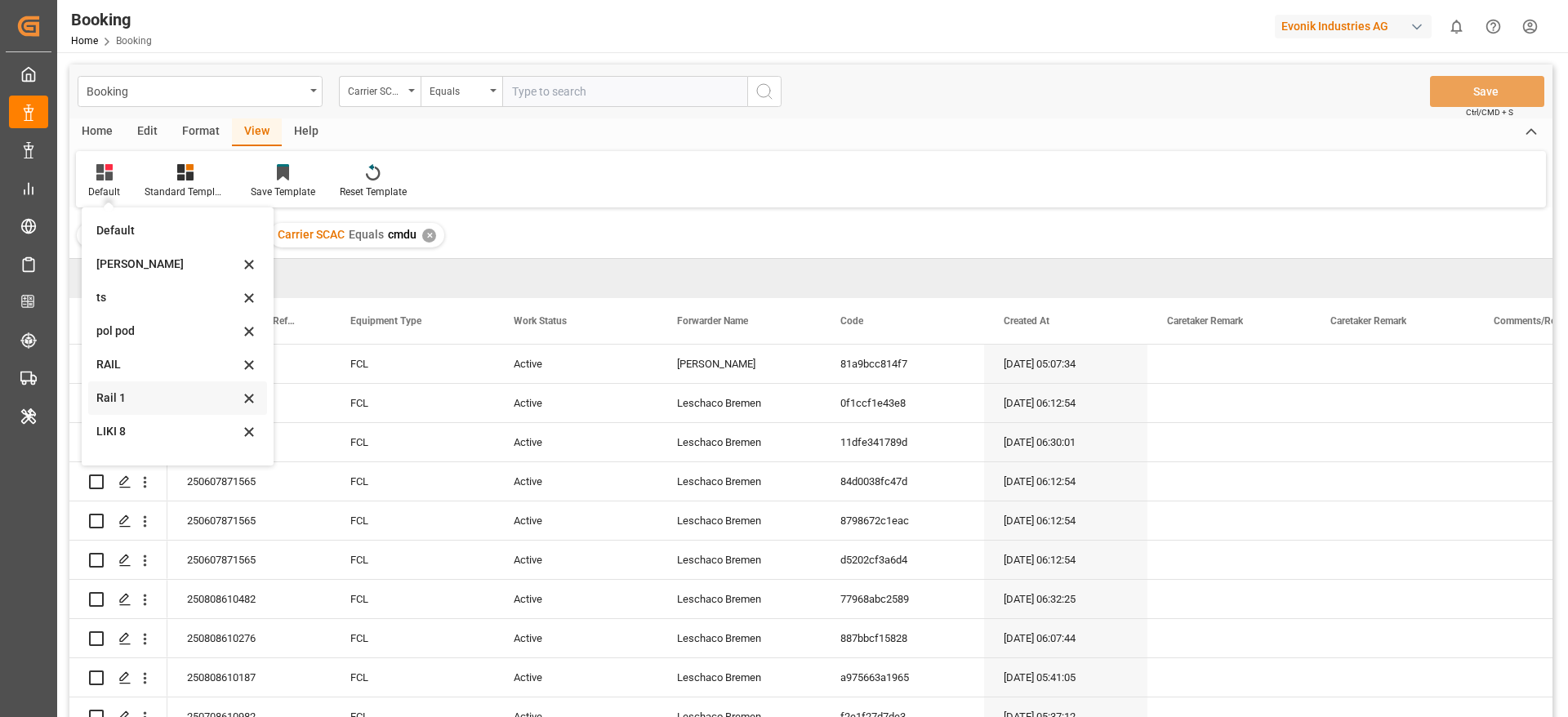
scroll to position [23, 0]
click at [131, 385] on div "Rail 1" at bounding box center [177, 375] width 178 height 33
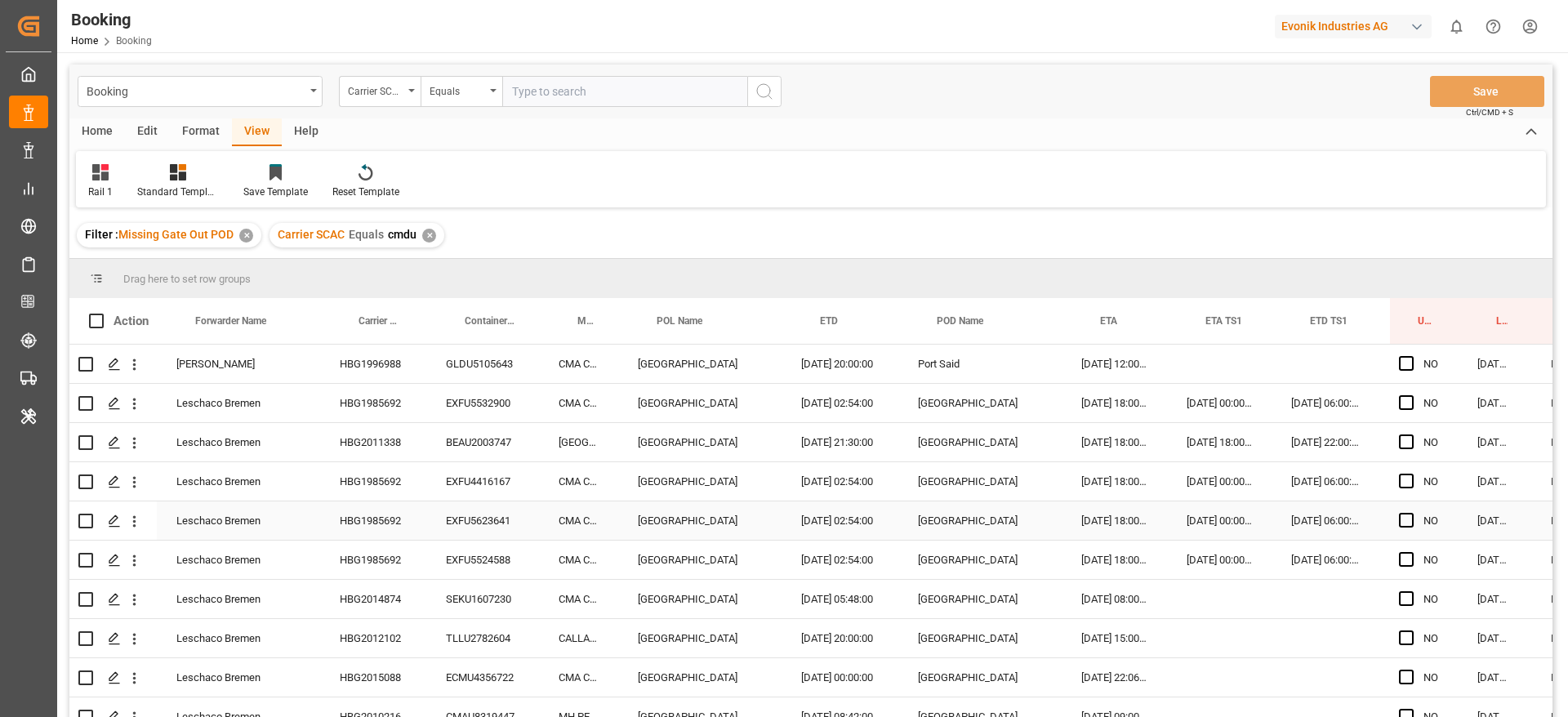
scroll to position [0, 0]
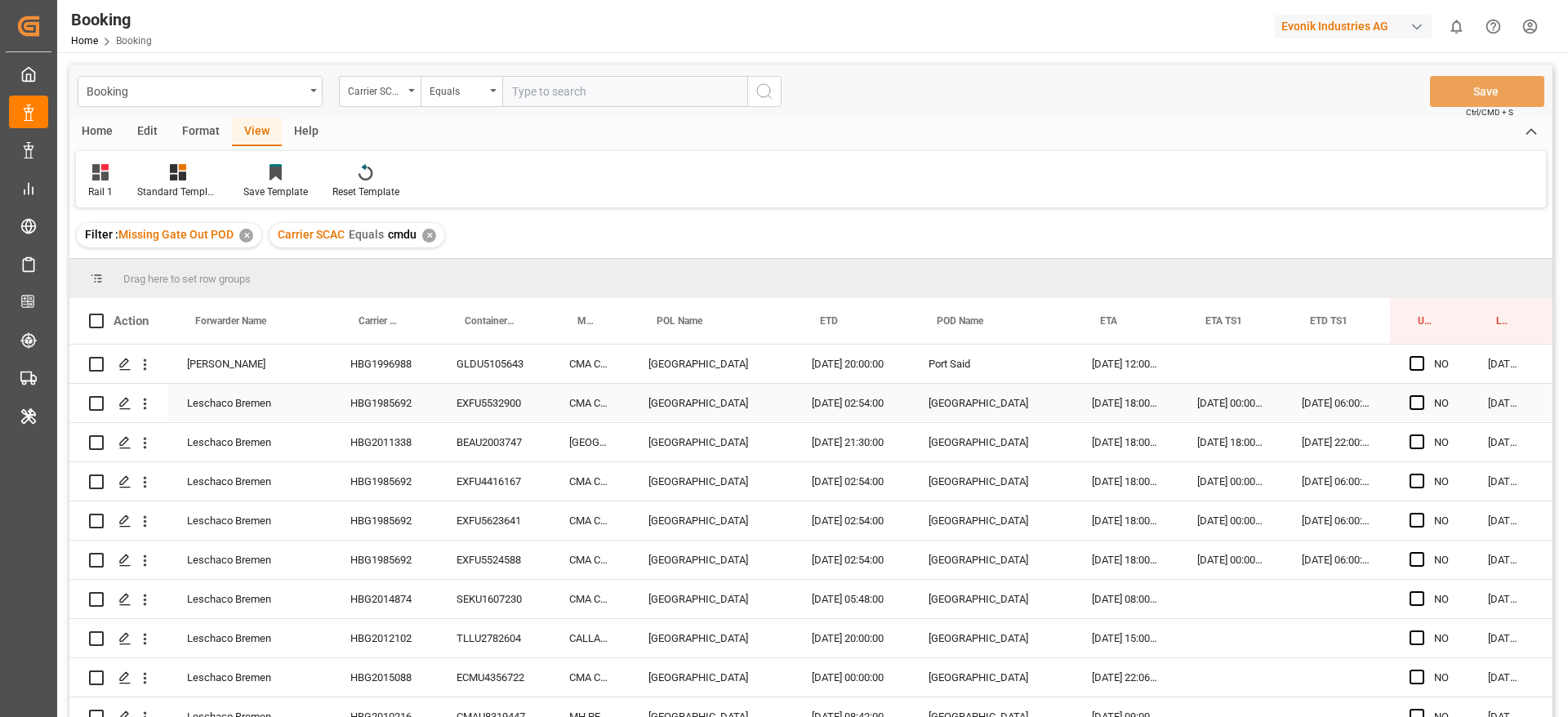
click at [427, 379] on div "HBG1996988" at bounding box center [383, 364] width 106 height 38
click at [389, 384] on div "HBG1985692" at bounding box center [383, 403] width 106 height 38
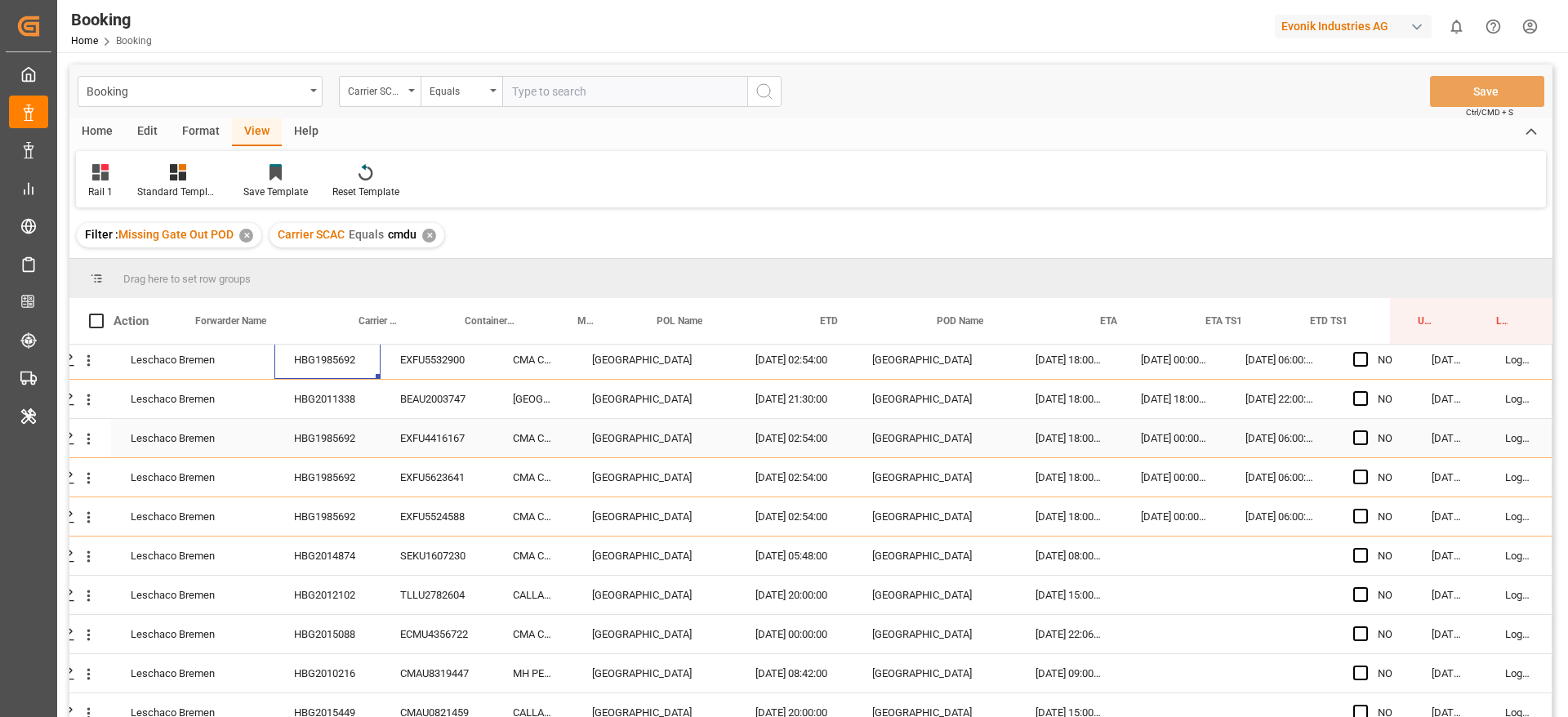
scroll to position [44, 62]
click at [344, 548] on div "HBG2014874" at bounding box center [327, 556] width 106 height 38
click at [356, 587] on div "HBG2012102" at bounding box center [327, 594] width 106 height 38
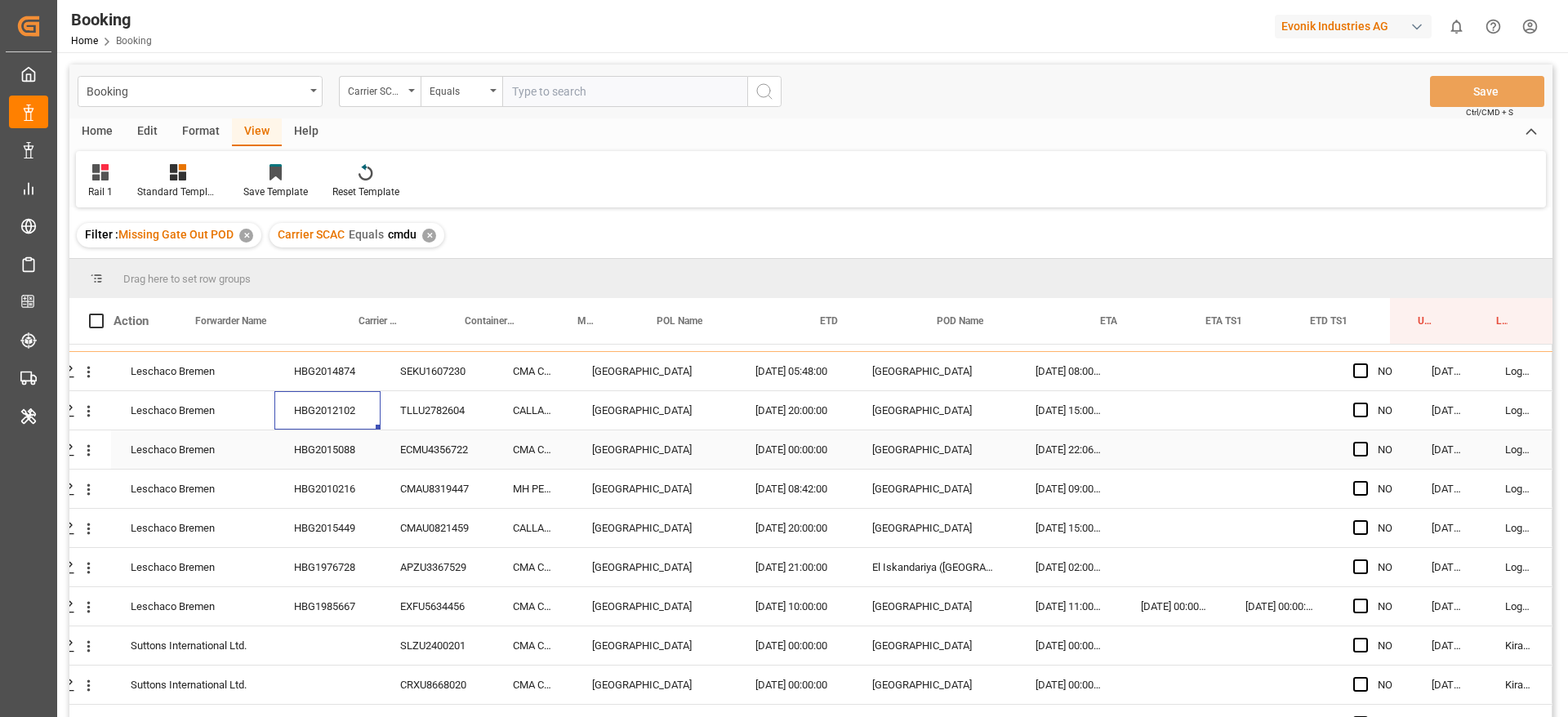
click at [330, 456] on div "HBG2015088" at bounding box center [327, 449] width 106 height 38
click at [364, 494] on div "HBG2010216" at bounding box center [327, 489] width 106 height 38
click at [352, 533] on div "HBG2015449" at bounding box center [327, 528] width 106 height 38
click at [339, 593] on div "HBG1985667" at bounding box center [327, 606] width 106 height 38
click at [343, 570] on div "HBG1976728" at bounding box center [327, 567] width 106 height 38
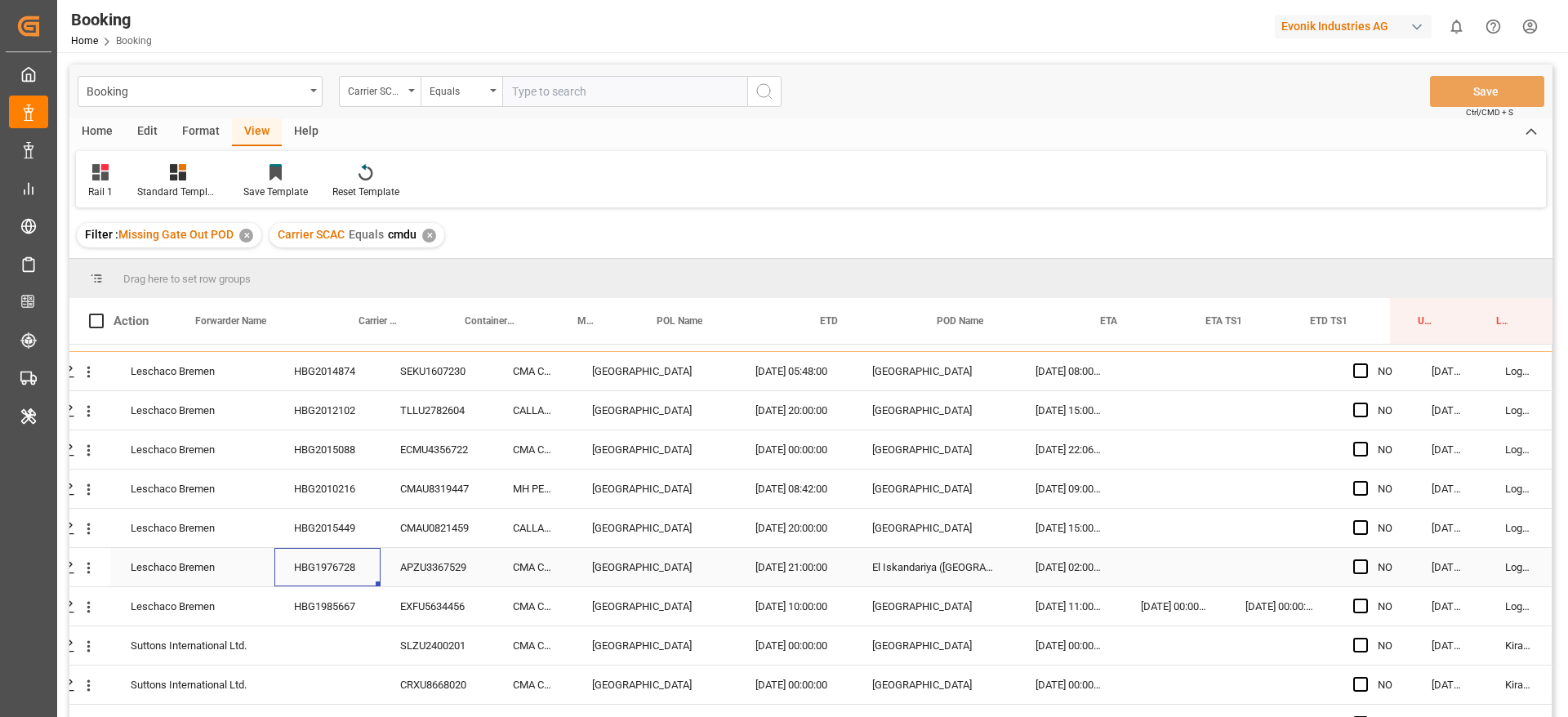
click at [336, 604] on div "HBG1985667" at bounding box center [327, 606] width 106 height 38
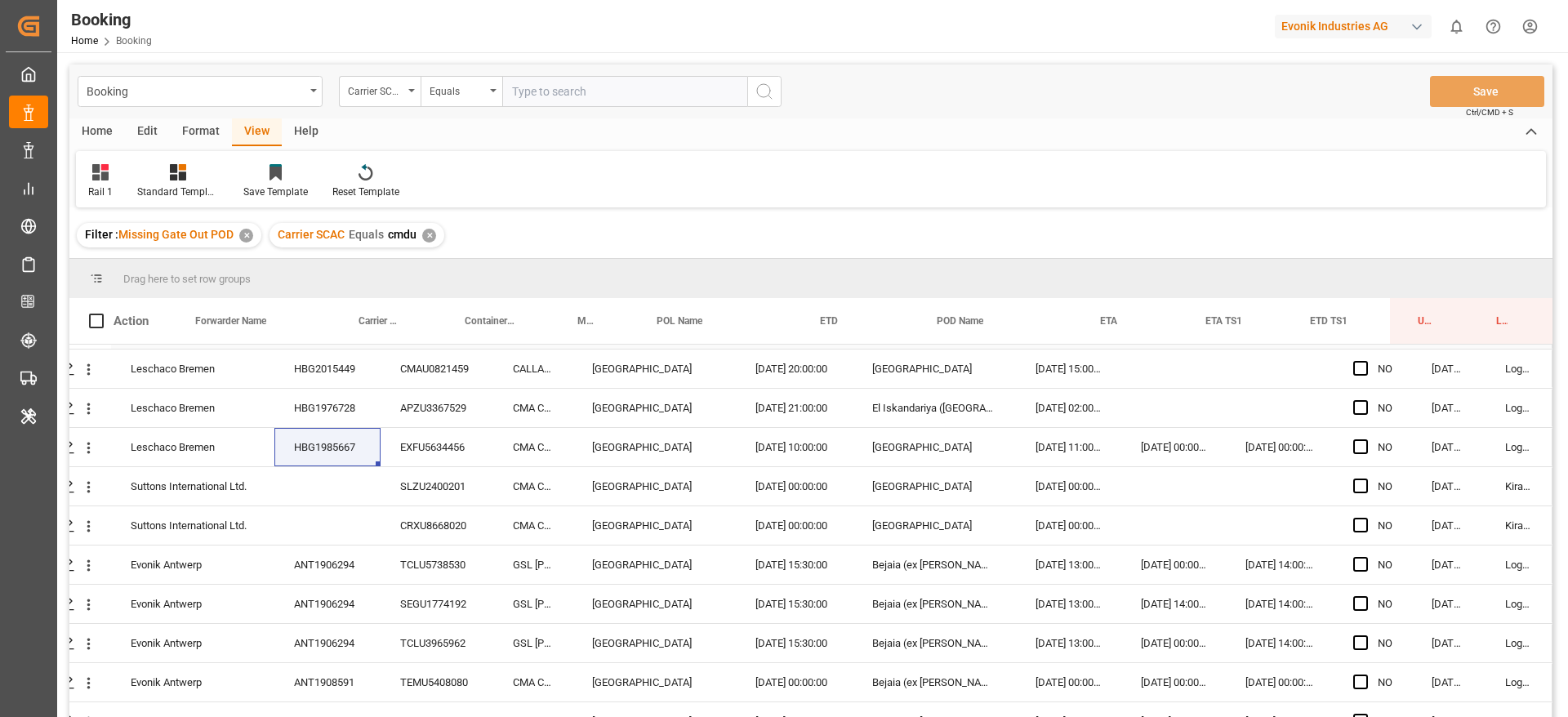
scroll to position [388, 62]
click at [432, 470] on div "SLZU2400201" at bounding box center [437, 484] width 113 height 38
click at [336, 443] on div "HBG1985667" at bounding box center [327, 445] width 106 height 38
click at [383, 484] on div "SLZU2400201" at bounding box center [437, 484] width 113 height 38
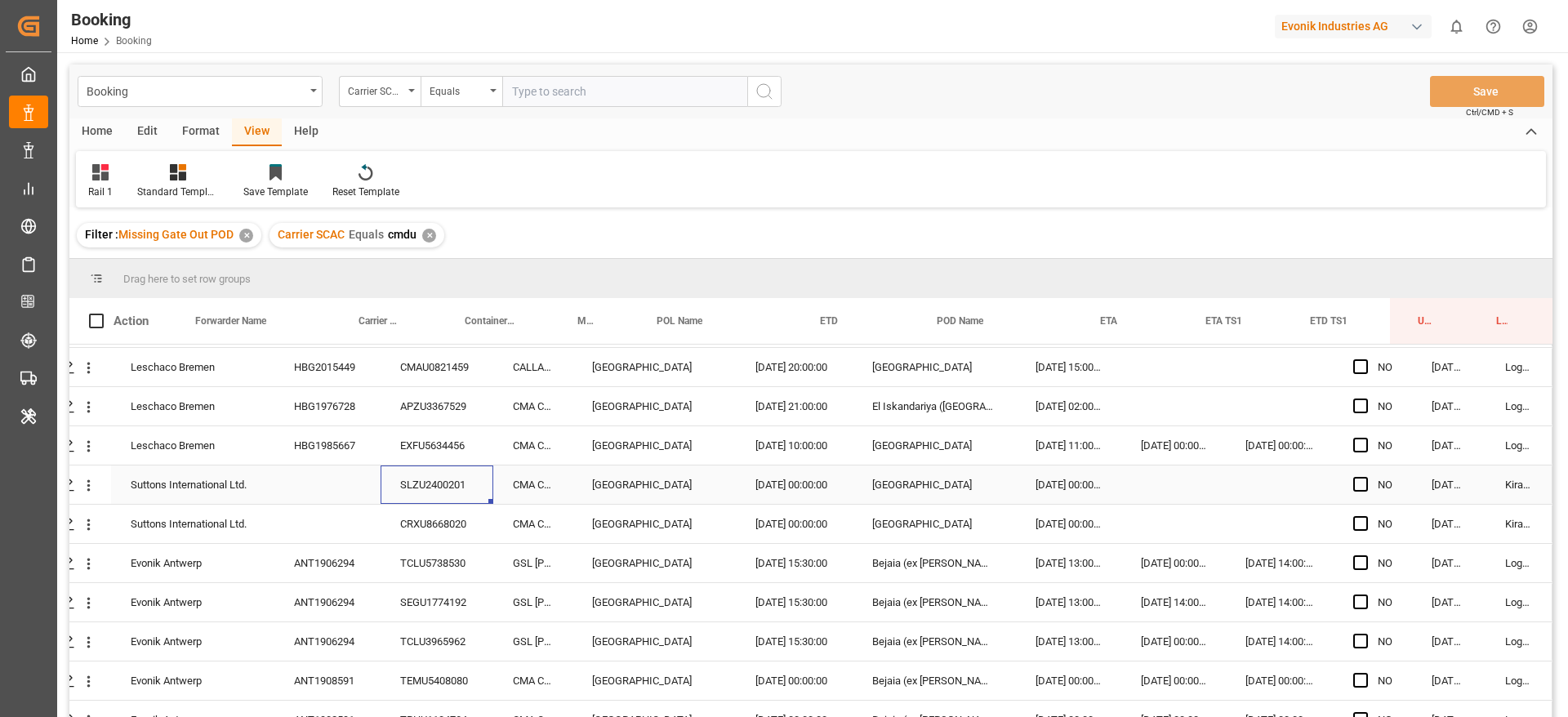
click at [422, 565] on div "TCLU5738530" at bounding box center [437, 563] width 113 height 38
click at [412, 498] on div "SLZU2400201" at bounding box center [437, 484] width 113 height 38
click at [419, 515] on div "CRXU8668020" at bounding box center [437, 524] width 113 height 38
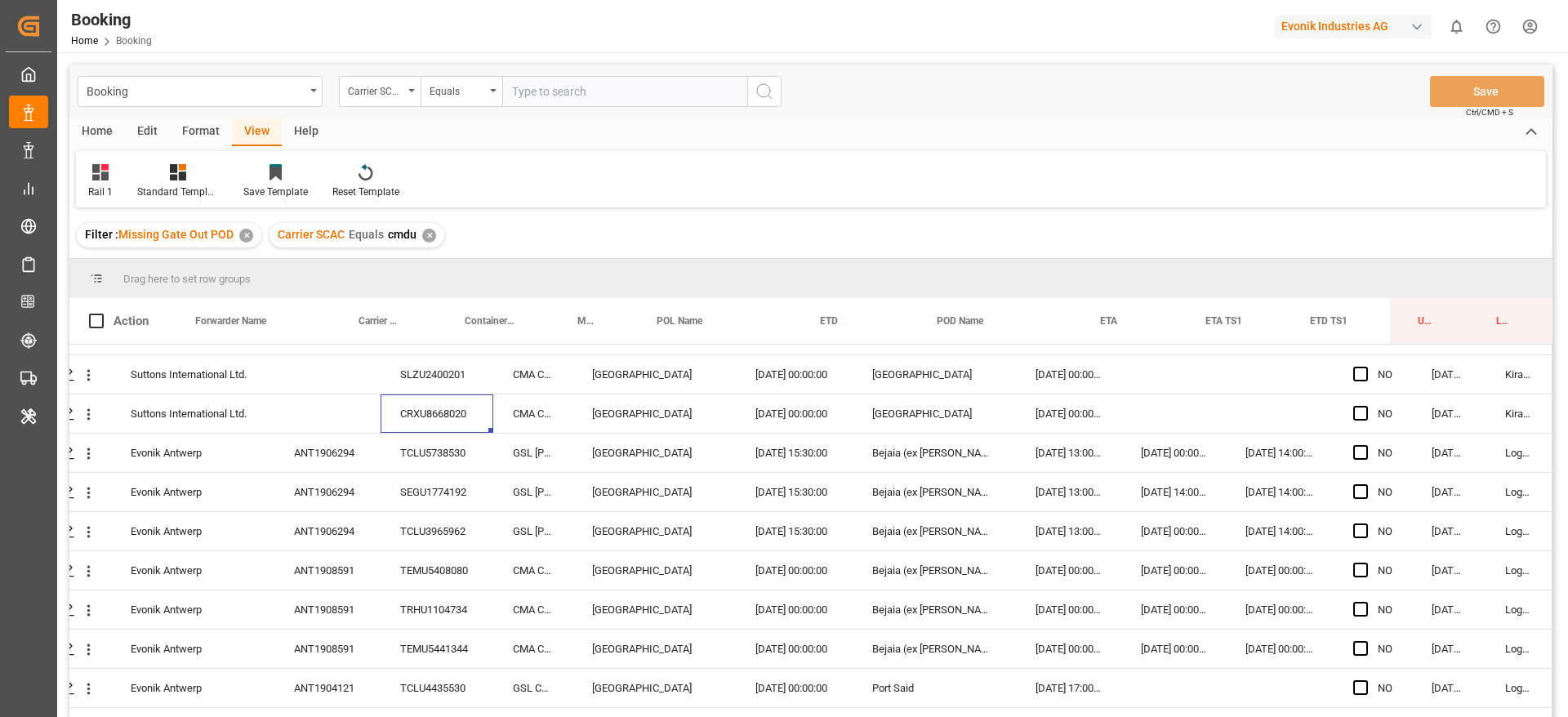
scroll to position [500, 62]
click at [363, 451] on div "ANT1906294" at bounding box center [327, 452] width 106 height 38
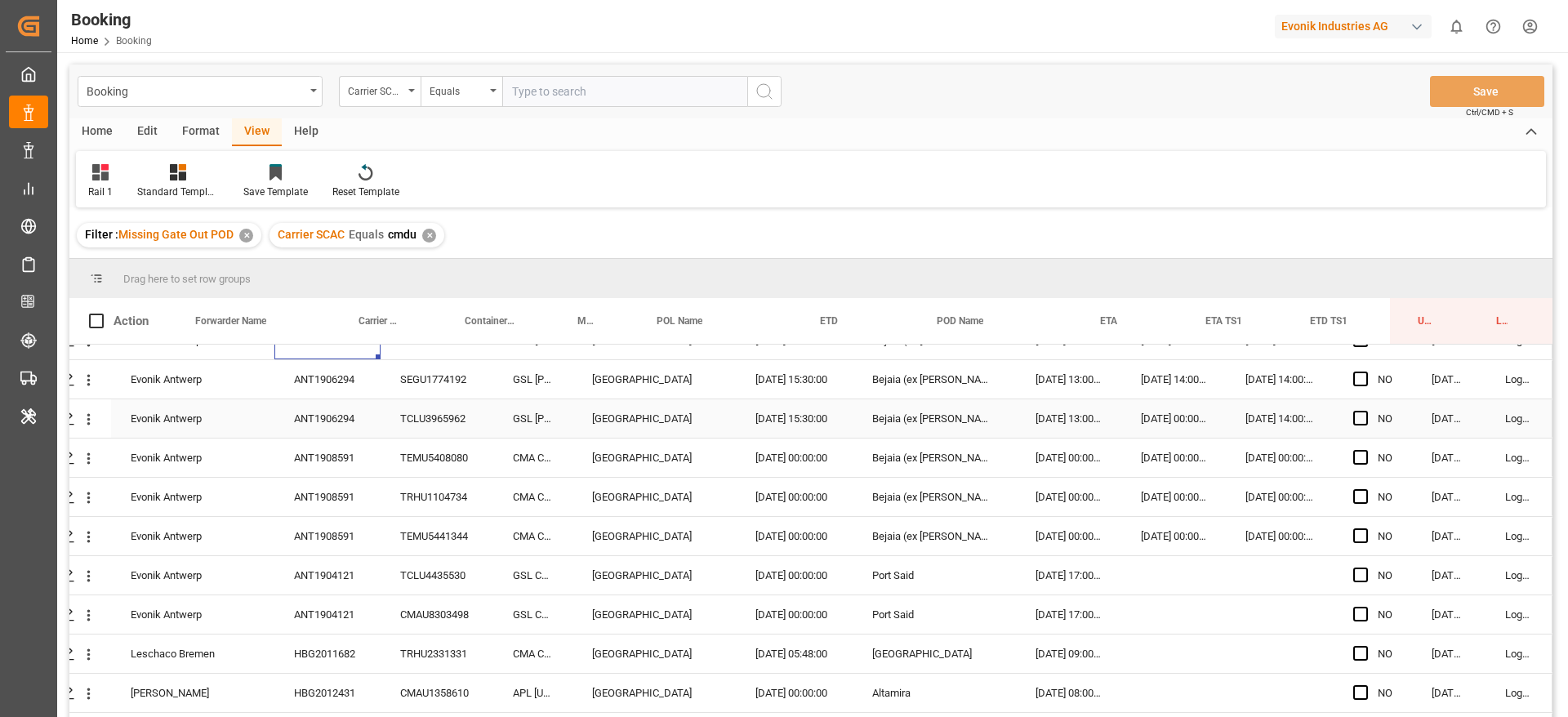
scroll to position [615, 62]
click at [358, 461] on div "ANT1908591" at bounding box center [327, 454] width 106 height 38
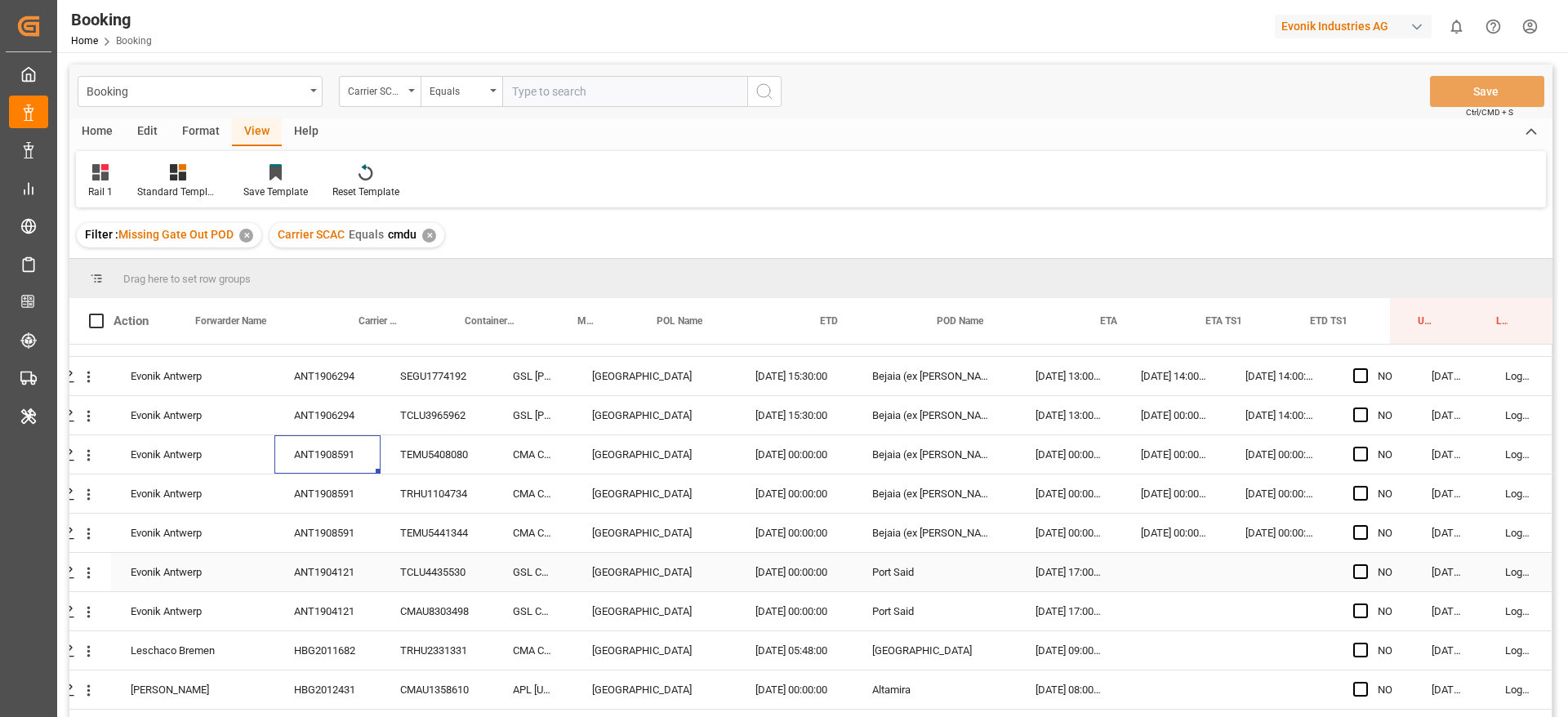
click at [329, 567] on div "ANT1904121" at bounding box center [327, 572] width 106 height 38
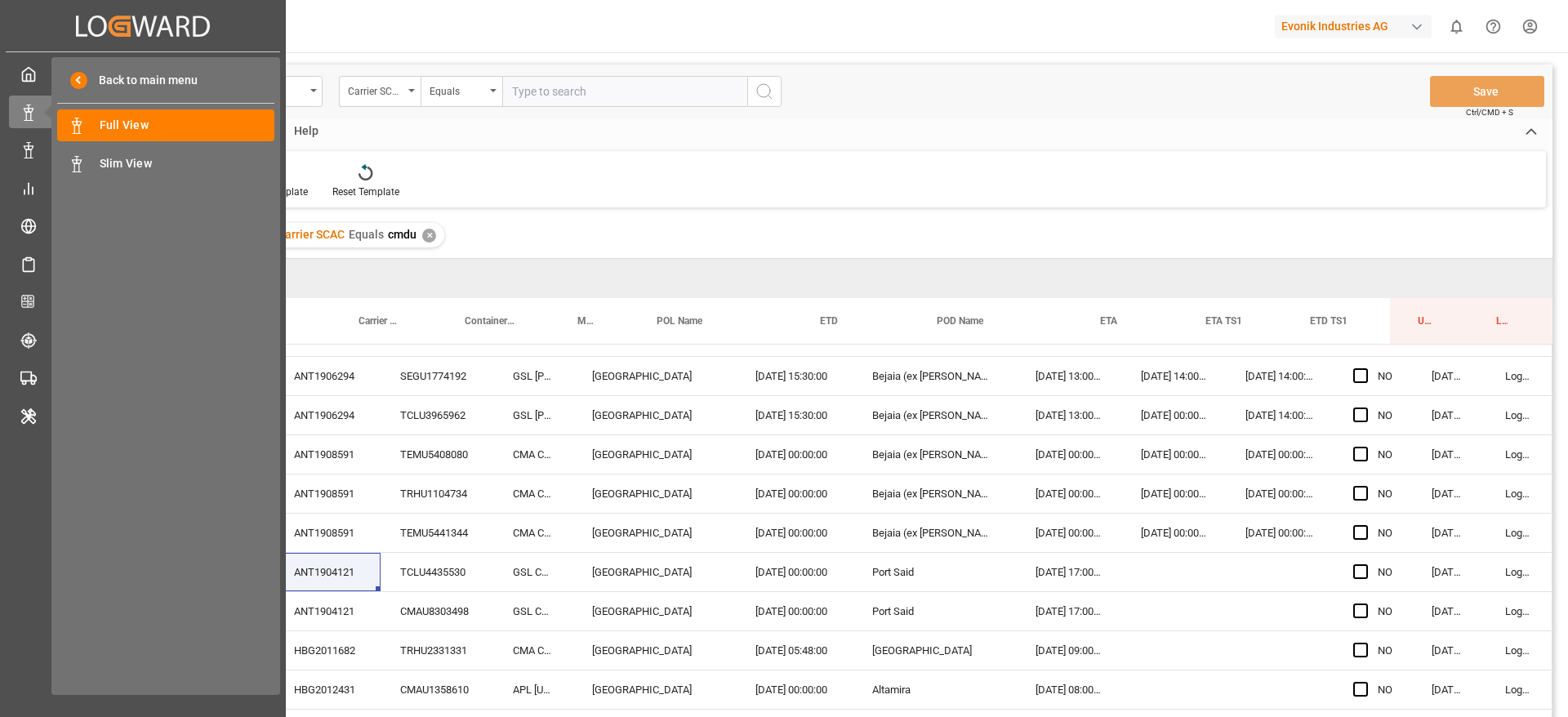
scroll to position [0, 0]
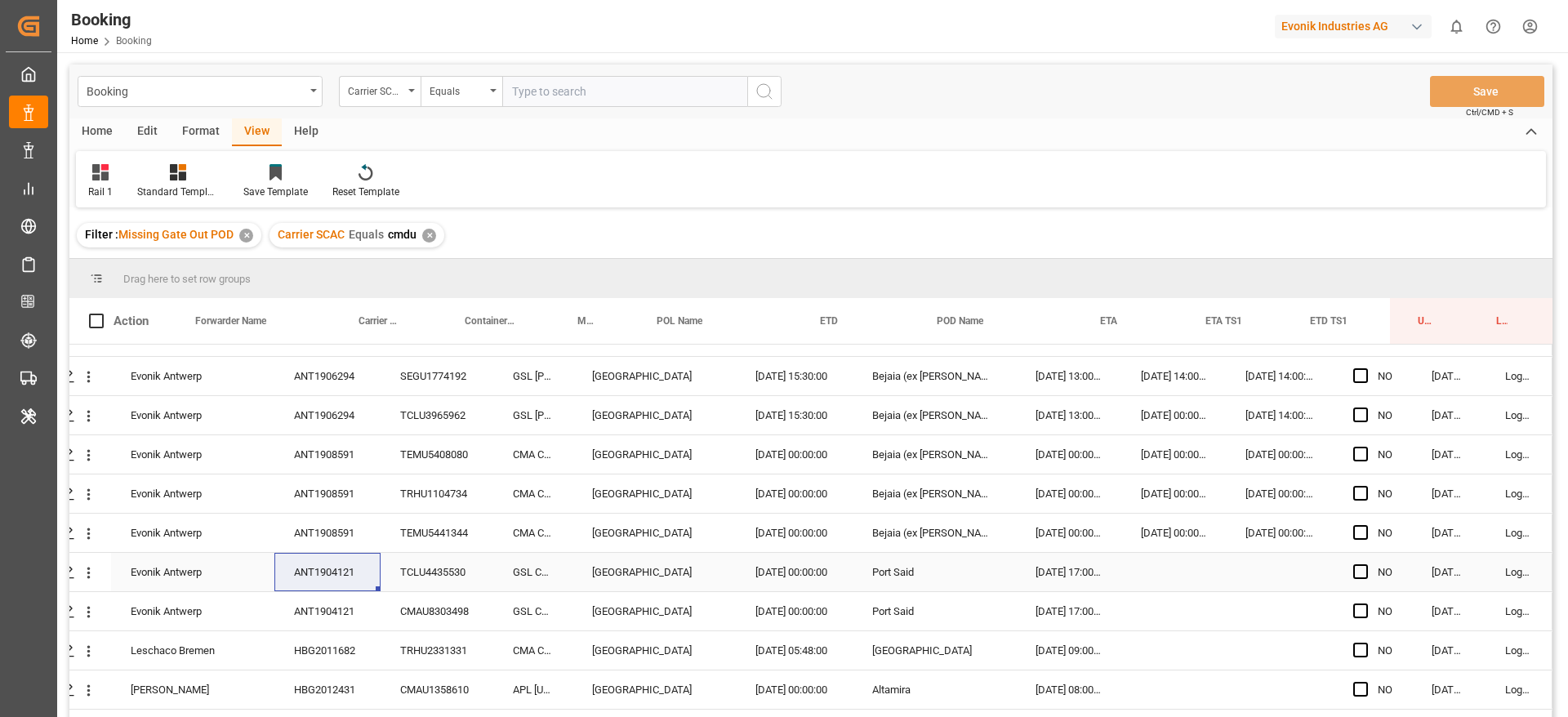
click at [393, 575] on div "TCLU4435530" at bounding box center [437, 572] width 113 height 38
click at [342, 578] on div "ANT1904121" at bounding box center [327, 572] width 106 height 38
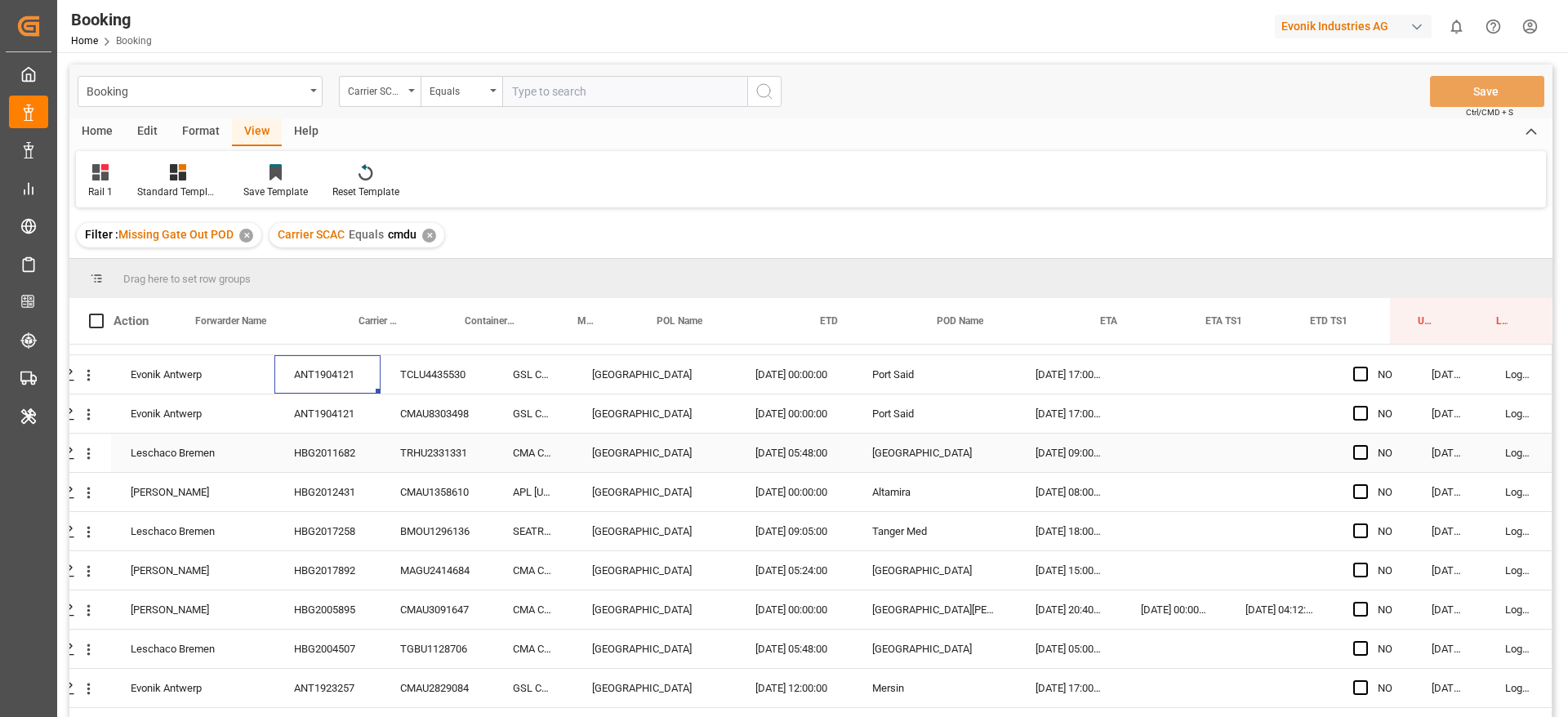
click at [356, 459] on div "HBG2011682" at bounding box center [327, 453] width 106 height 38
click at [341, 484] on div "HBG2012431" at bounding box center [327, 492] width 106 height 38
click at [341, 535] on div "HBG2017258" at bounding box center [327, 531] width 106 height 38
click at [334, 579] on div "HBG2017892" at bounding box center [327, 571] width 106 height 38
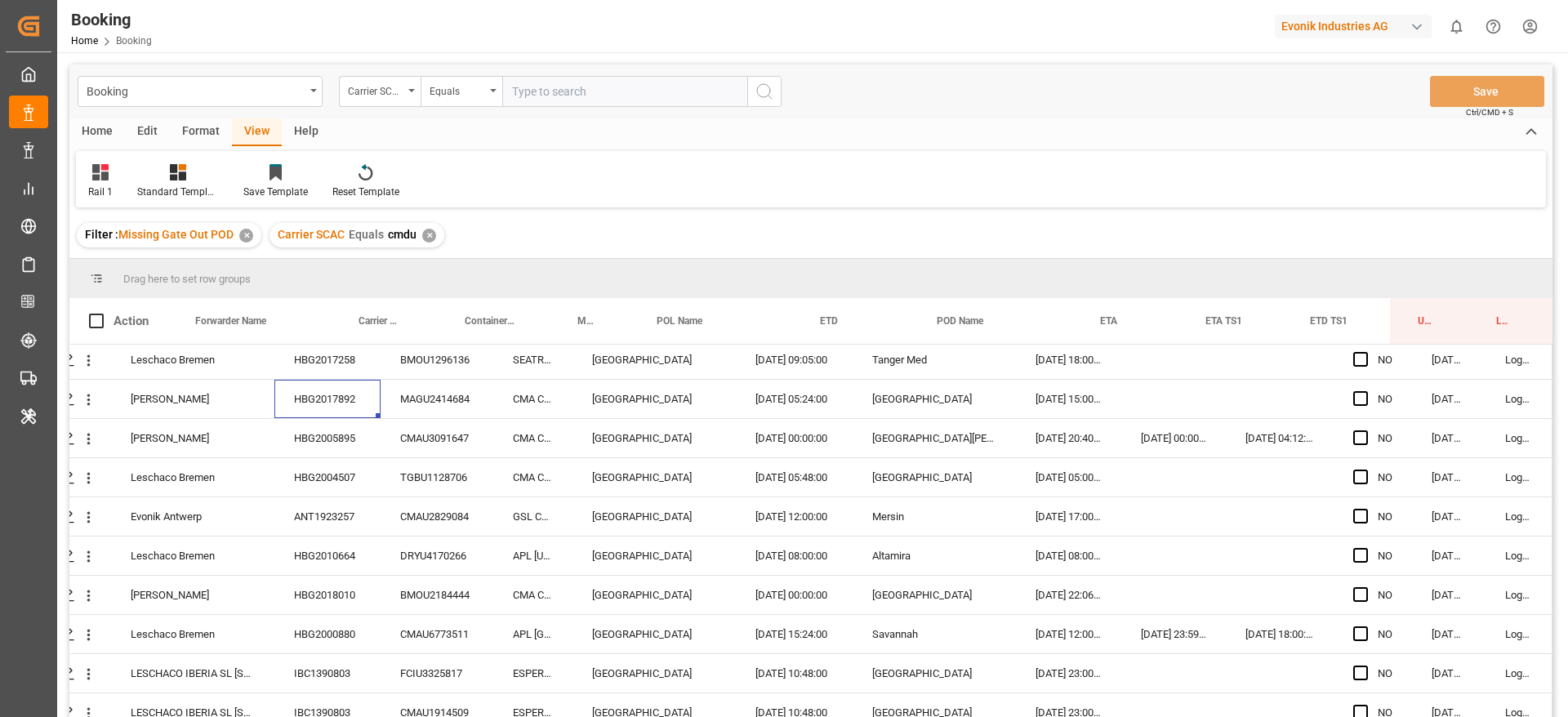
scroll to position [985, 62]
click at [351, 442] on div "HBG2005895" at bounding box center [327, 437] width 106 height 38
click at [354, 469] on div "HBG2004507" at bounding box center [327, 477] width 106 height 38
click at [317, 512] on div "ANT1923257" at bounding box center [327, 516] width 106 height 38
click at [321, 580] on div "HBG2018010" at bounding box center [327, 594] width 106 height 38
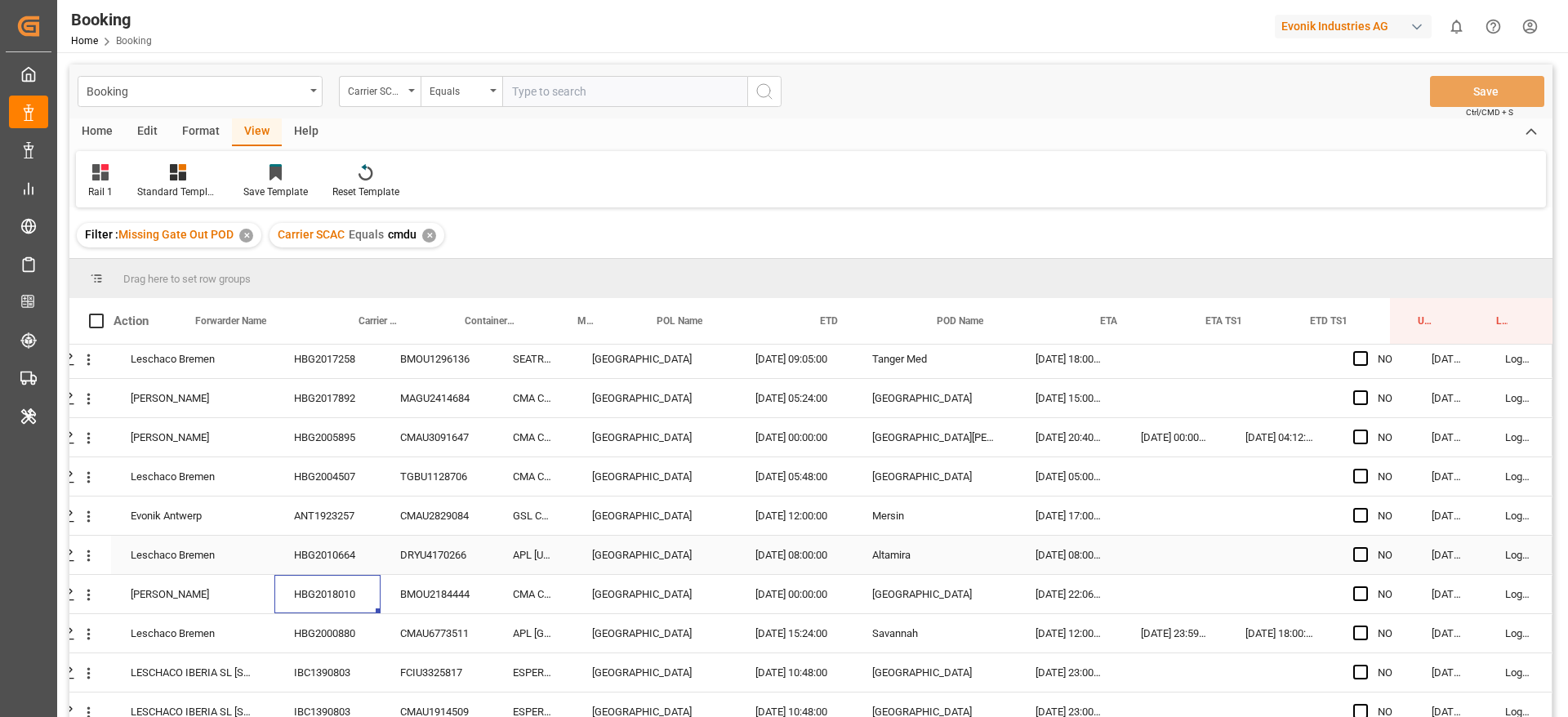
click at [327, 557] on div "HBG2010664" at bounding box center [327, 555] width 106 height 38
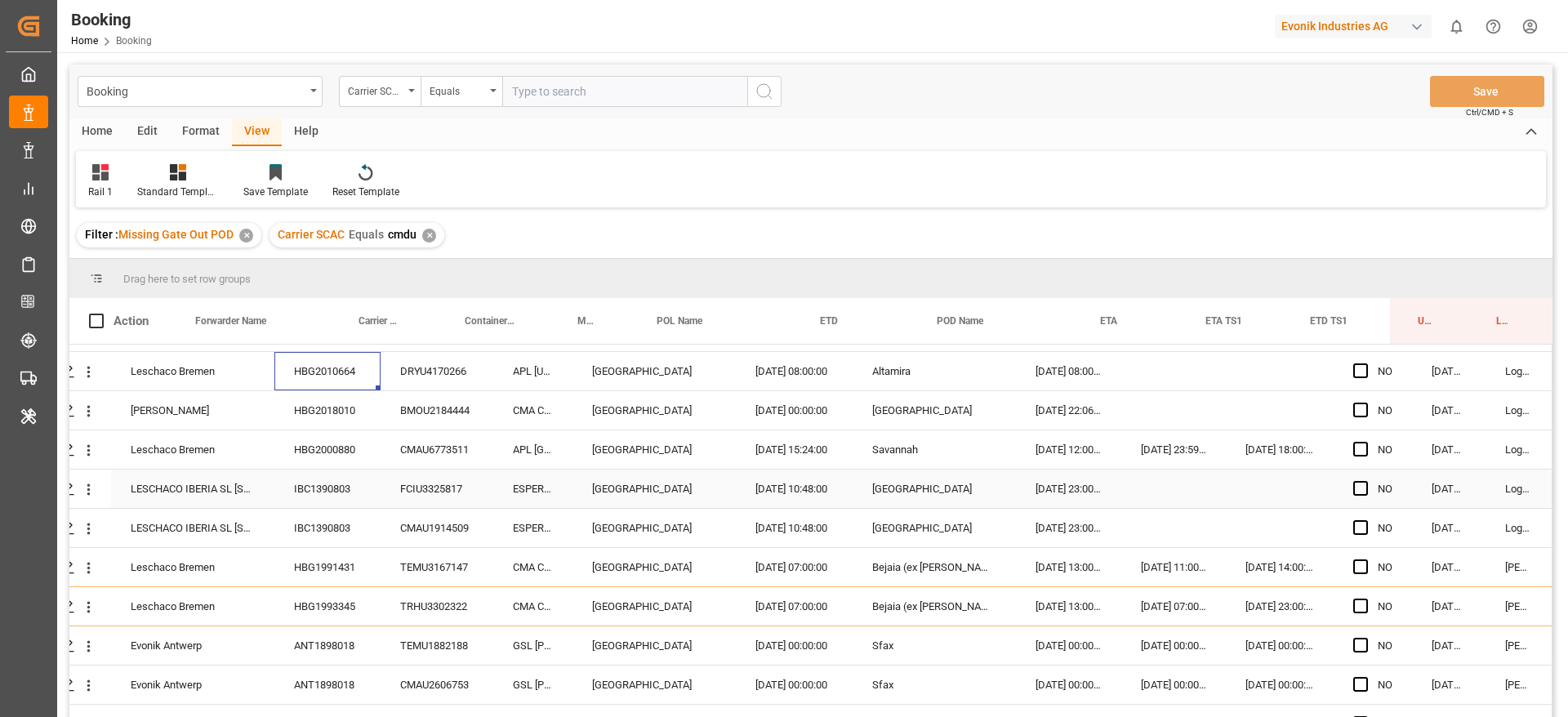
scroll to position [1171, 62]
click at [351, 416] on div "HBG2018010" at bounding box center [327, 408] width 106 height 38
click at [332, 423] on div "HBG2018010" at bounding box center [327, 408] width 106 height 38
click at [332, 434] on div "HBG2000880" at bounding box center [327, 448] width 106 height 38
click at [320, 456] on div "HBG2000880" at bounding box center [327, 448] width 106 height 38
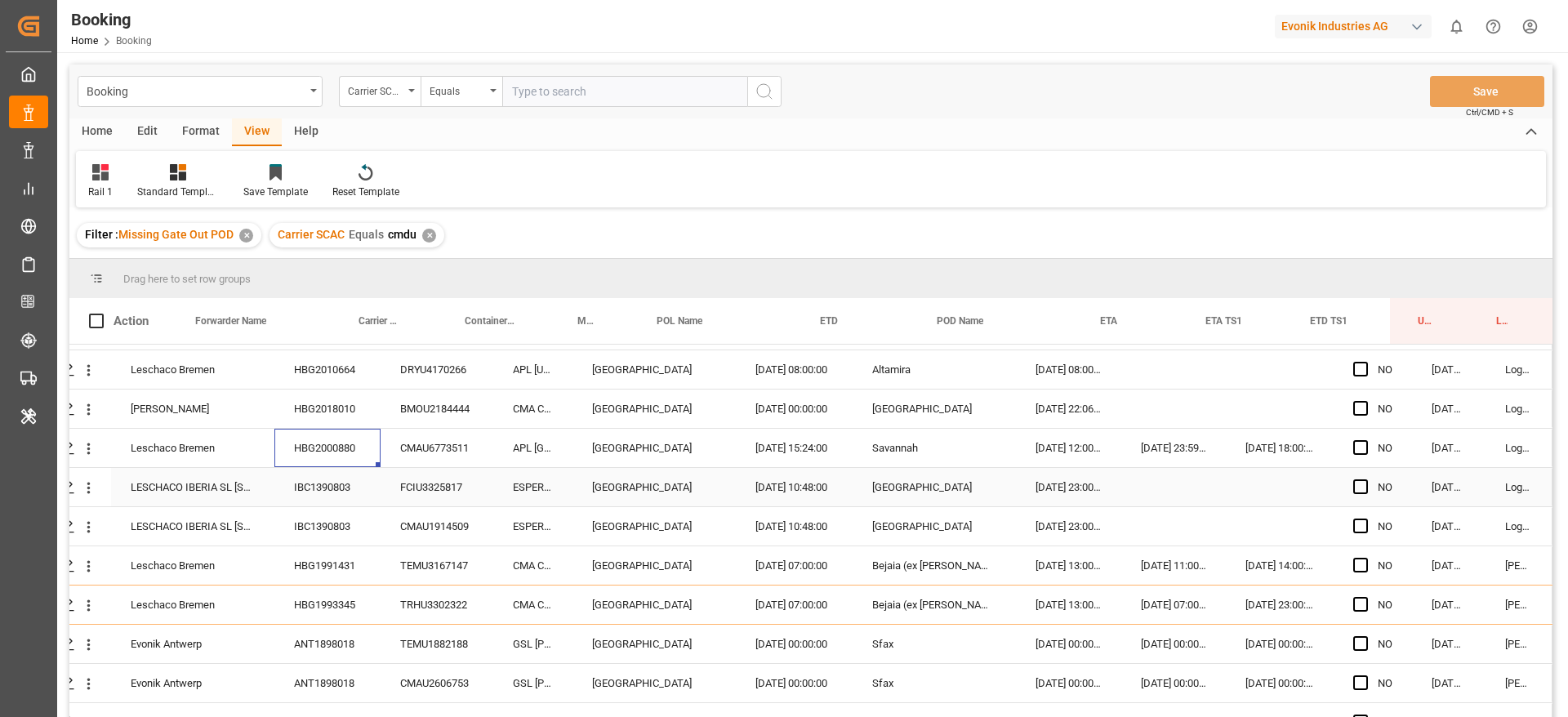
click at [324, 481] on div "IBC1390803" at bounding box center [327, 487] width 106 height 38
click at [308, 519] on div "IBC1390803" at bounding box center [327, 526] width 106 height 38
click at [327, 571] on div "HBG1991431" at bounding box center [327, 565] width 106 height 38
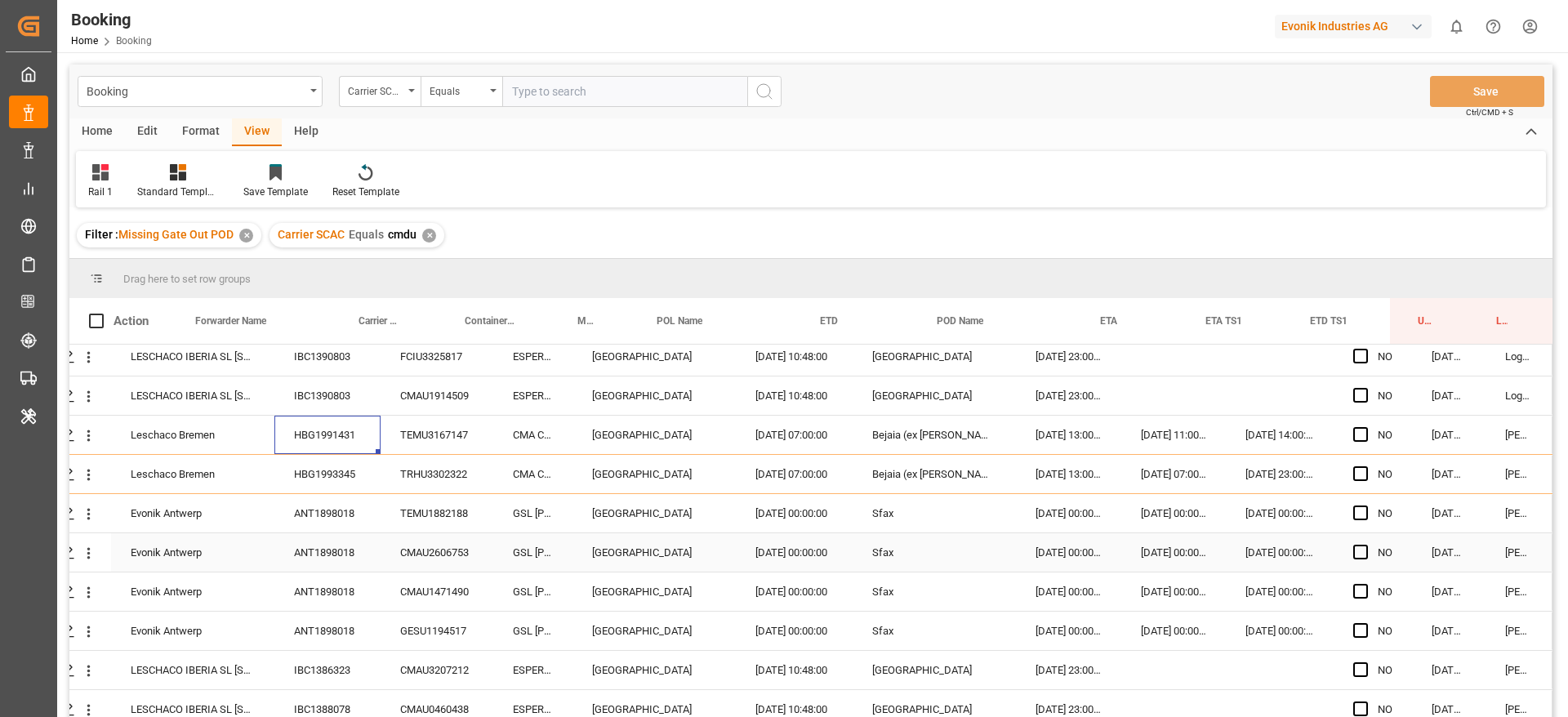
scroll to position [1303, 62]
click at [355, 464] on div "HBG1993345" at bounding box center [327, 472] width 106 height 38
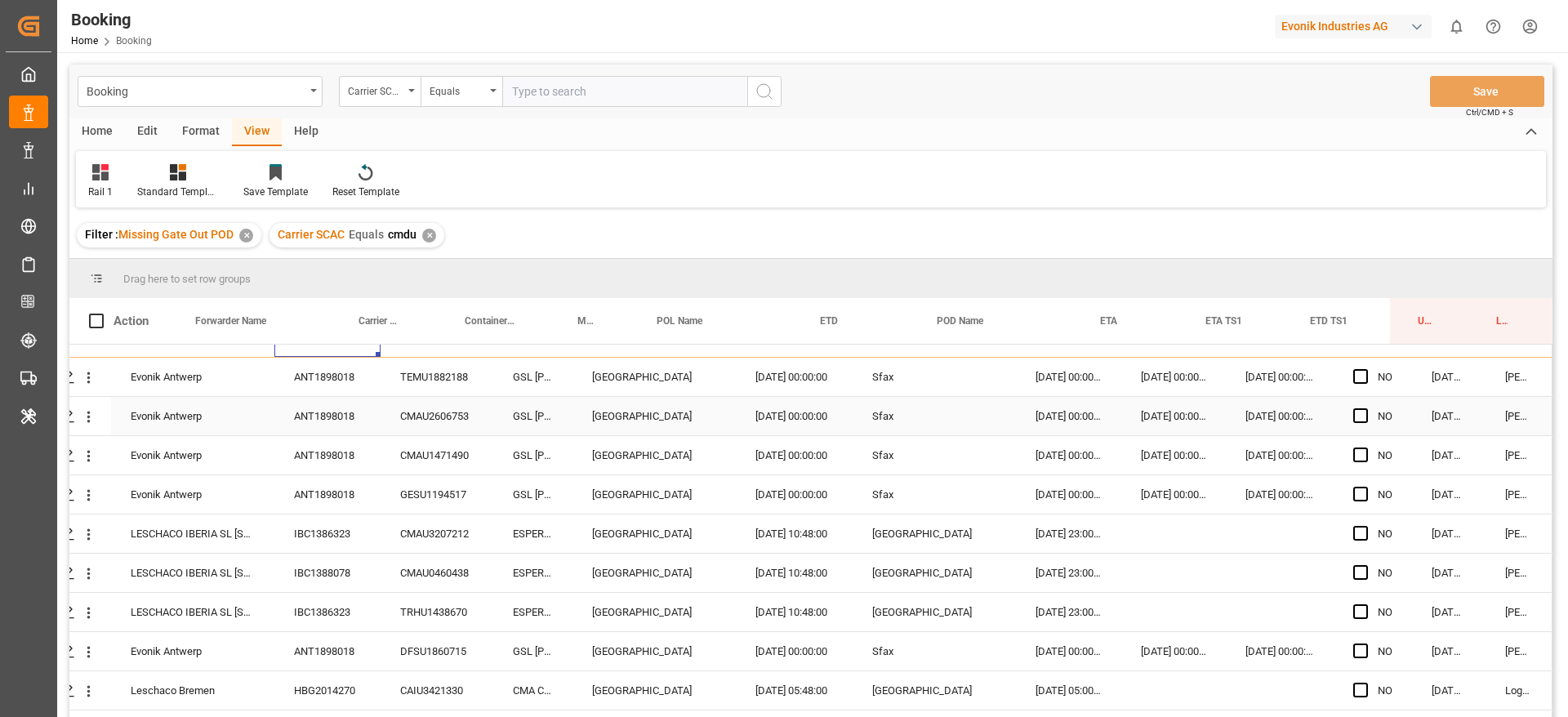
click at [353, 384] on div "ANT1898018" at bounding box center [327, 377] width 106 height 38
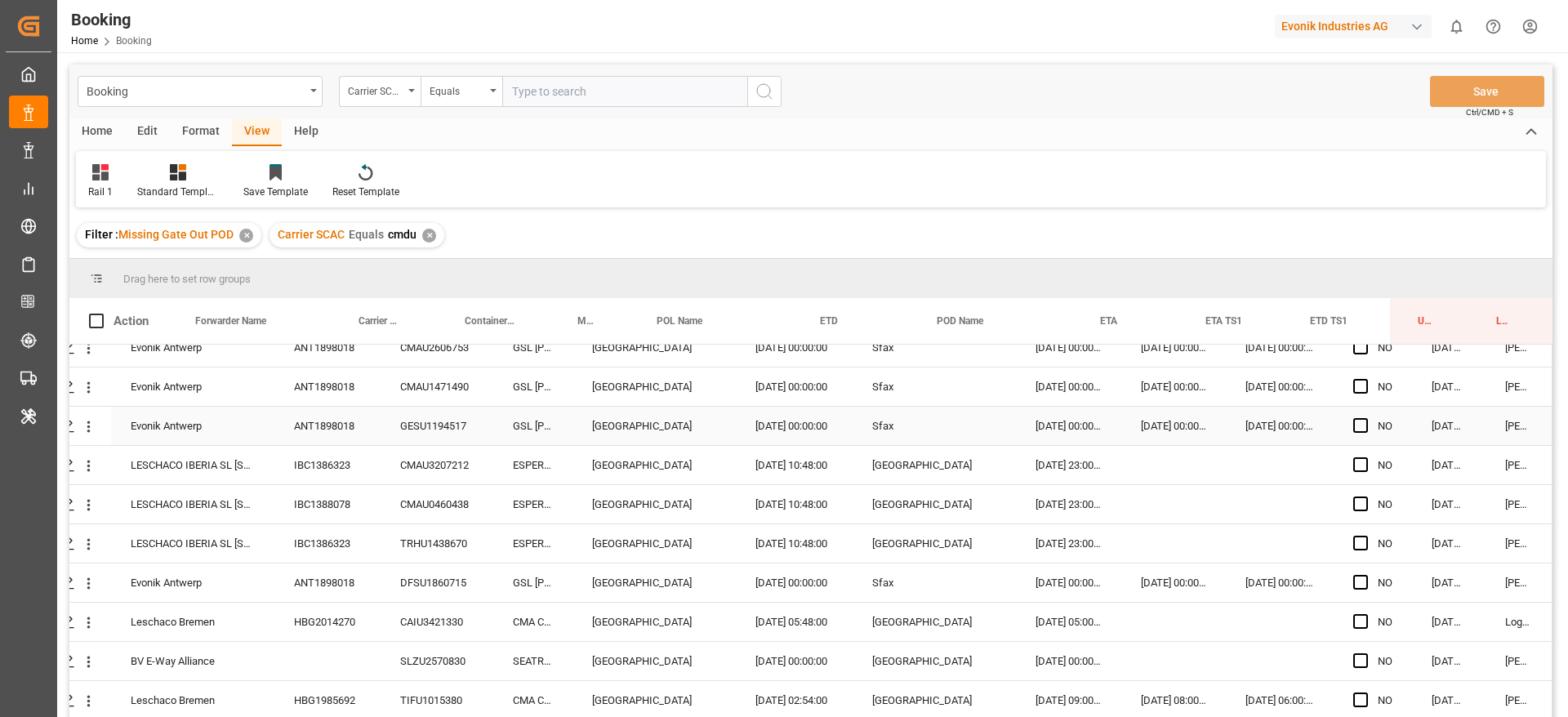
scroll to position [1509, 62]
click at [343, 457] on div "IBC1386323" at bounding box center [327, 462] width 106 height 38
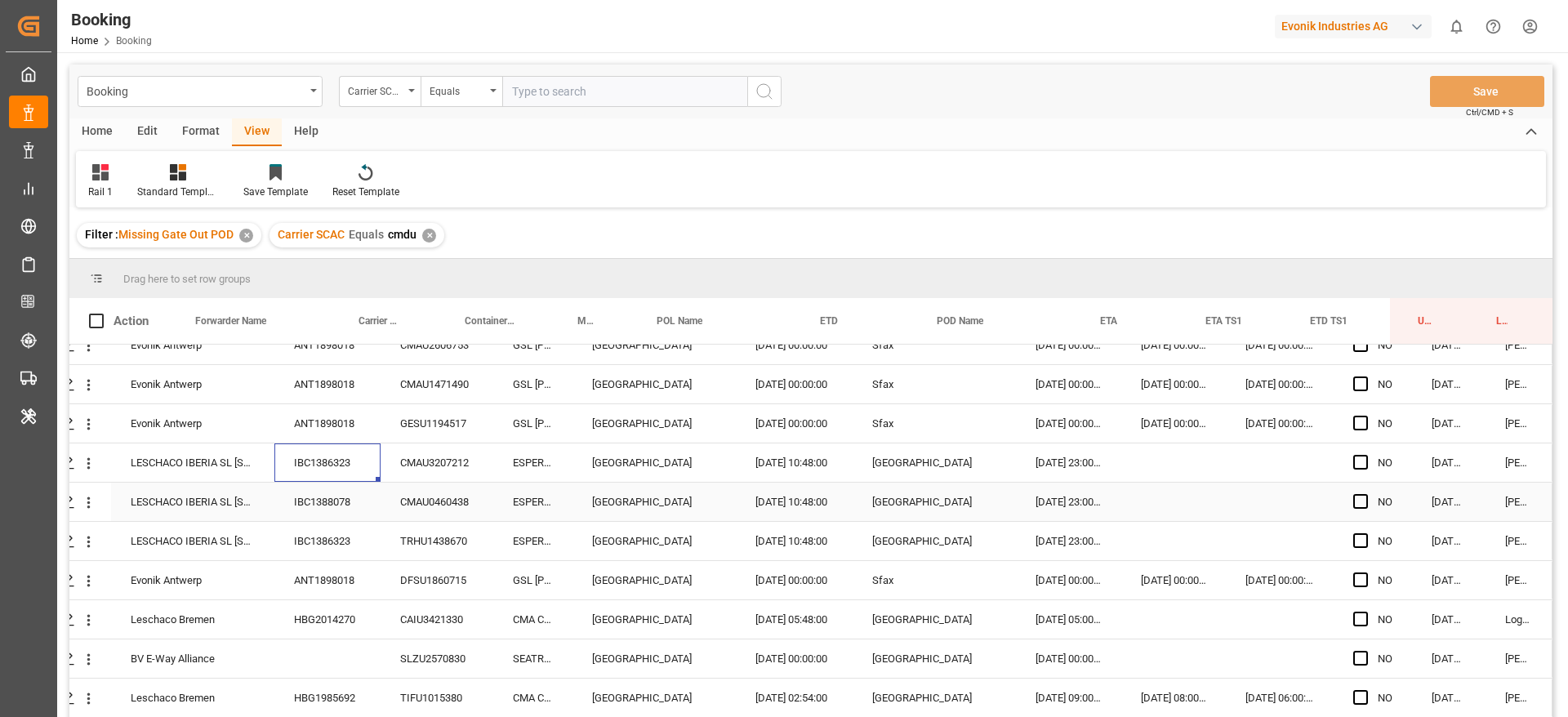
click at [345, 505] on div "IBC1388078" at bounding box center [327, 501] width 106 height 38
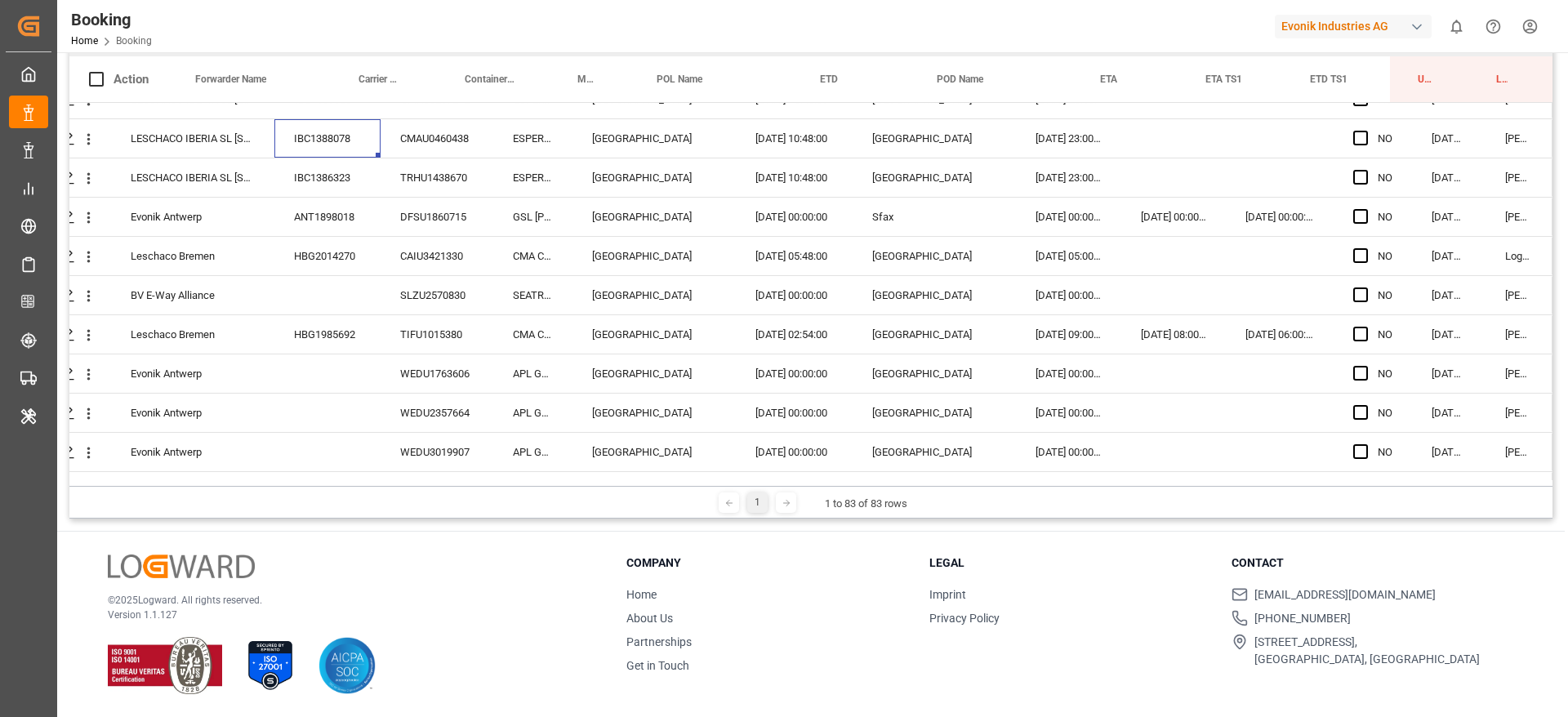
scroll to position [1628, 62]
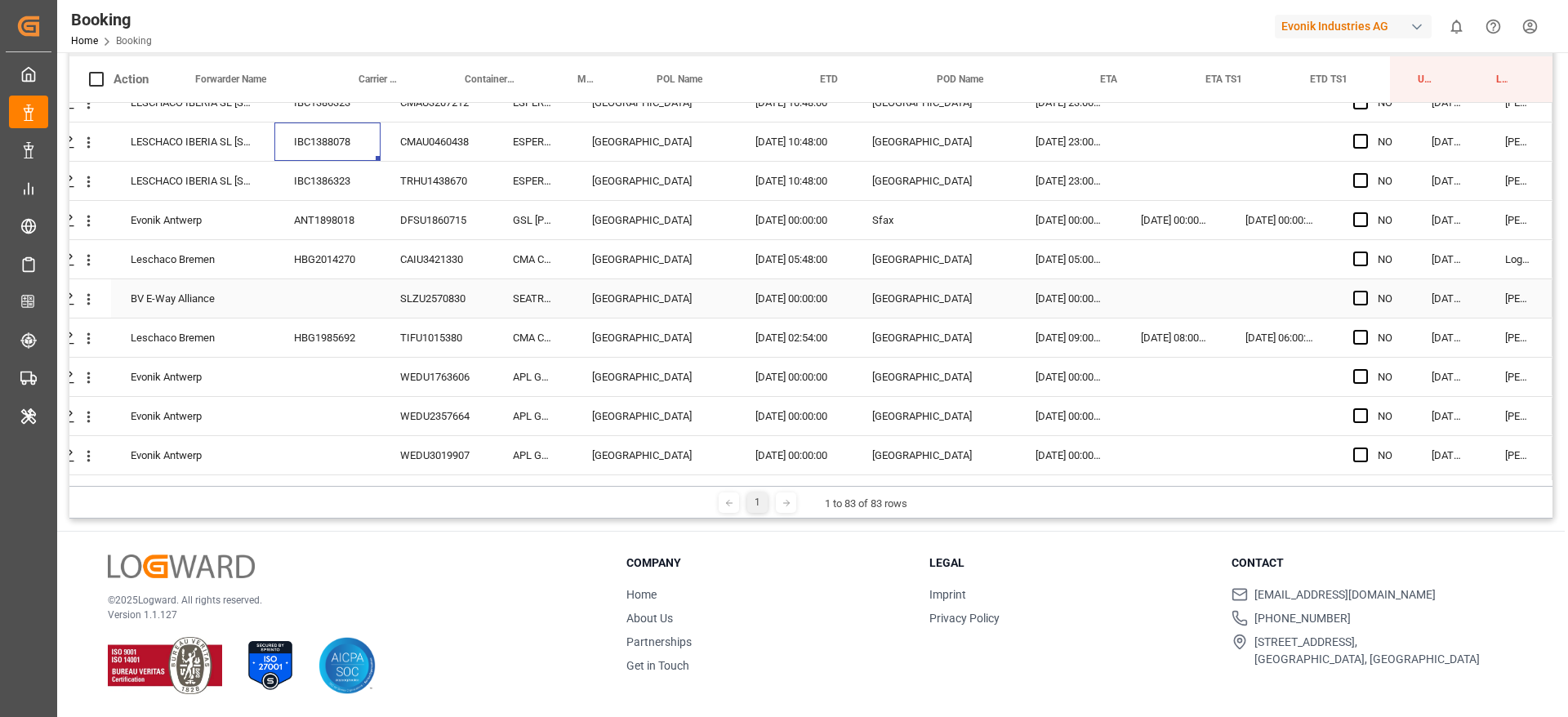
click at [428, 298] on div "SLZU2570830" at bounding box center [437, 298] width 113 height 38
click at [330, 330] on div "HBG1985692" at bounding box center [327, 337] width 106 height 38
click at [401, 359] on div "WEDU1763606" at bounding box center [437, 377] width 113 height 38
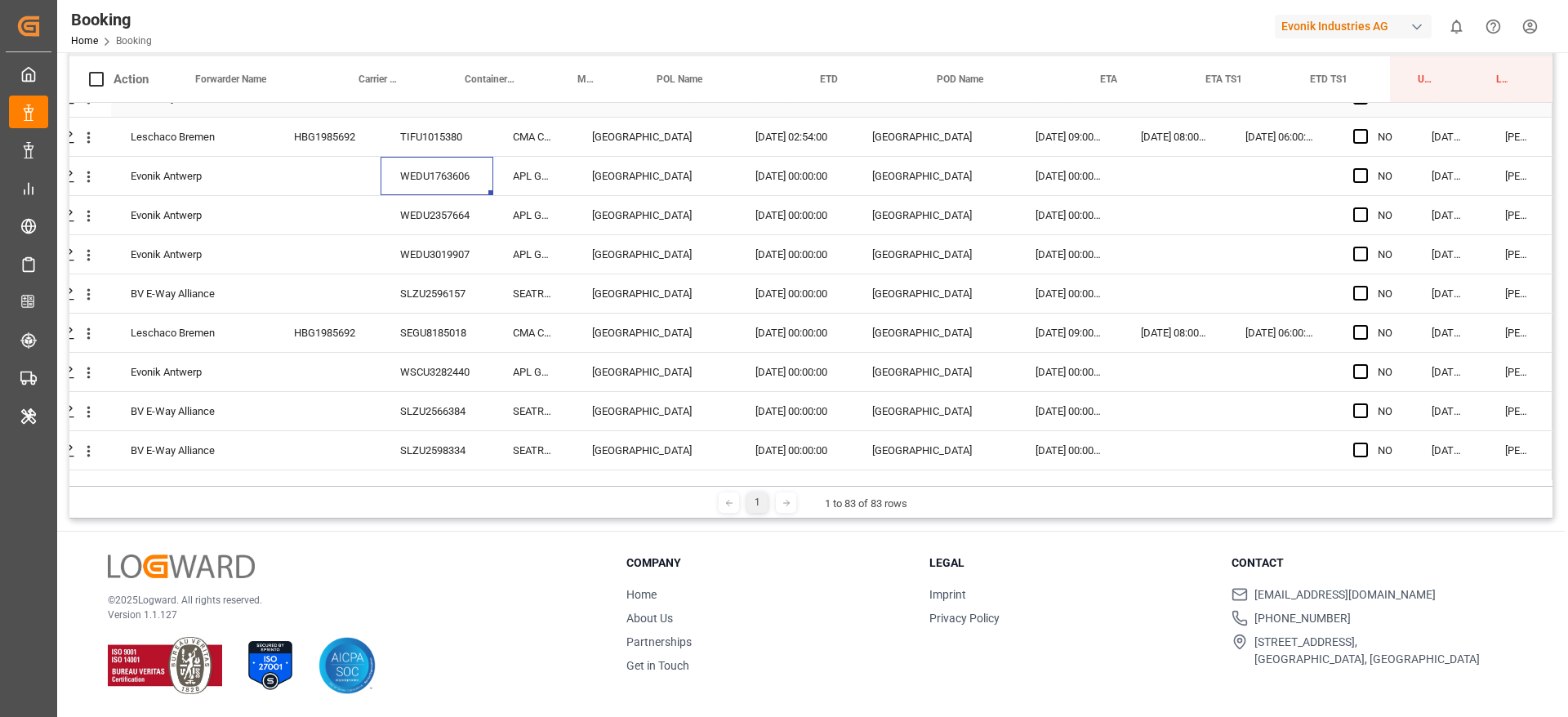
scroll to position [1834, 62]
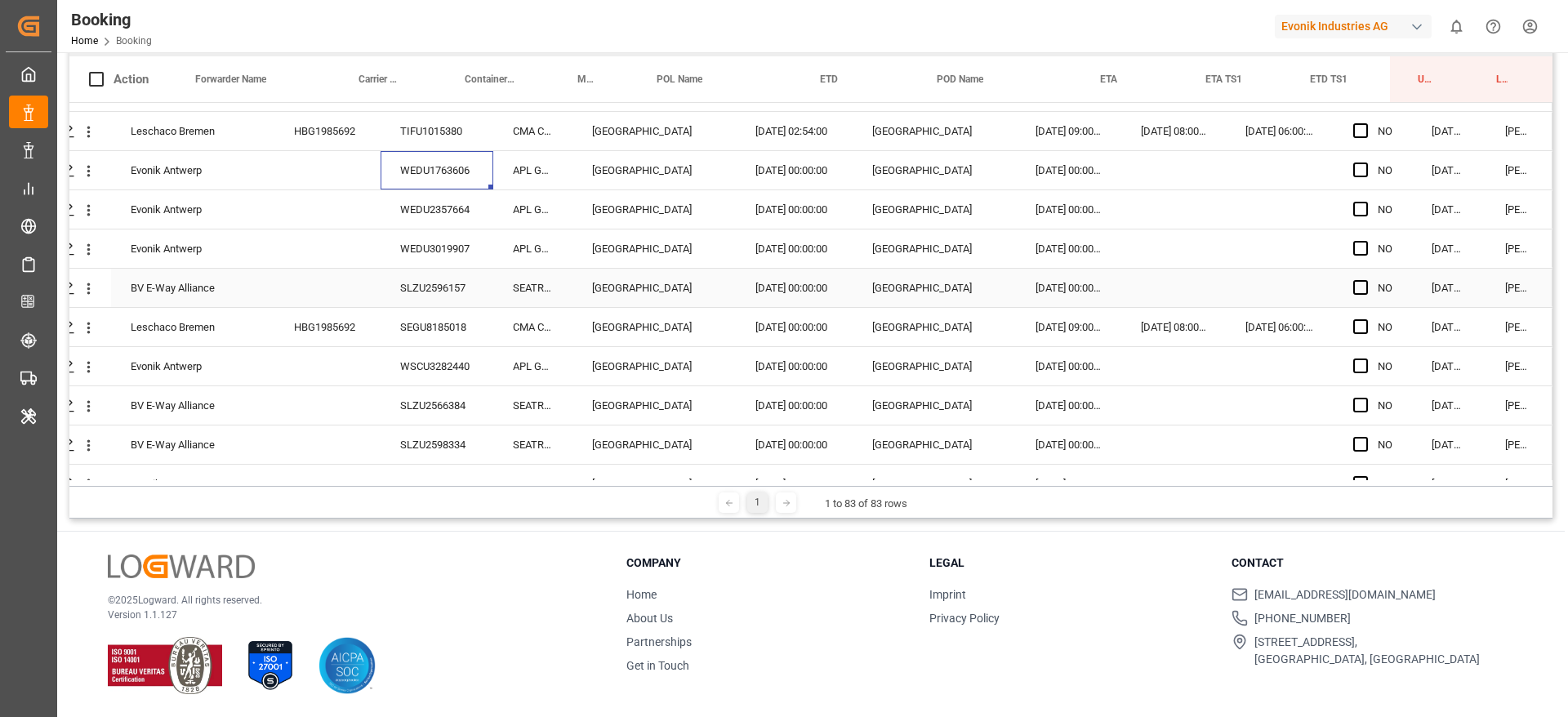
click at [422, 271] on div "SLZU2596157" at bounding box center [437, 288] width 113 height 38
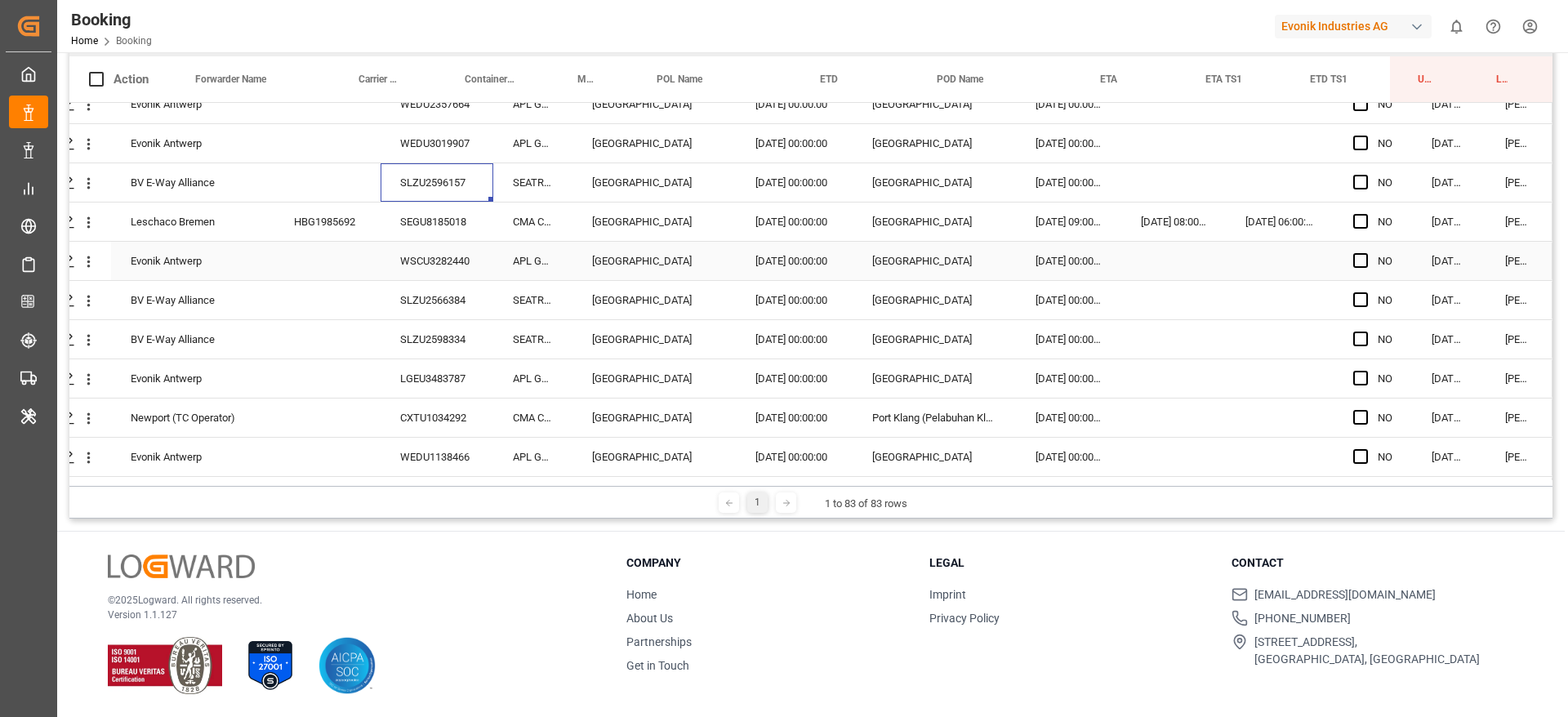
scroll to position [1941, 62]
click at [438, 342] on div "SLZU2598334" at bounding box center [437, 337] width 113 height 38
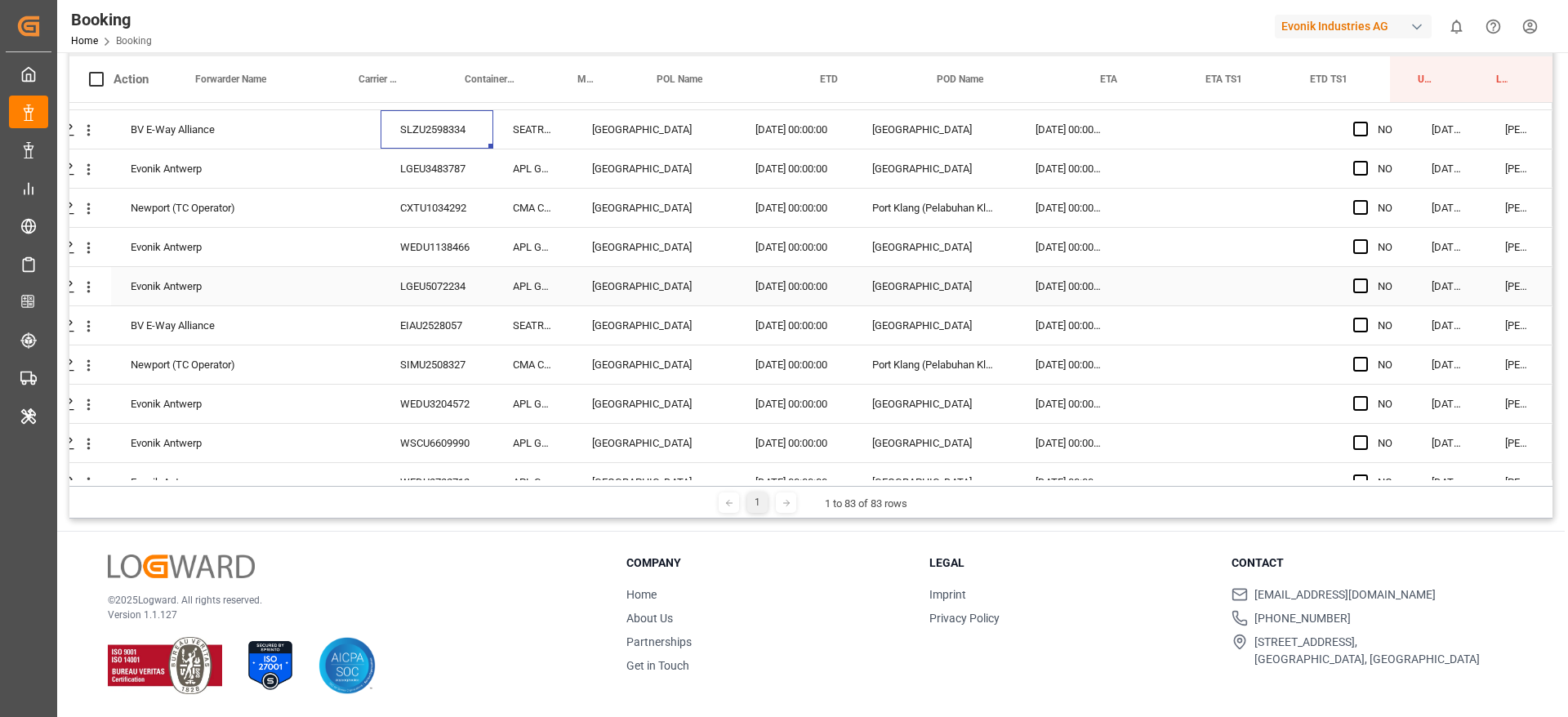
click at [439, 272] on div "LGEU5072234" at bounding box center [437, 286] width 113 height 38
click at [424, 358] on div "SIMU2508327" at bounding box center [437, 365] width 113 height 38
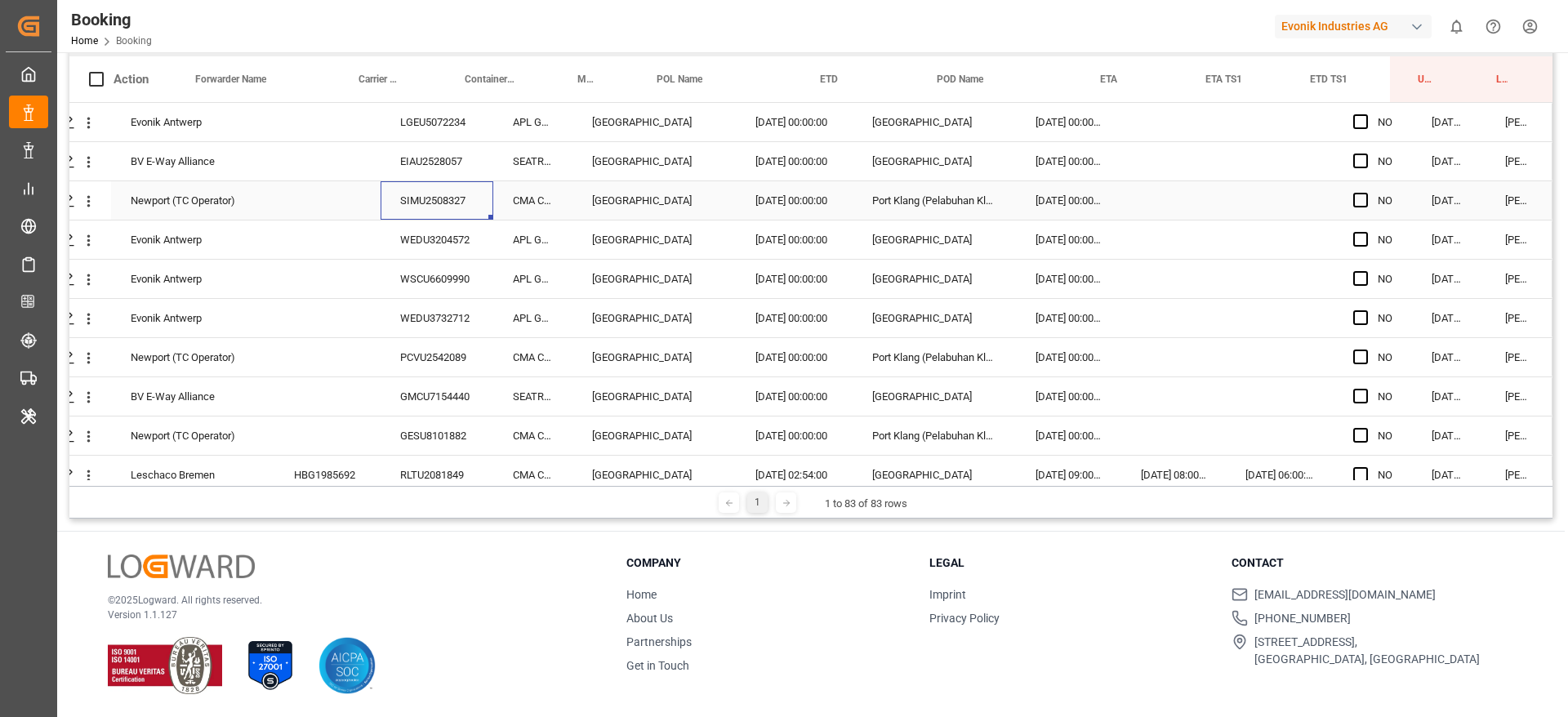
scroll to position [2317, 62]
click at [423, 324] on div "WEDU3732712" at bounding box center [437, 314] width 113 height 38
click at [84, 197] on icon "open menu" at bounding box center [88, 198] width 17 height 17
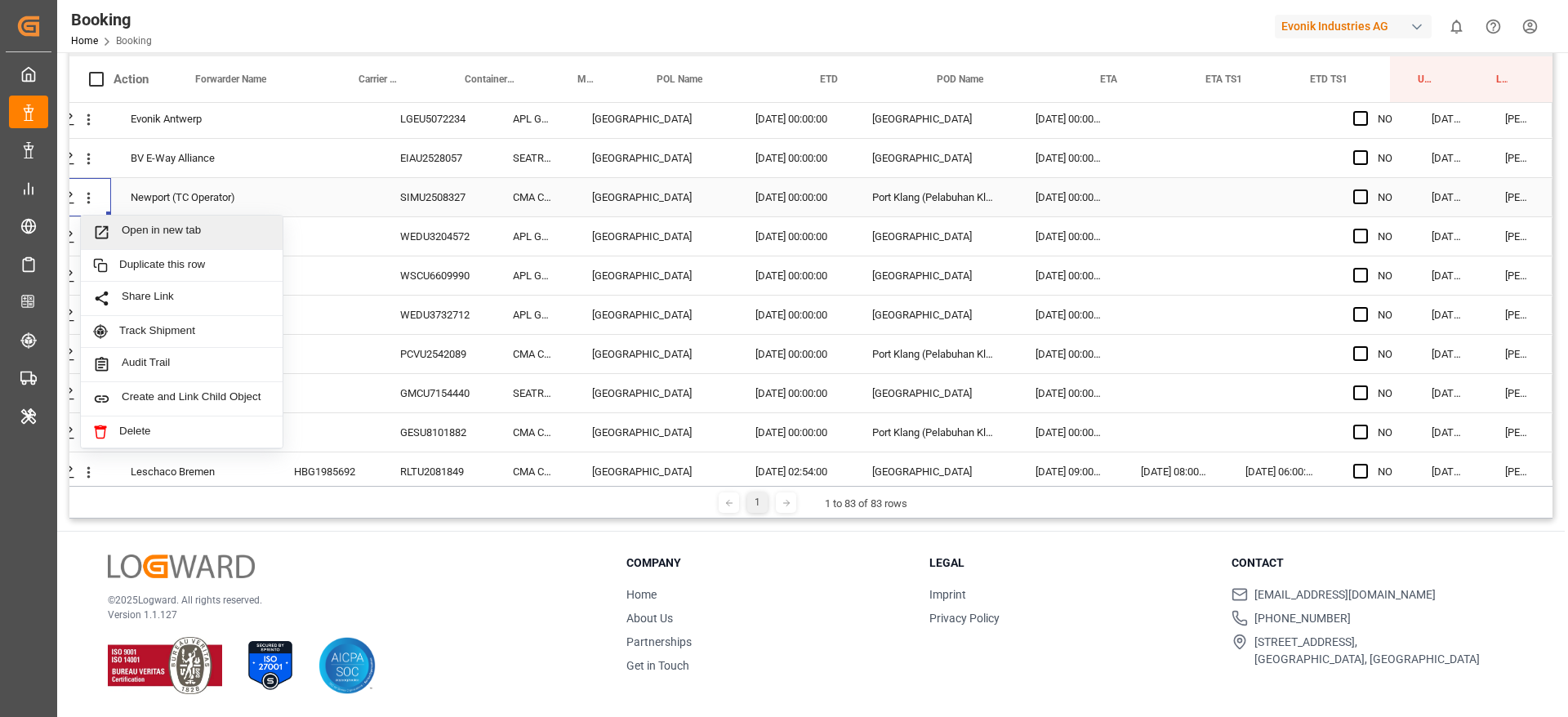
click at [177, 244] on div "Open in new tab" at bounding box center [181, 233] width 201 height 34
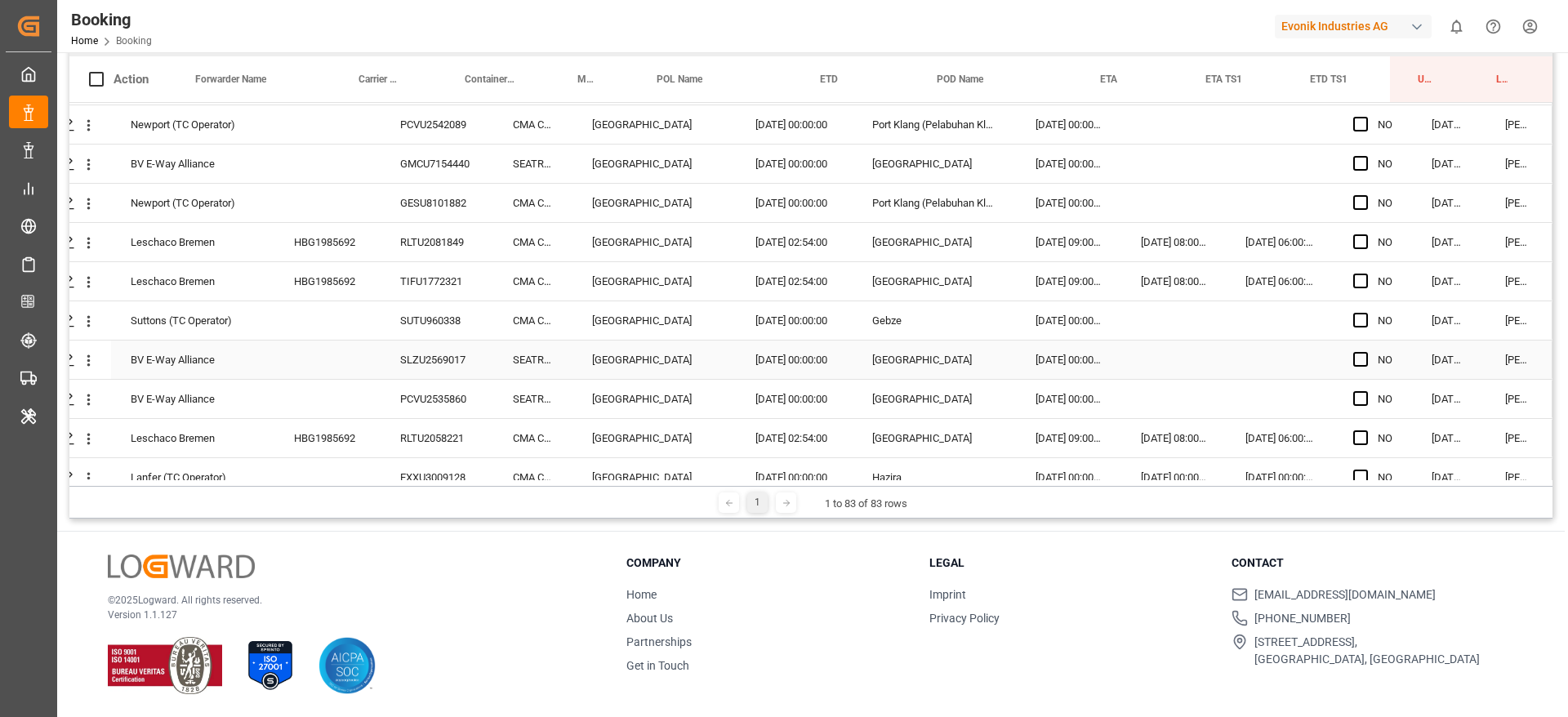
scroll to position [242, 0]
click at [429, 319] on div "SUTU960338" at bounding box center [437, 320] width 113 height 38
click at [415, 387] on div "PCVU2535860" at bounding box center [437, 399] width 113 height 38
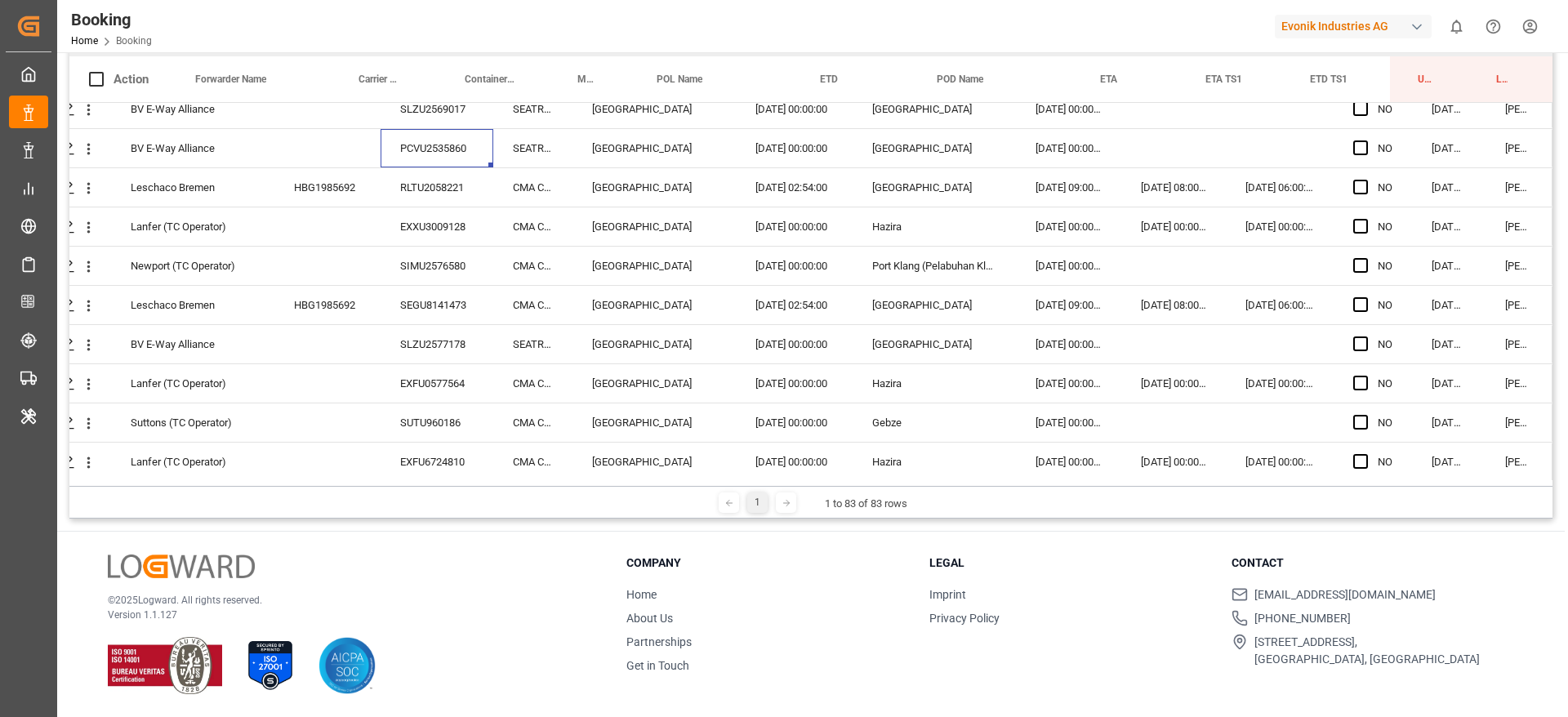
scroll to position [2802, 62]
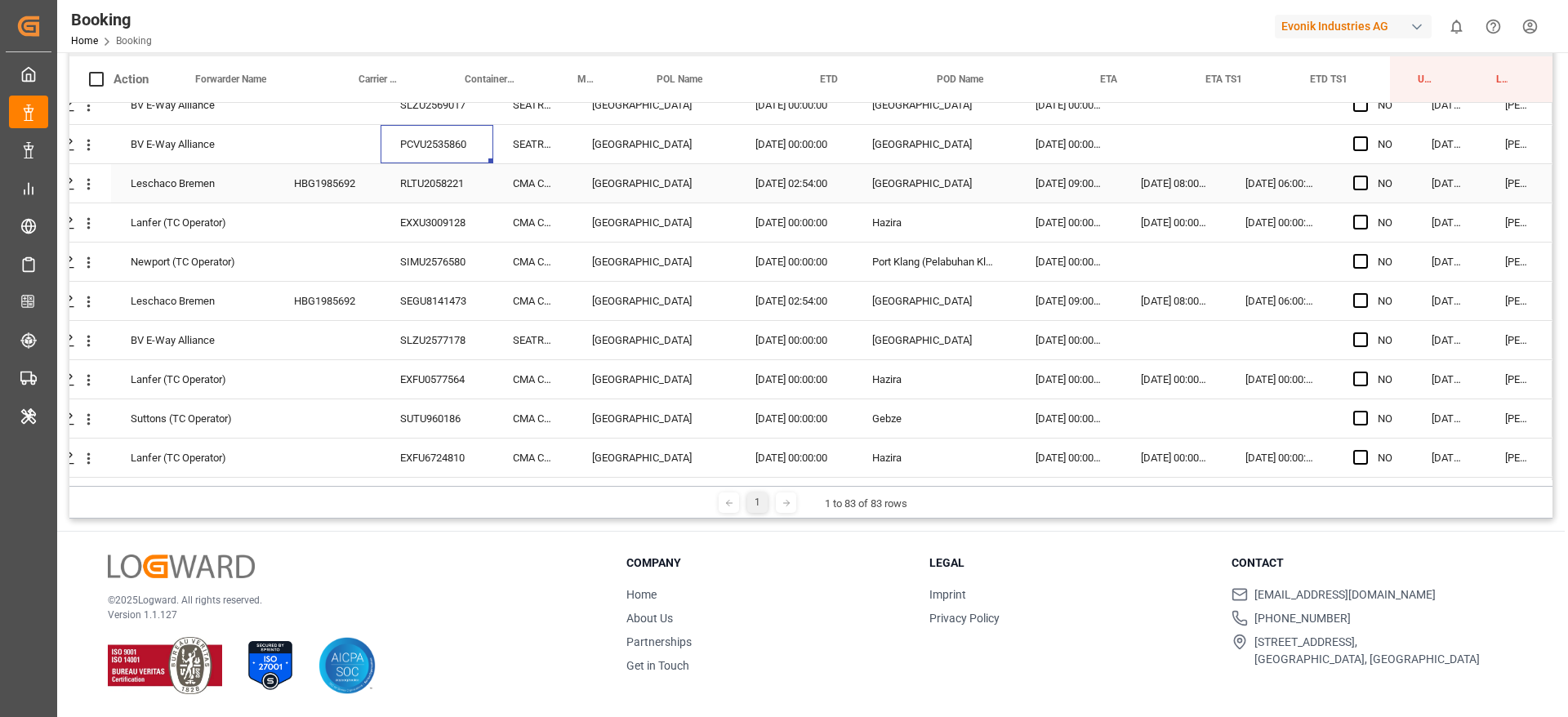
click at [357, 179] on div "HBG1985692" at bounding box center [327, 183] width 106 height 38
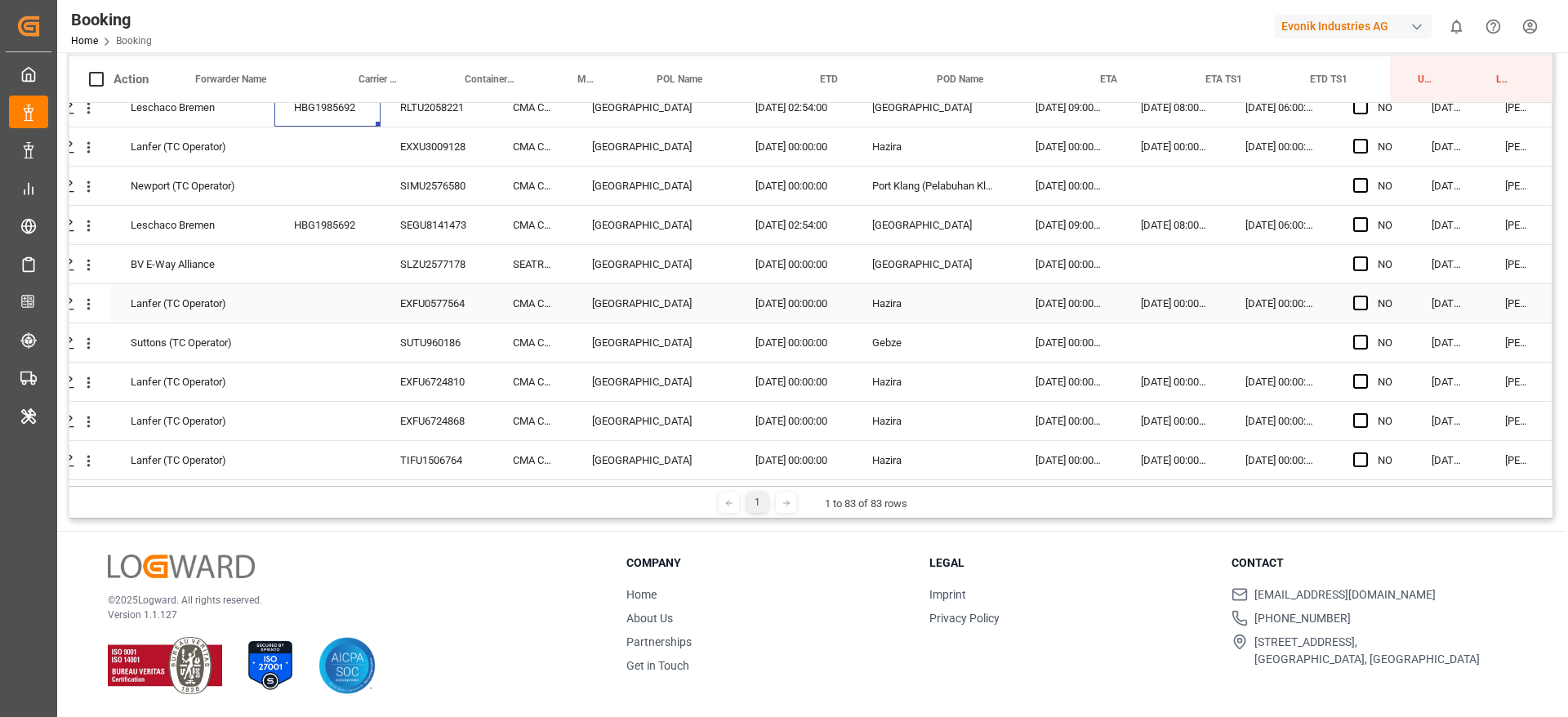
click at [430, 286] on div "EXFU0577564" at bounding box center [437, 303] width 113 height 38
click at [418, 312] on div "EXFU0577564" at bounding box center [437, 303] width 113 height 38
click at [430, 355] on div "SUTU960186" at bounding box center [437, 343] width 113 height 38
click at [395, 382] on div "EXFU6724810" at bounding box center [437, 382] width 113 height 38
click at [87, 300] on icon "open menu" at bounding box center [88, 304] width 17 height 17
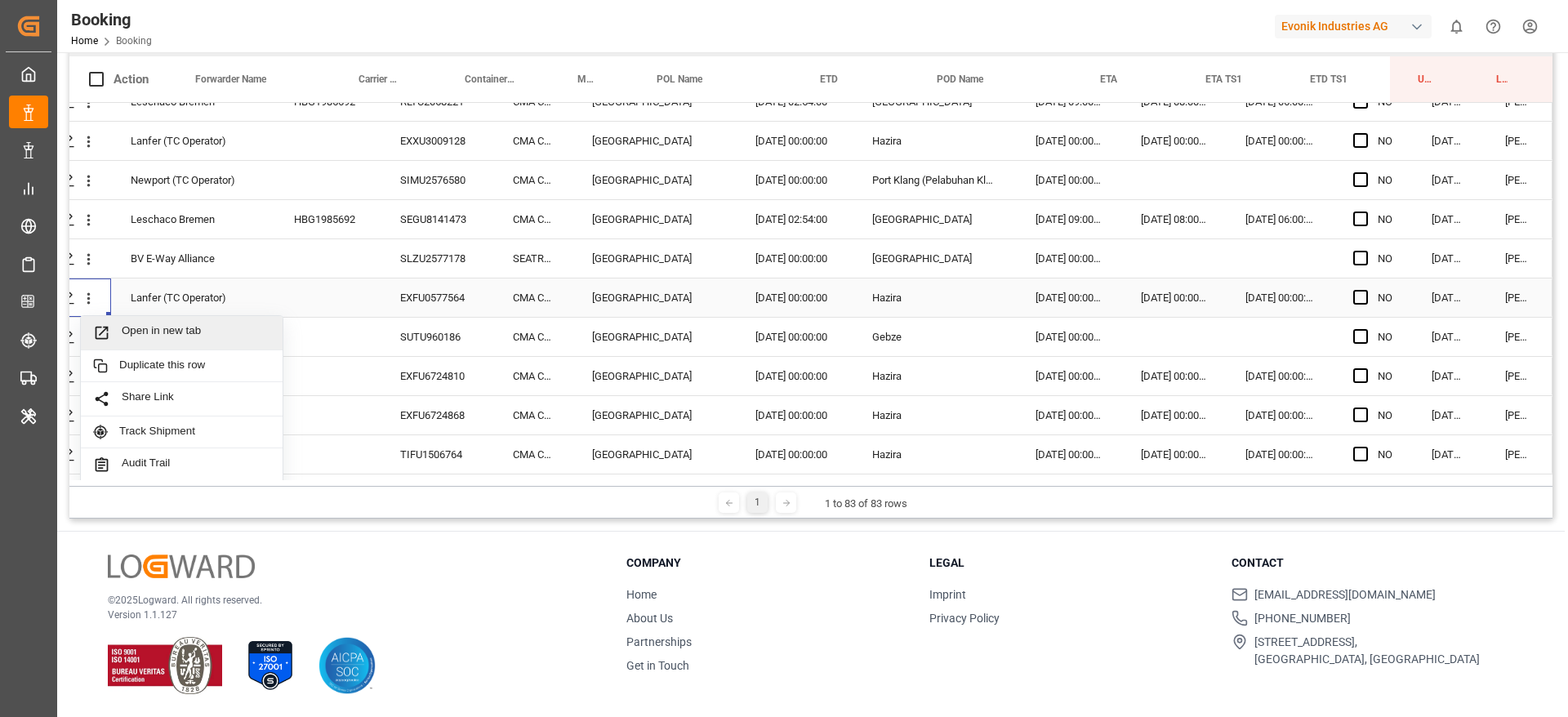
click at [173, 336] on span "Open in new tab" at bounding box center [196, 333] width 149 height 17
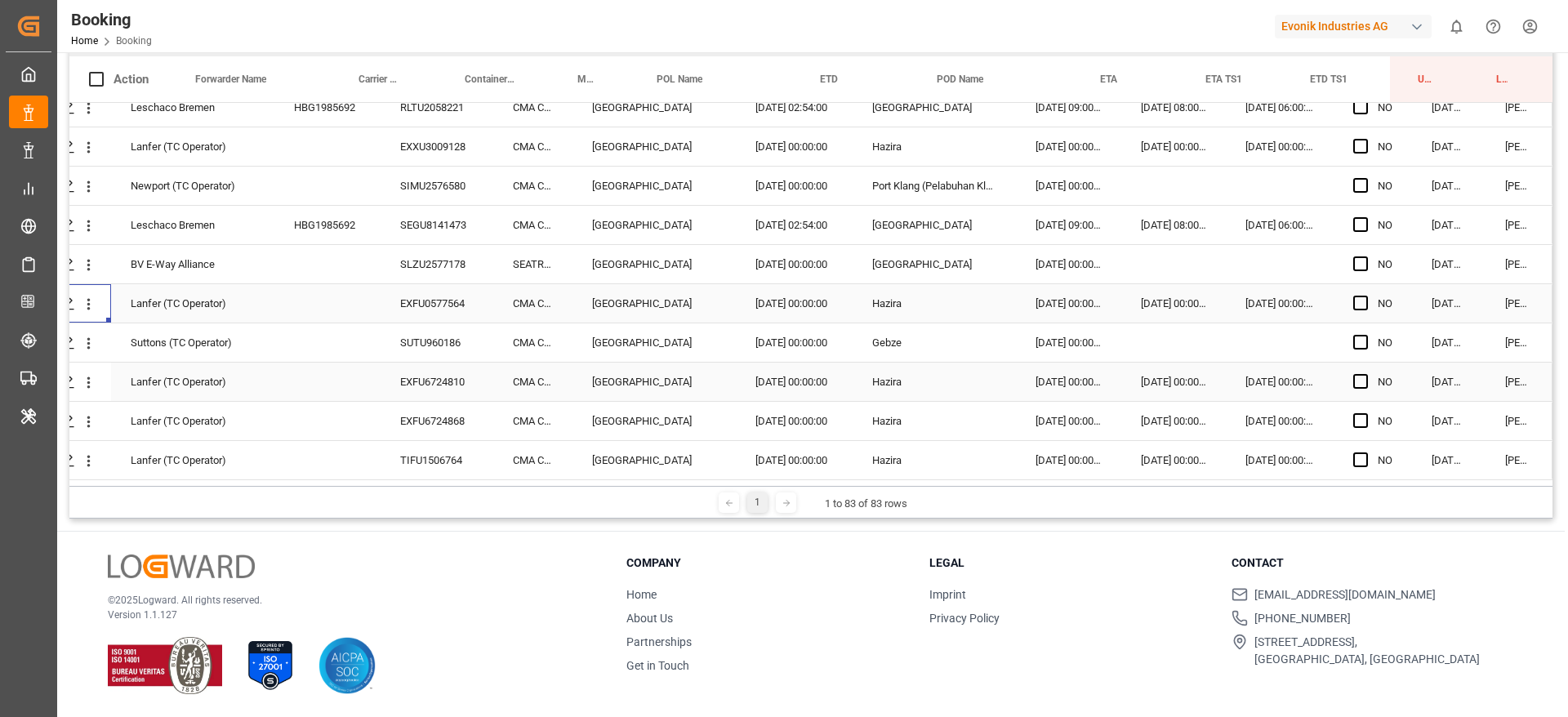
scroll to position [291, 0]
click at [418, 402] on div "EXFU6724868" at bounding box center [437, 421] width 113 height 38
click at [418, 374] on div "EXFU6724810" at bounding box center [437, 382] width 113 height 38
click at [419, 411] on div "EXFU6724868" at bounding box center [437, 421] width 113 height 38
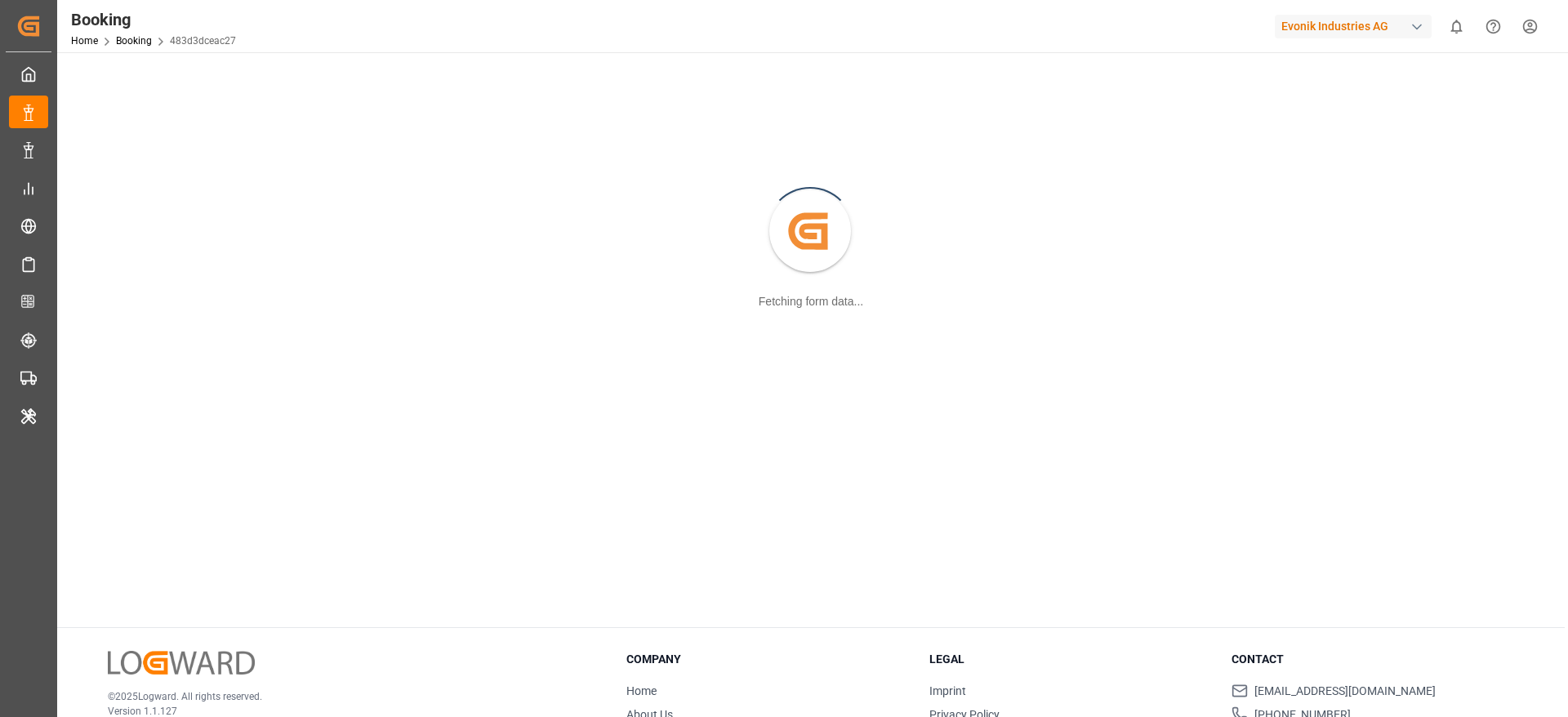
scroll to position [85, 0]
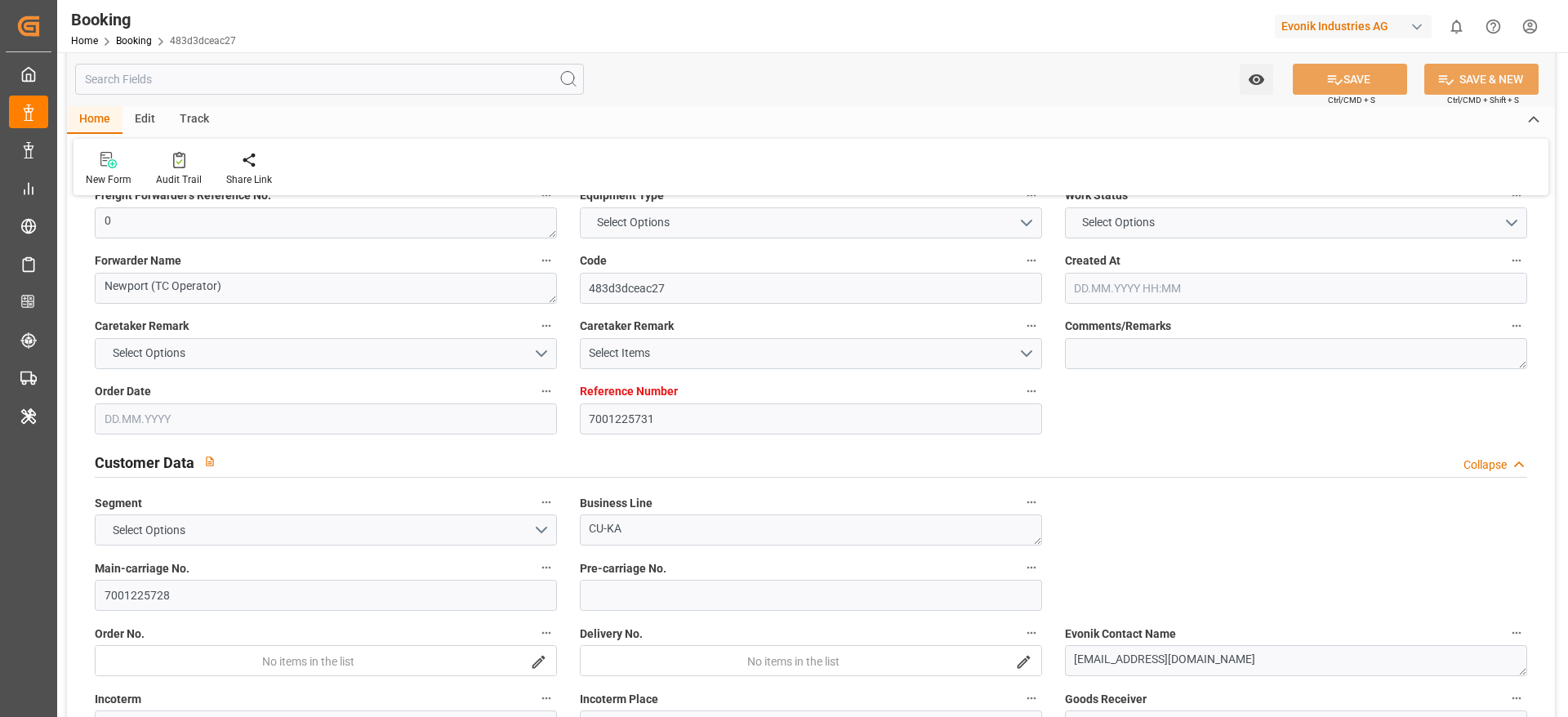
type input "7001225731"
type input "9839208"
type input "CMACGM"
type input "CMA CGM Group"
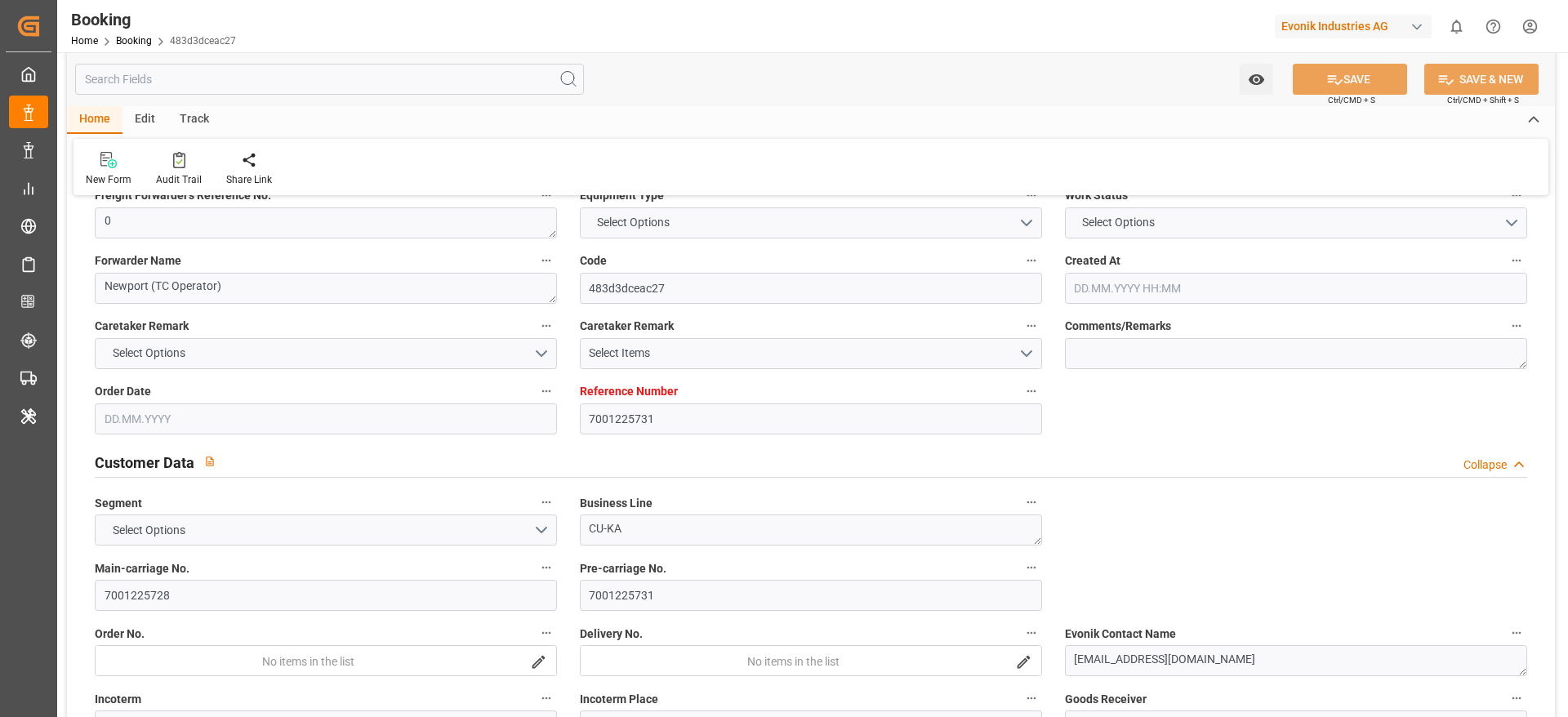
type input "NLRTM"
type input "MYPKG"
type input "40"
type input "0"
type input "[DATE] 13:59"
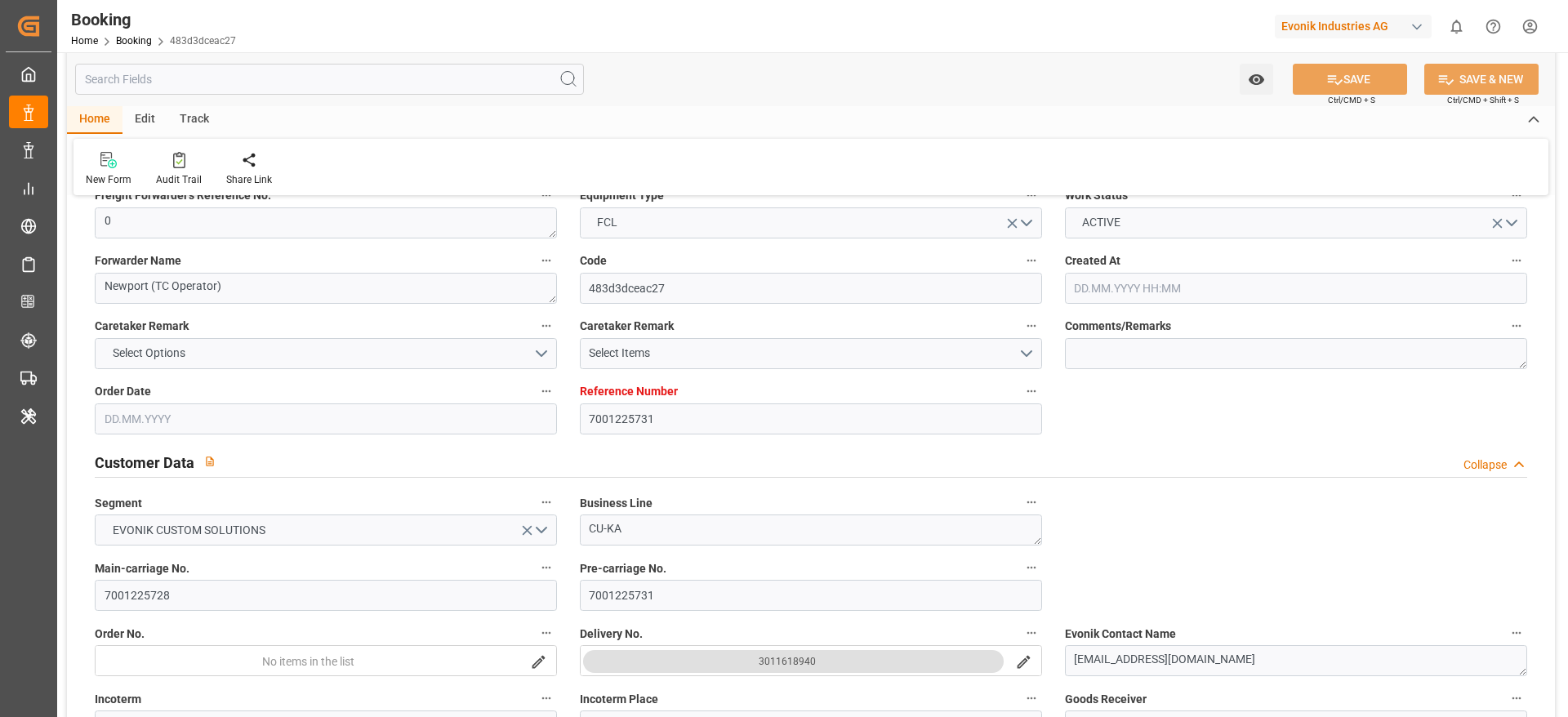
type input "[DATE]"
type input "[DATE] 00:00"
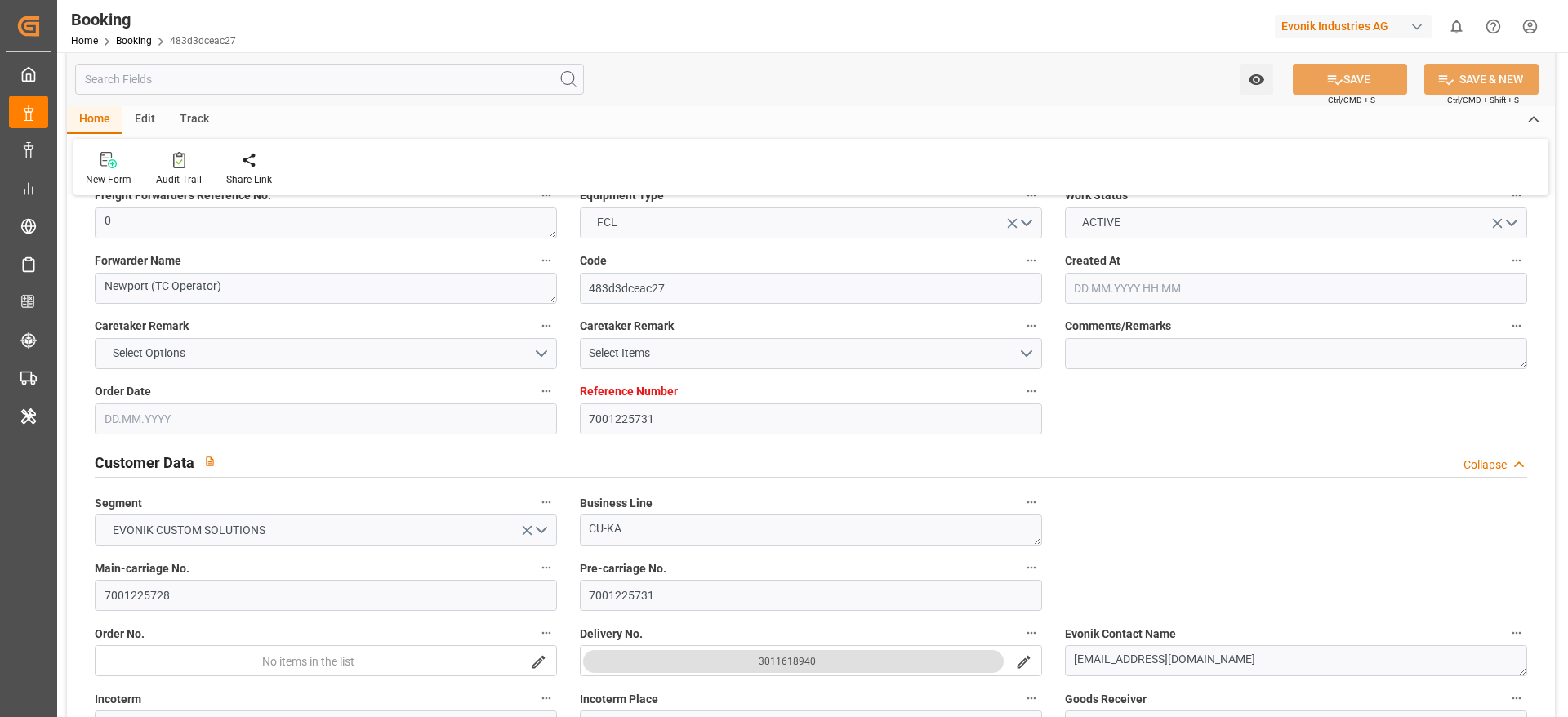
type input "[DATE] 00:00"
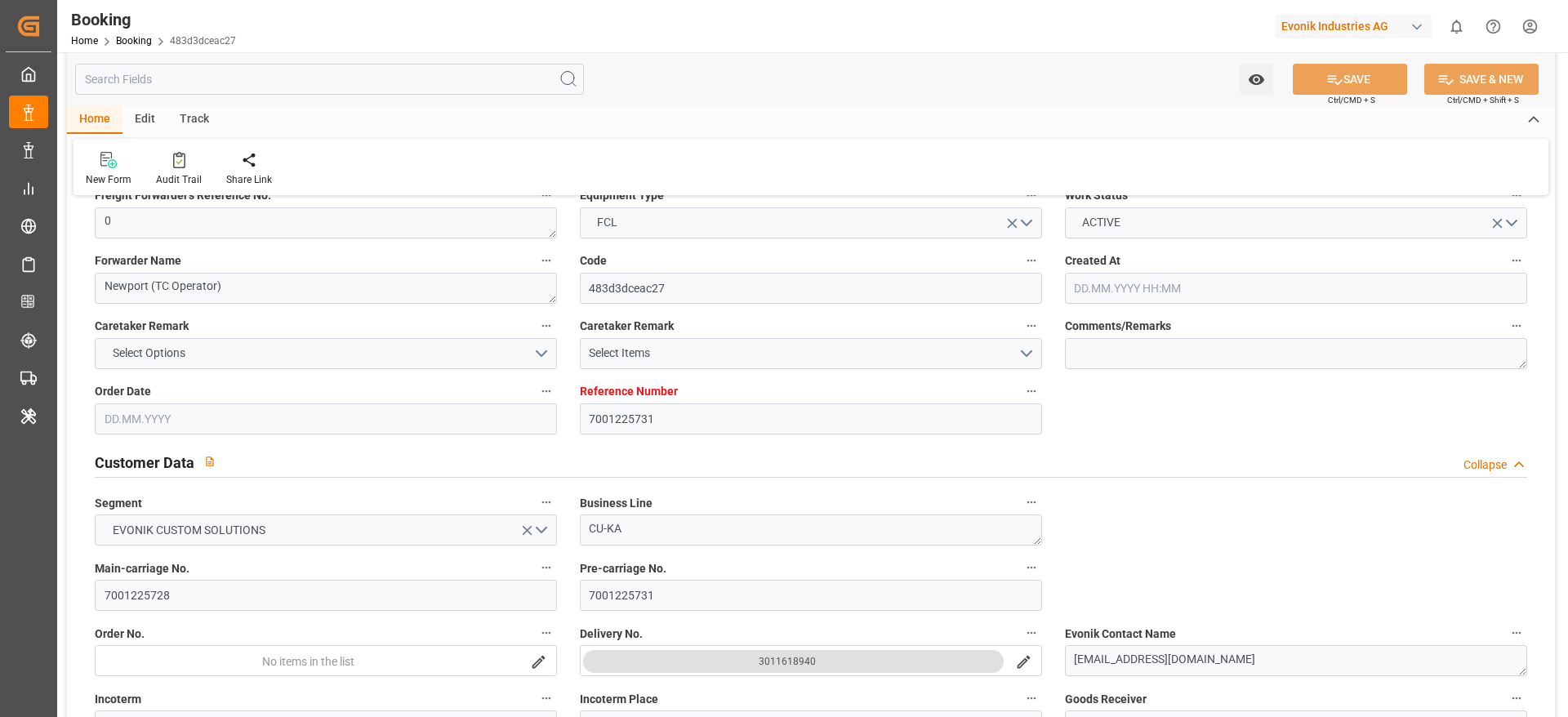
type input "[DATE]"
type input "[DATE] 10:58"
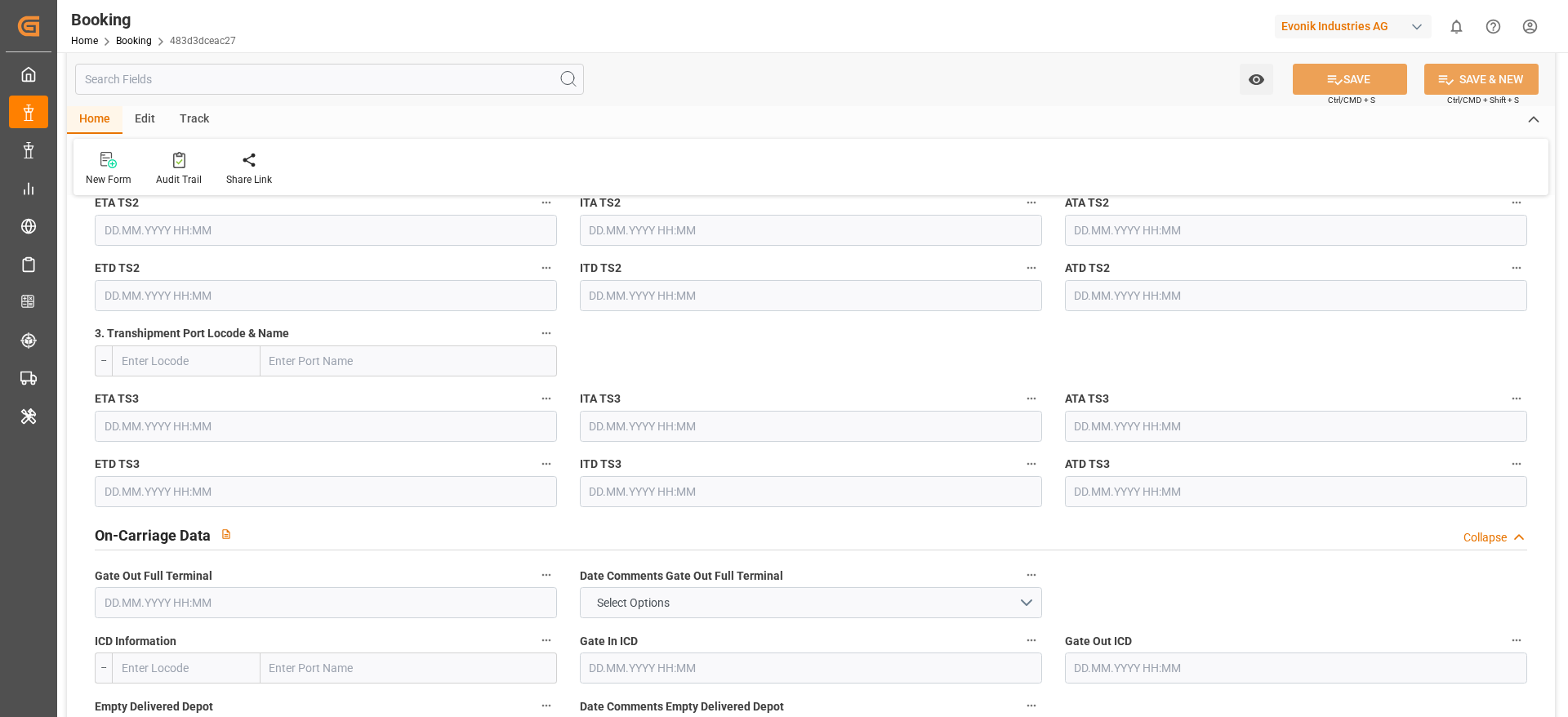
scroll to position [2330, 0]
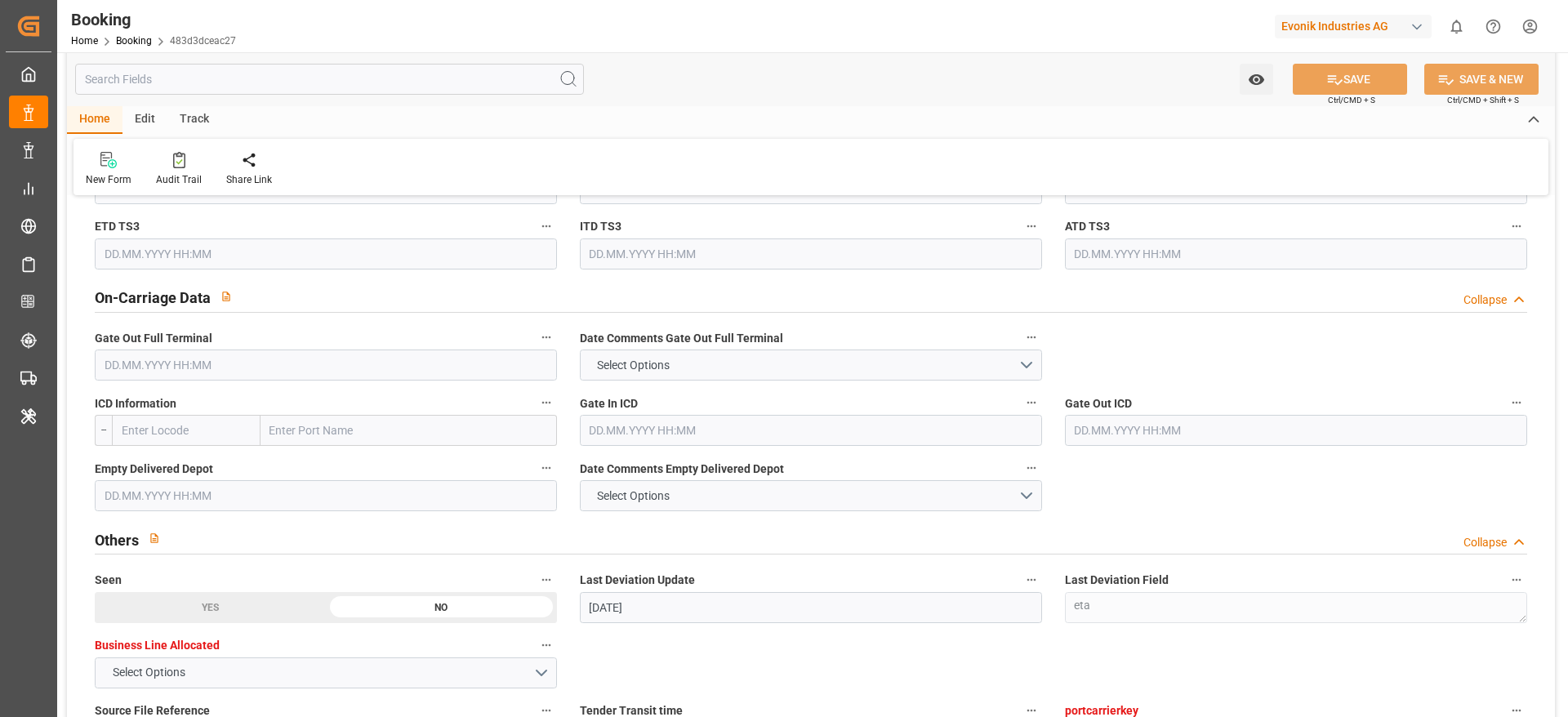
click at [420, 373] on input "text" at bounding box center [326, 365] width 462 height 31
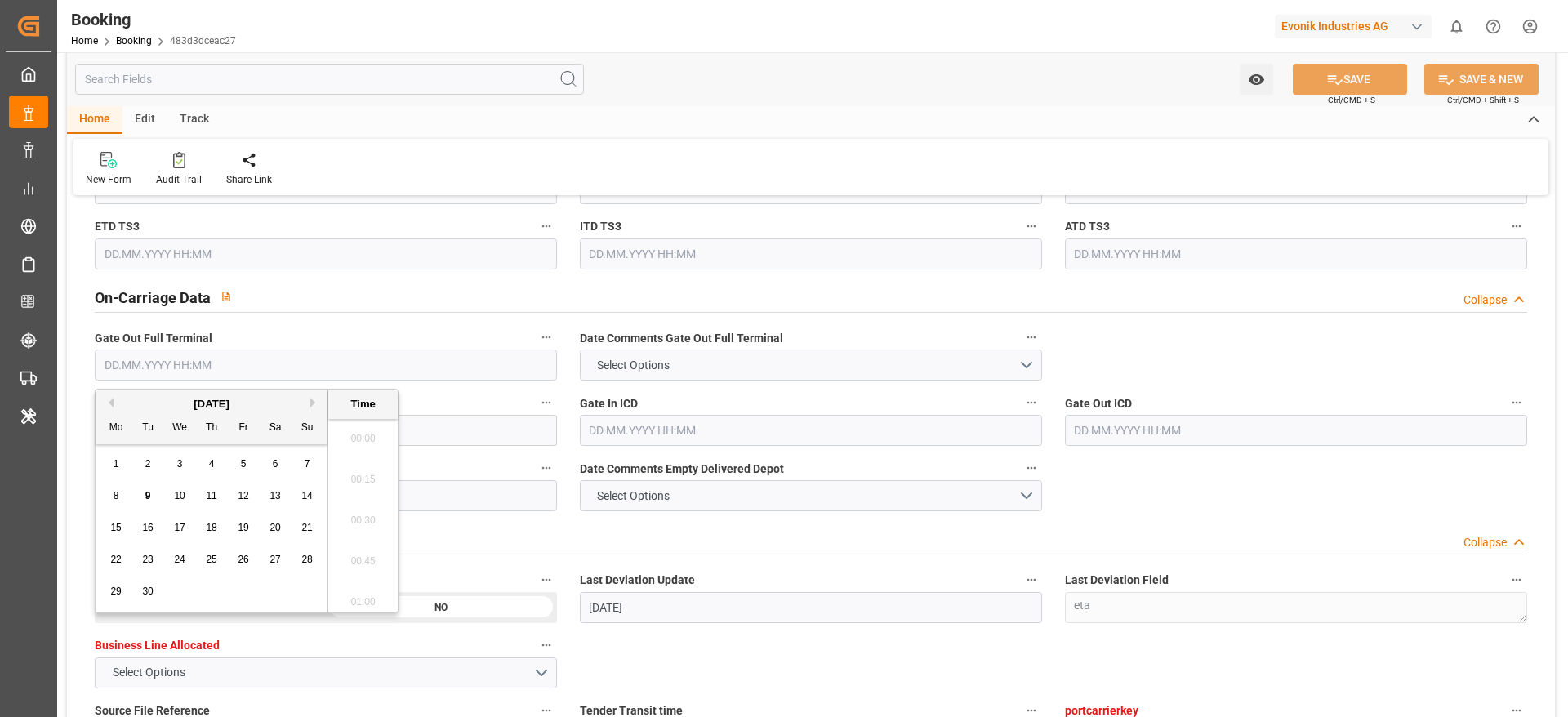
scroll to position [2538, 0]
click at [273, 459] on span "6" at bounding box center [275, 464] width 6 height 11
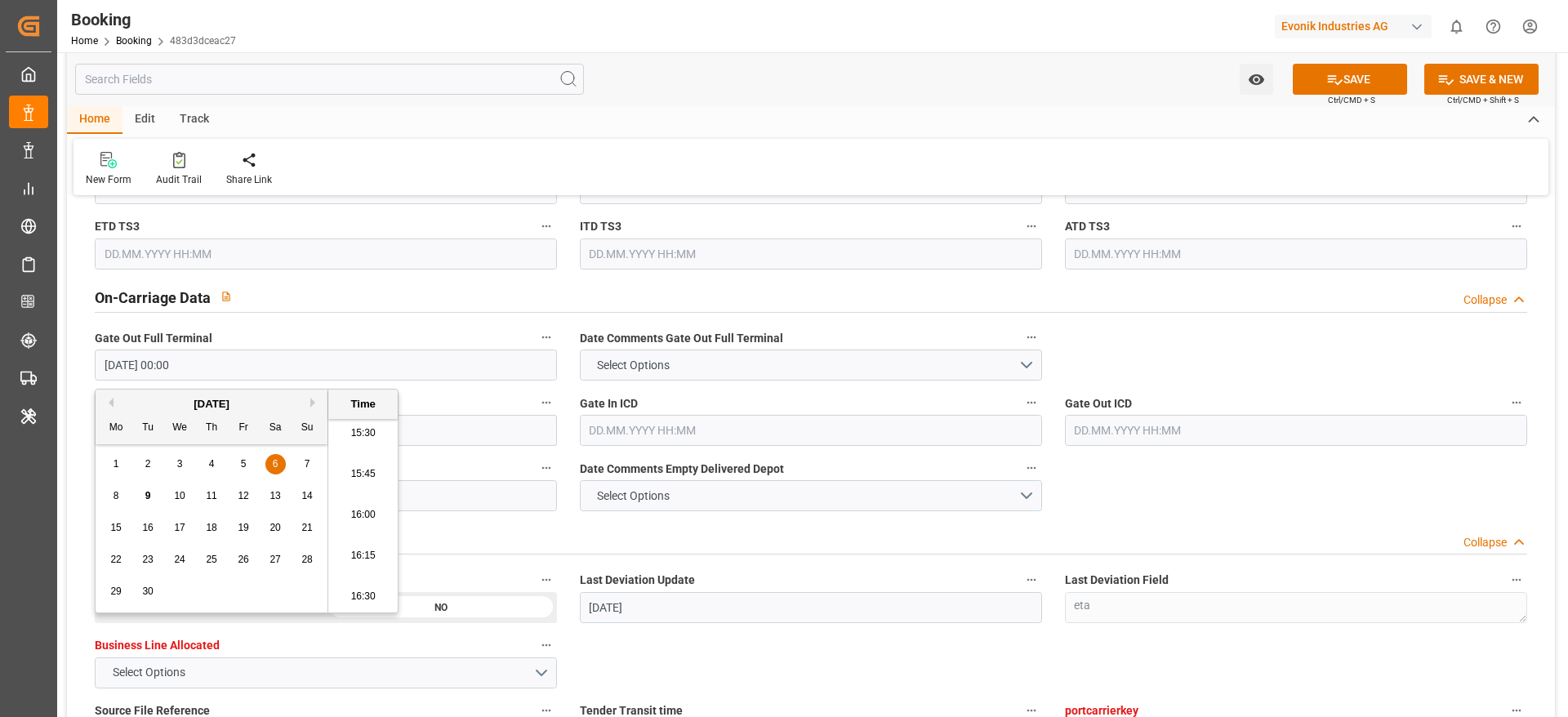
type input "[DATE] 00:00"
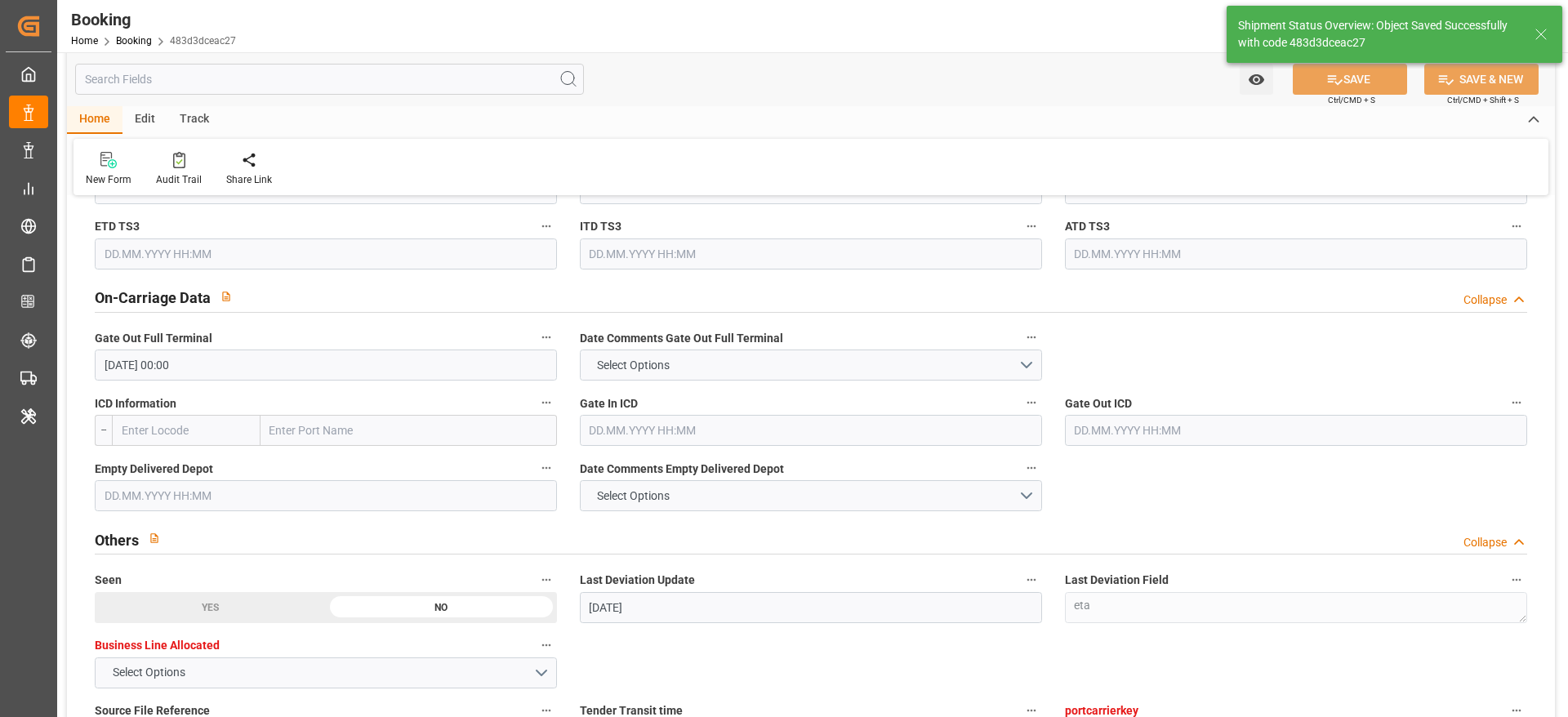
type textarea "[PERSON_NAME]"
type input "[DATE] 10:33"
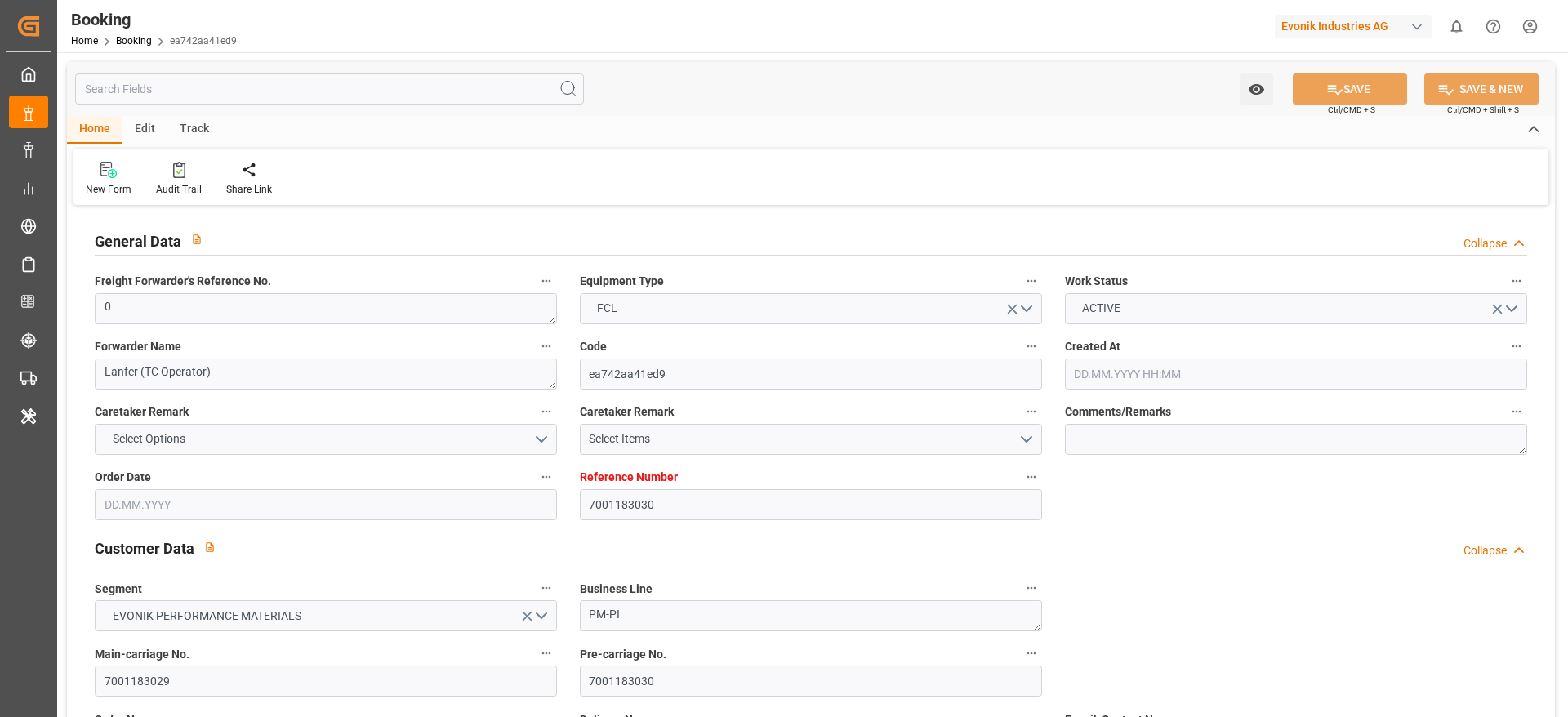
type input "7001183030"
type input "9356294"
type input "CMACGM"
type input "CMA CGM Group"
type input "NLRTM"
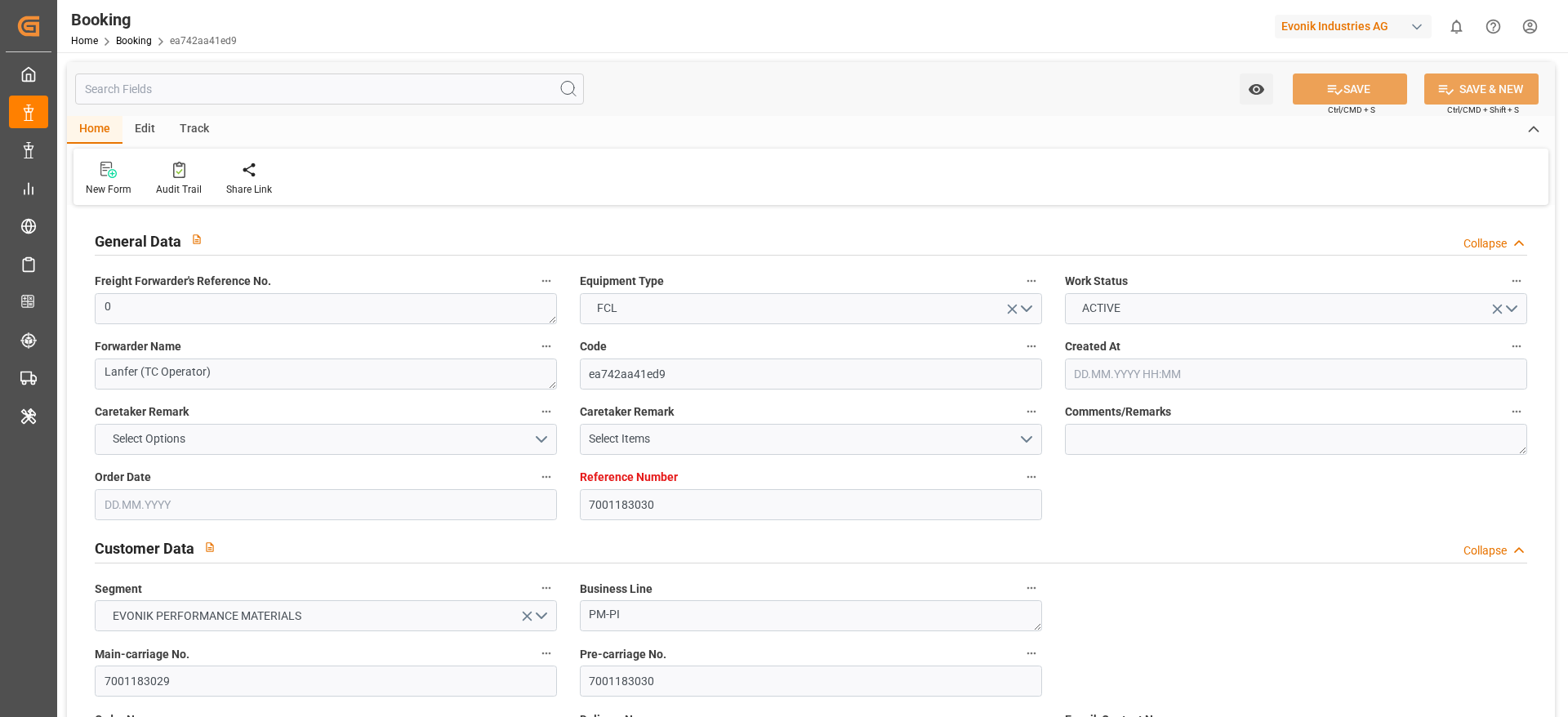
type input "INHZR"
type input "71"
type input "INMUN"
type input "0"
type input "[DATE] 08:17"
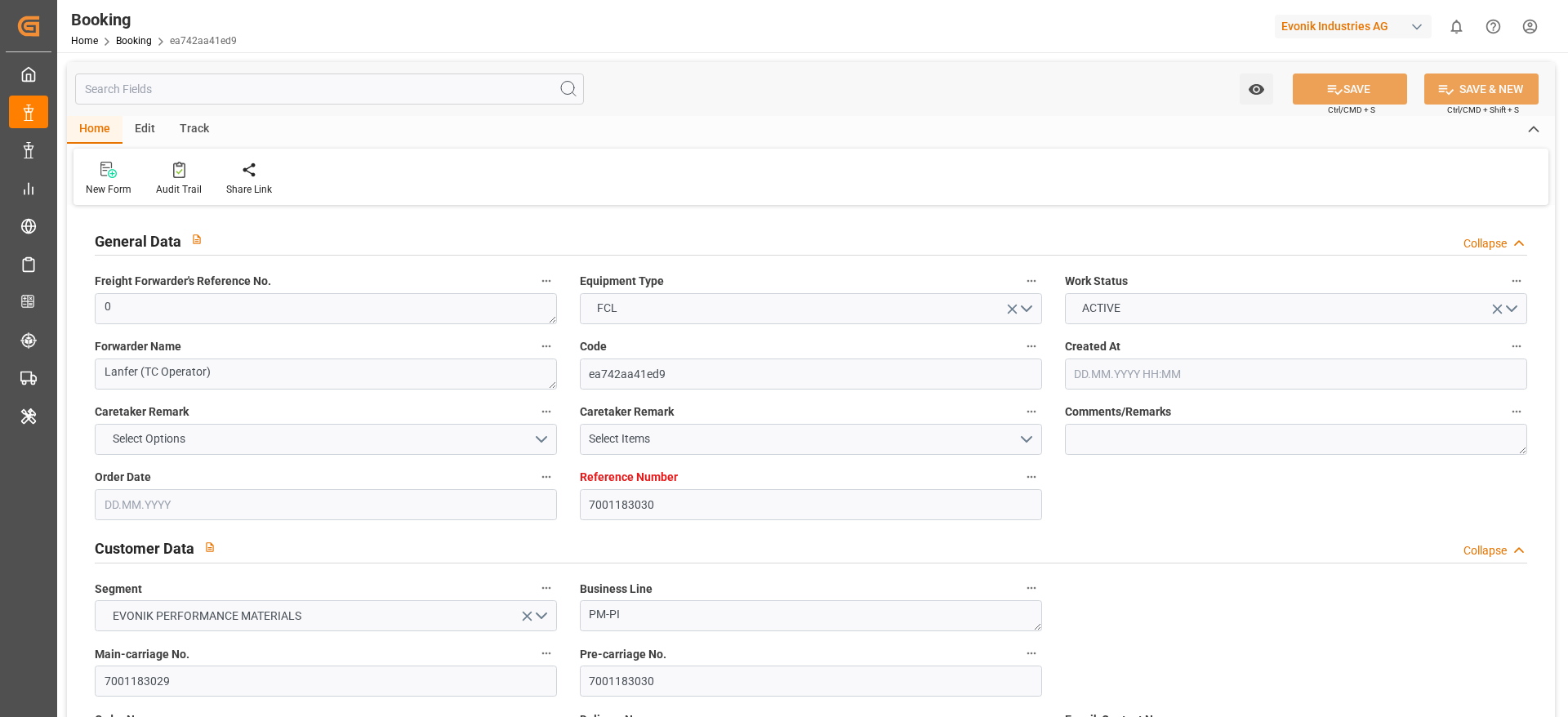
type input "[DATE]"
type input "[DATE] 00:00"
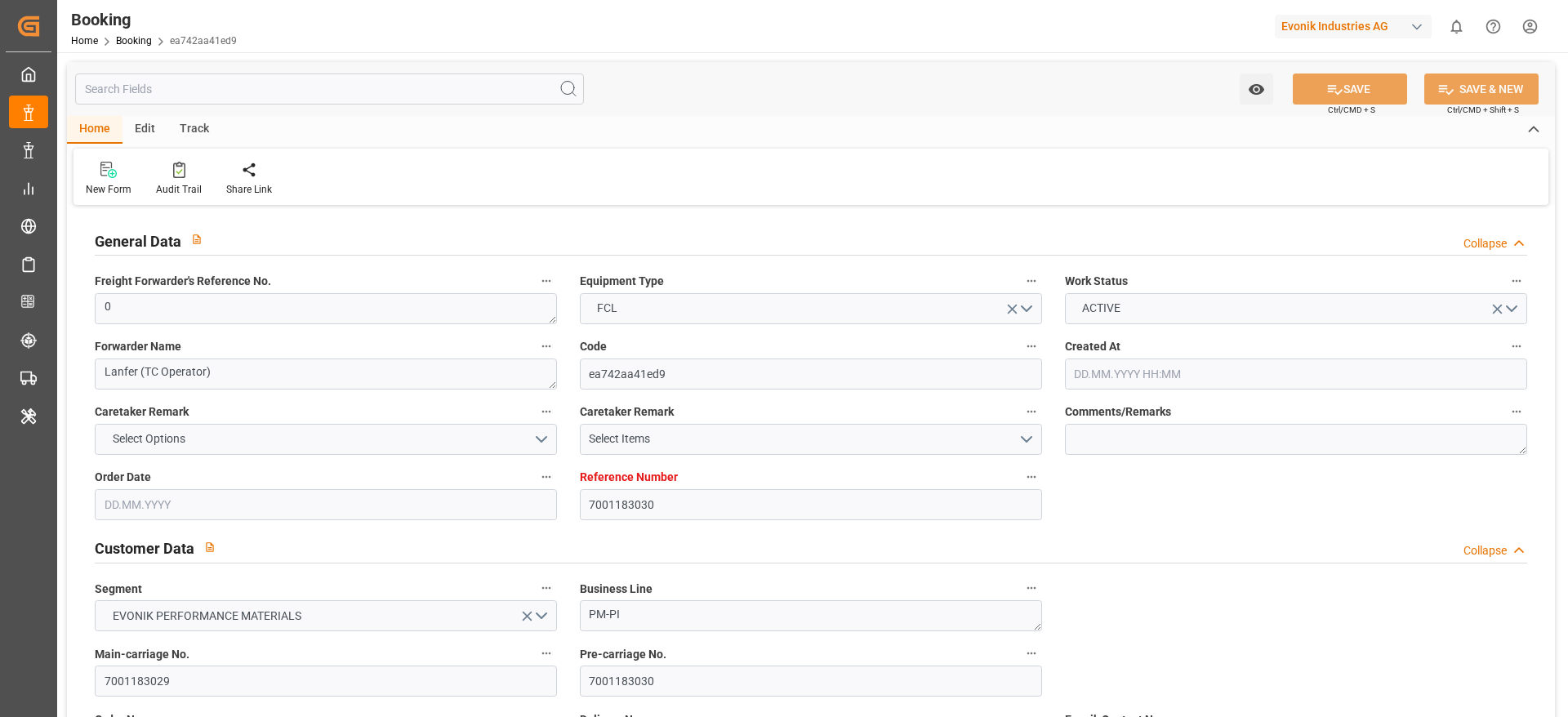
type input "[DATE] 00:00"
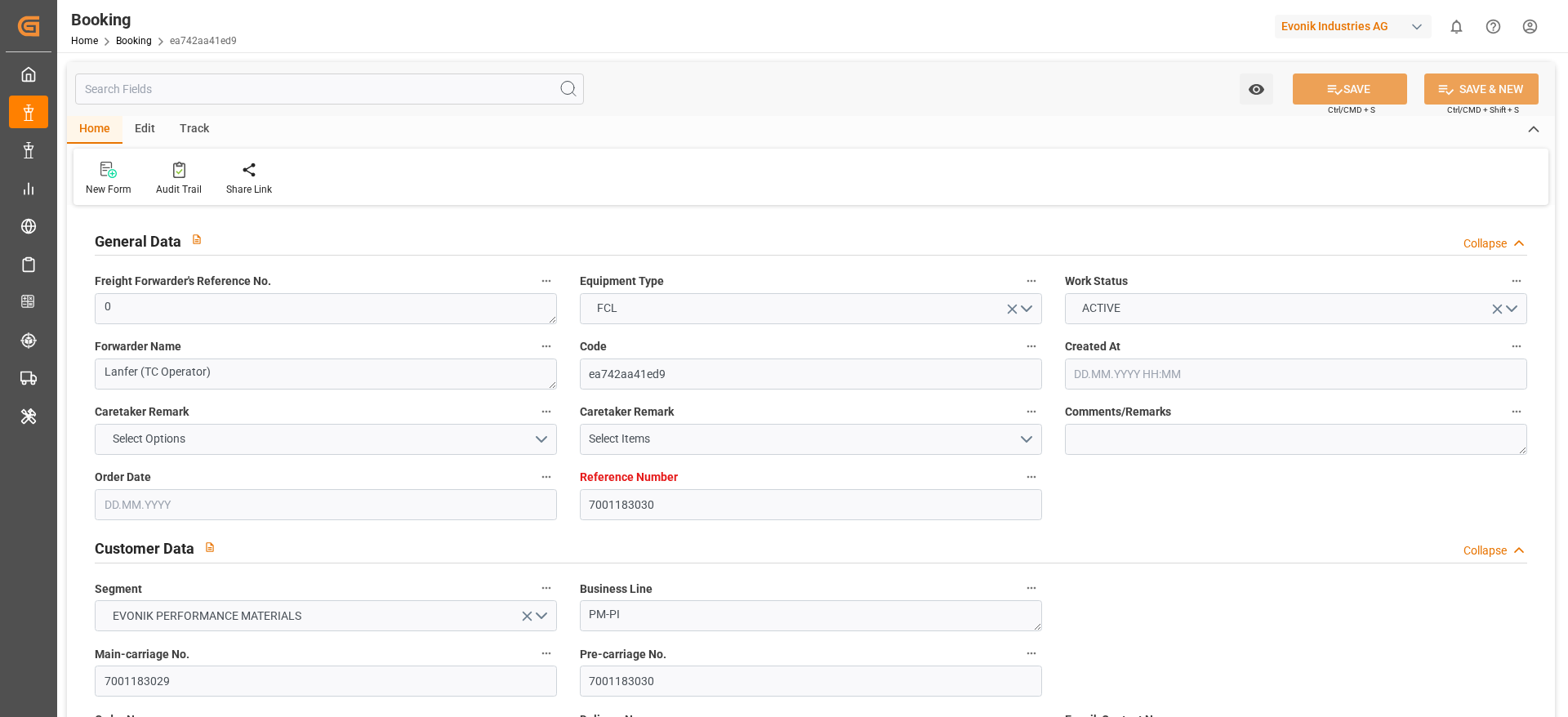
type input "[DATE] 00:00"
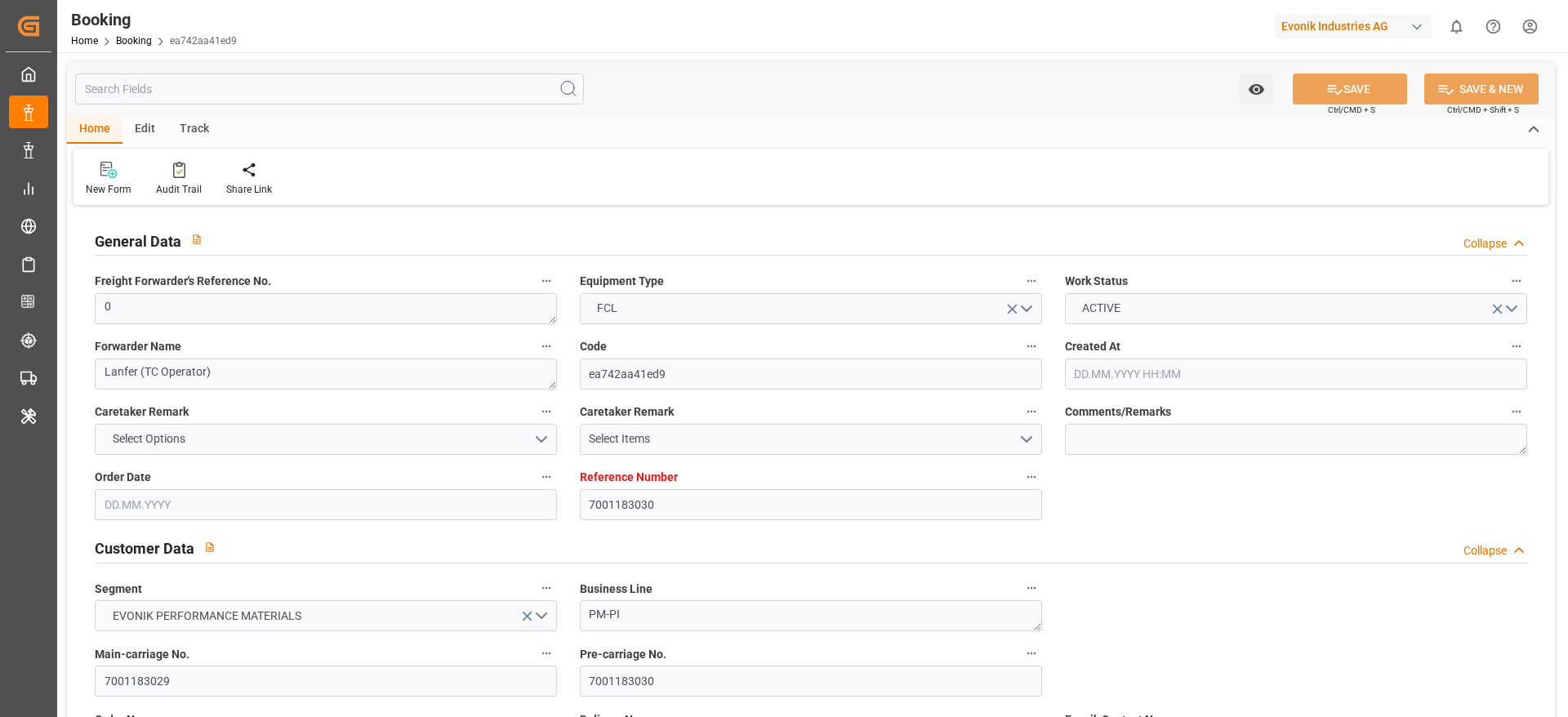
type input "[DATE] 00:00"
type input "[DATE]"
type input "08.09.2025 10:58"
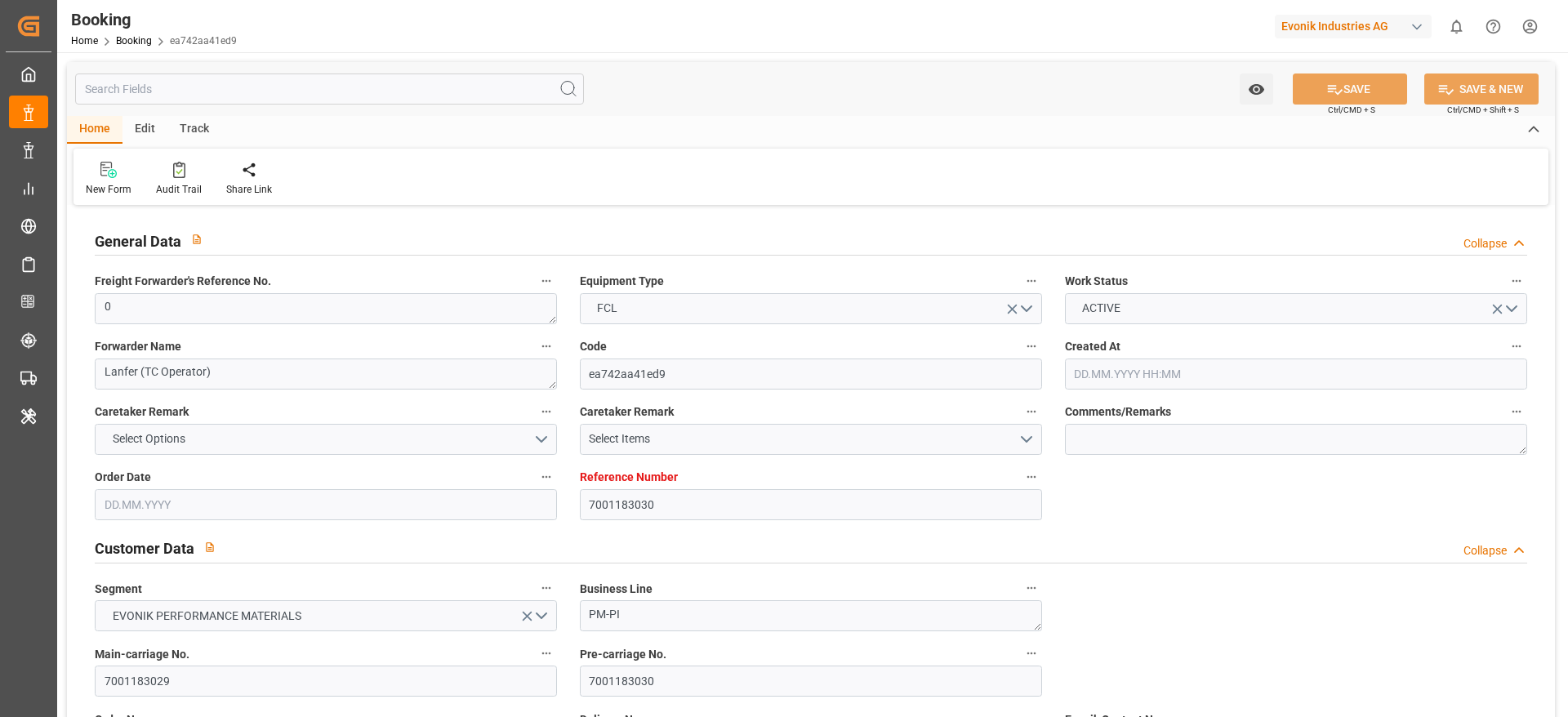
type input "30.08.2025"
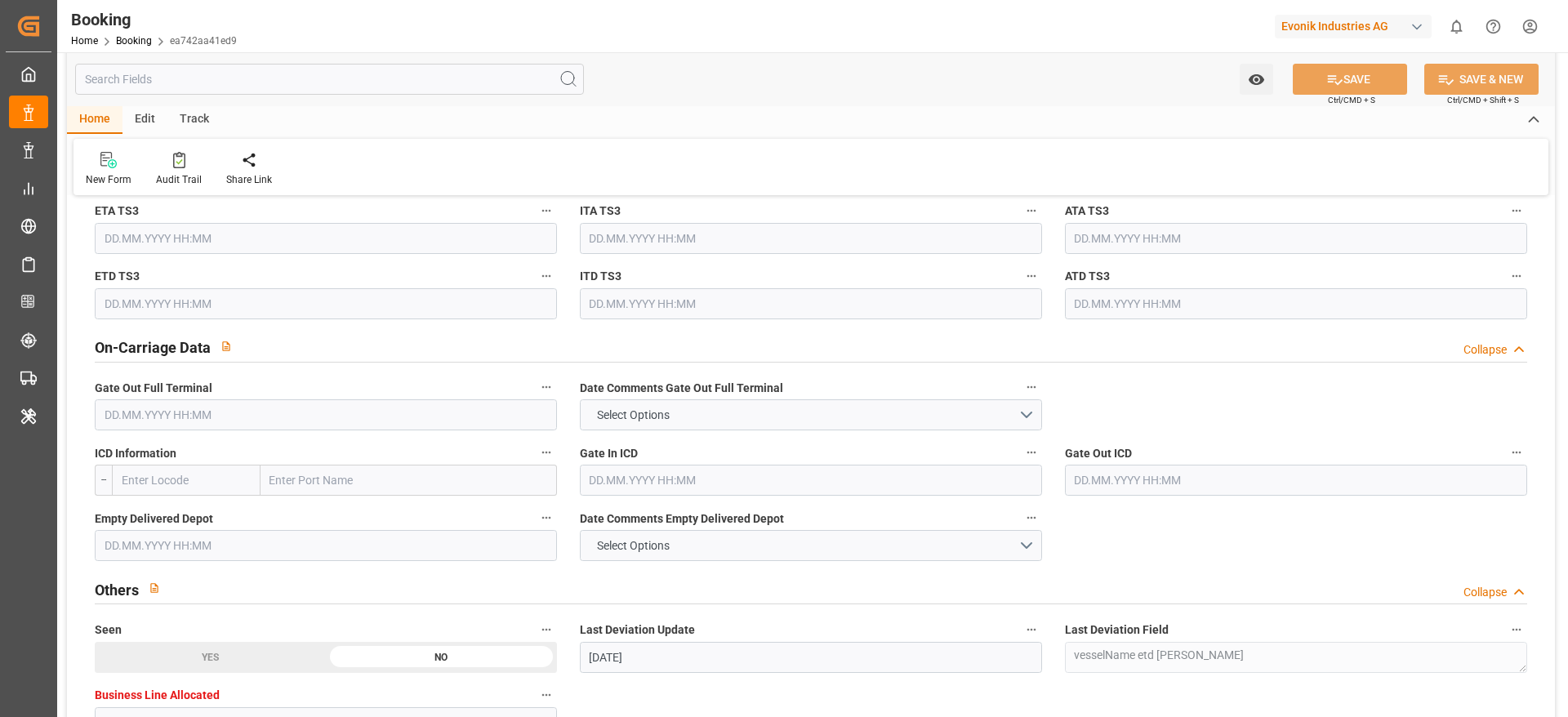
scroll to position [2283, 0]
click at [347, 404] on input "text" at bounding box center [326, 412] width 462 height 31
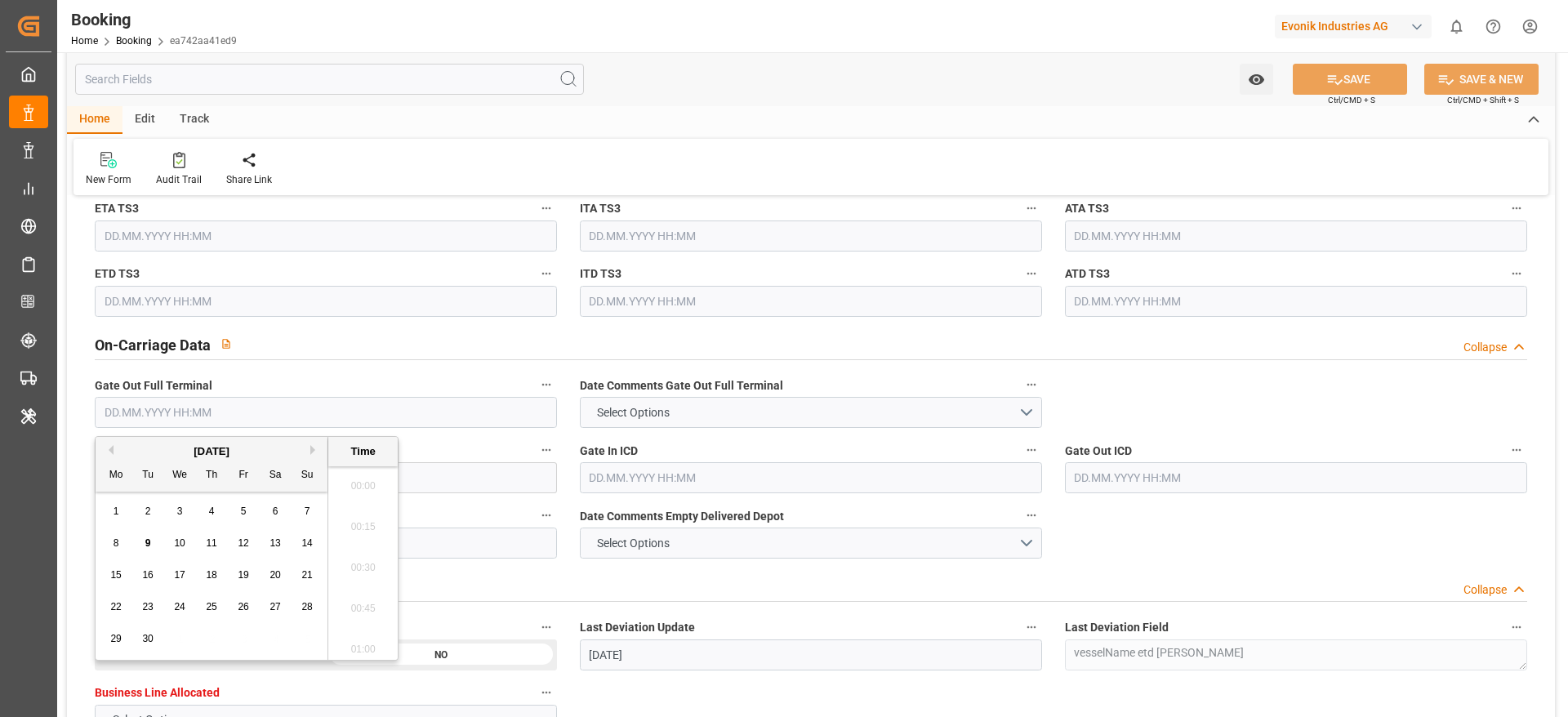
scroll to position [2538, 0]
drag, startPoint x: 121, startPoint y: 541, endPoint x: 176, endPoint y: 532, distance: 55.7
click at [121, 539] on div "8" at bounding box center [117, 544] width 21 height 20
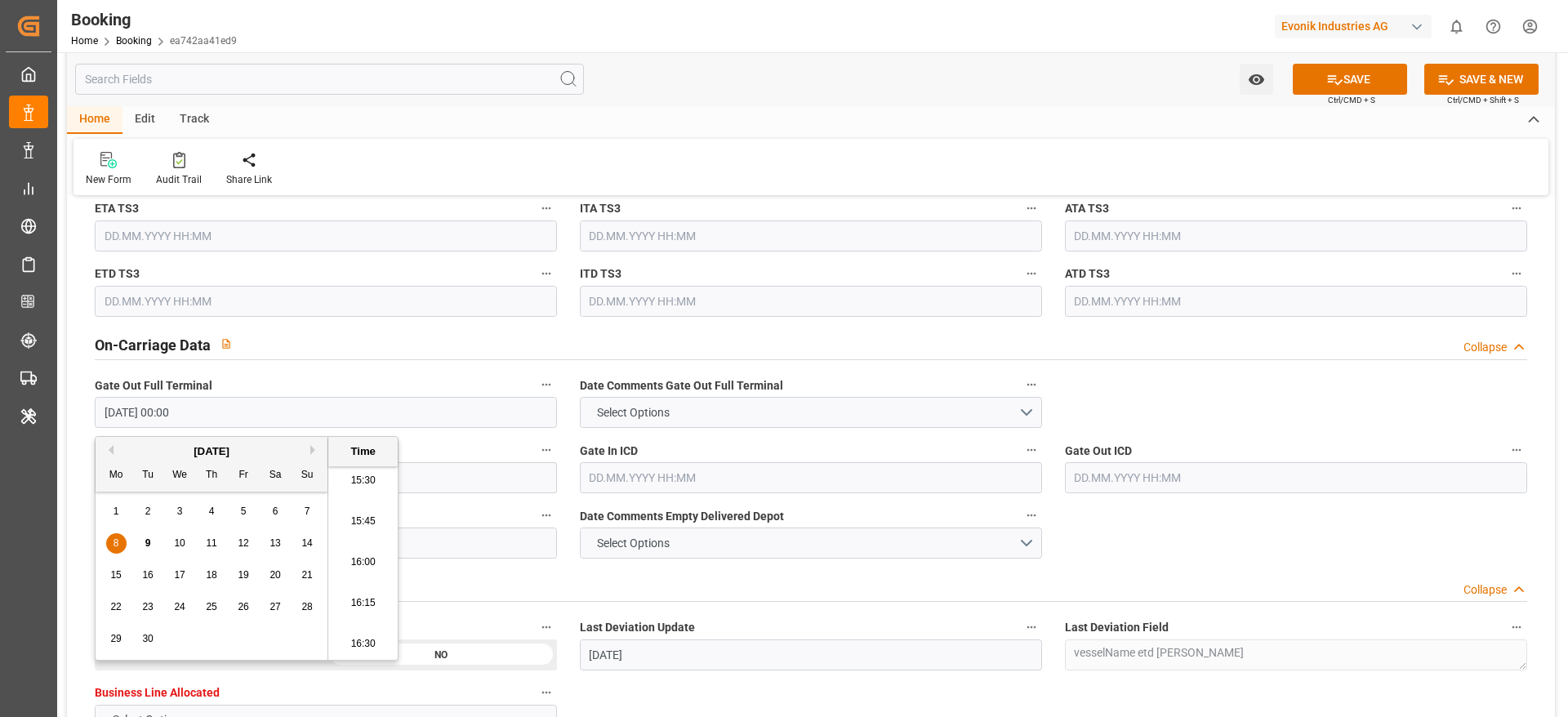
type input "08.09.2025 00:00"
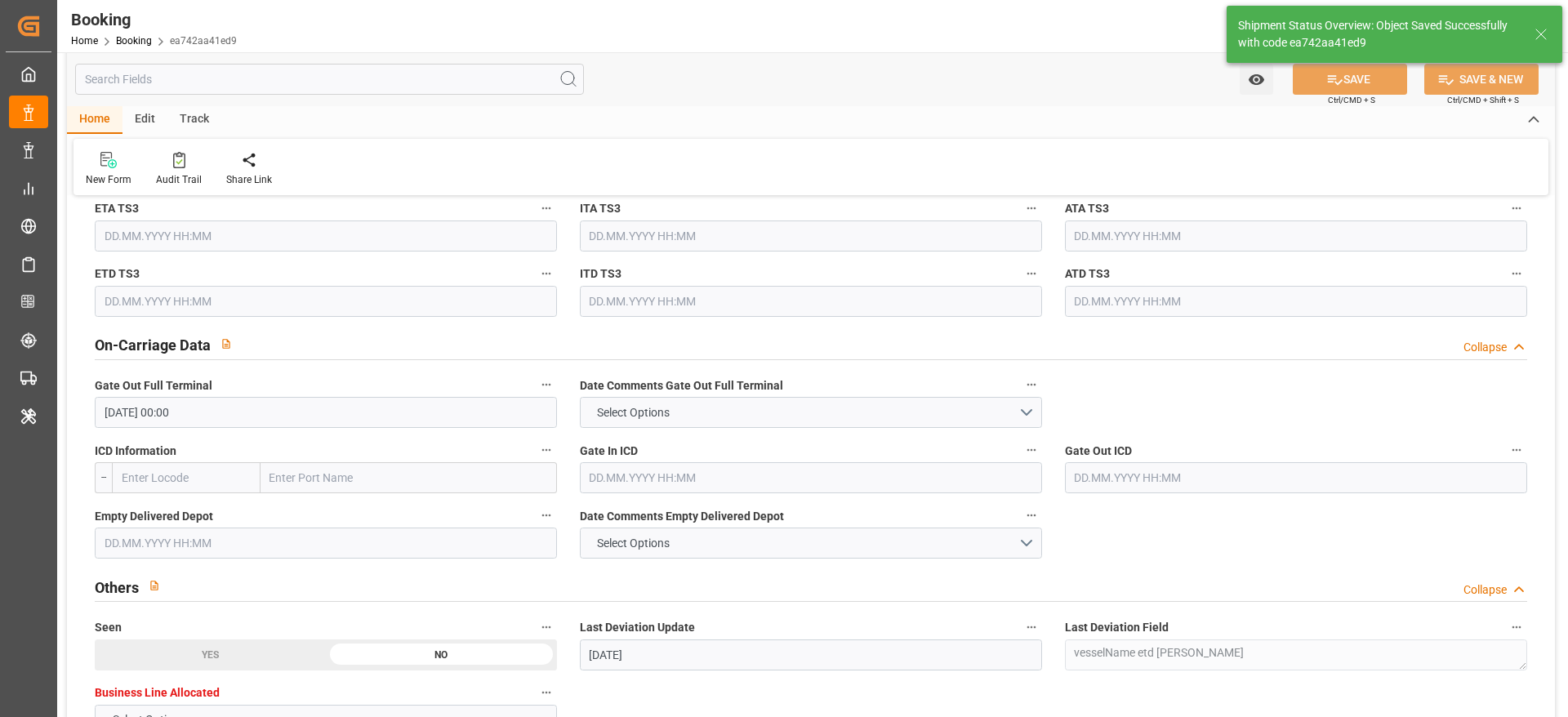
type textarea "[PERSON_NAME]"
type input "09.09.2025 10:34"
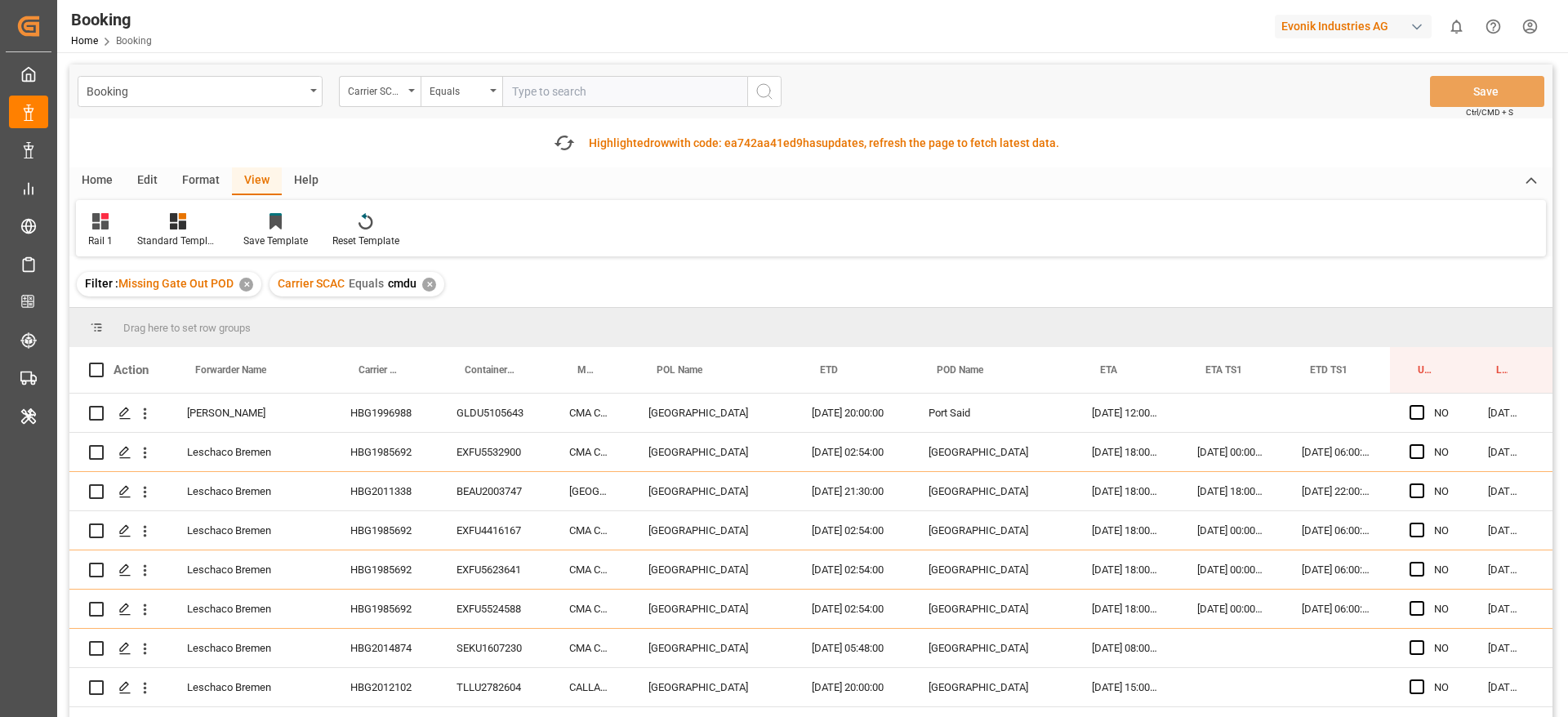
scroll to position [2883, 62]
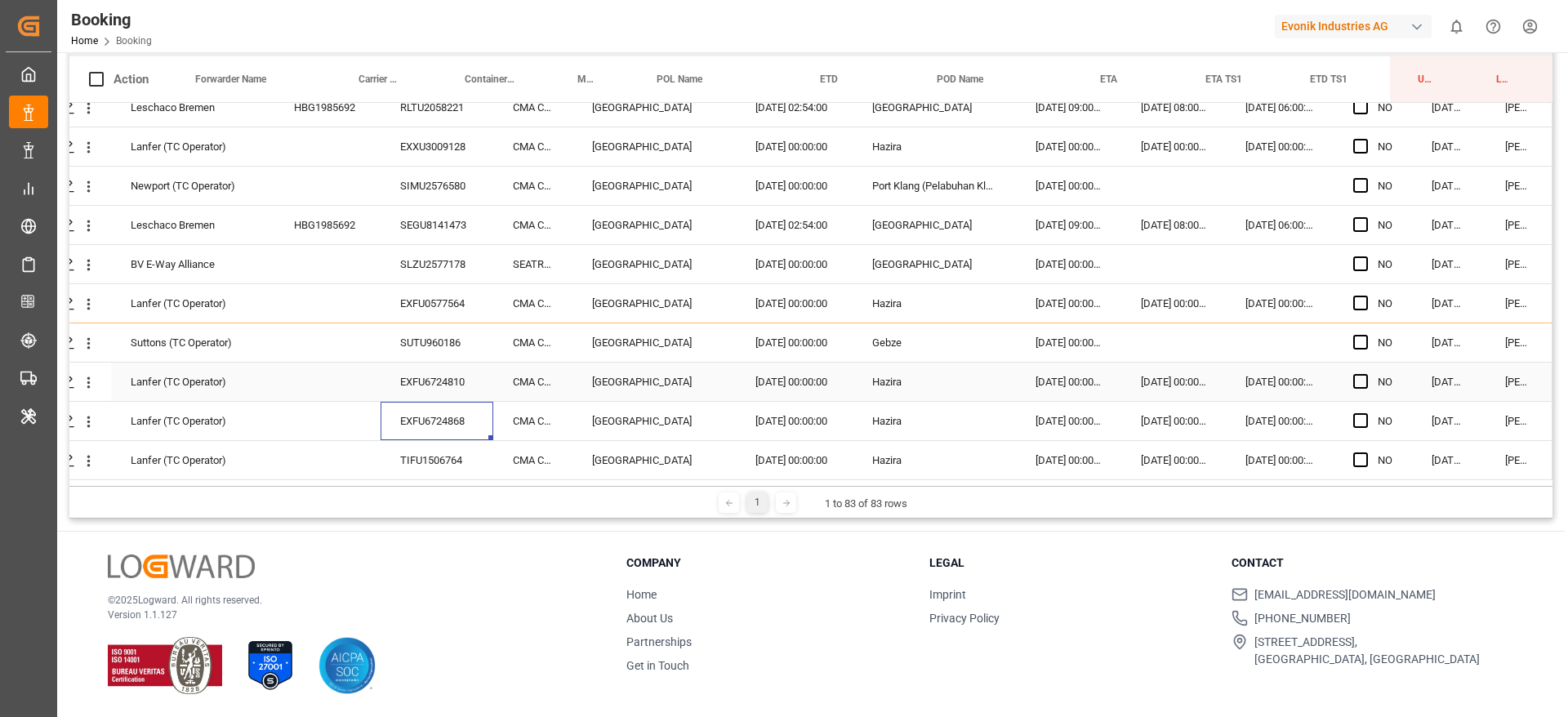
click at [82, 382] on icon "open menu" at bounding box center [88, 383] width 17 height 17
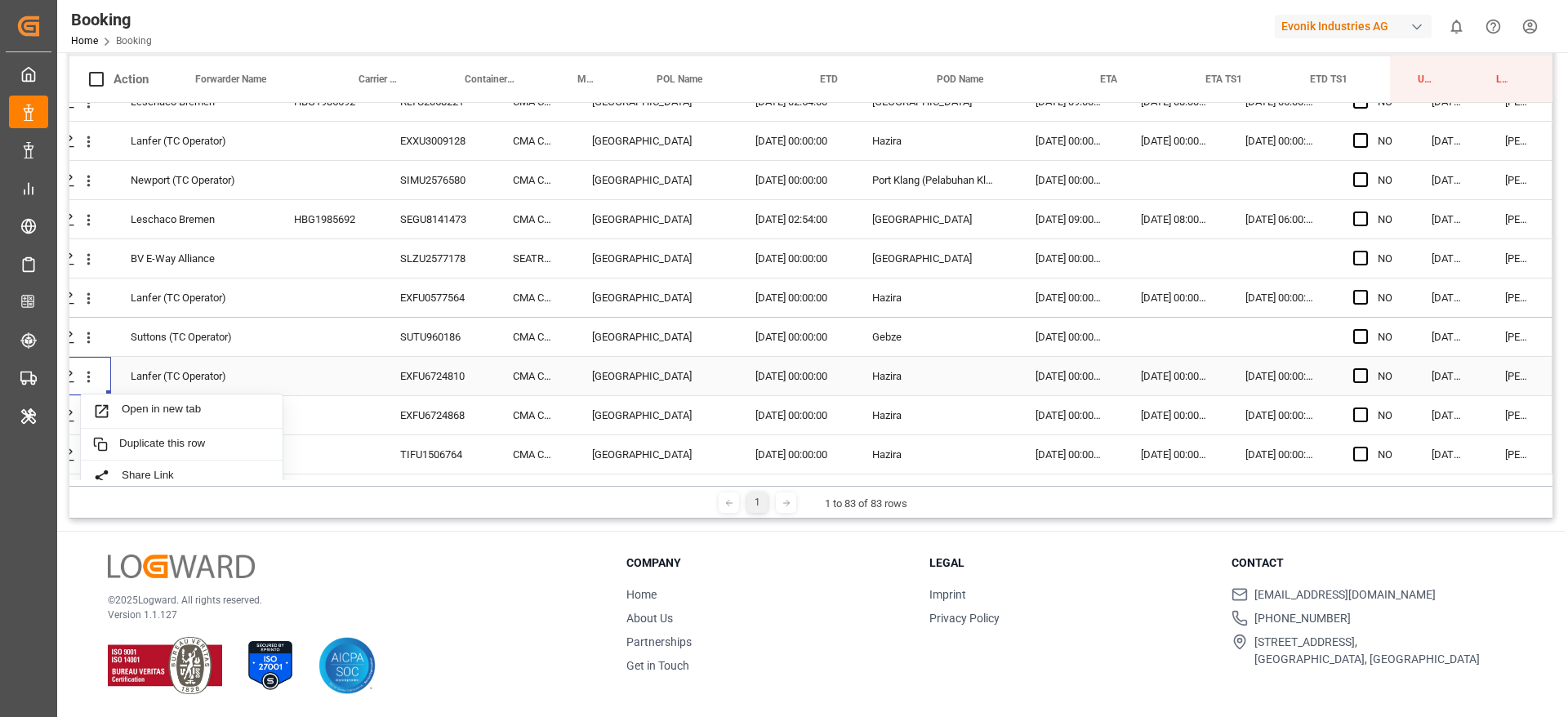
click at [145, 407] on span "Open in new tab" at bounding box center [196, 411] width 149 height 17
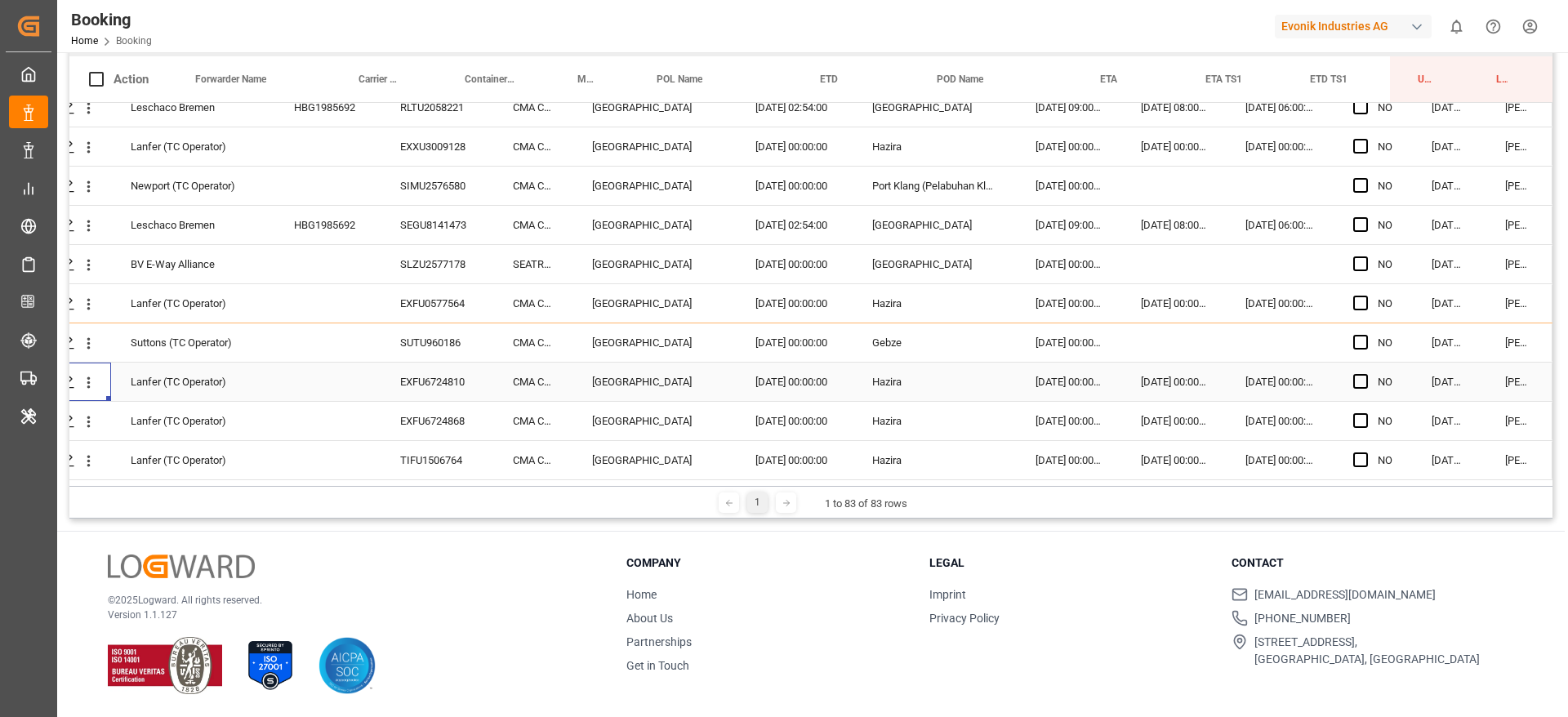
click at [435, 412] on div "EXFU6724868" at bounding box center [437, 421] width 113 height 38
click at [401, 451] on div "TIFU1506764" at bounding box center [437, 461] width 113 height 38
click at [80, 461] on icon "open menu" at bounding box center [88, 462] width 17 height 17
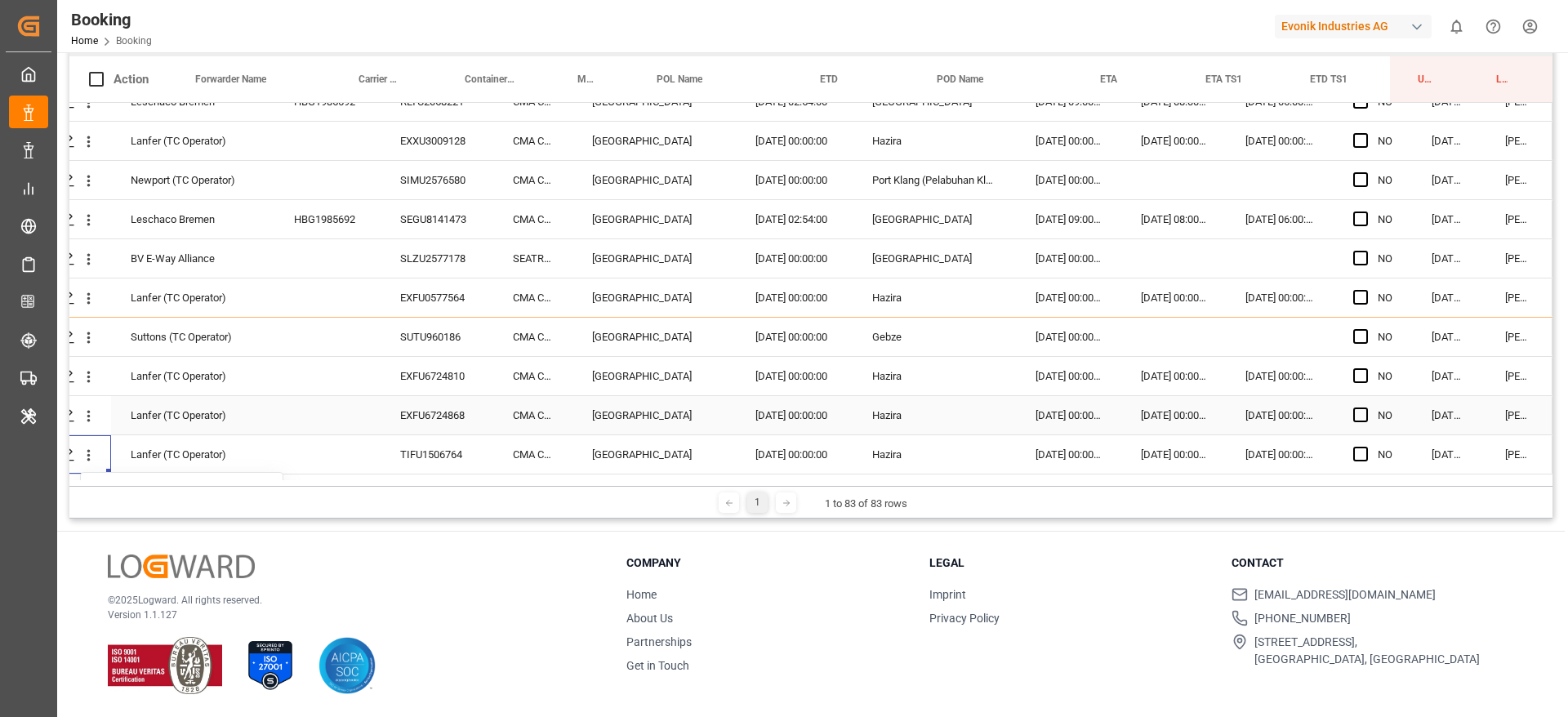
scroll to position [2997, 62]
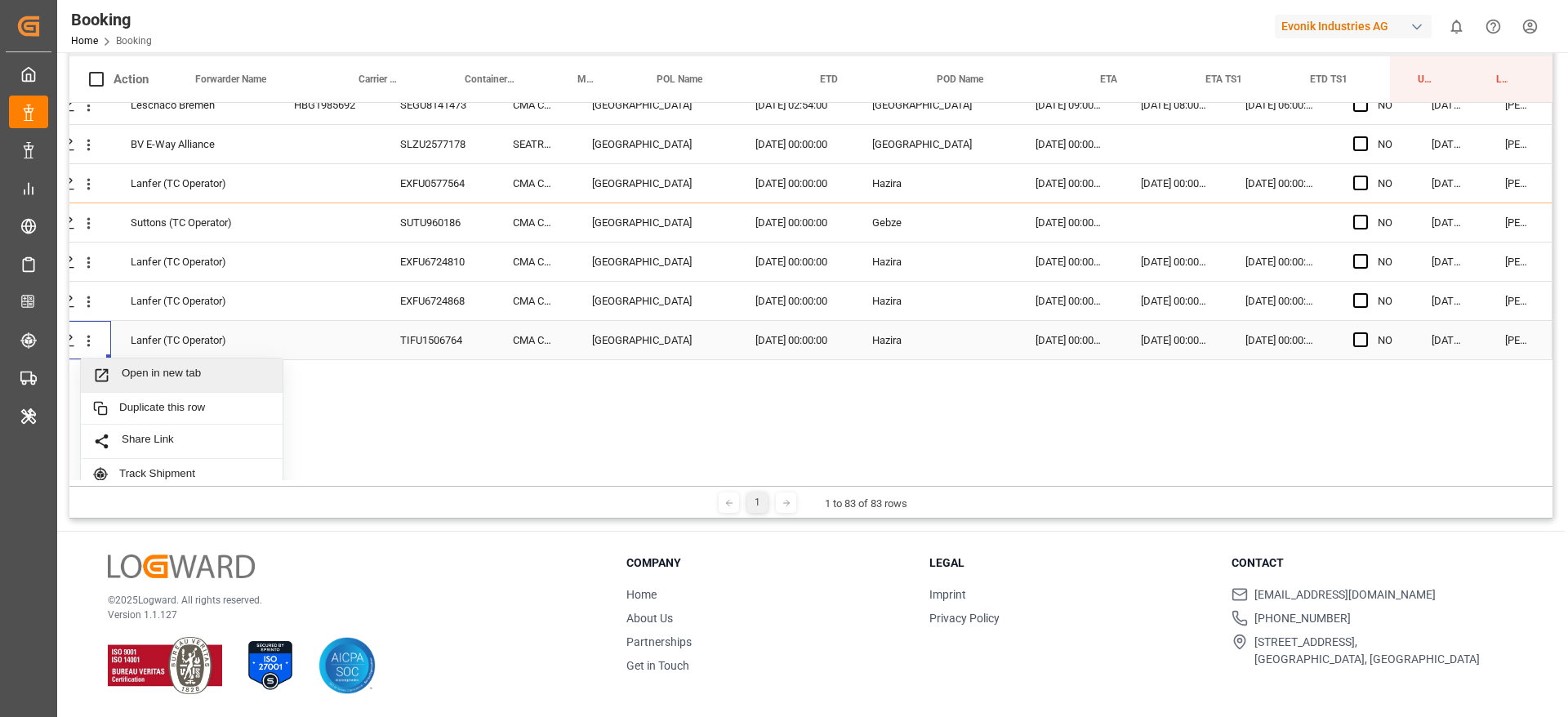
click at [235, 377] on span "Open in new tab" at bounding box center [196, 375] width 149 height 17
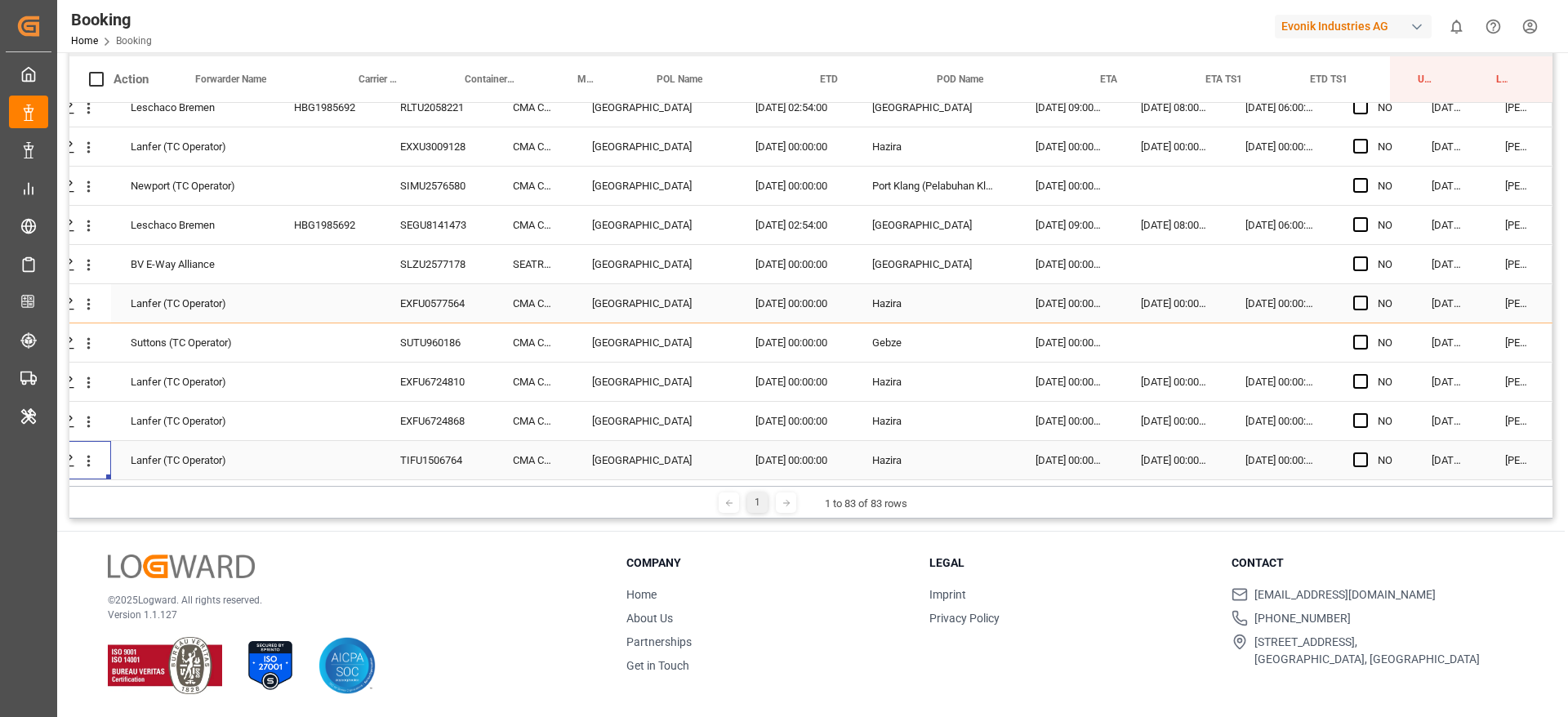
scroll to position [291, 0]
click at [442, 296] on div "EXFU0577564" at bounding box center [437, 303] width 113 height 38
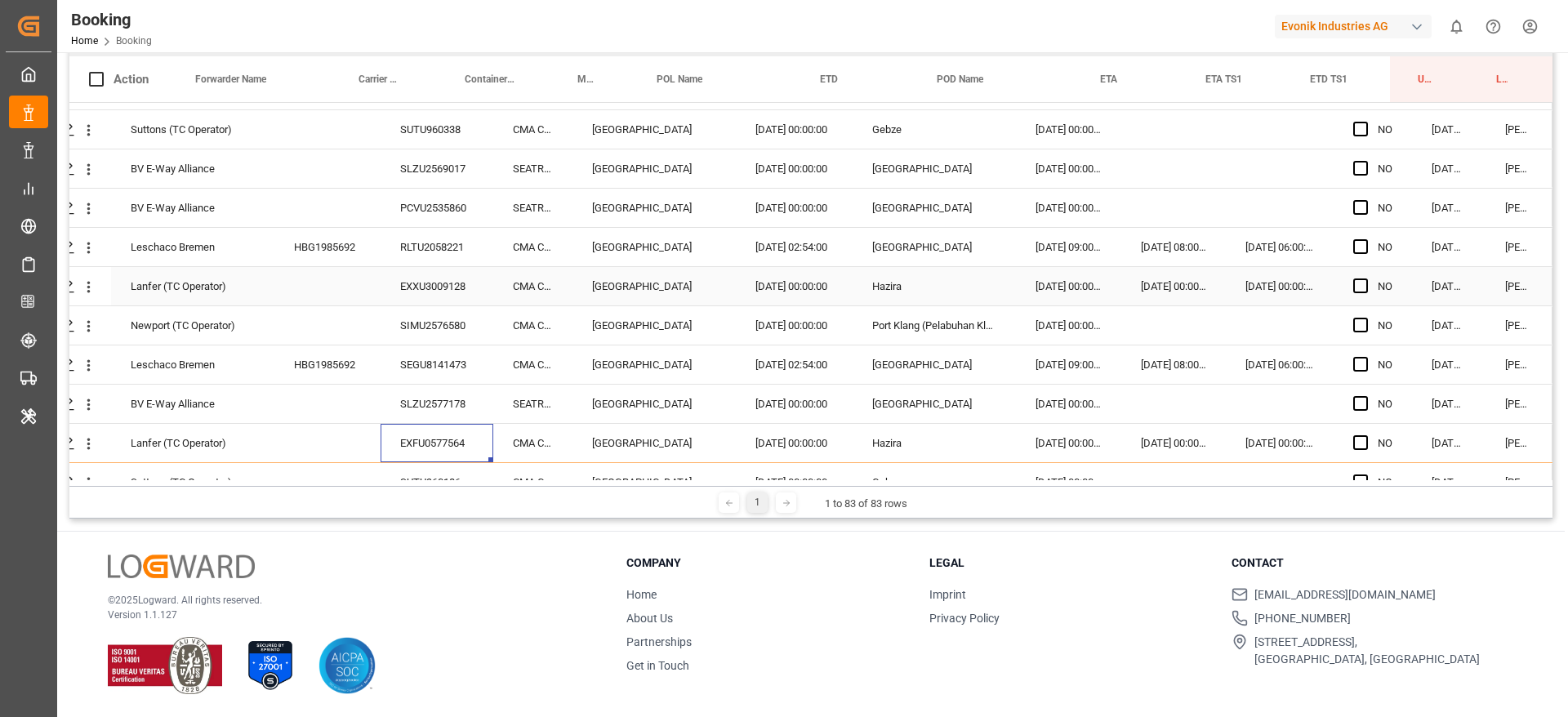
click at [444, 292] on div "EXXU3009128" at bounding box center [437, 286] width 113 height 38
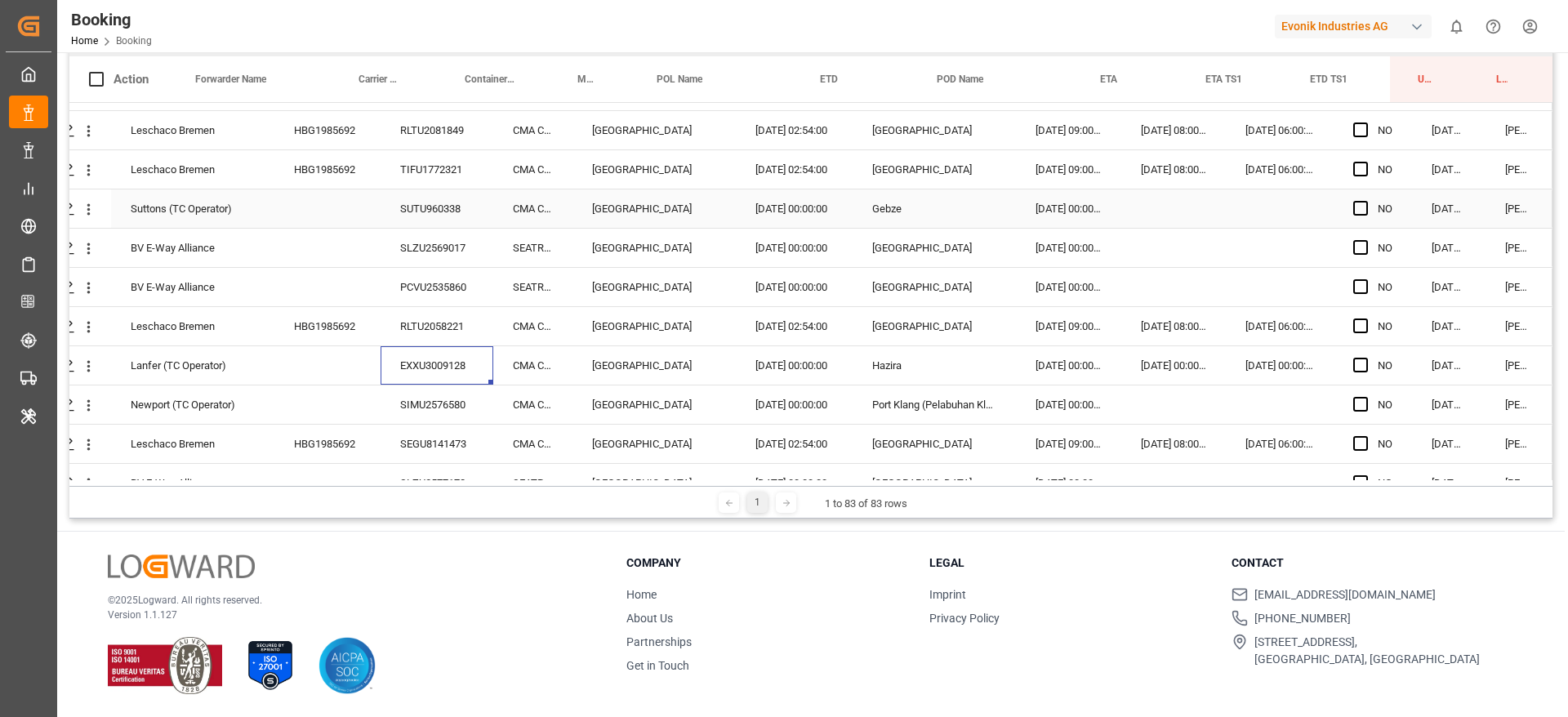
scroll to position [2693, 62]
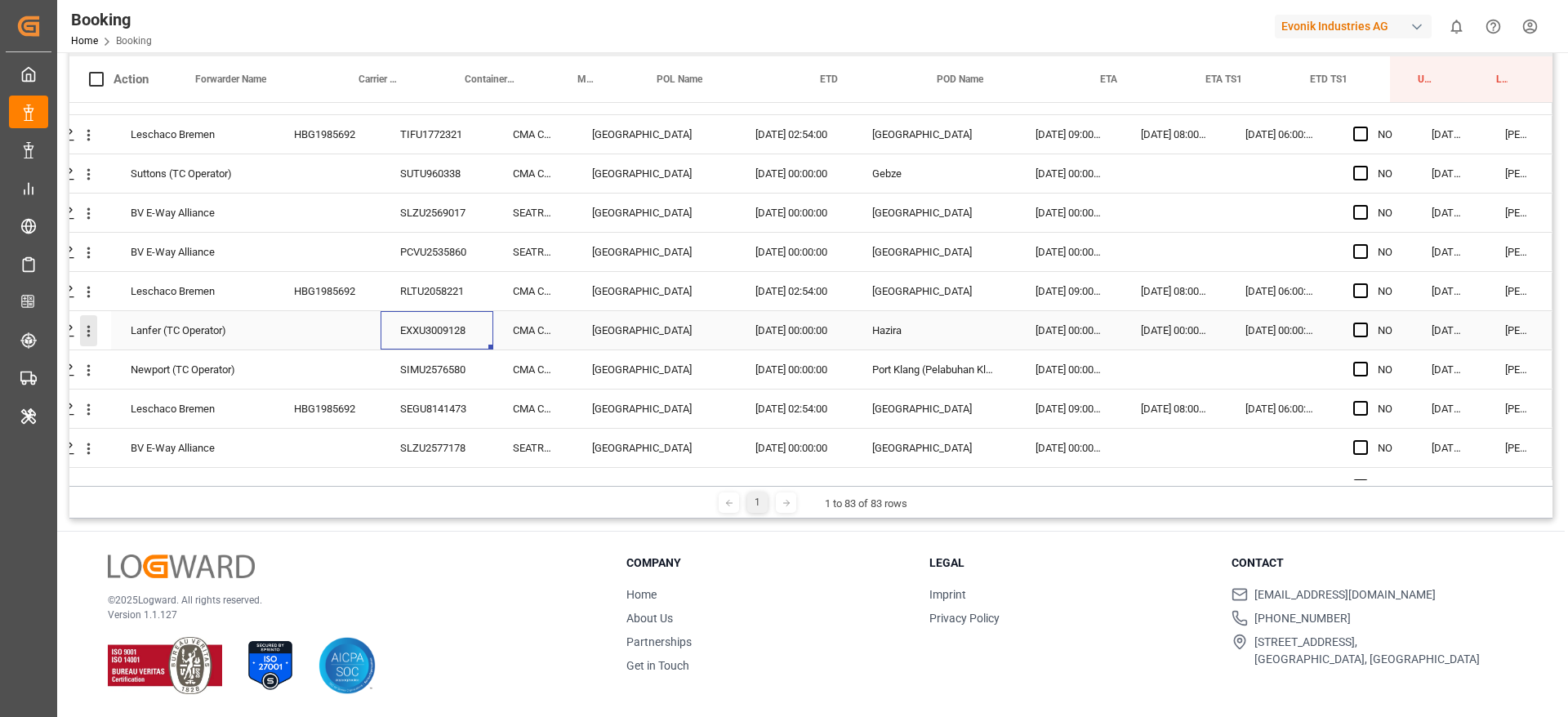
click at [84, 329] on icon "open menu" at bounding box center [88, 331] width 17 height 17
click at [163, 363] on span "Open in new tab" at bounding box center [196, 366] width 149 height 17
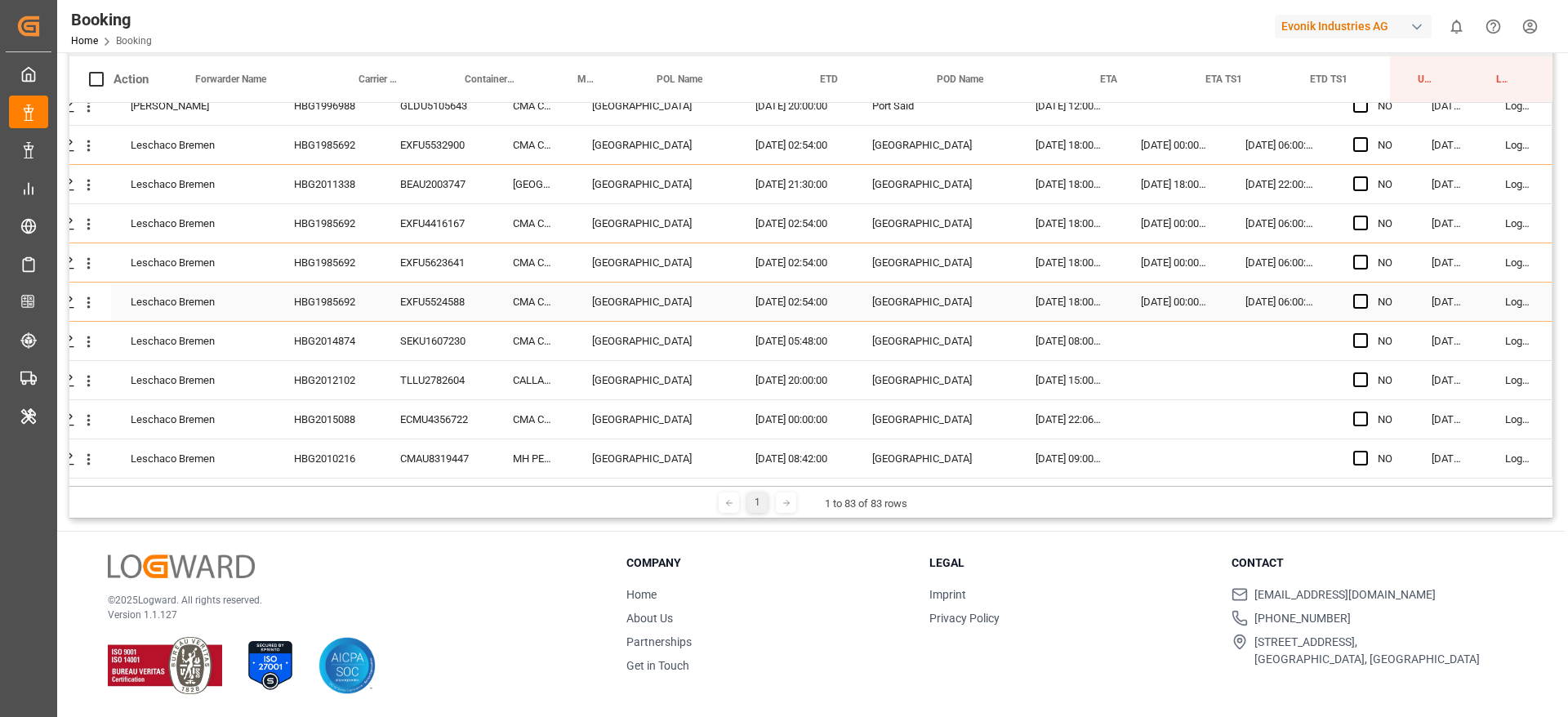
scroll to position [0, 62]
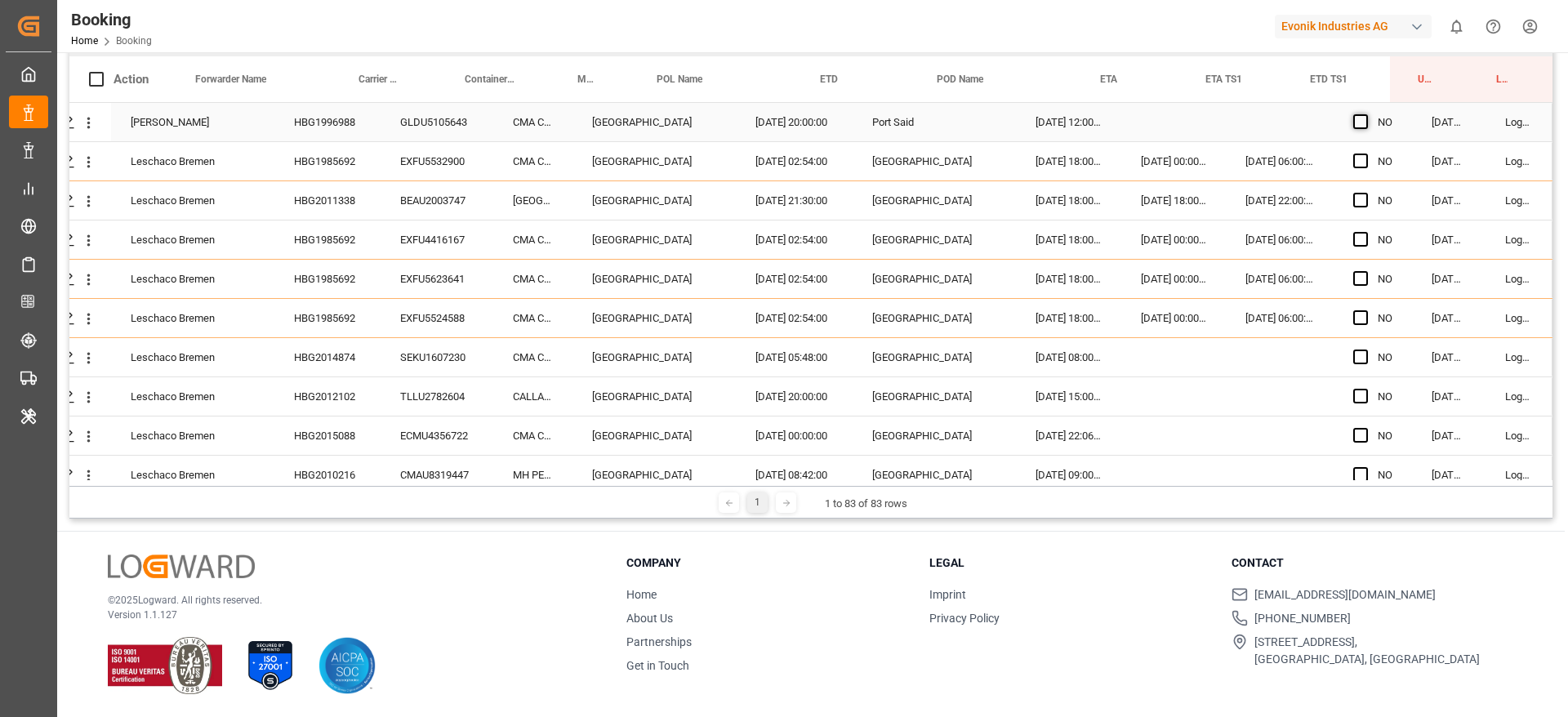
click at [1358, 121] on span "Press SPACE to select this row." at bounding box center [1359, 121] width 14 height 14
click at [1365, 114] on input "Press SPACE to select this row." at bounding box center [1365, 114] width 0 height 0
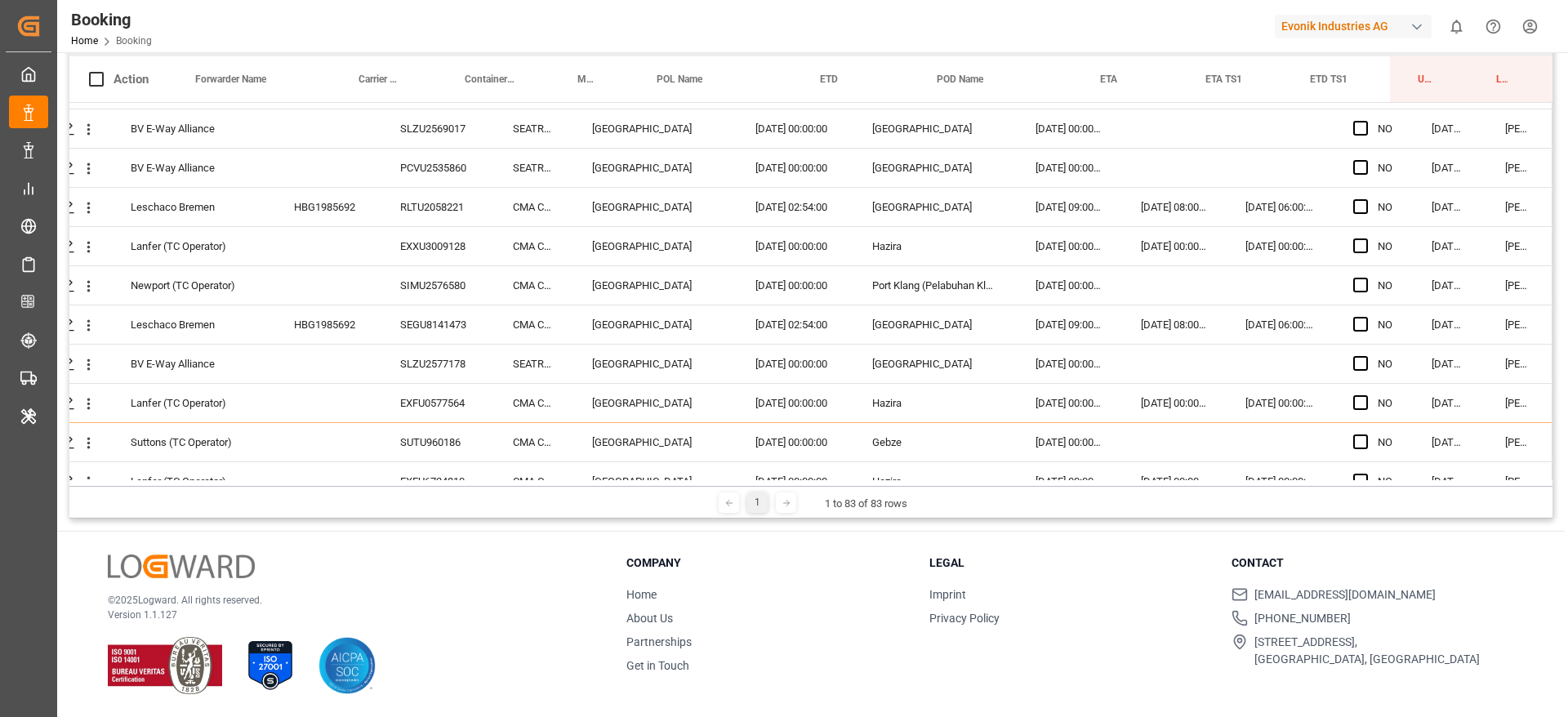
scroll to position [2883, 62]
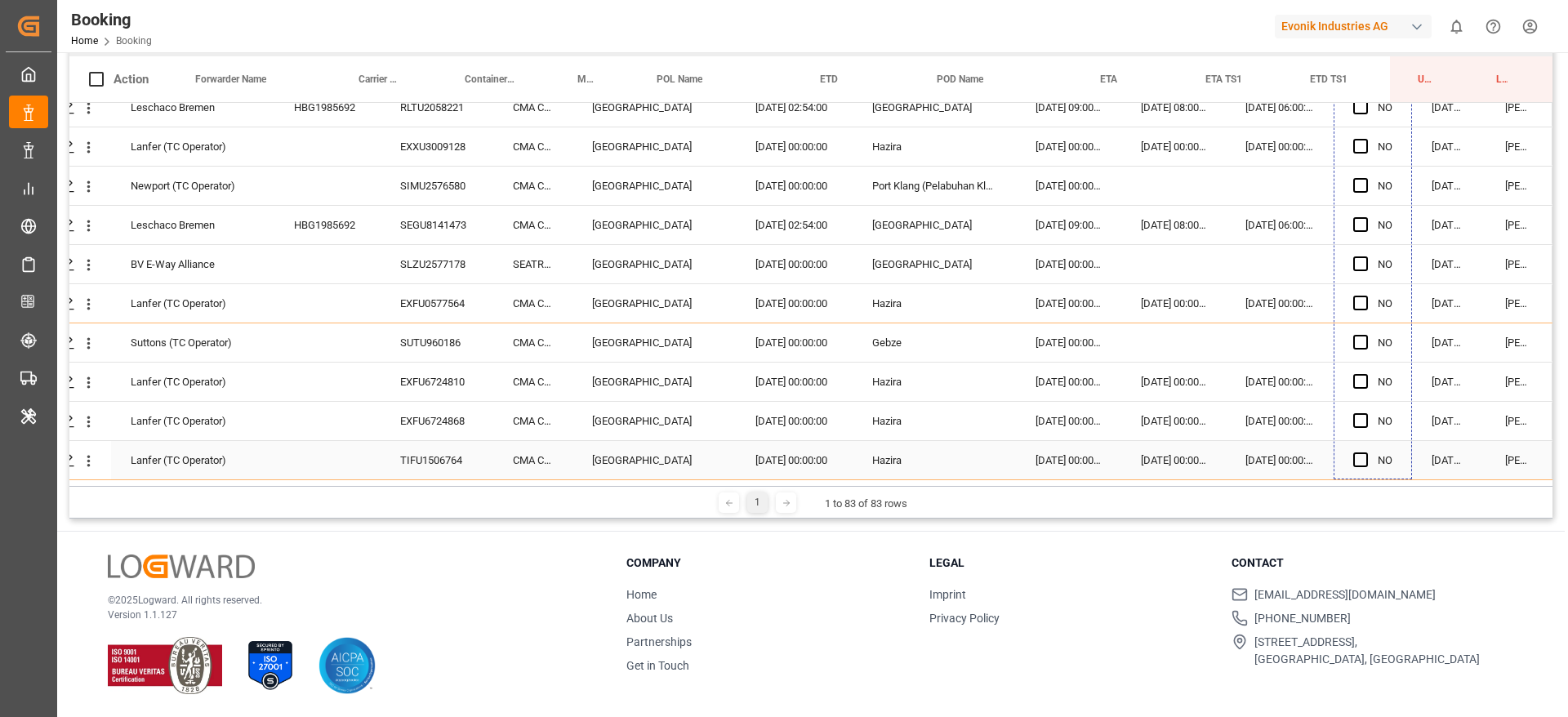
drag, startPoint x: 1401, startPoint y: 140, endPoint x: 1410, endPoint y: 277, distance: 137.3
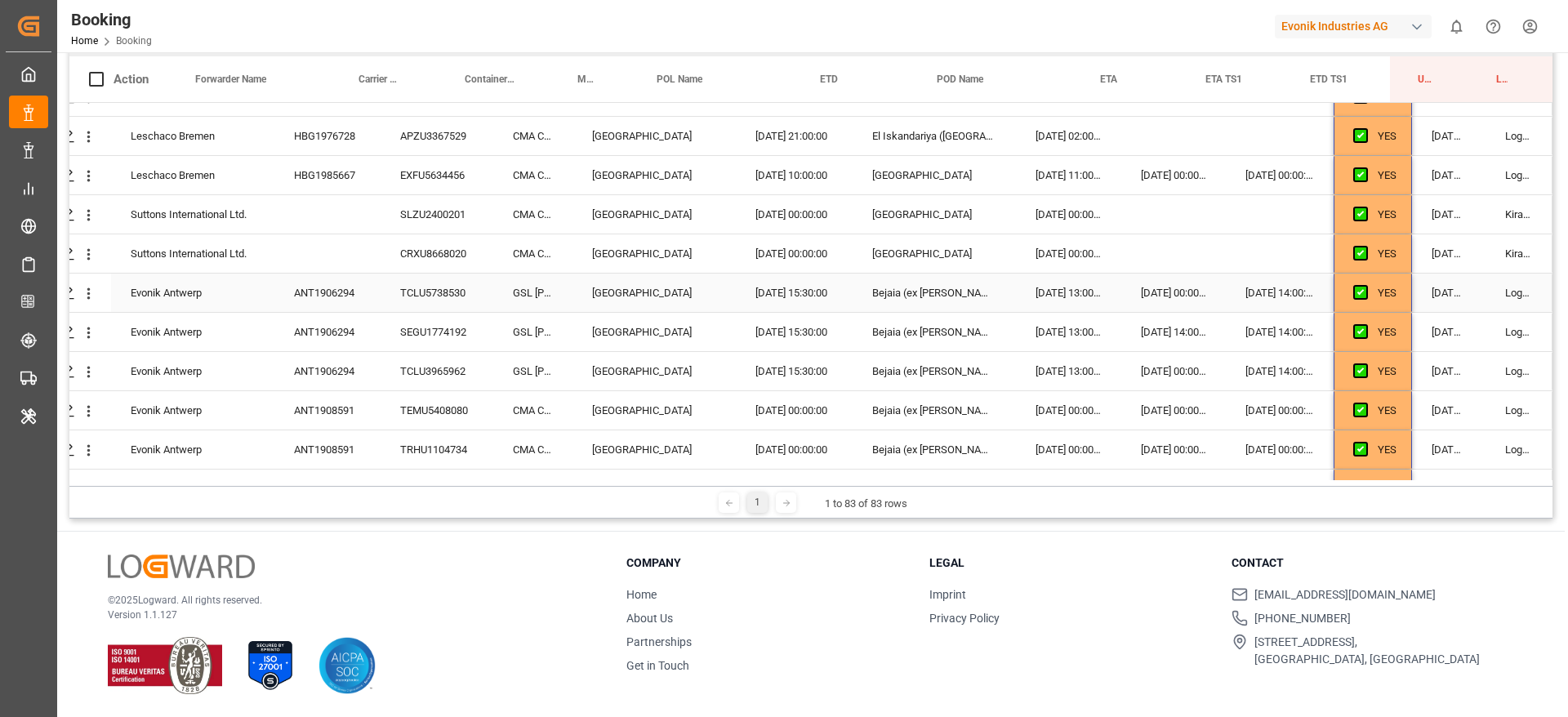
scroll to position [417, 62]
click at [1353, 212] on span "Press SPACE to select this row." at bounding box center [1359, 214] width 14 height 14
click at [1365, 207] on input "Press SPACE to select this row." at bounding box center [1365, 207] width 0 height 0
click at [1353, 258] on span "Press SPACE to select this row." at bounding box center [1359, 254] width 14 height 14
click at [1365, 247] on input "Press SPACE to select this row." at bounding box center [1365, 247] width 0 height 0
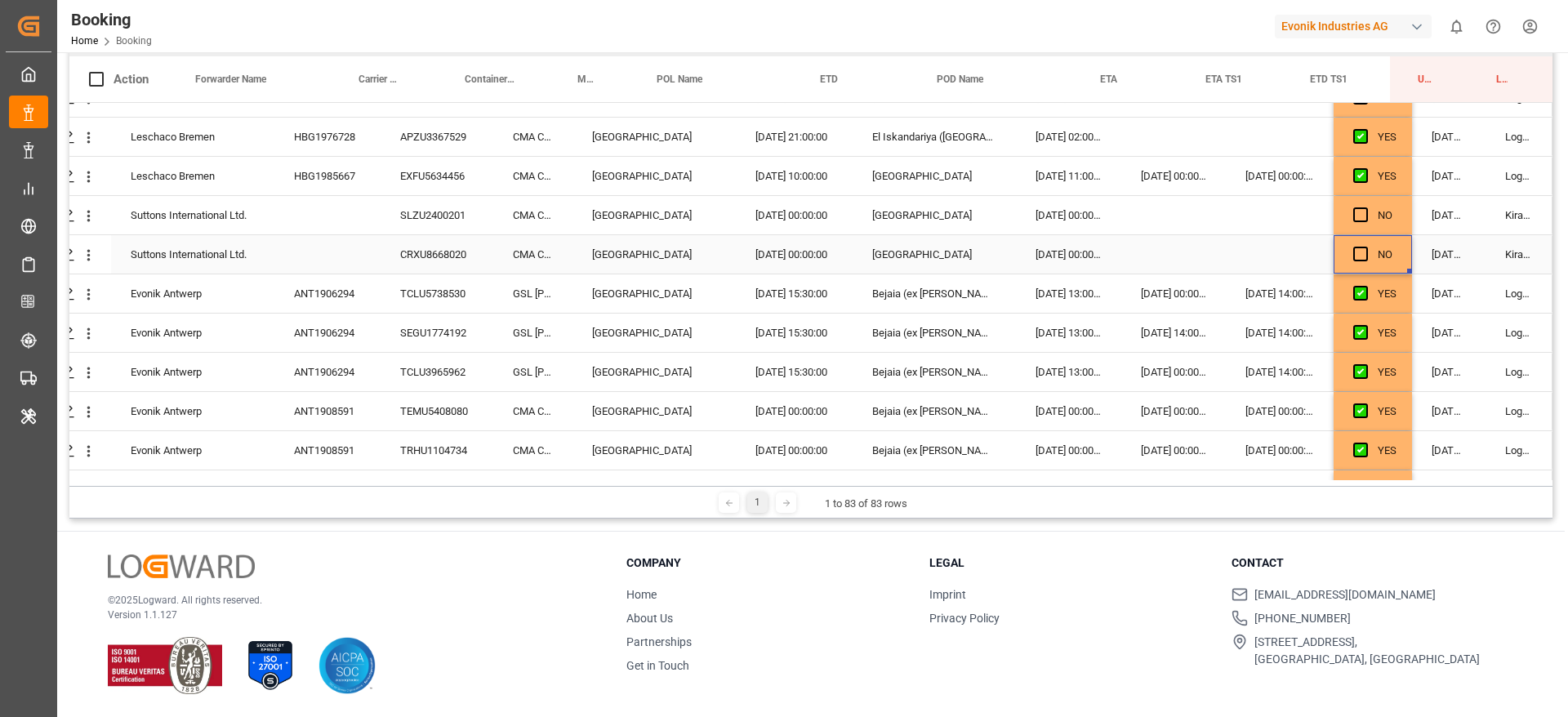
click at [1434, 259] on div "09.09.2025 05:11:01" at bounding box center [1447, 255] width 73 height 38
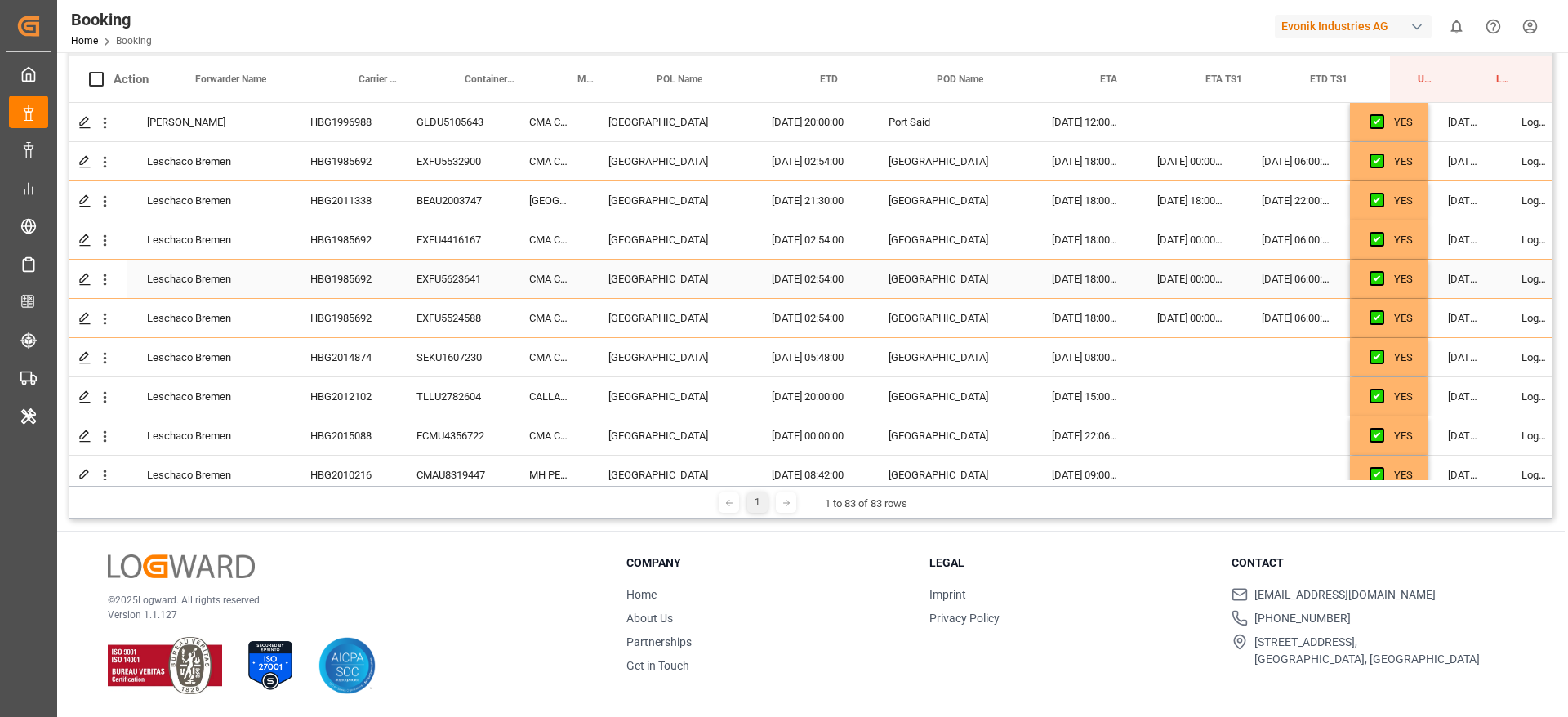
scroll to position [0, 0]
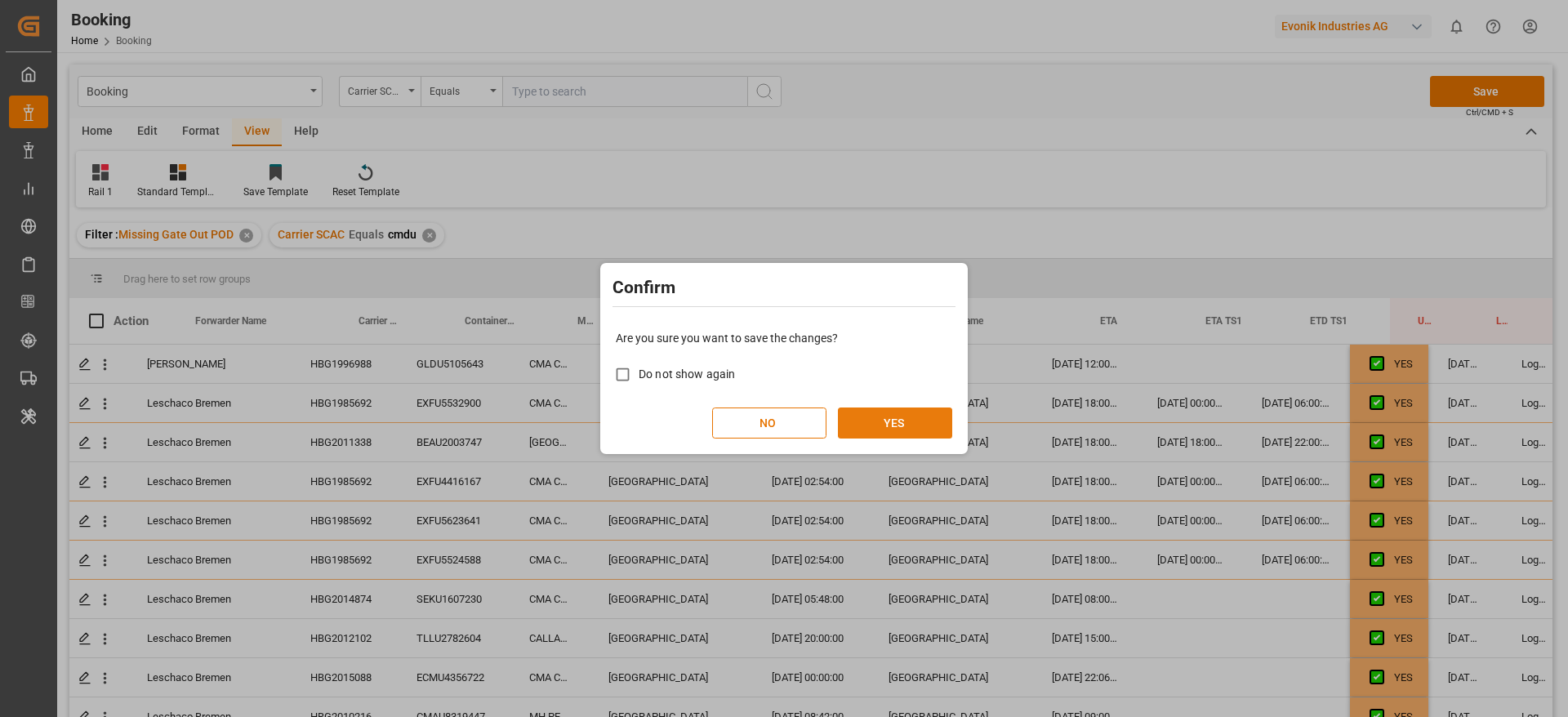
click at [903, 424] on button "YES" at bounding box center [895, 423] width 114 height 31
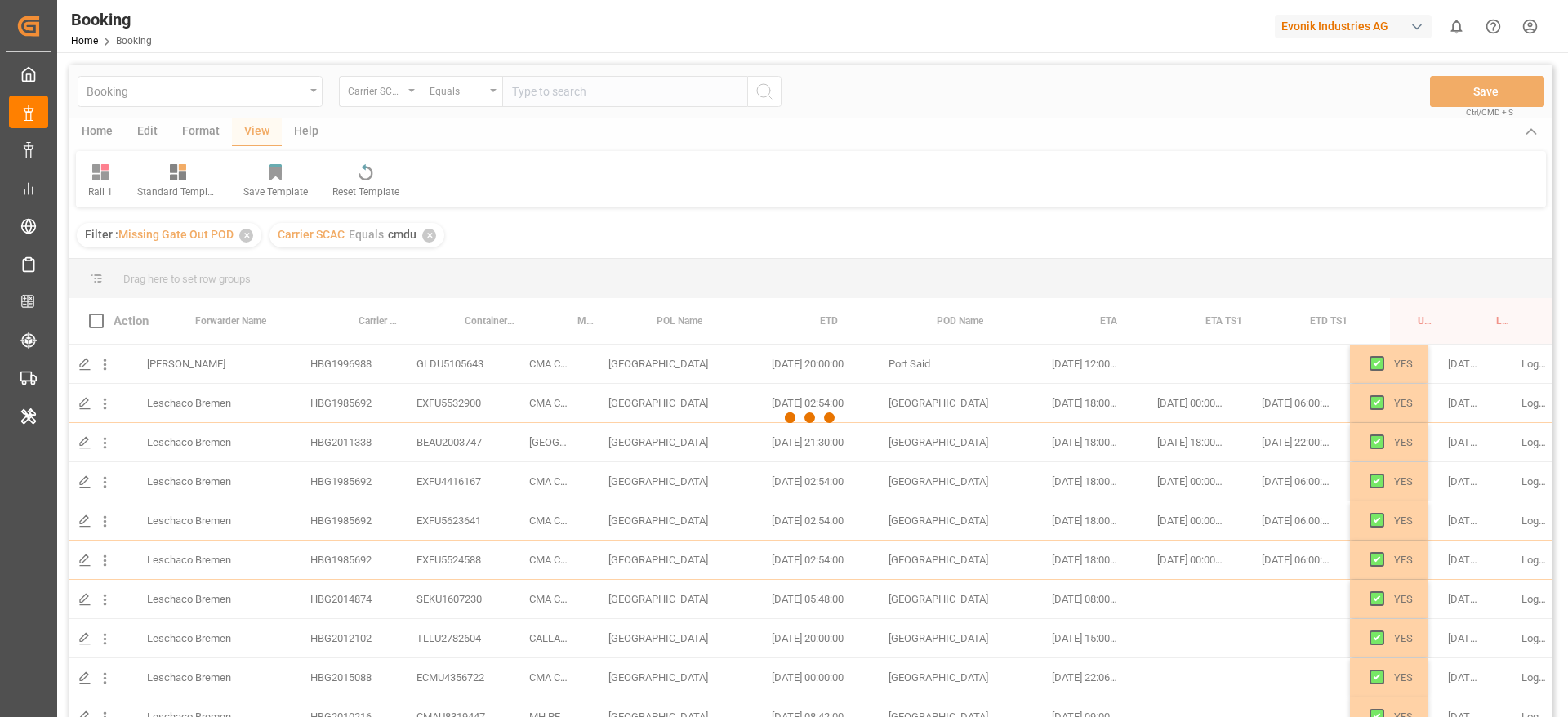
scroll to position [383, 40]
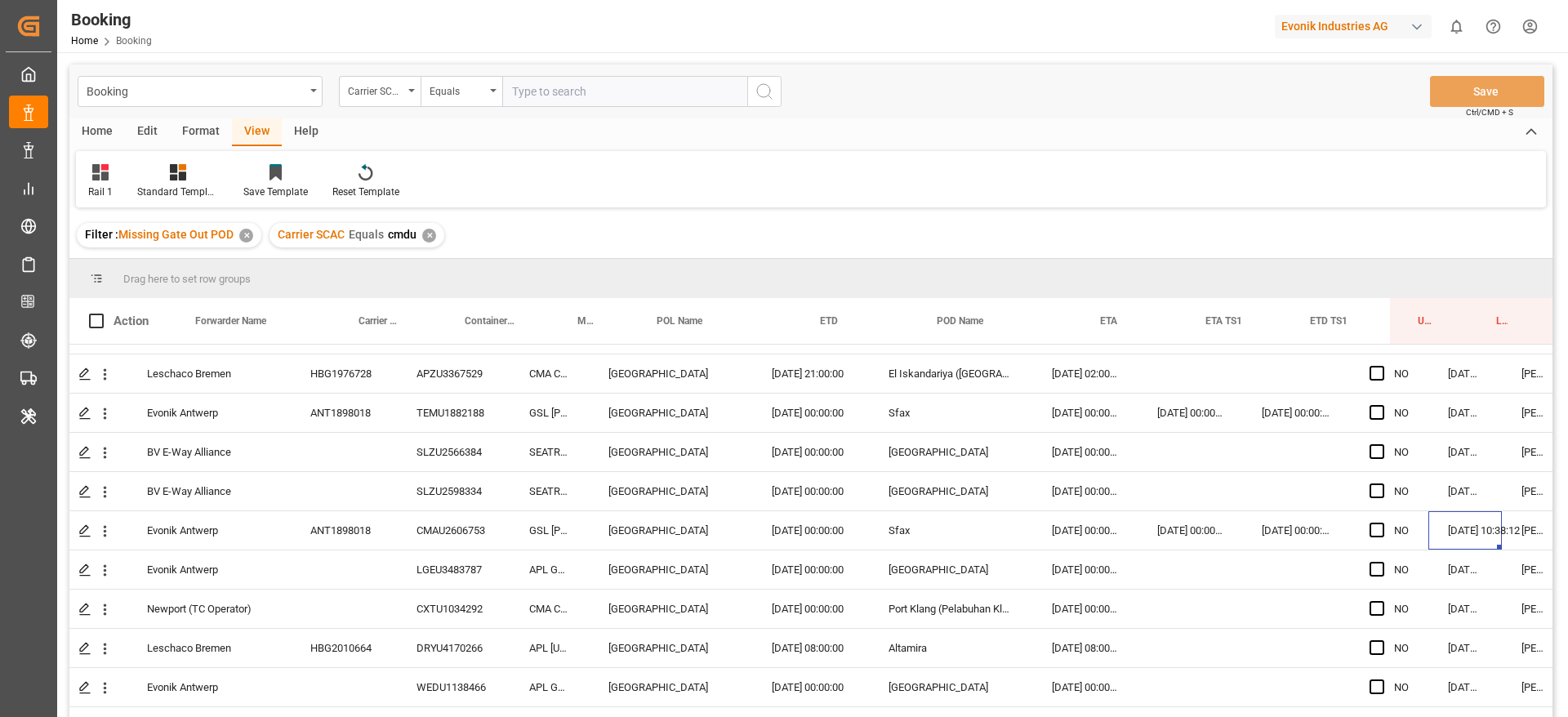
click at [427, 232] on div "✕" at bounding box center [429, 236] width 14 height 14
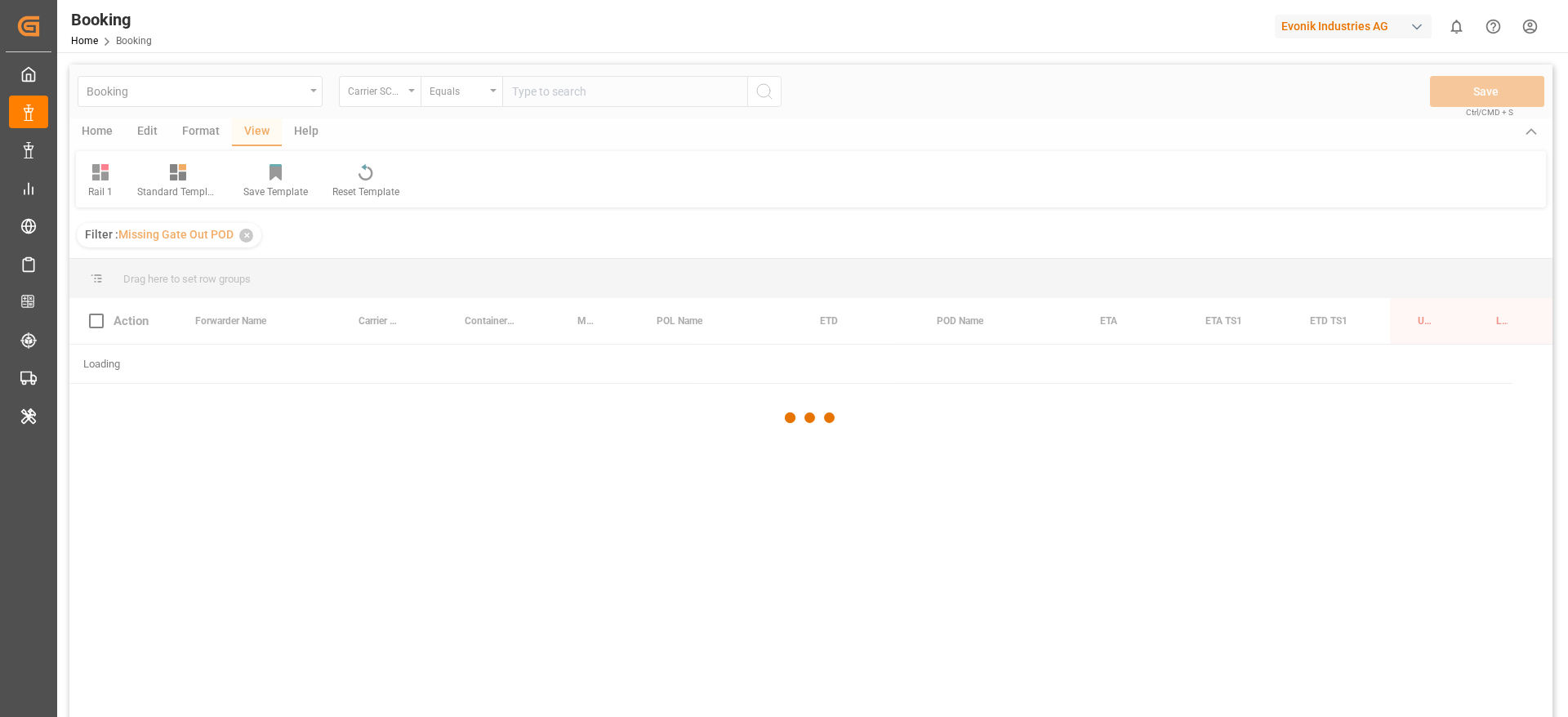
scroll to position [0, 40]
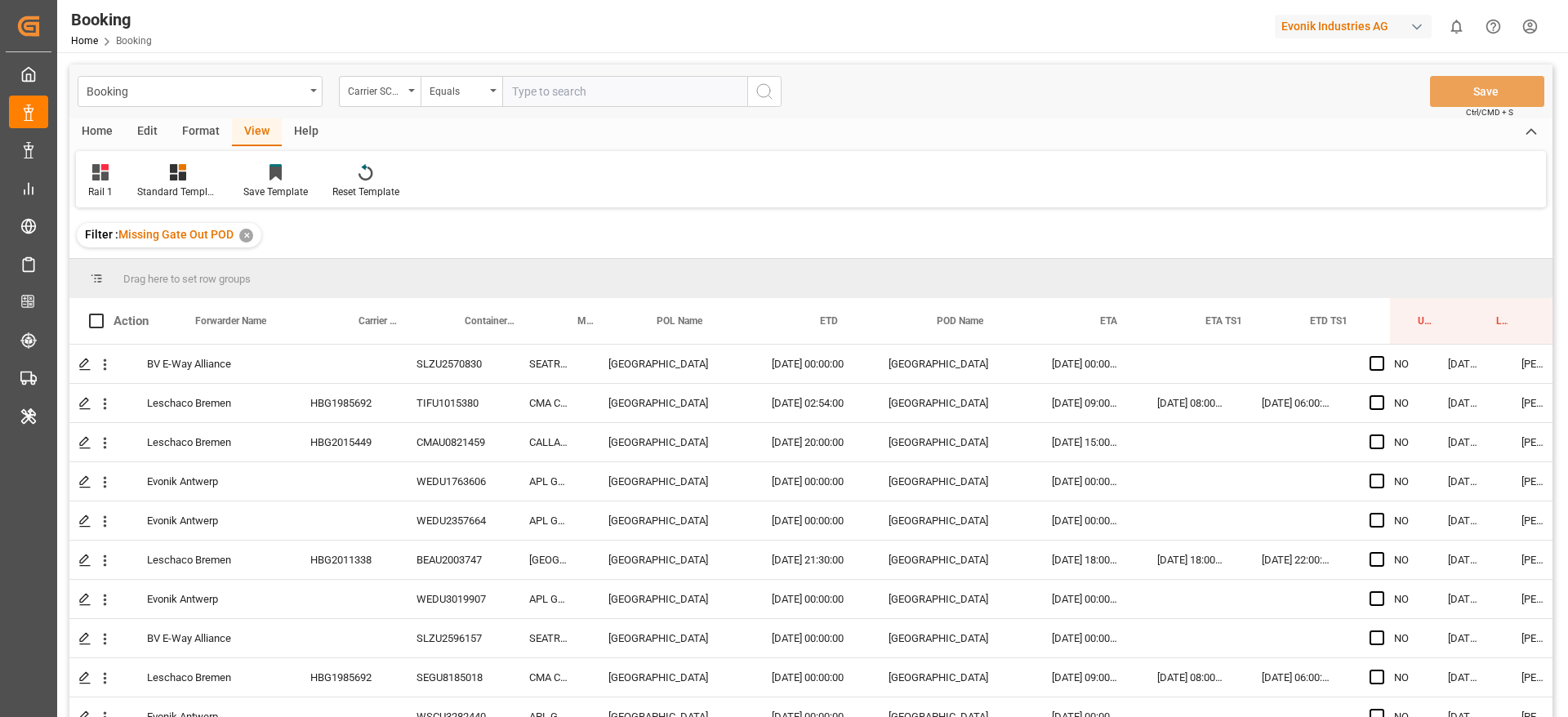
click at [553, 90] on input "text" at bounding box center [625, 91] width 245 height 31
type input "mscu"
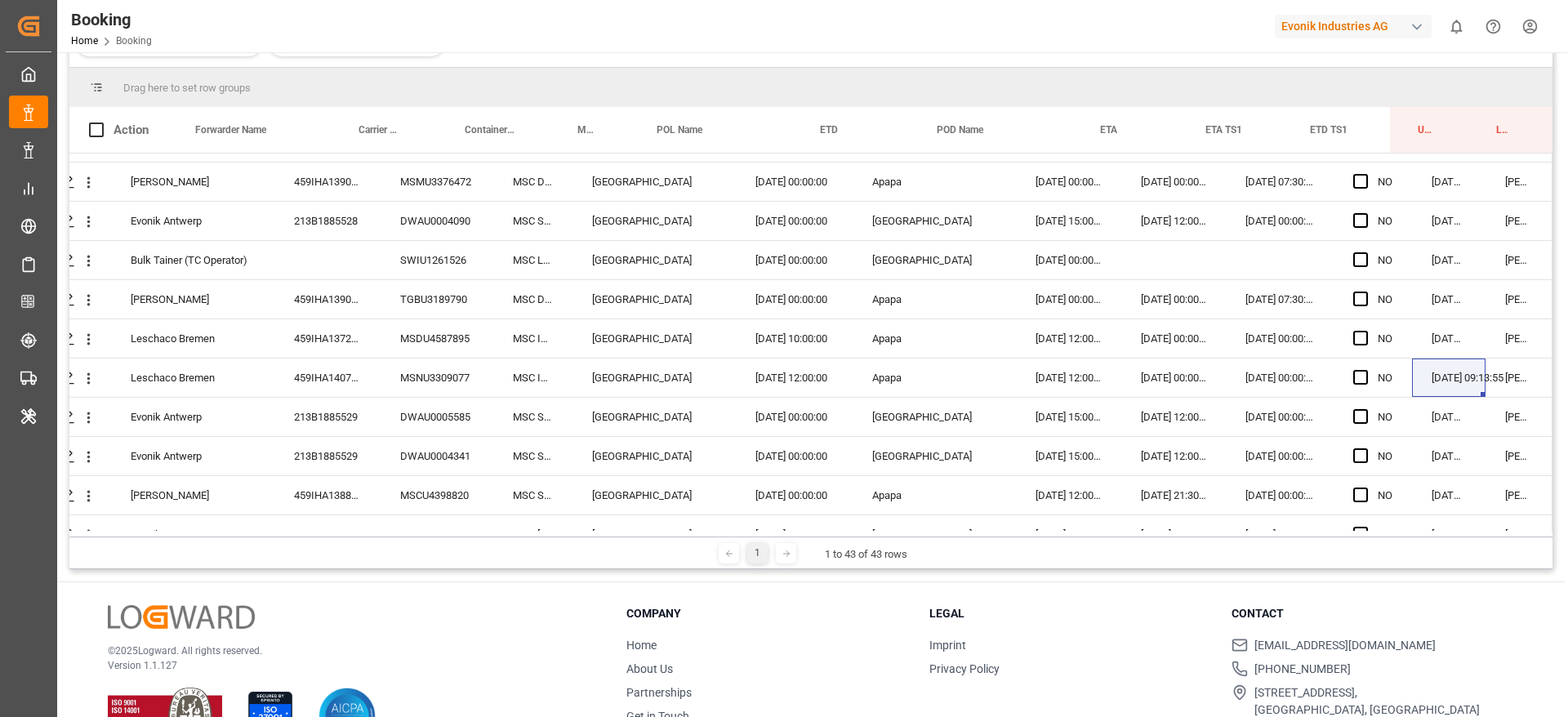
scroll to position [0, 62]
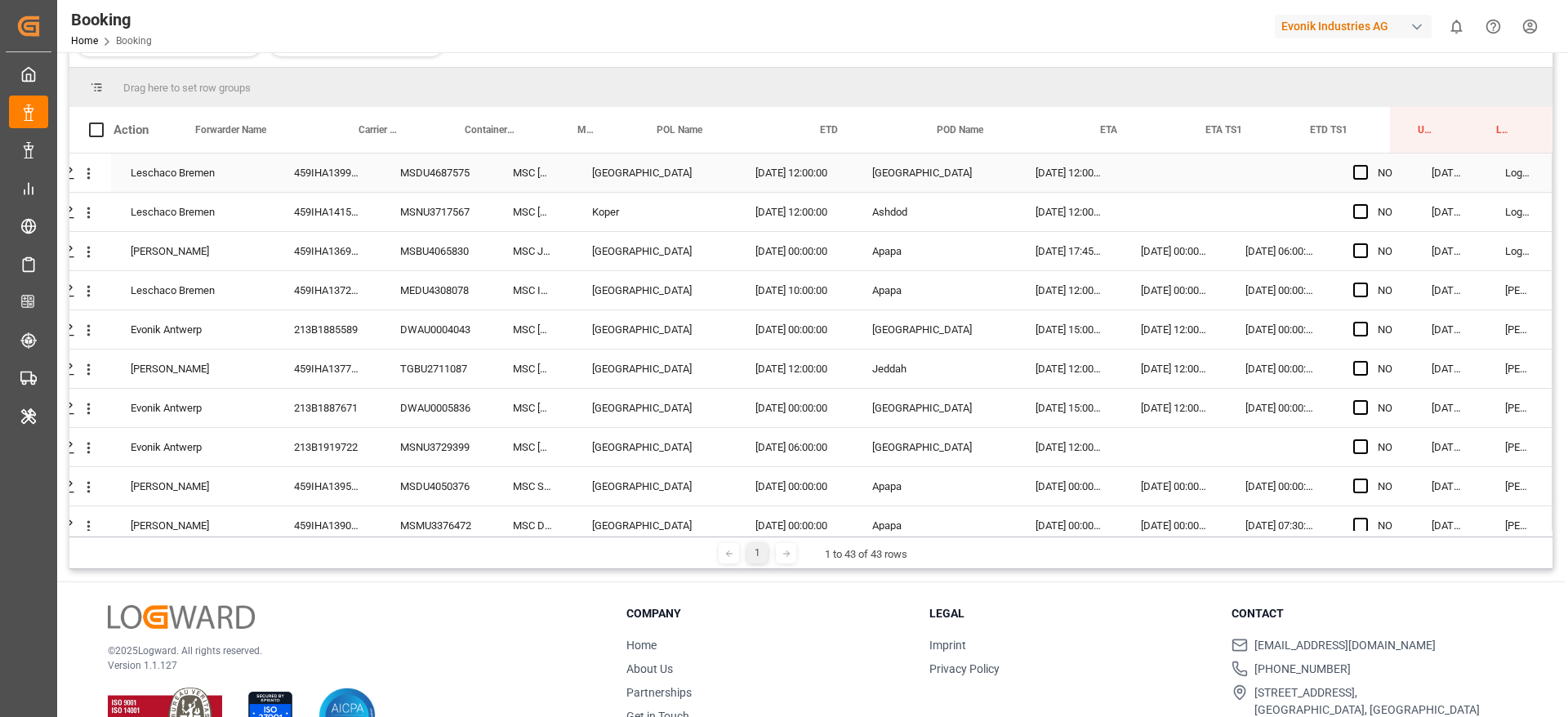
click at [302, 179] on div "459IHA1399601" at bounding box center [327, 173] width 106 height 38
click at [349, 218] on div "459IHA1415419" at bounding box center [327, 212] width 106 height 38
click at [359, 234] on div "459IHA1369313" at bounding box center [327, 251] width 106 height 38
click at [327, 272] on div "459IHA1372783" at bounding box center [327, 291] width 106 height 38
click at [371, 330] on div "213B1885589" at bounding box center [327, 330] width 106 height 38
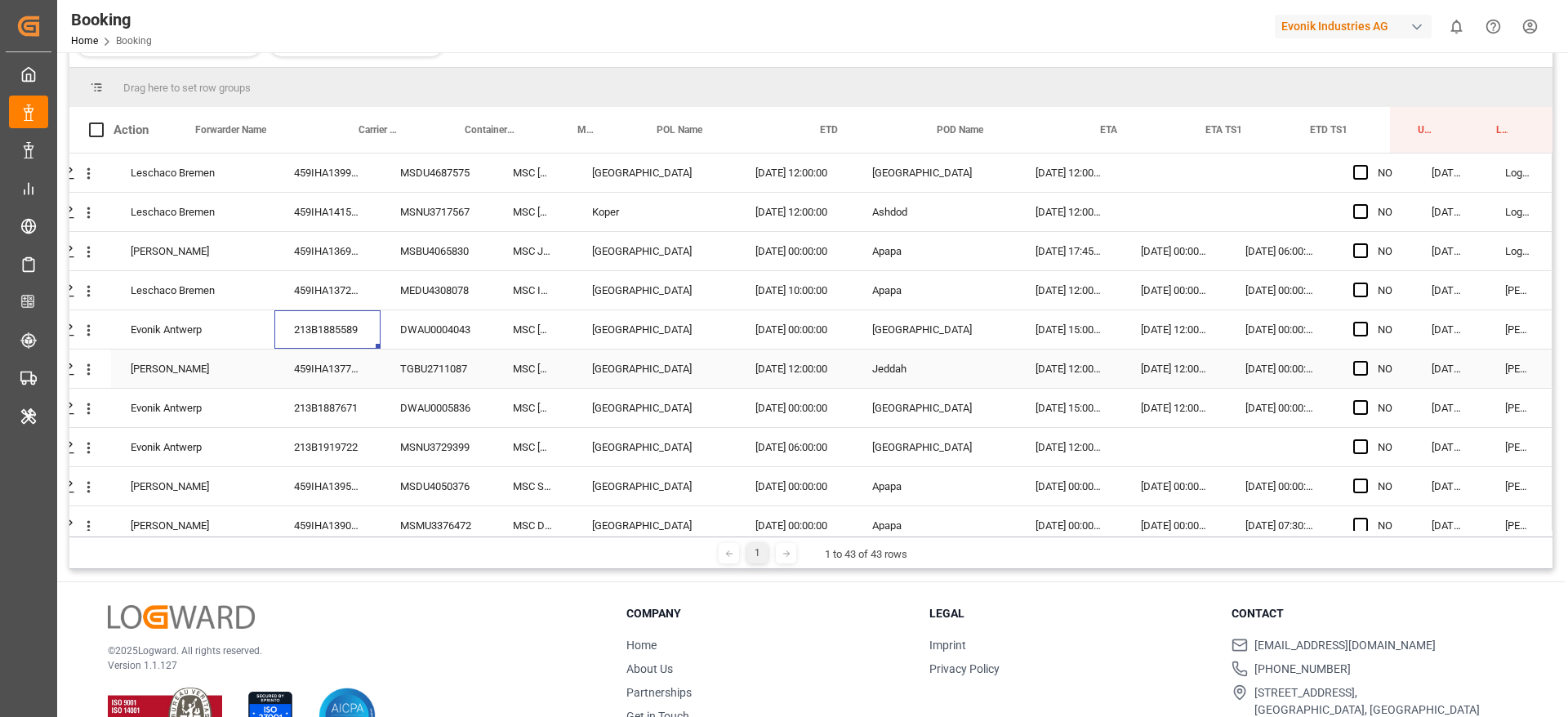
click at [328, 366] on div "459IHA1377395" at bounding box center [327, 368] width 106 height 38
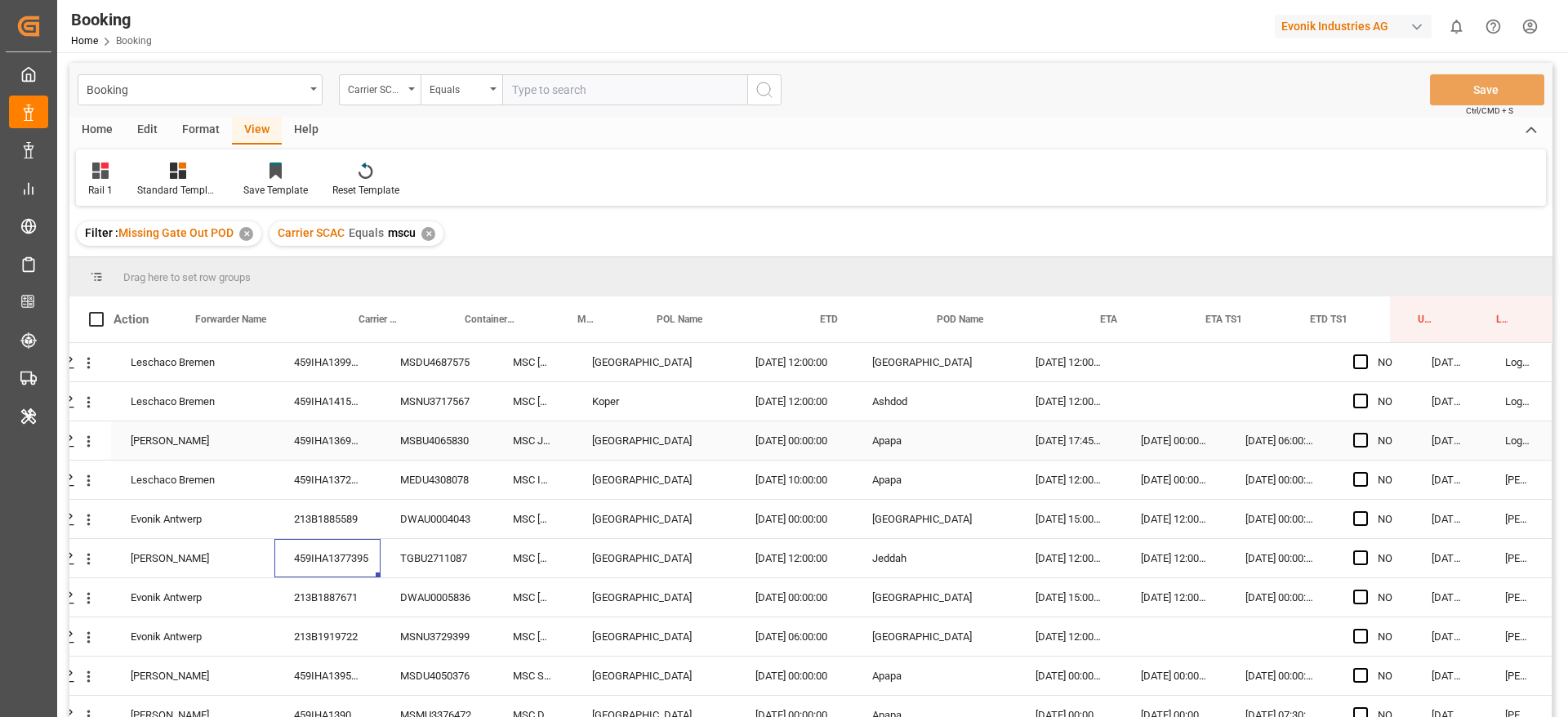
scroll to position [0, 0]
click at [1358, 368] on span "Press SPACE to select this row." at bounding box center [1359, 363] width 14 height 14
click at [1365, 356] on input "Press SPACE to select this row." at bounding box center [1365, 356] width 0 height 0
drag, startPoint x: 1402, startPoint y: 380, endPoint x: 1400, endPoint y: 446, distance: 66.0
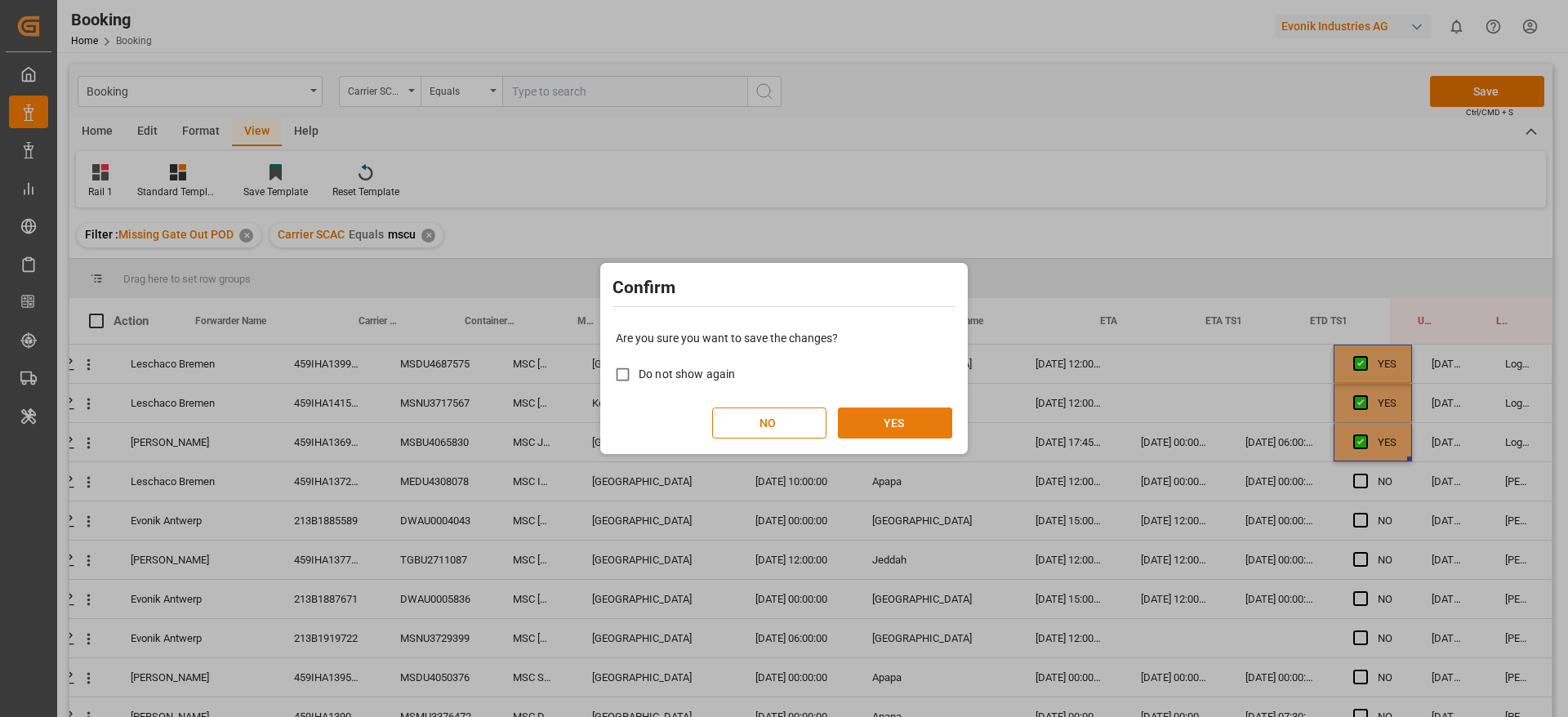
click at [915, 414] on button "YES" at bounding box center [895, 423] width 114 height 31
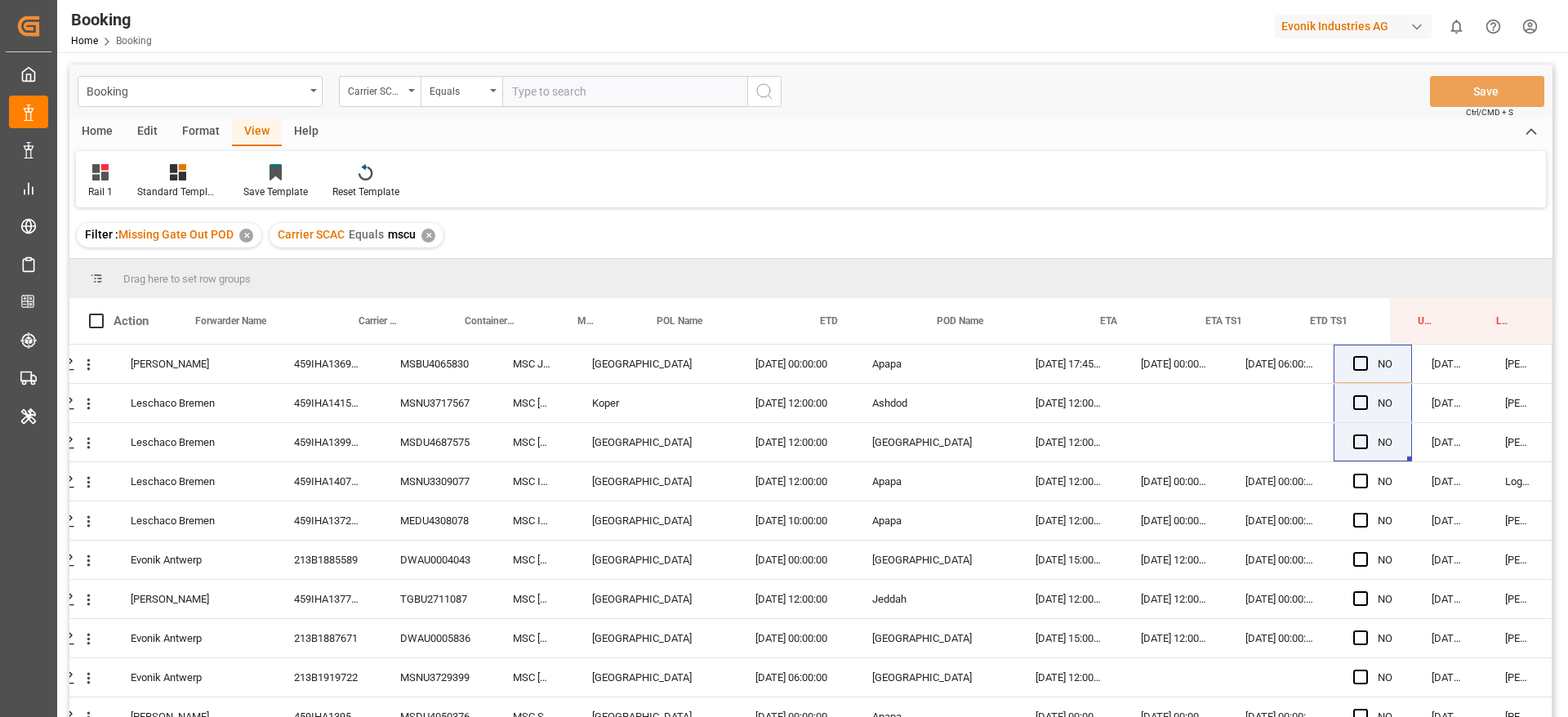
click at [428, 242] on div "✕" at bounding box center [428, 236] width 14 height 14
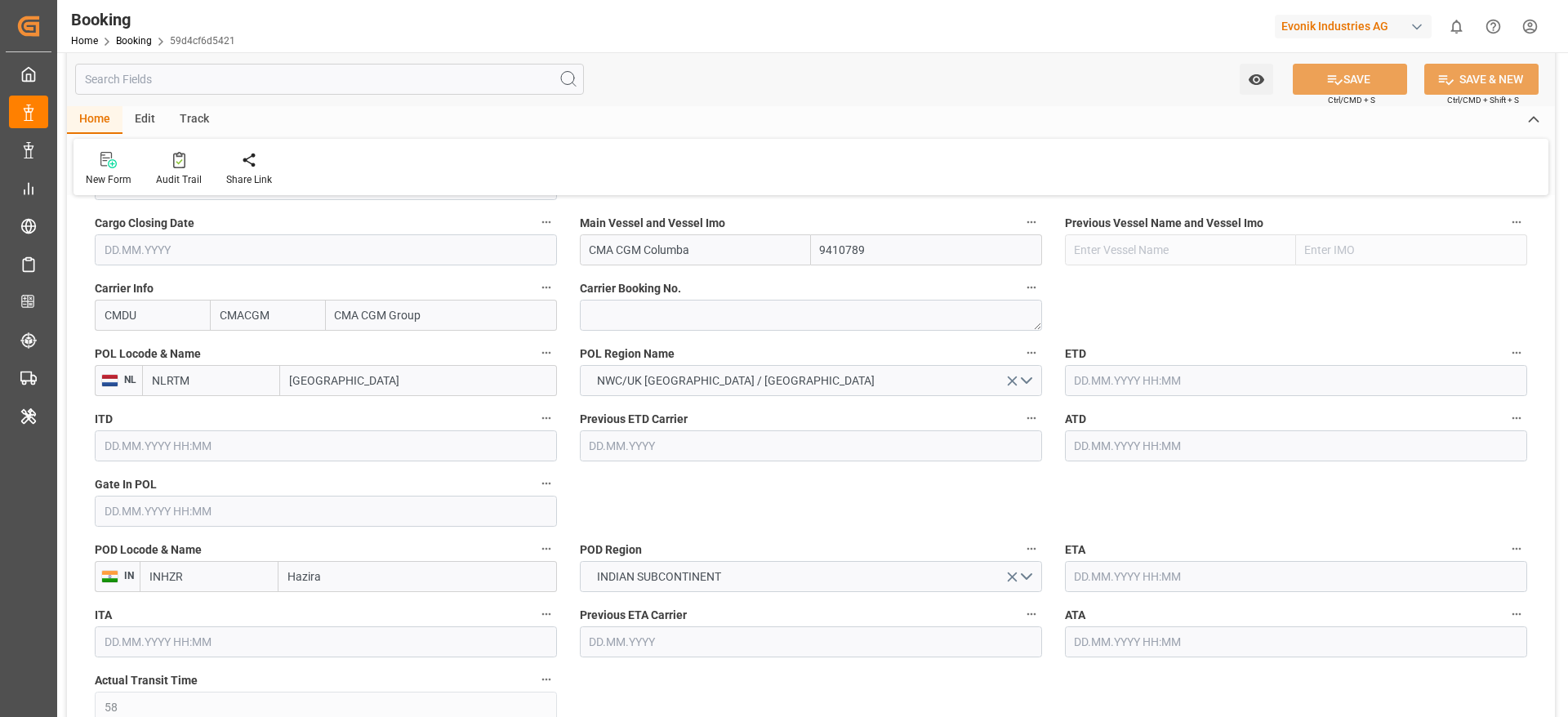
type input "7001183036"
type input "9410789"
type input "CMACGM"
type input "CMA CGM Group"
type input "NLRTM"
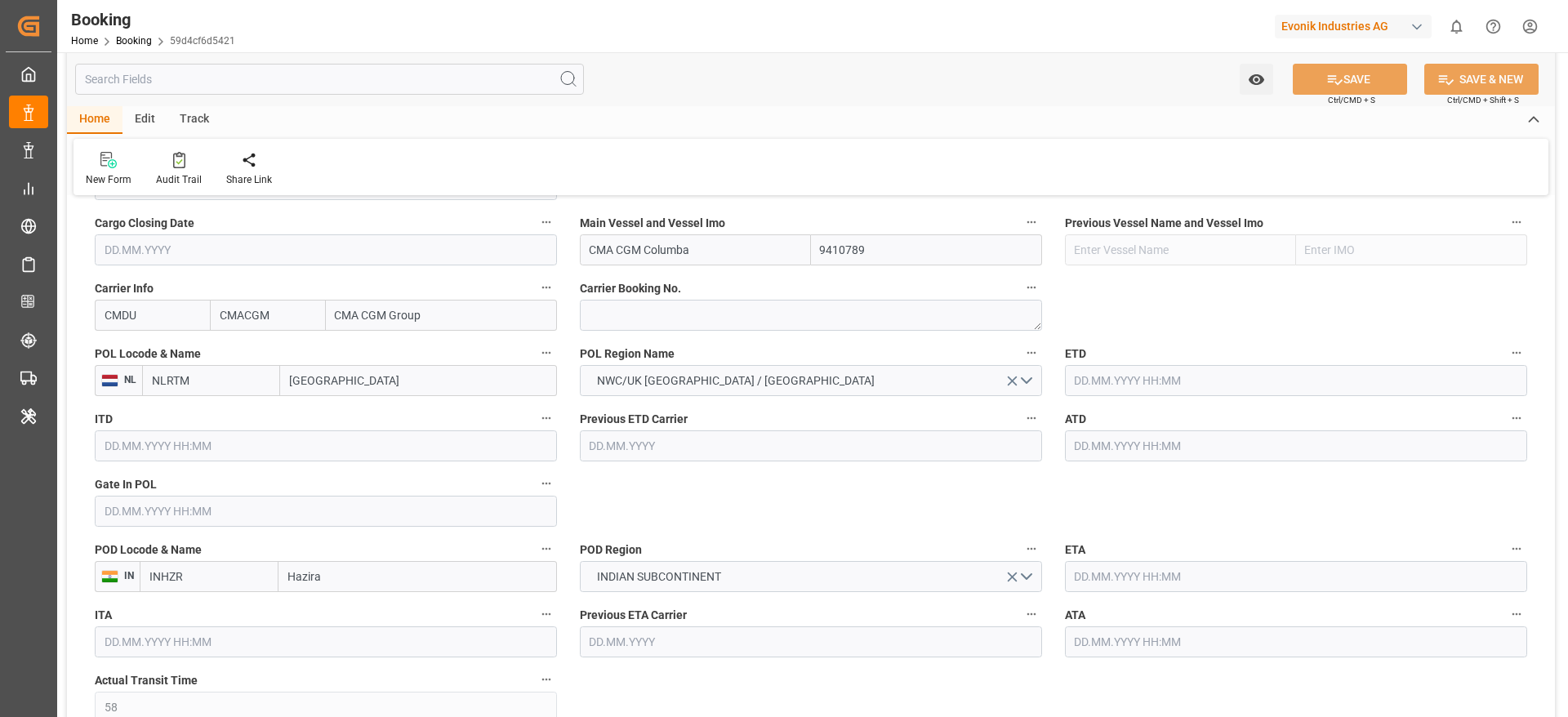
type input "INHZR"
type input "58"
type input "INMUN"
type input "0"
type input "[DATE] 08:17"
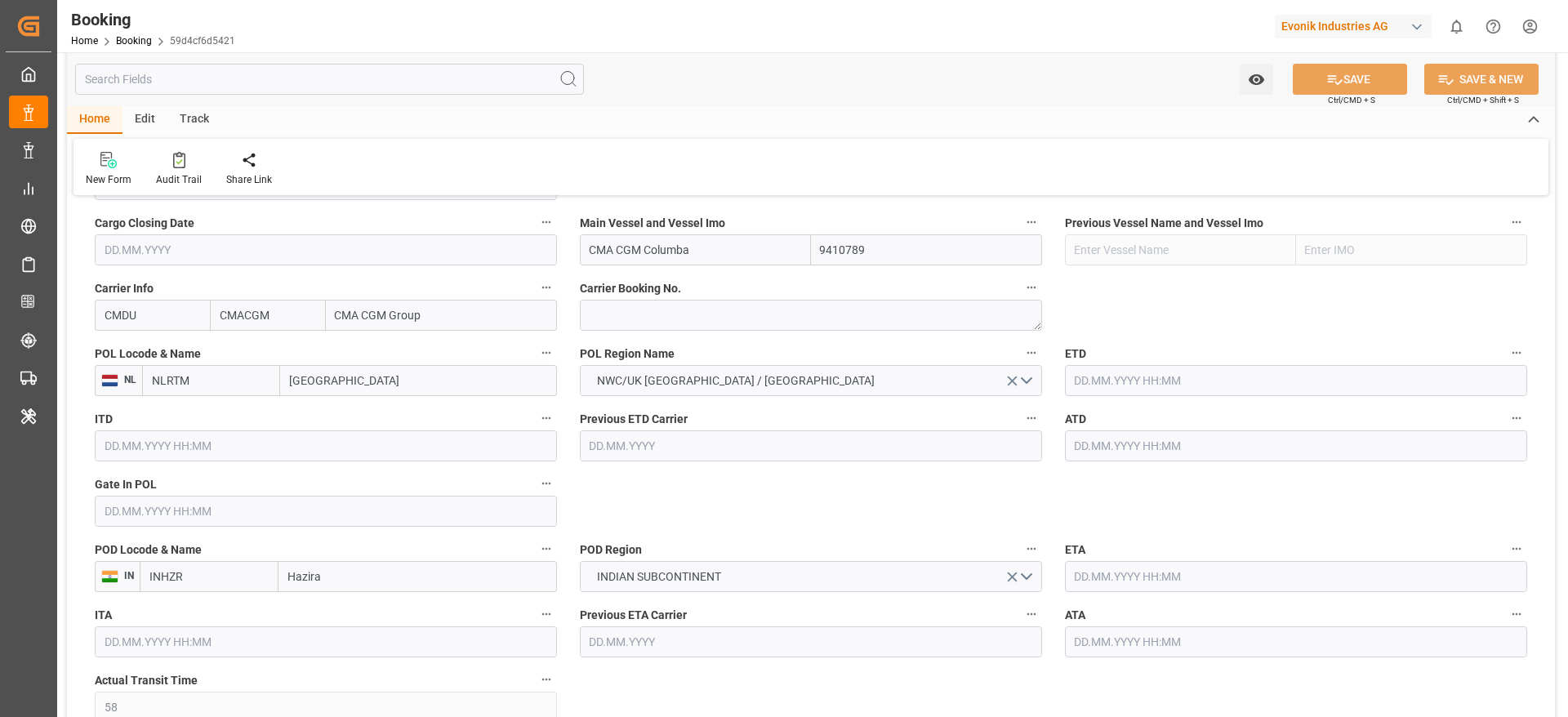
type input "[DATE]"
type input "[DATE] 00:00"
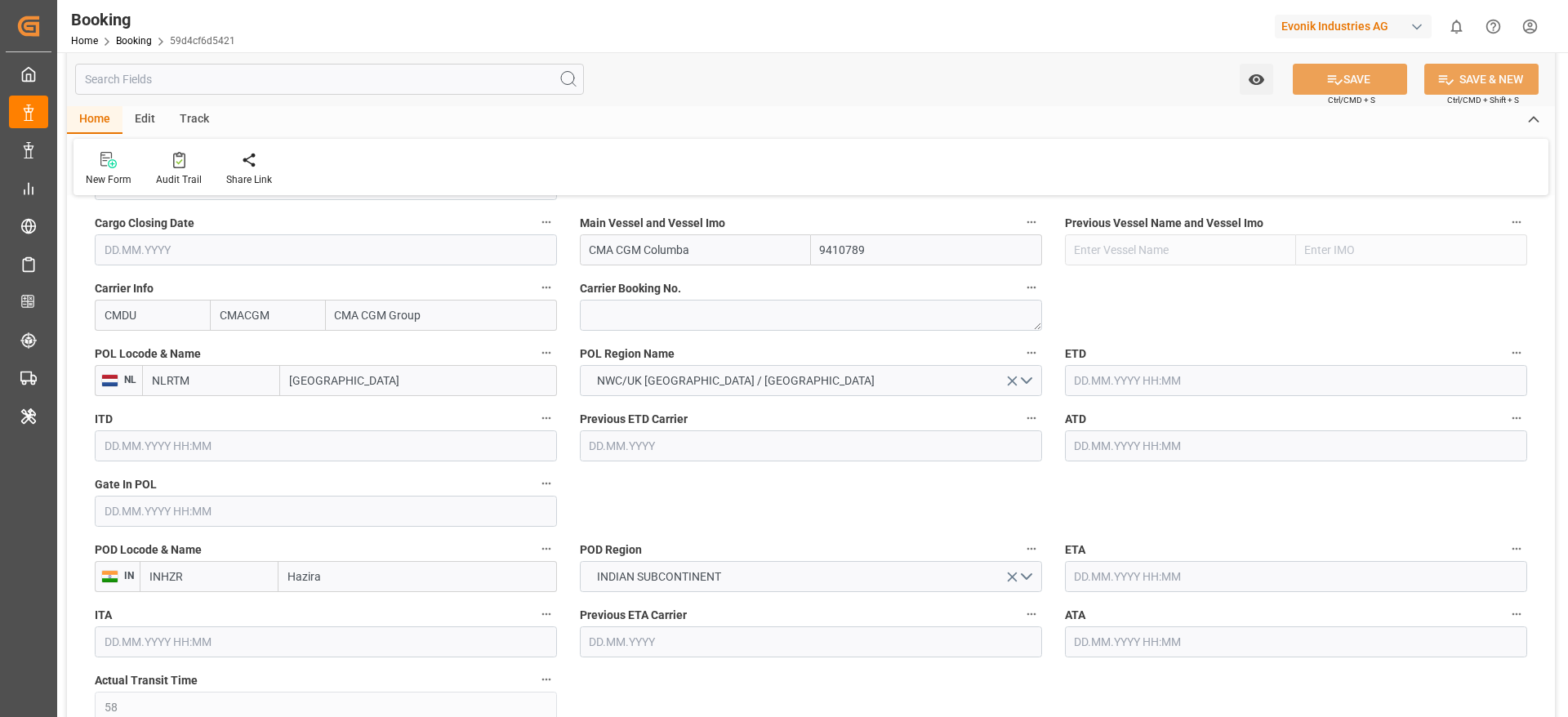
type input "[DATE] 00:00"
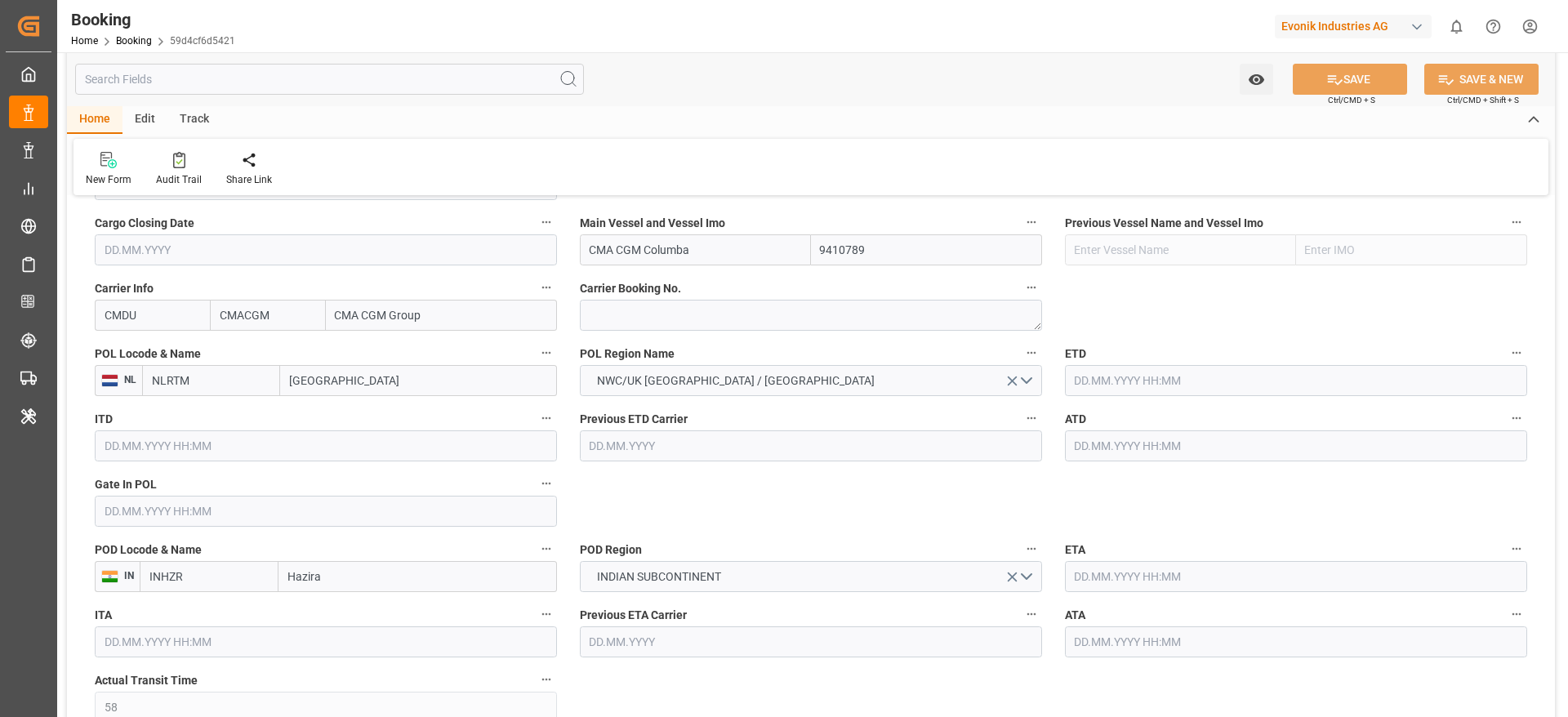
type input "[DATE] 00:00"
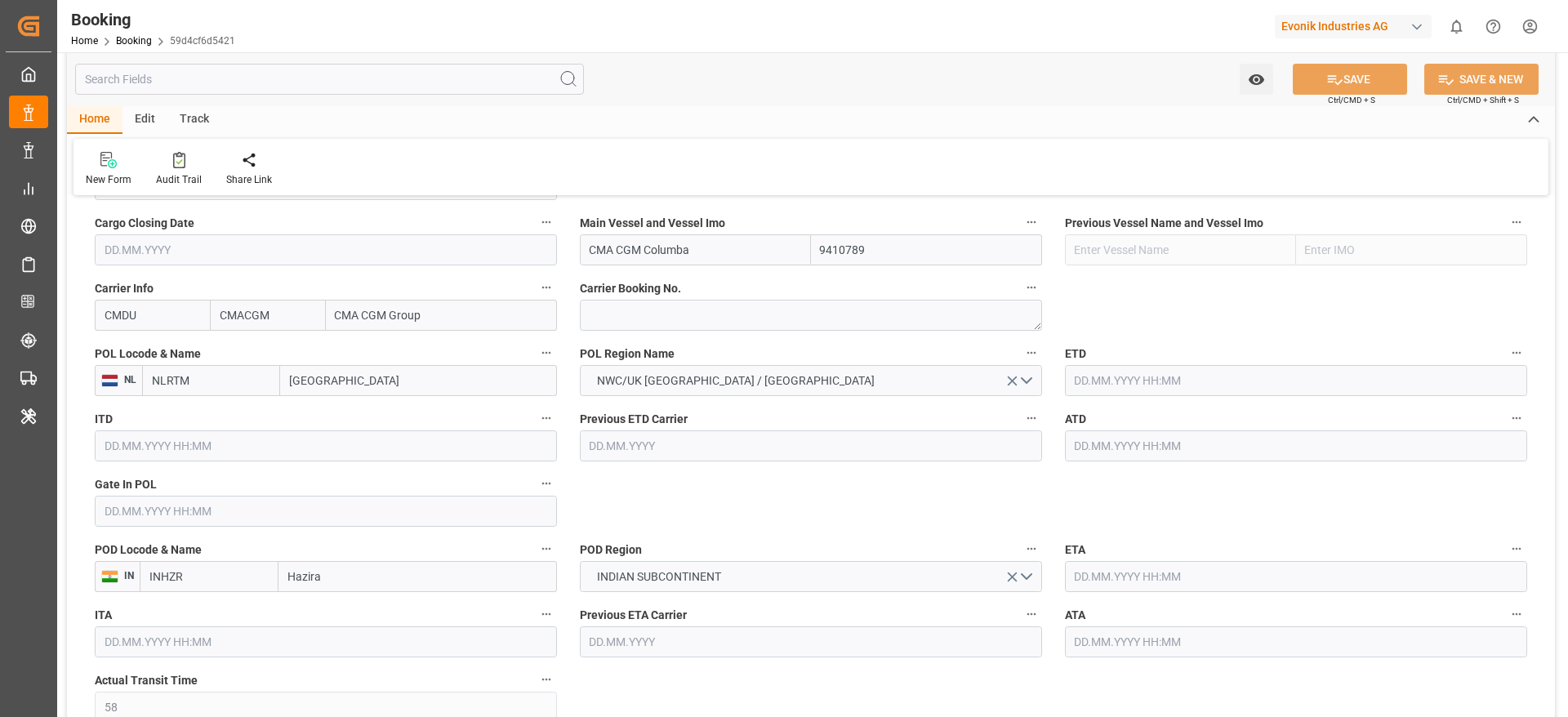
type input "[DATE] 00:00"
type input "[DATE]"
type input "[DATE] 05:27"
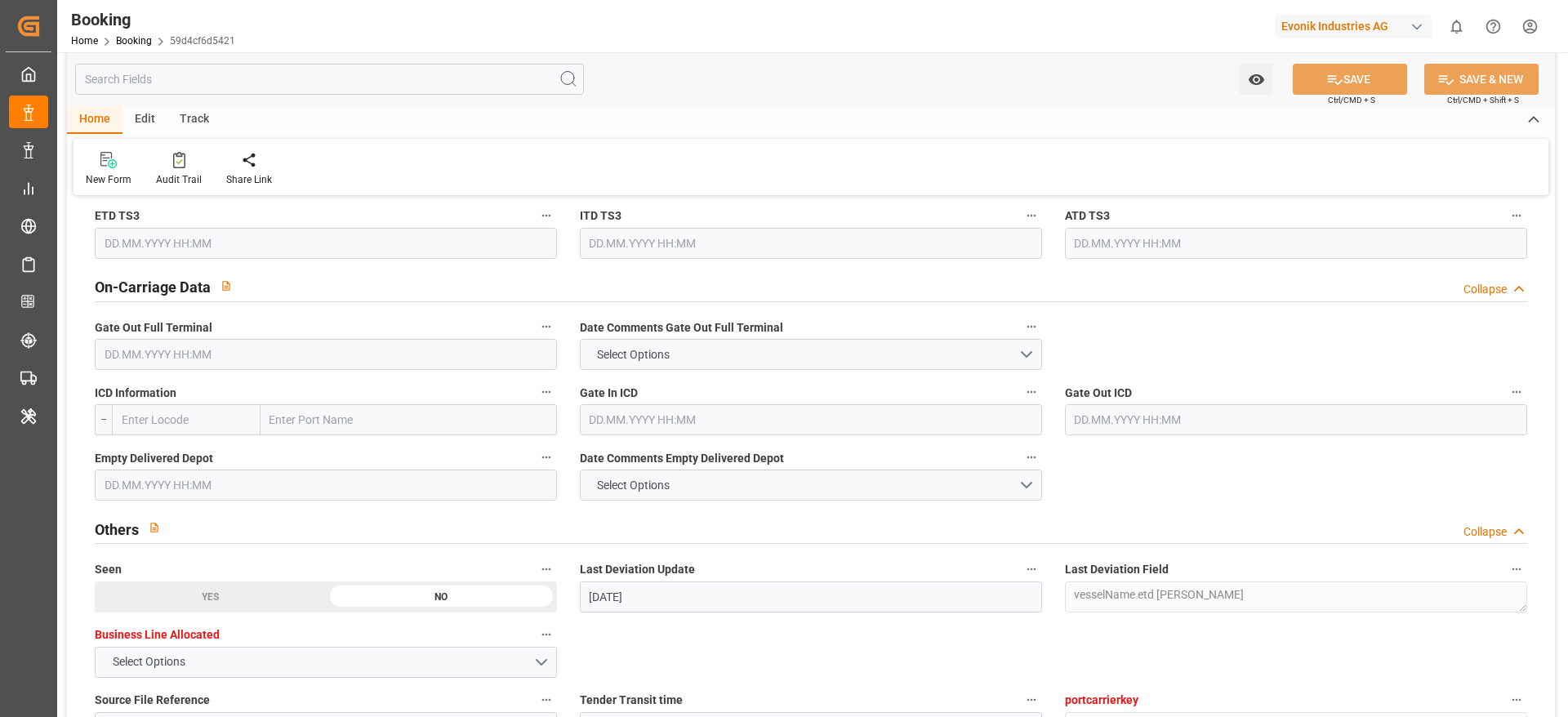
scroll to position [2344, 0]
click at [436, 354] on input "text" at bounding box center [326, 351] width 462 height 31
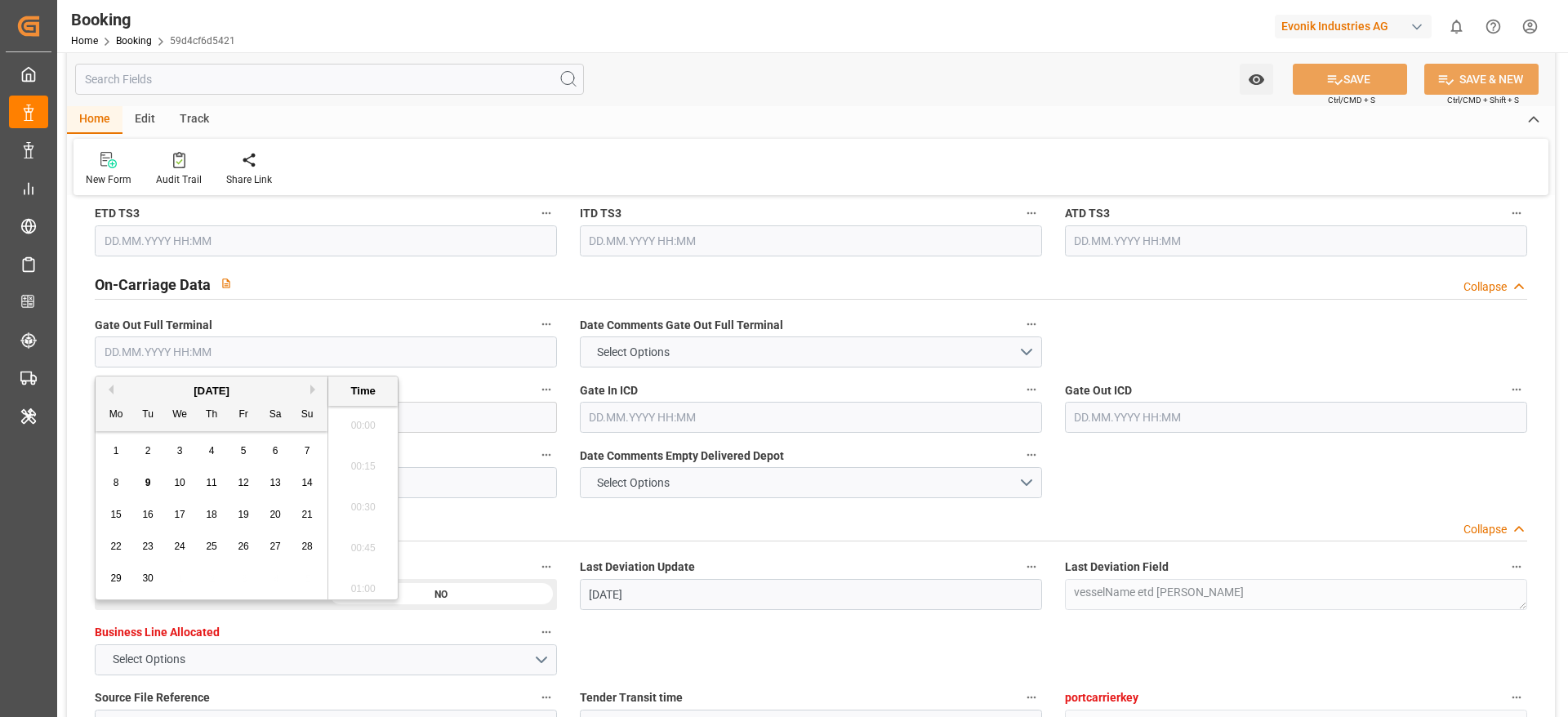
scroll to position [2538, 0]
click at [158, 481] on div "9" at bounding box center [148, 483] width 21 height 20
type input "[DATE] 00:00"
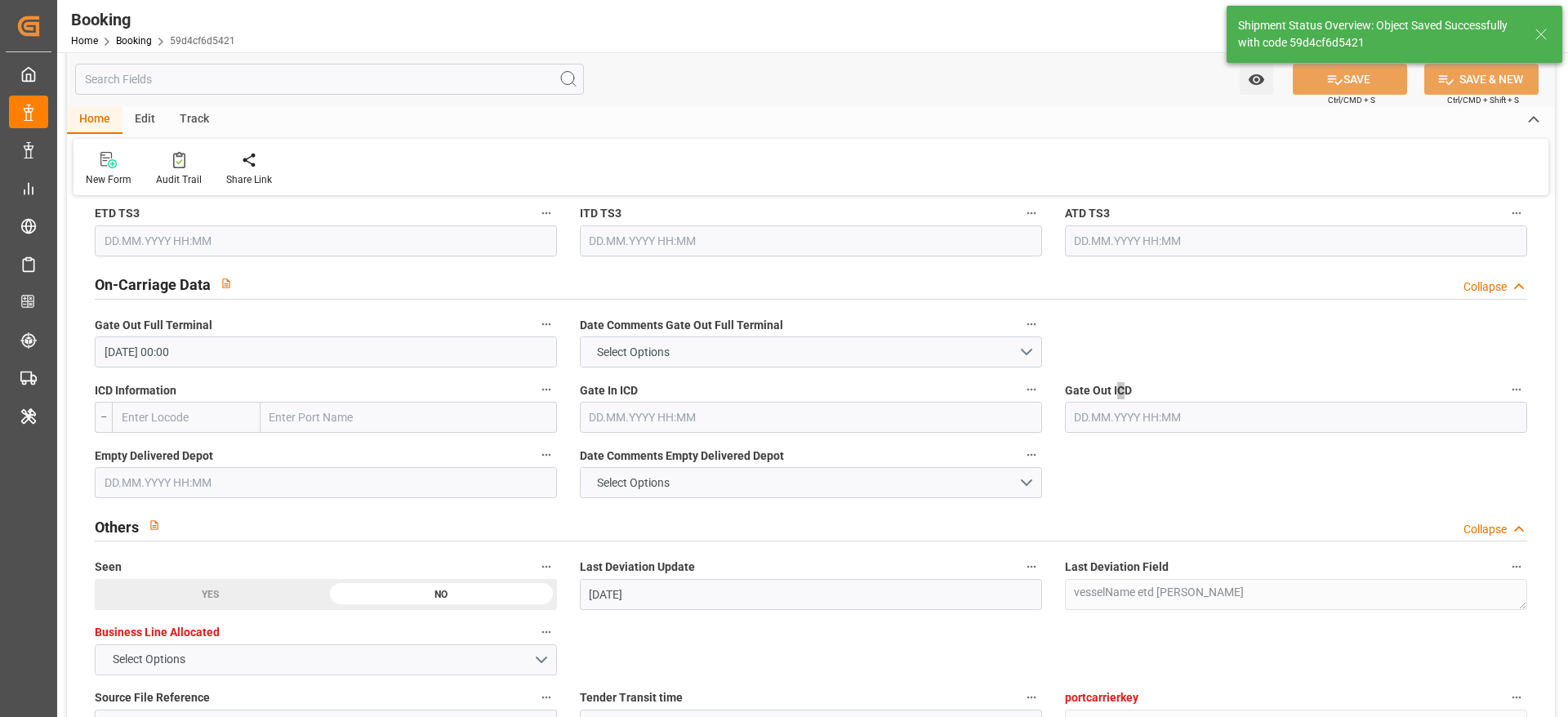
type textarea "[PERSON_NAME]"
type input "[DATE] 10:35"
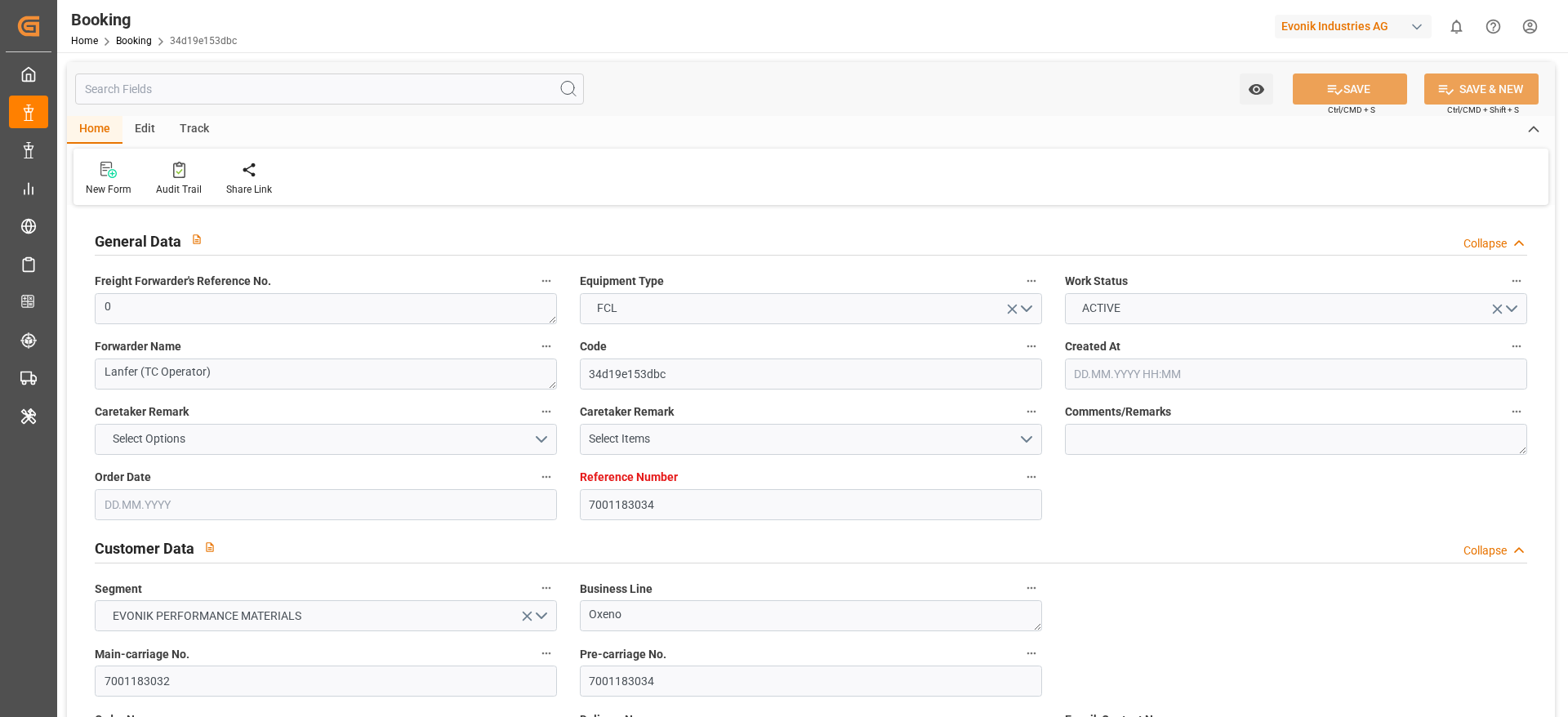
type input "7001183034"
type input "9410789"
type input "CMACGM"
type input "CMA CGM Group"
type input "NLRTM"
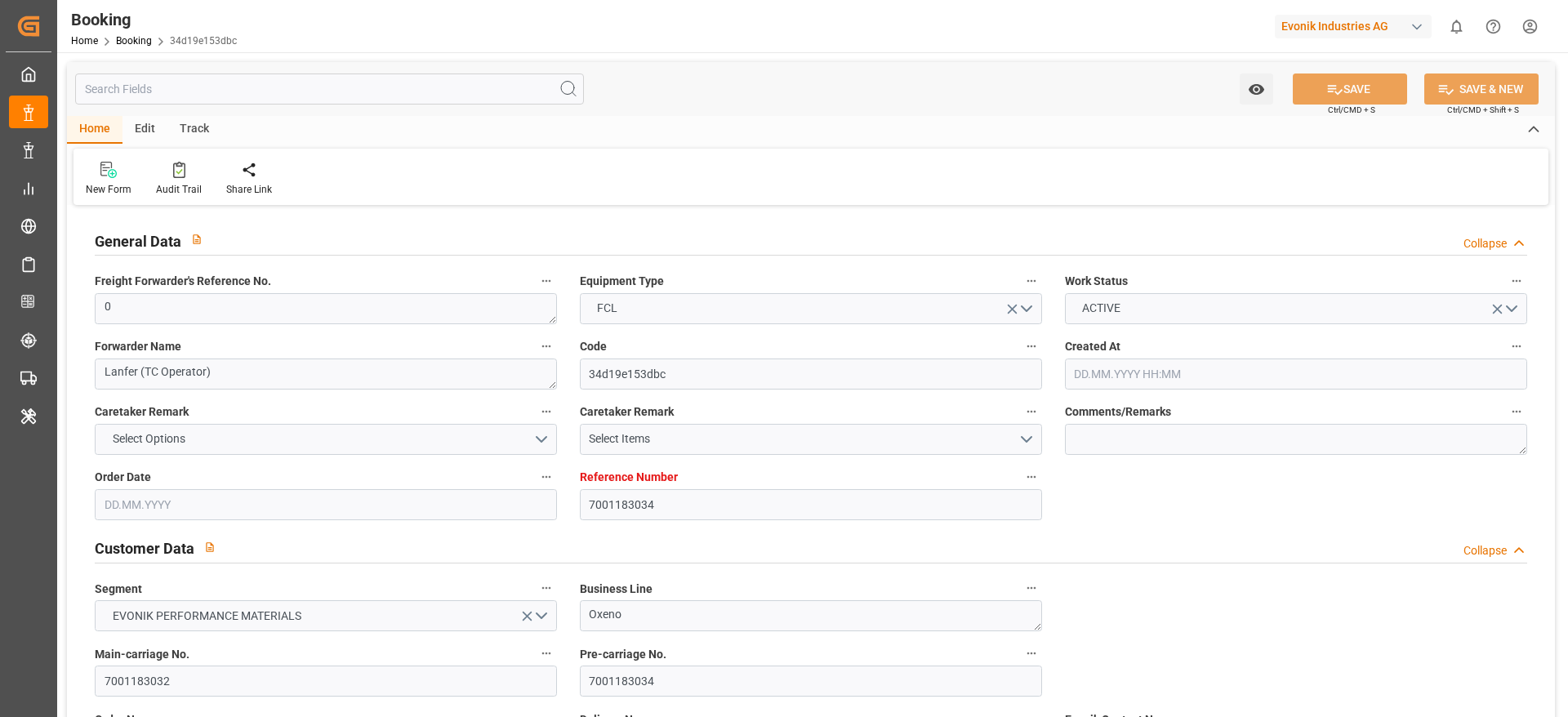
type input "INHZR"
type input "58"
type input "INMUN"
type input "0"
type input "[DATE] 08:17"
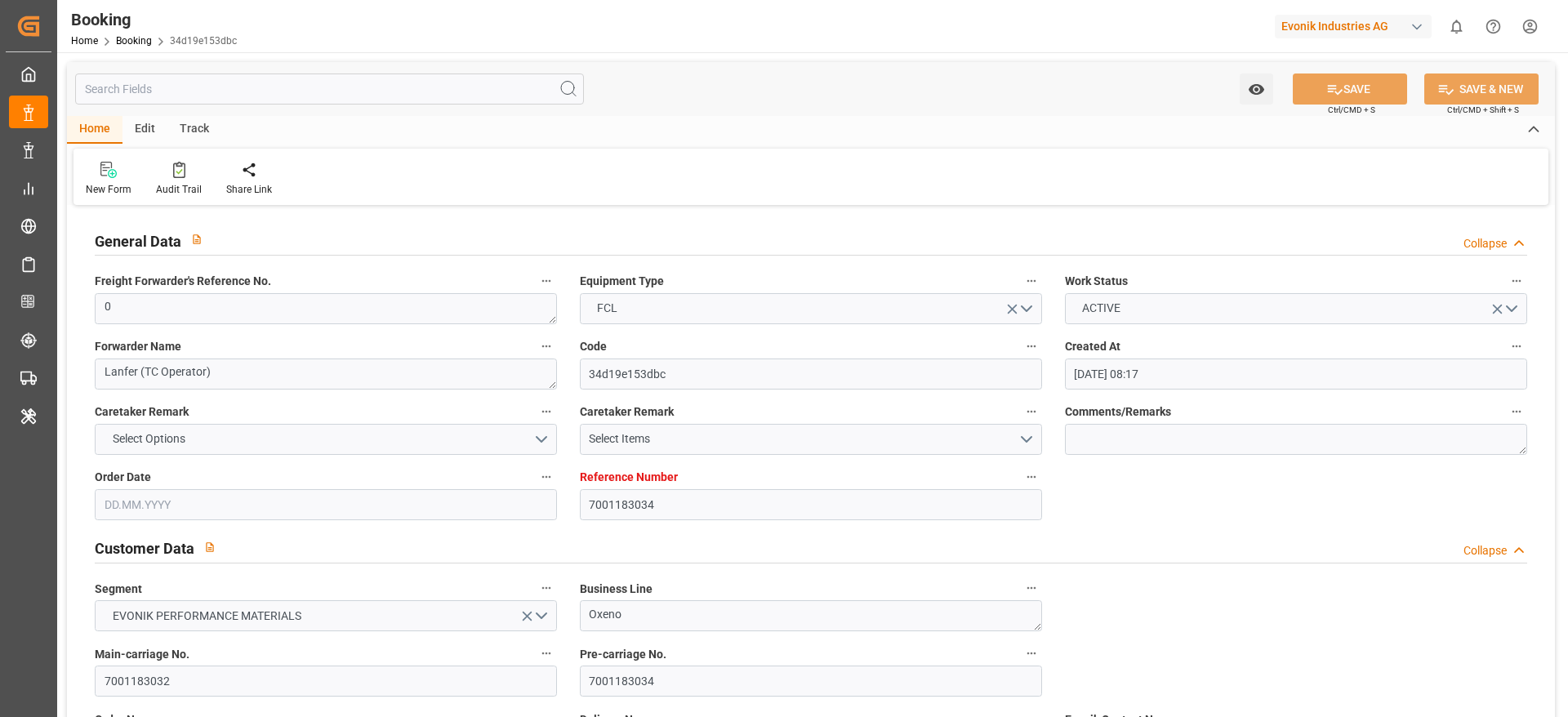
type input "[DATE]"
type input "[DATE] 00:00"
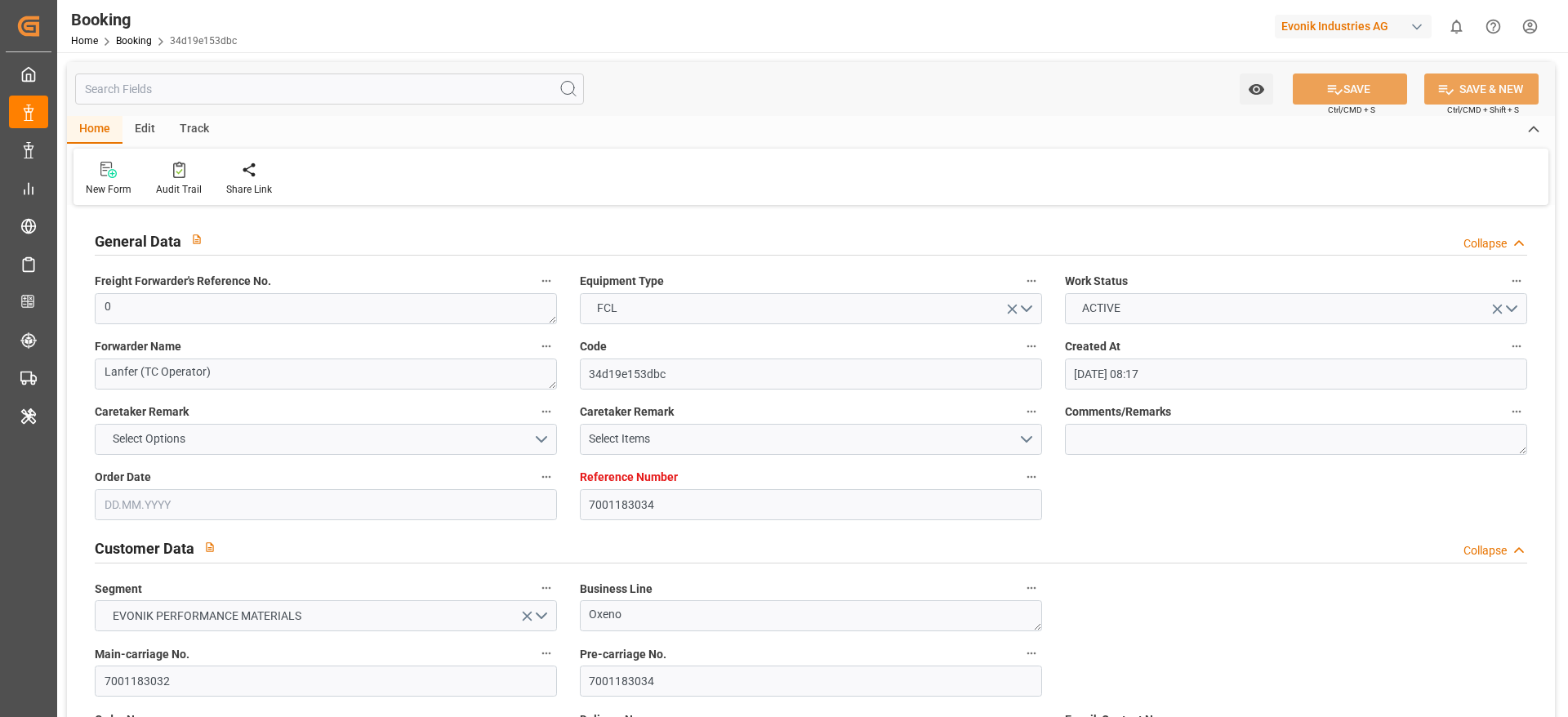
type input "[DATE] 00:00"
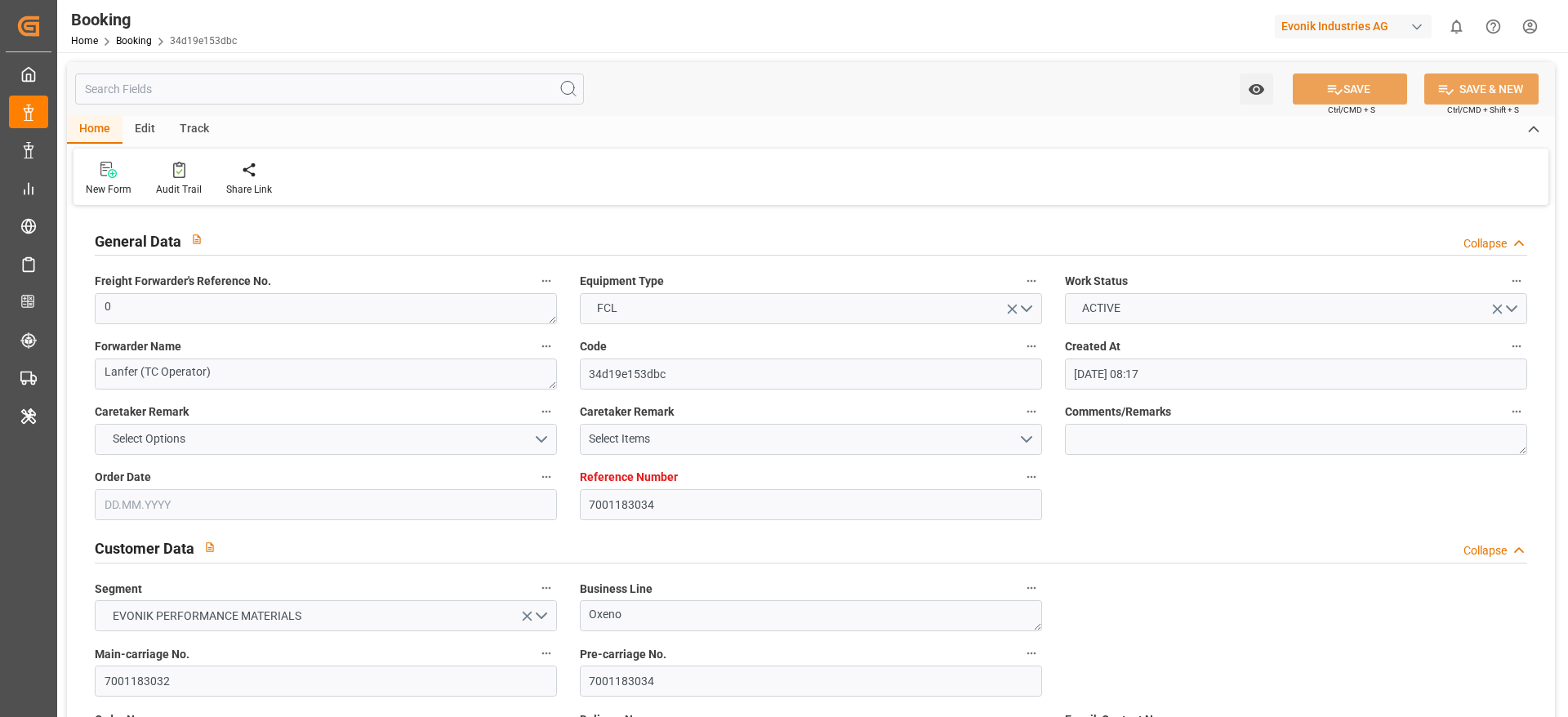
type input "[DATE] 00:00"
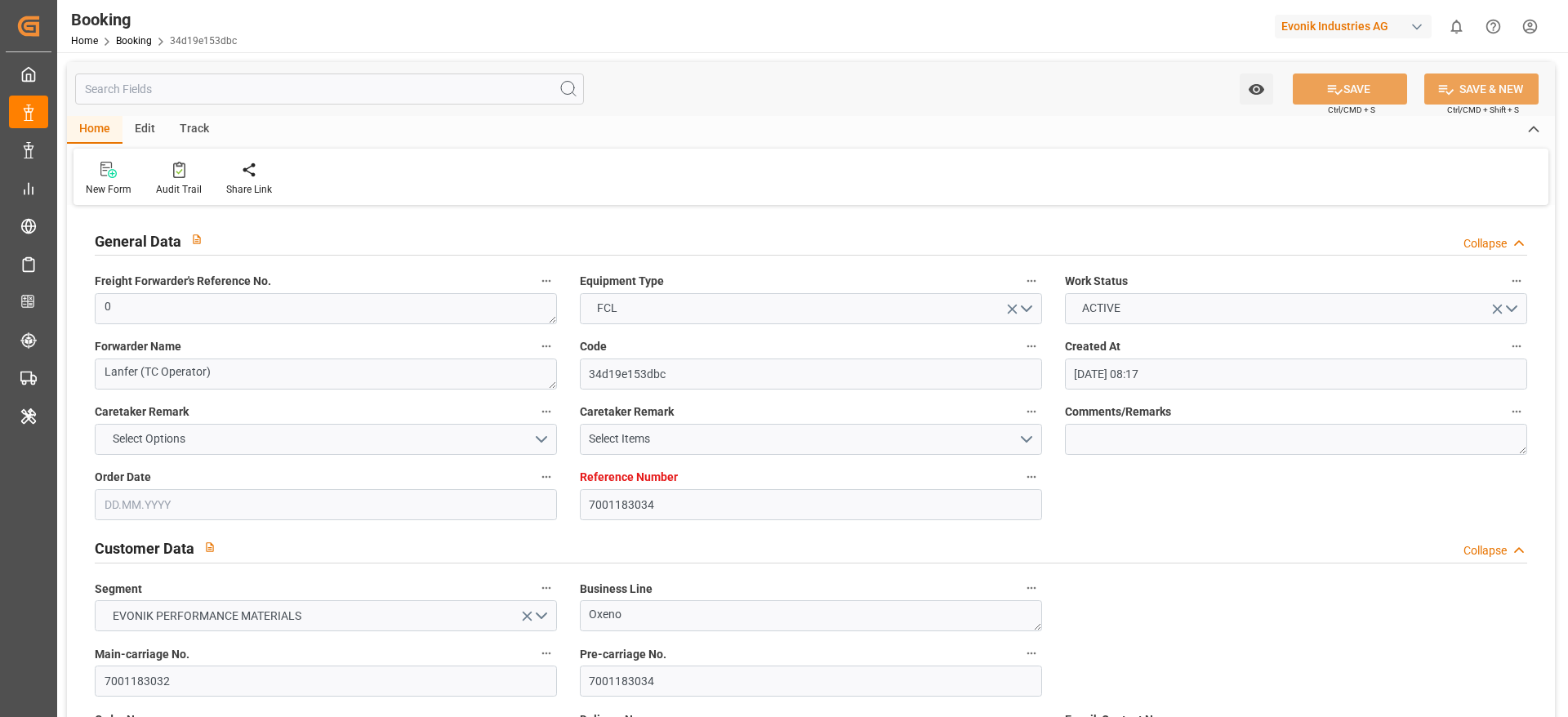
type input "[DATE] 00:00"
type input "[DATE]"
type input "[DATE] 05:26"
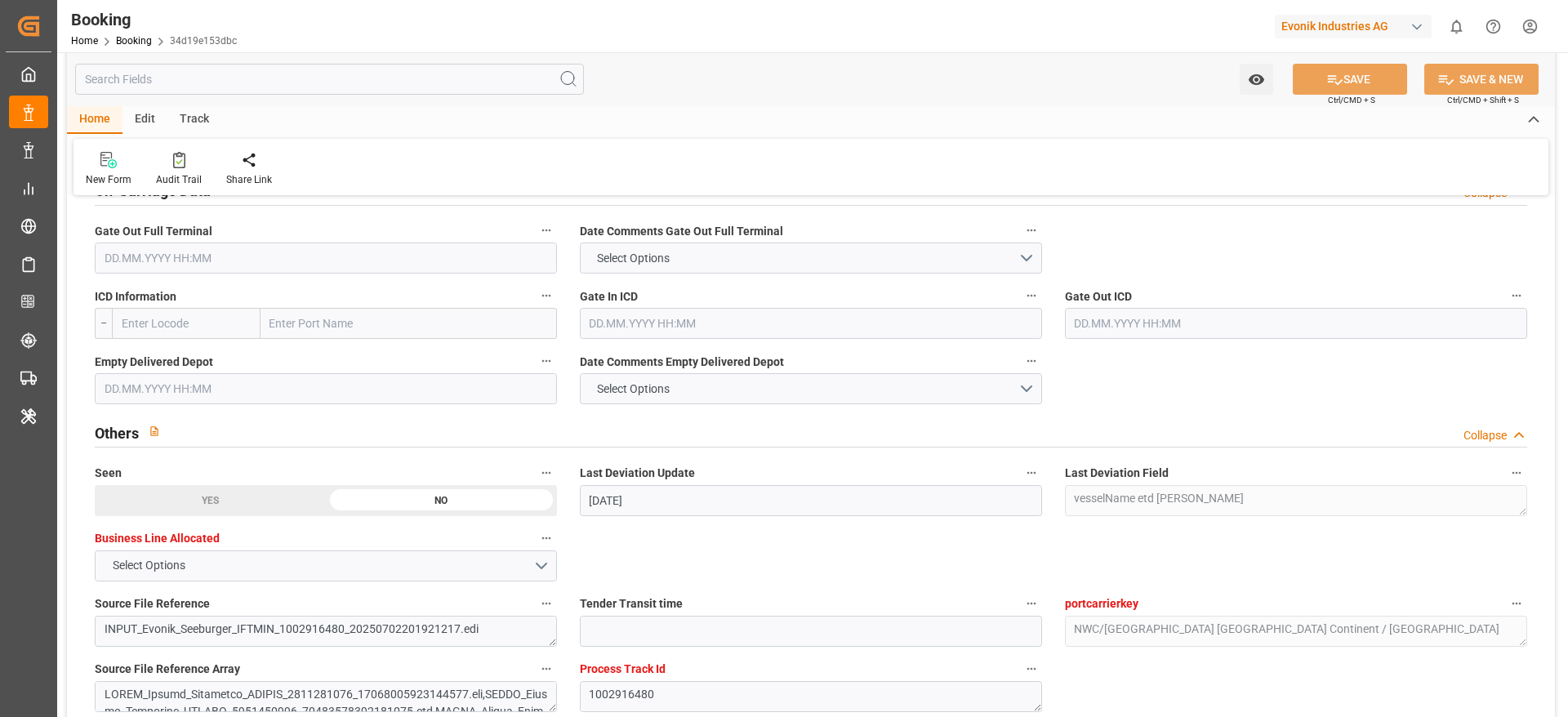
scroll to position [2439, 0]
click at [343, 256] on input "text" at bounding box center [326, 257] width 462 height 31
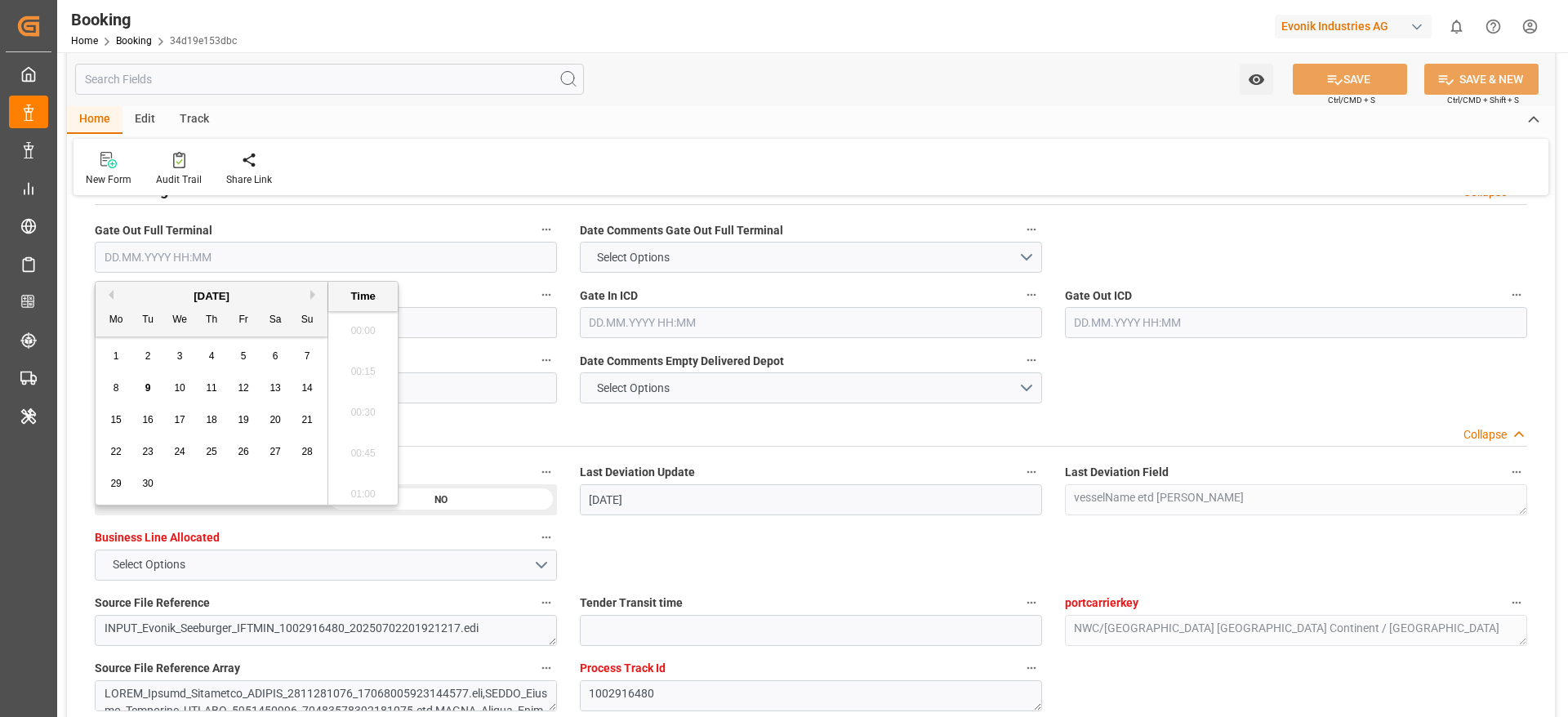
scroll to position [2538, 0]
click at [123, 383] on div "8" at bounding box center [117, 388] width 21 height 20
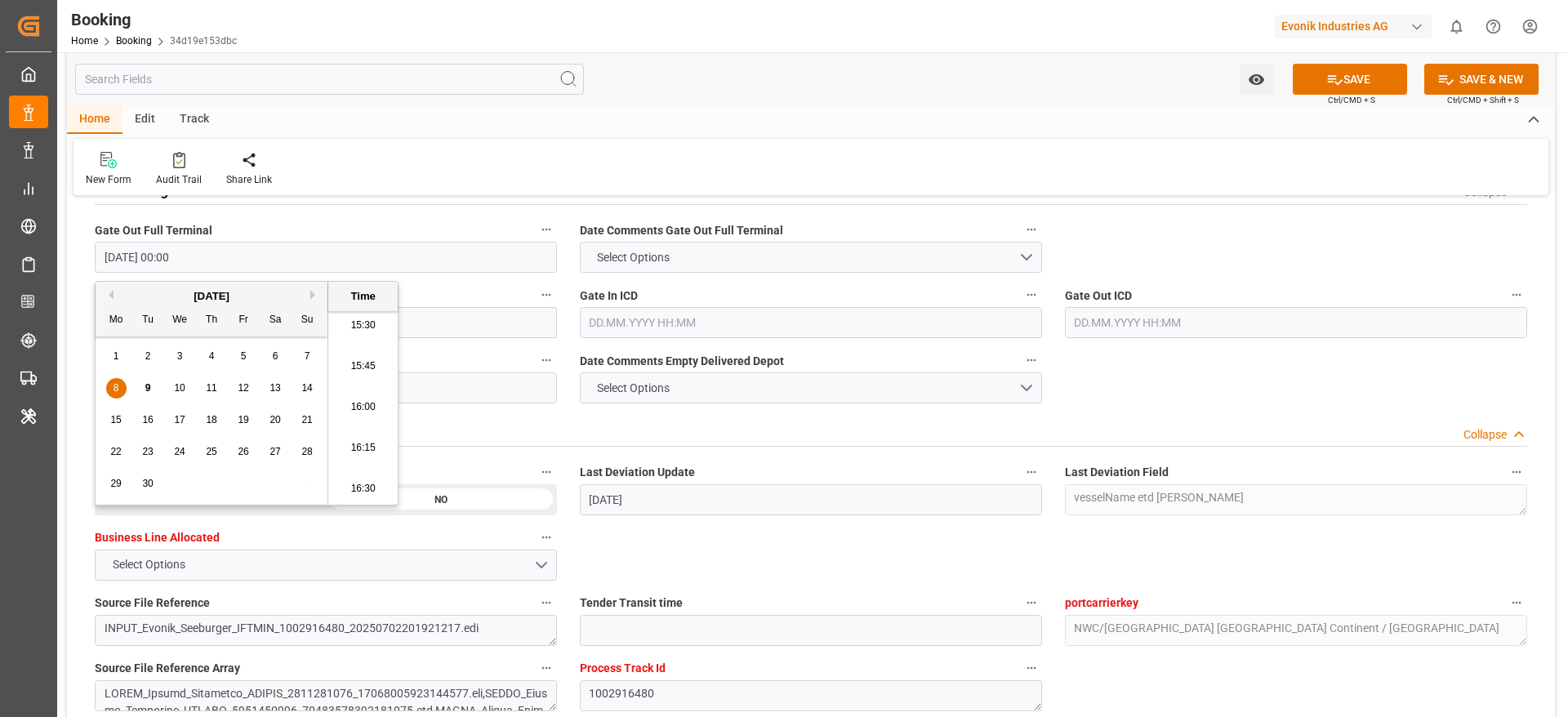
type input "[DATE] 00:00"
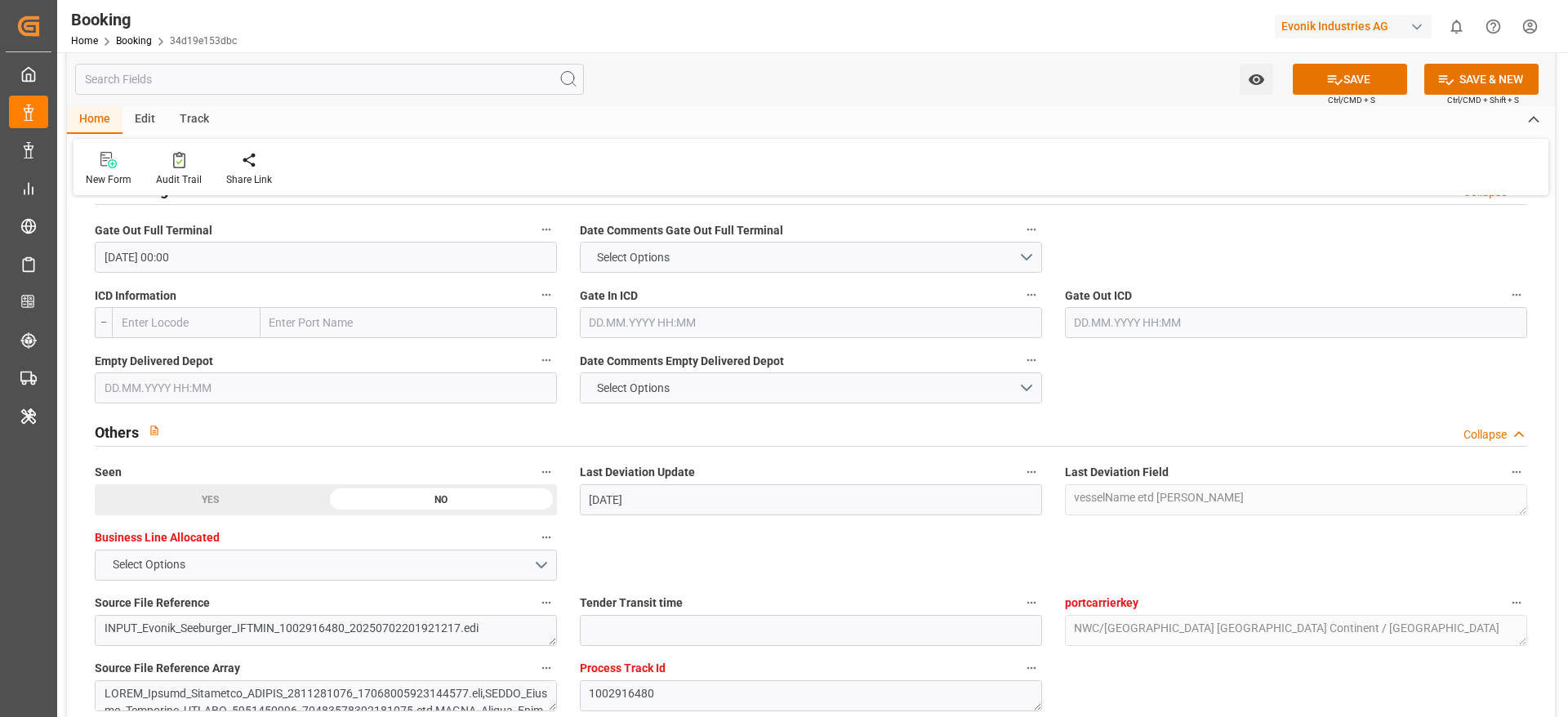
click at [513, 155] on div "New Form Audit Trail Share Link" at bounding box center [811, 166] width 1475 height 56
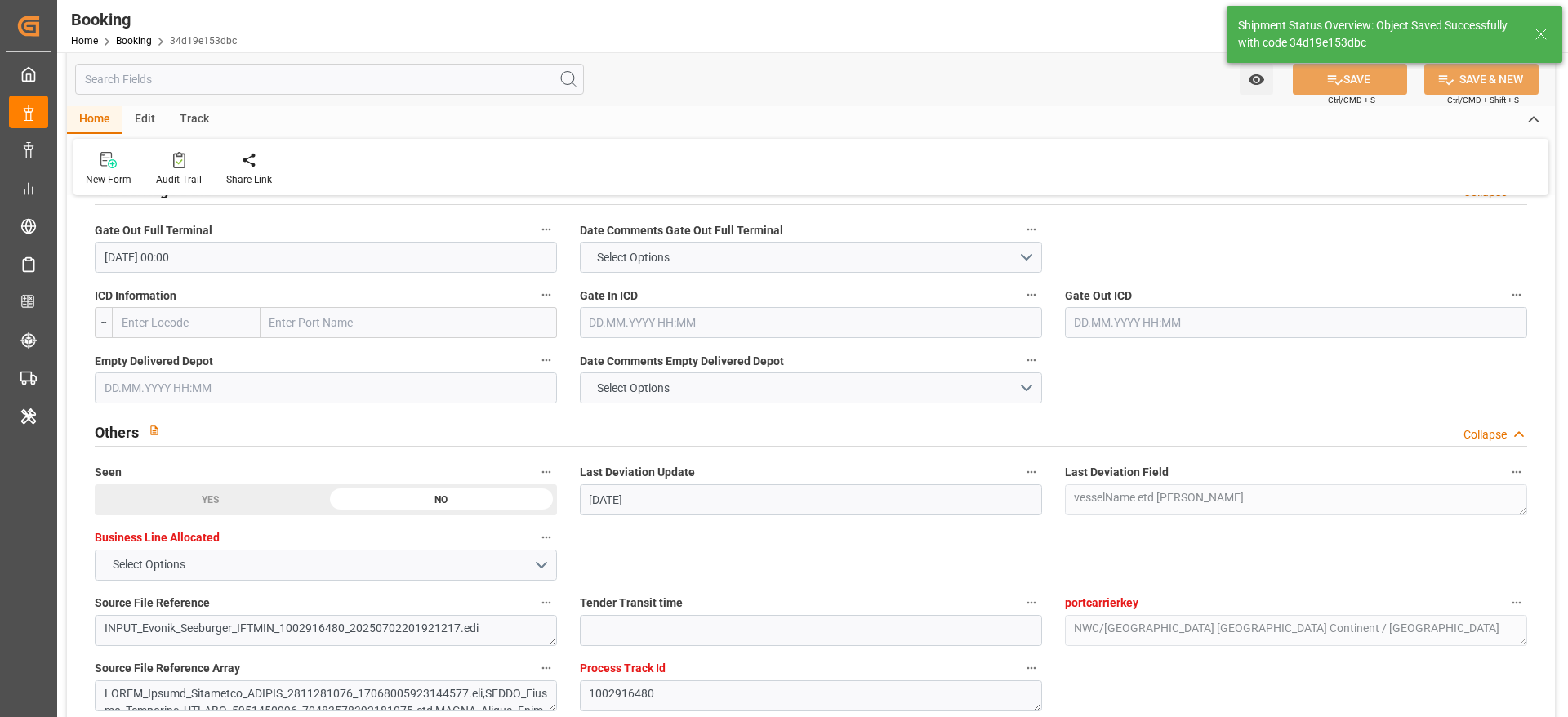
type textarea "[PERSON_NAME]"
type input "[DATE] 10:36"
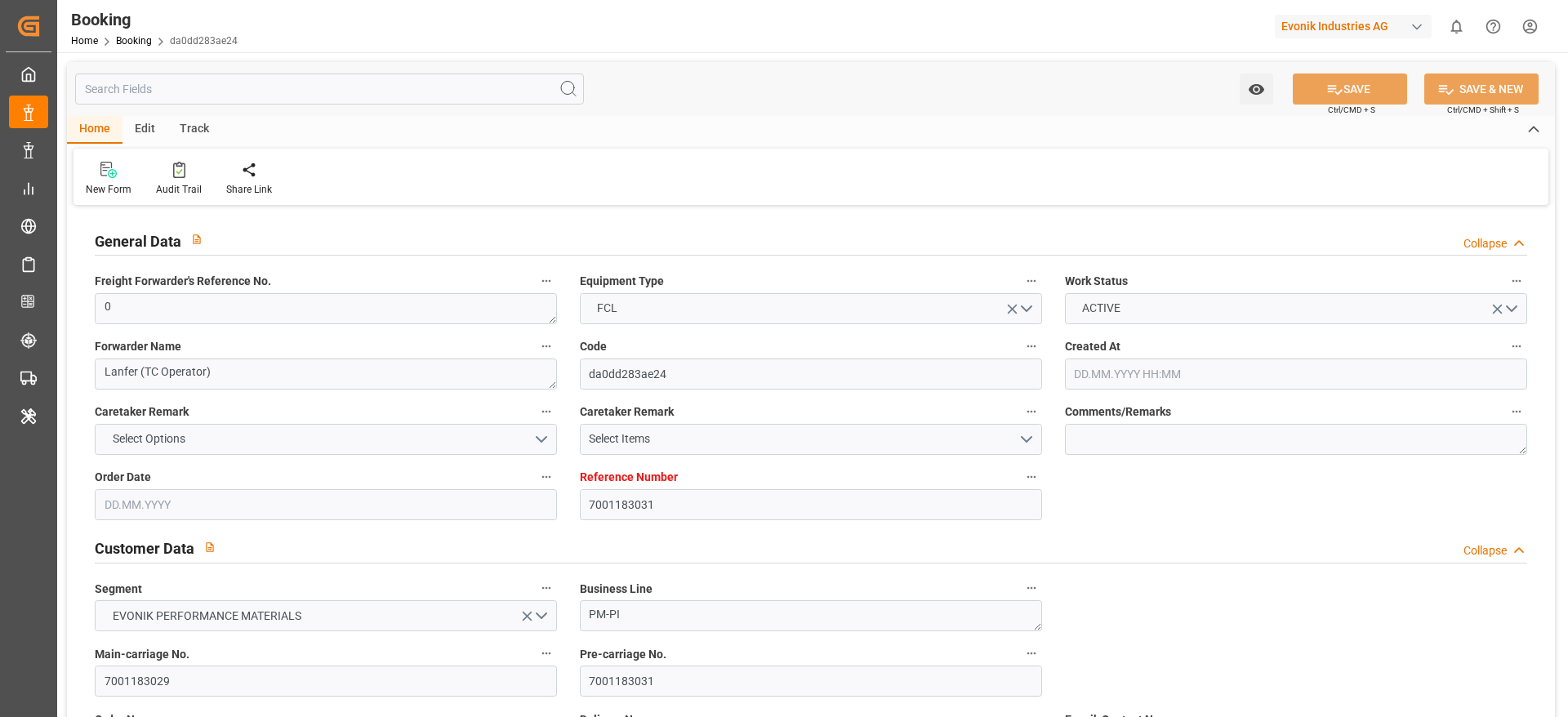
type input "[DATE] 08:17"
type input "[DATE]"
type input "[DATE] 00:00"
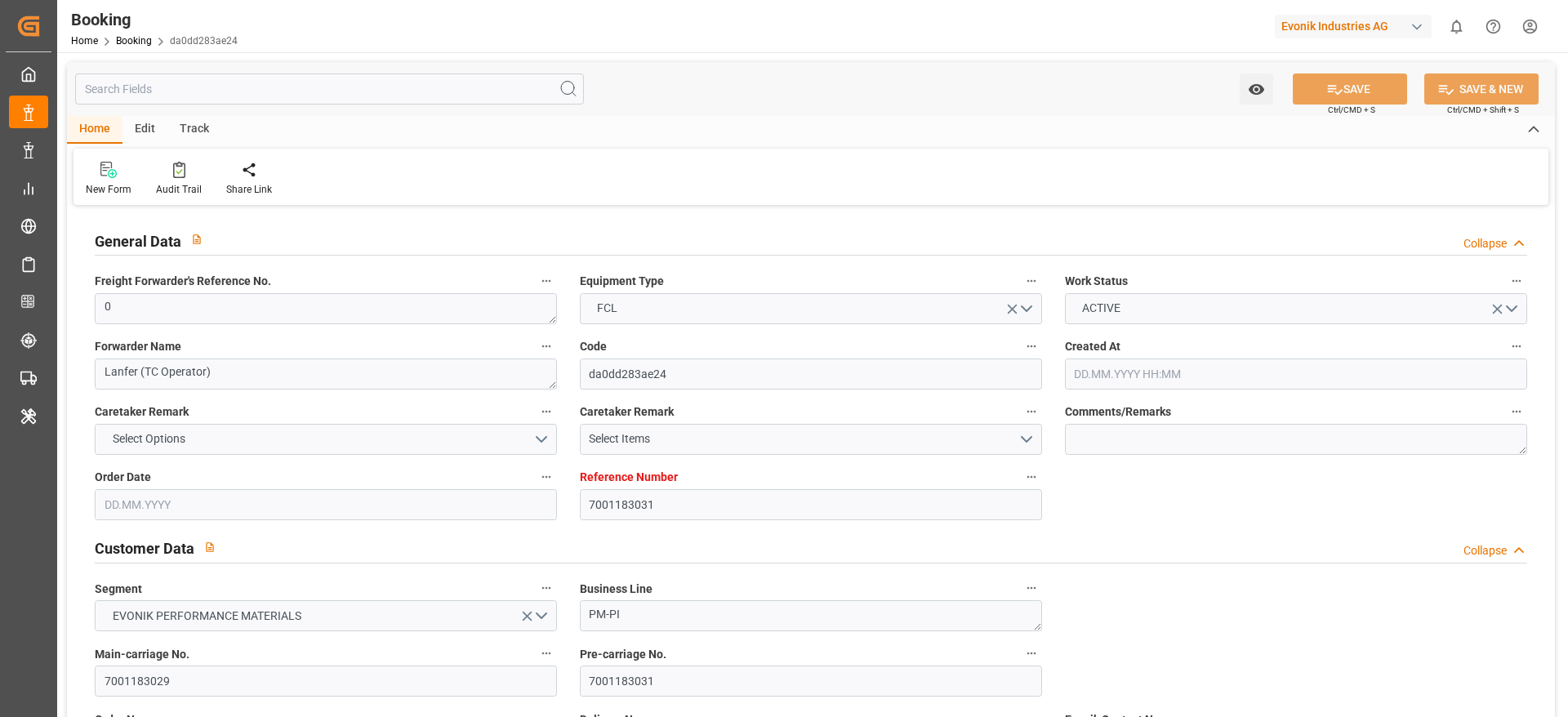
type input "[DATE] 00:00"
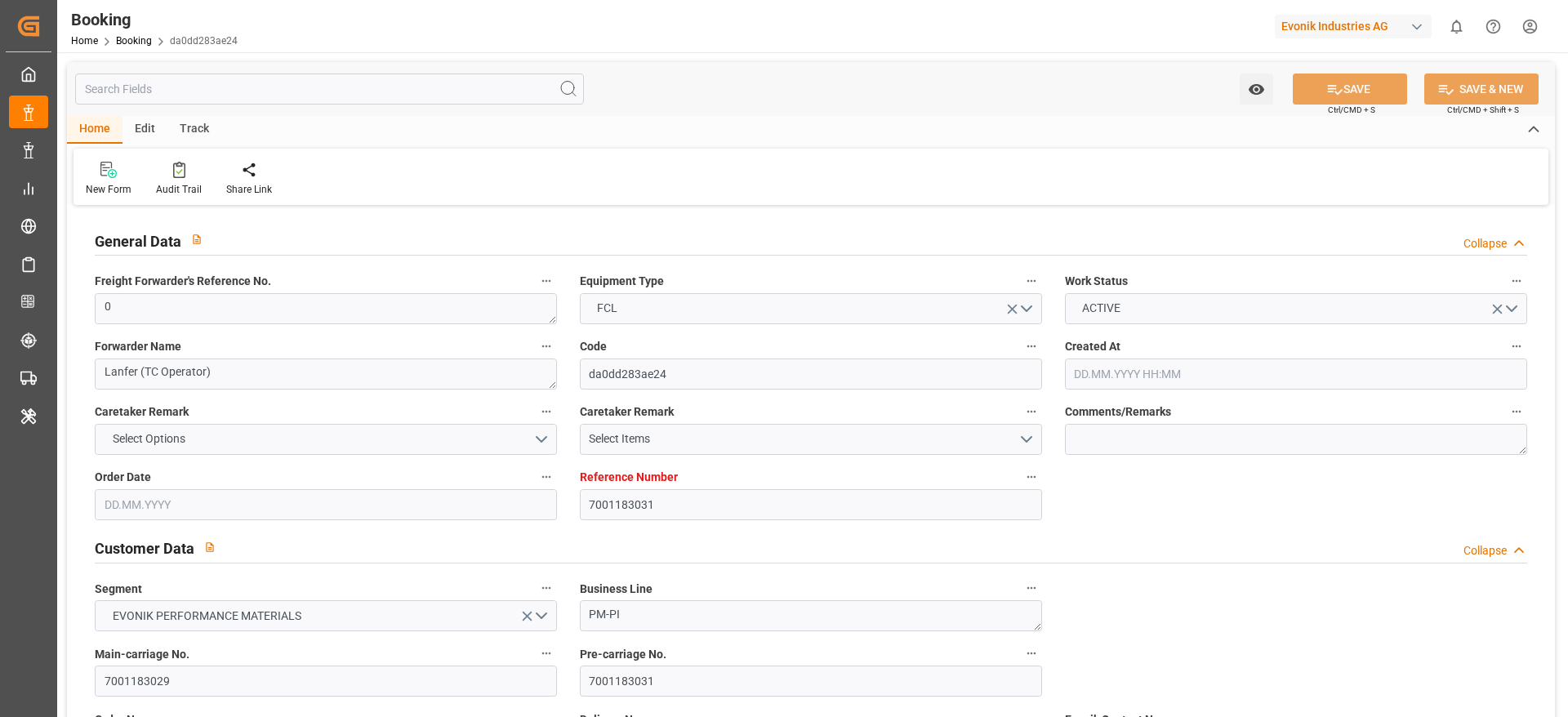
type input "[DATE] 00:00"
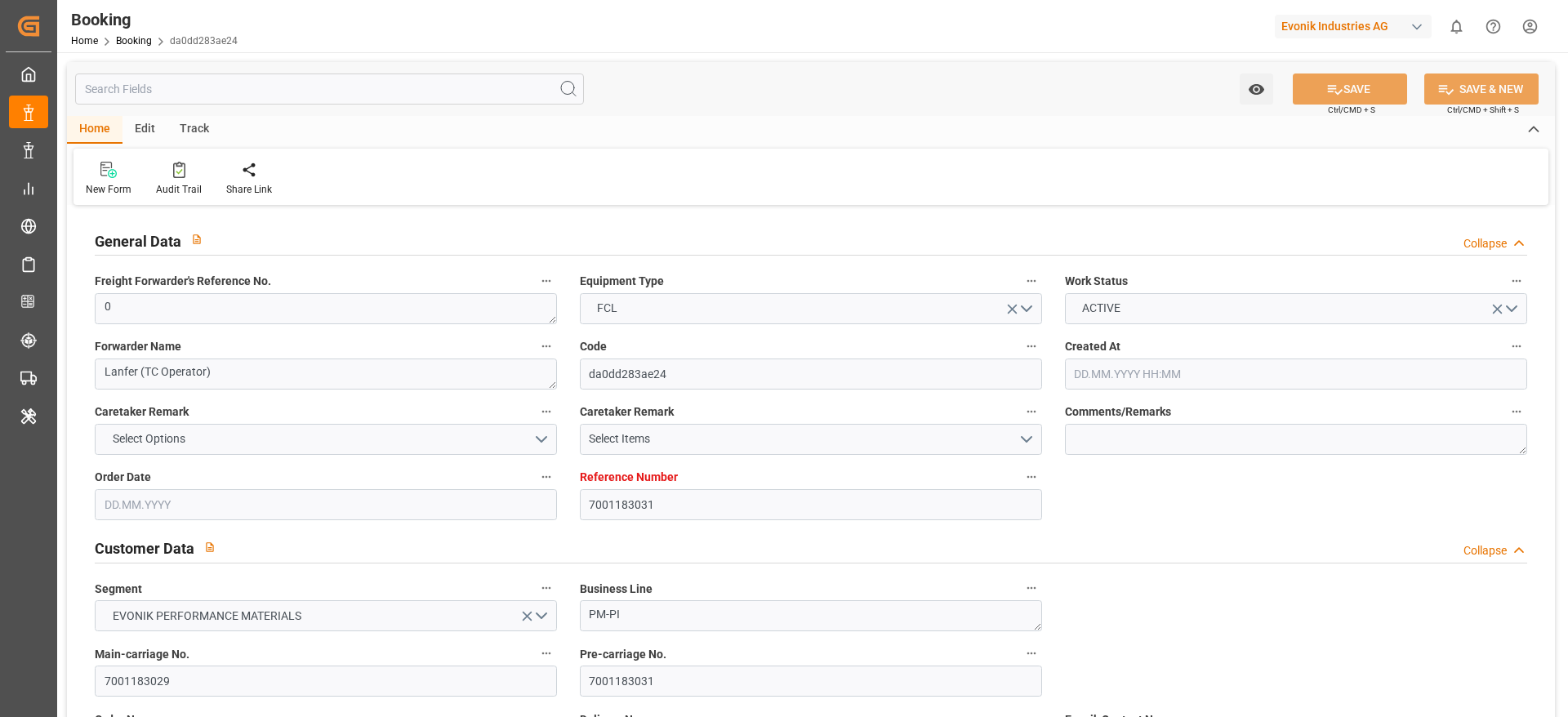
type input "[DATE] 00:00"
type input "[DATE]"
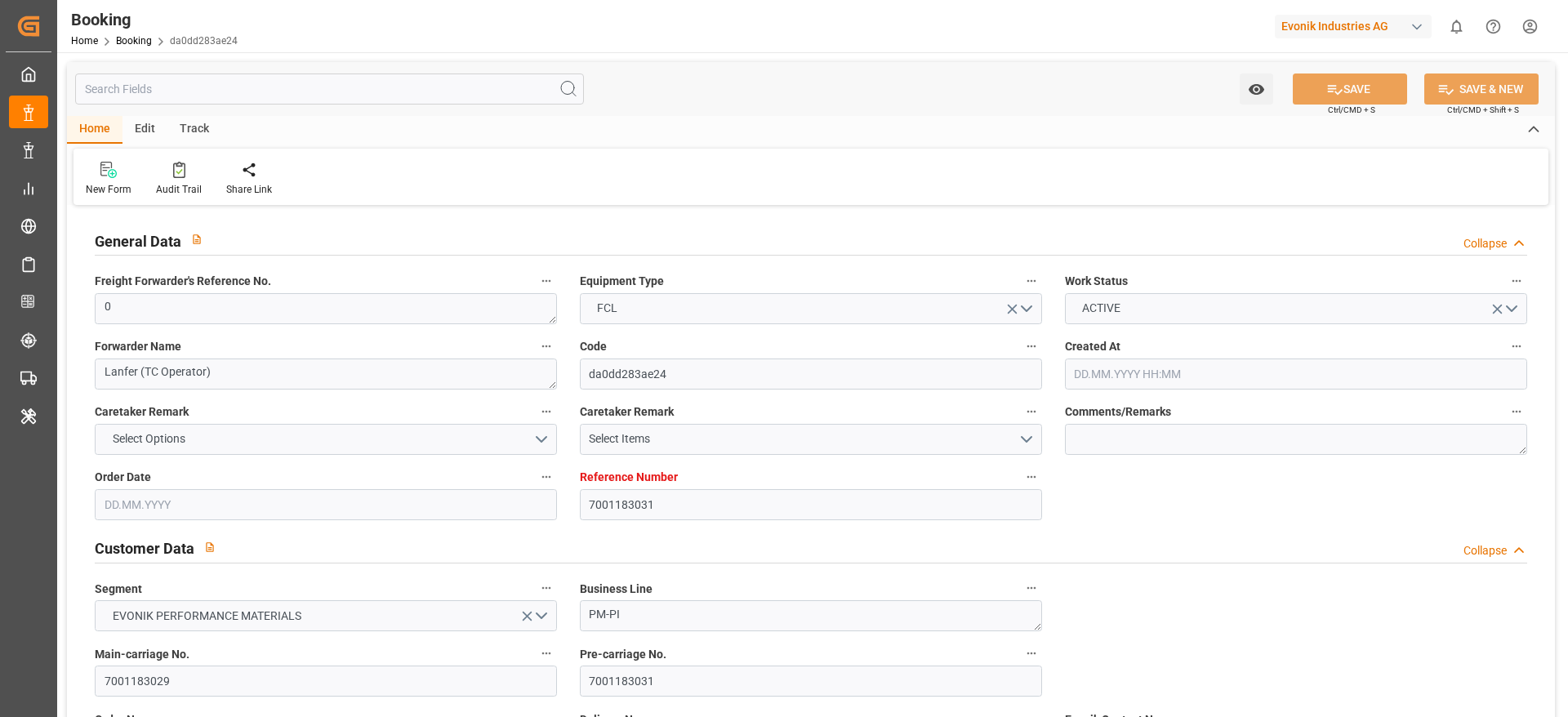
type input "[DATE] 10:58"
type input "[DATE]"
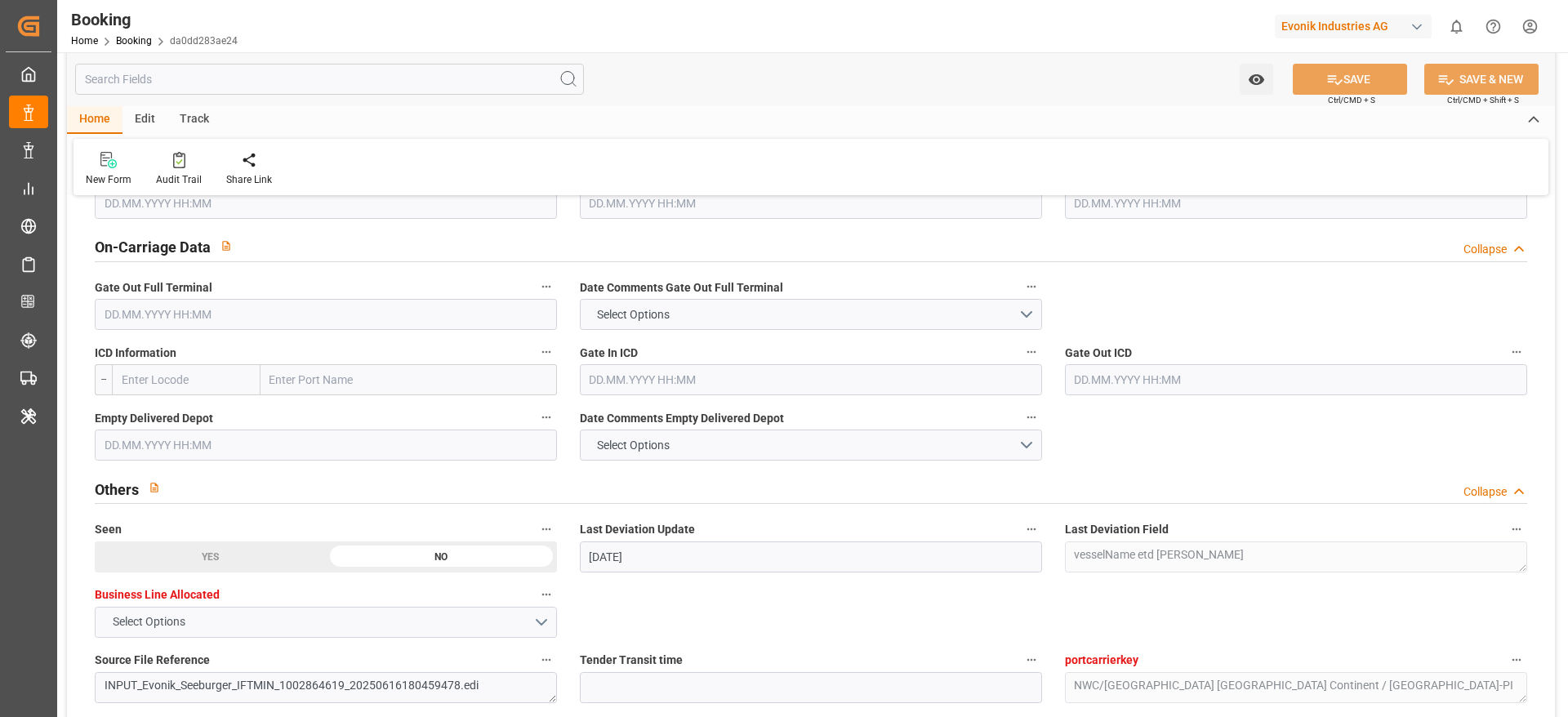
scroll to position [2374, 0]
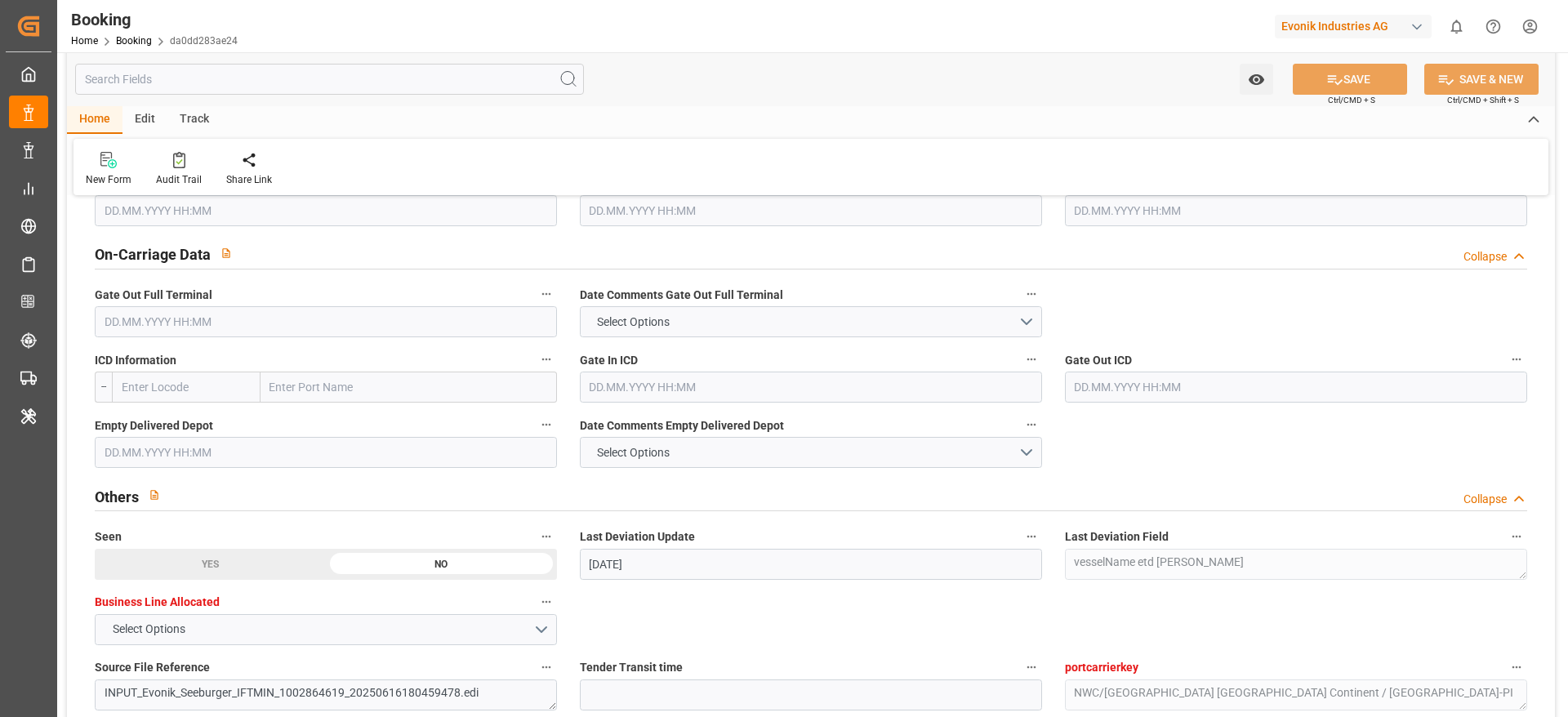
click at [415, 328] on input "text" at bounding box center [326, 322] width 462 height 31
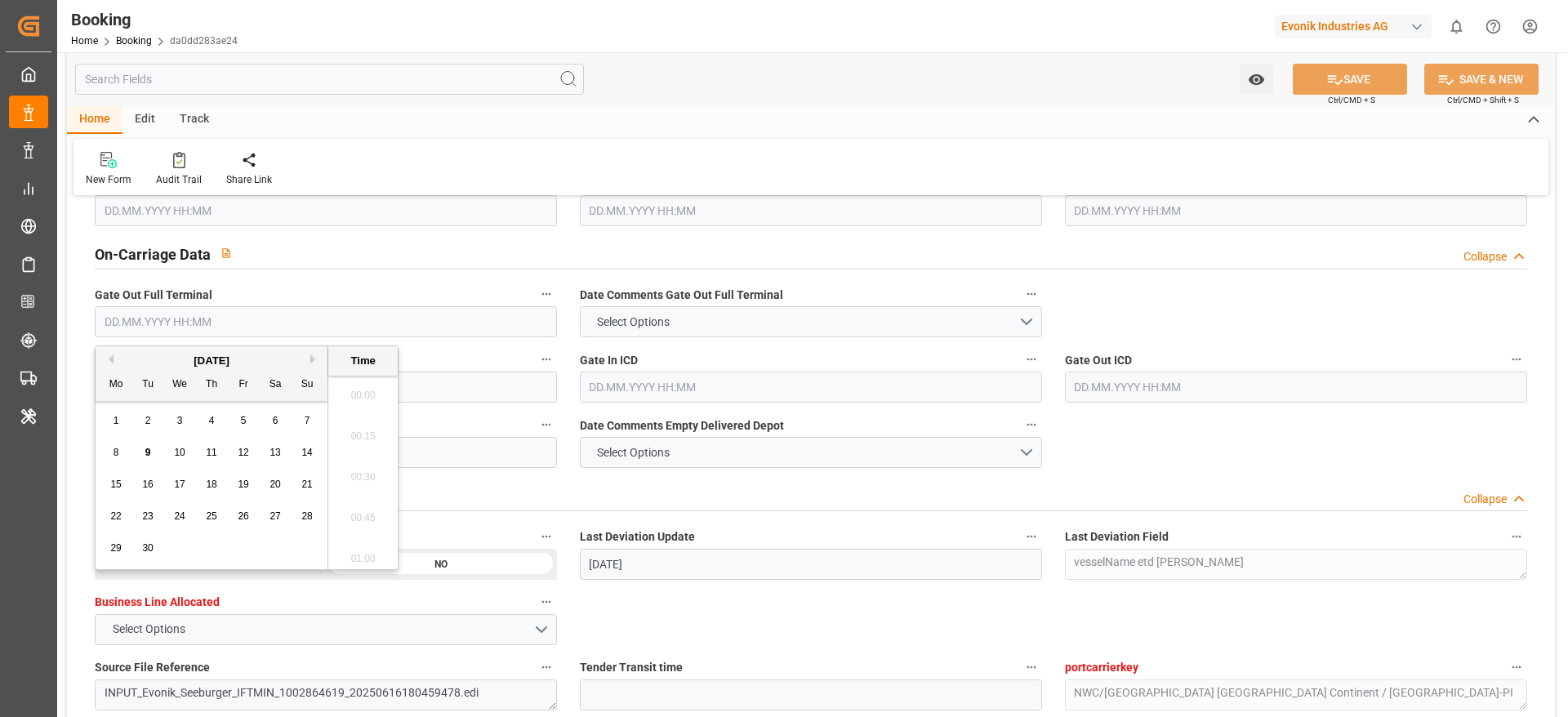
scroll to position [2538, 0]
click at [114, 453] on span "8" at bounding box center [117, 453] width 6 height 11
type input "[DATE] 00:00"
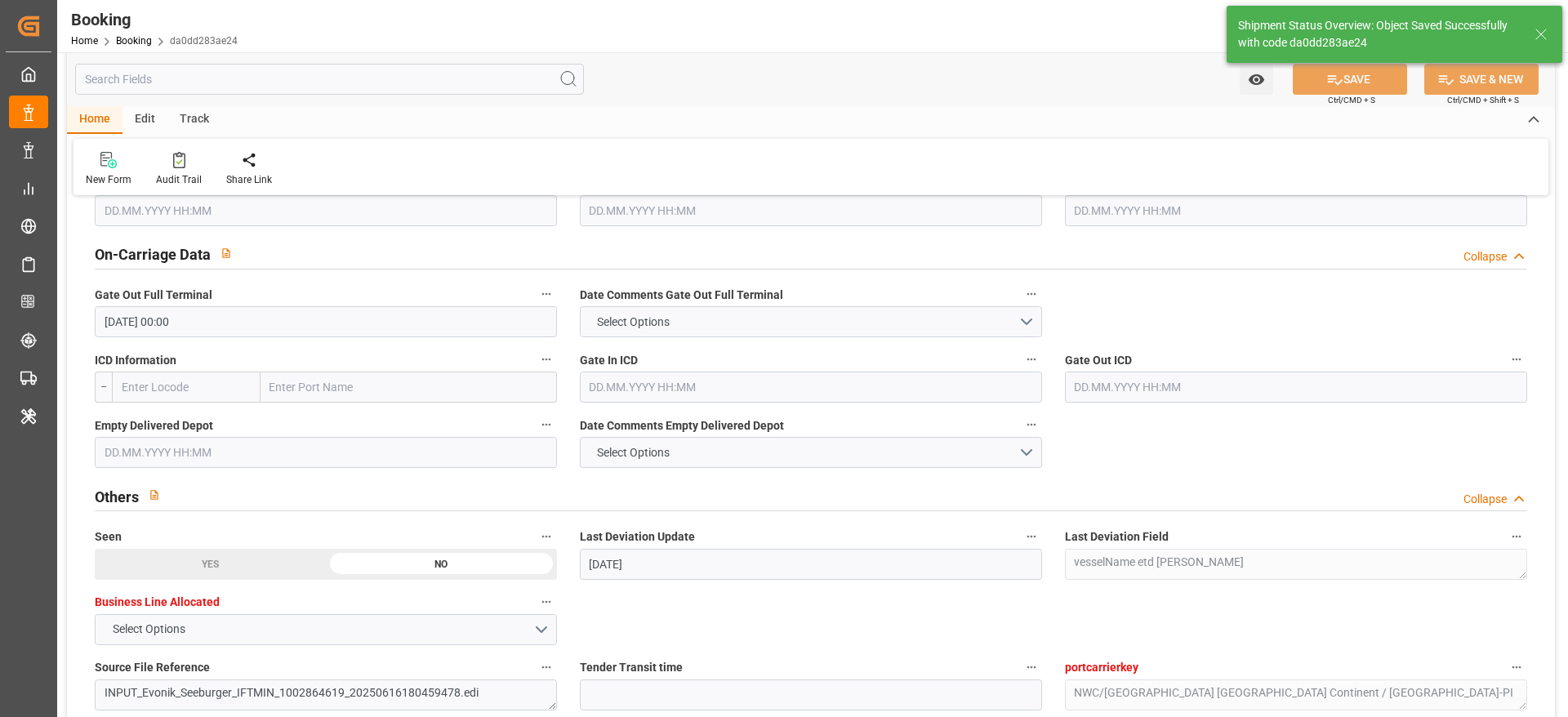
type textarea "[PERSON_NAME]"
type input "[DATE] 10:36"
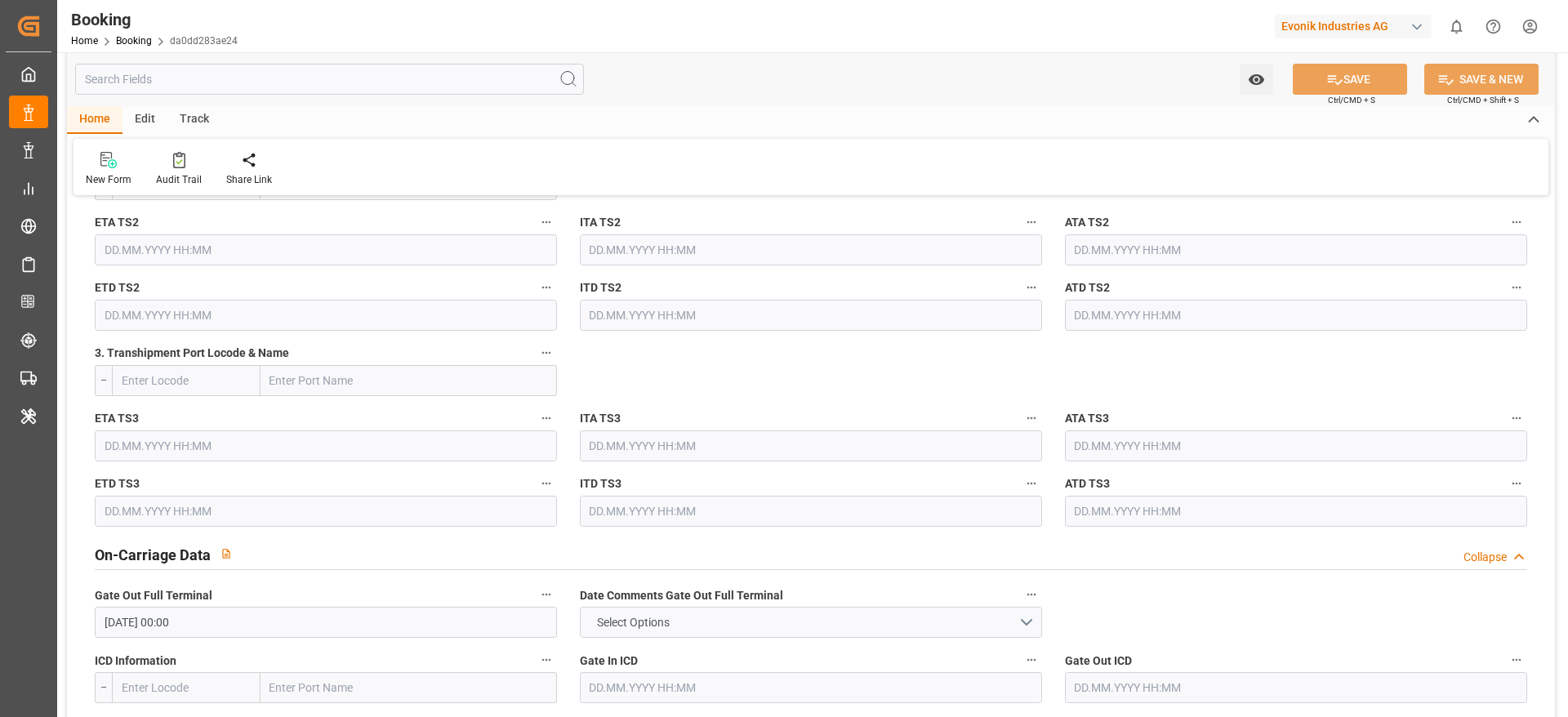
scroll to position [2075, 0]
